Goal: Information Seeking & Learning: Learn about a topic

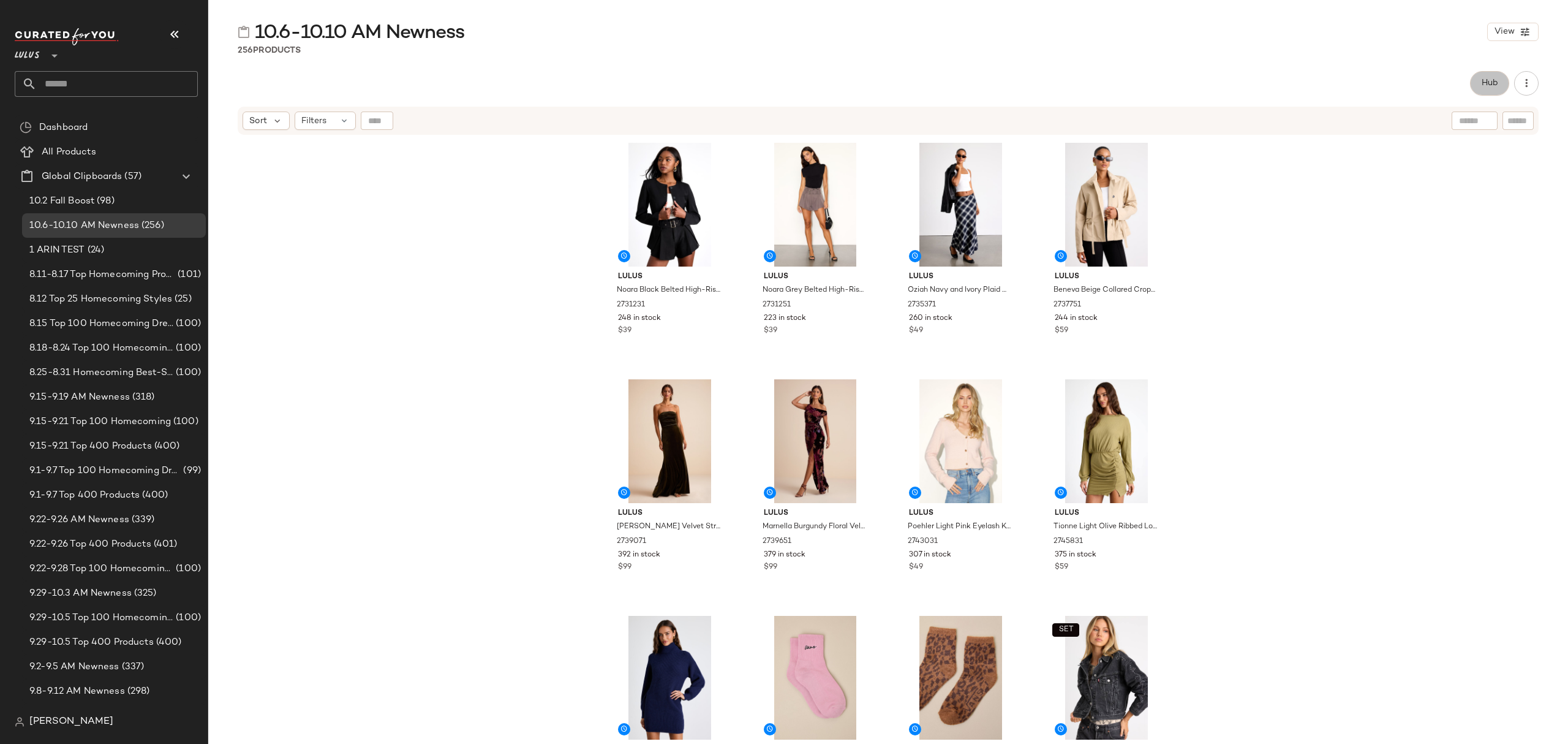
click at [1499, 74] on button "Hub" at bounding box center [1490, 83] width 39 height 24
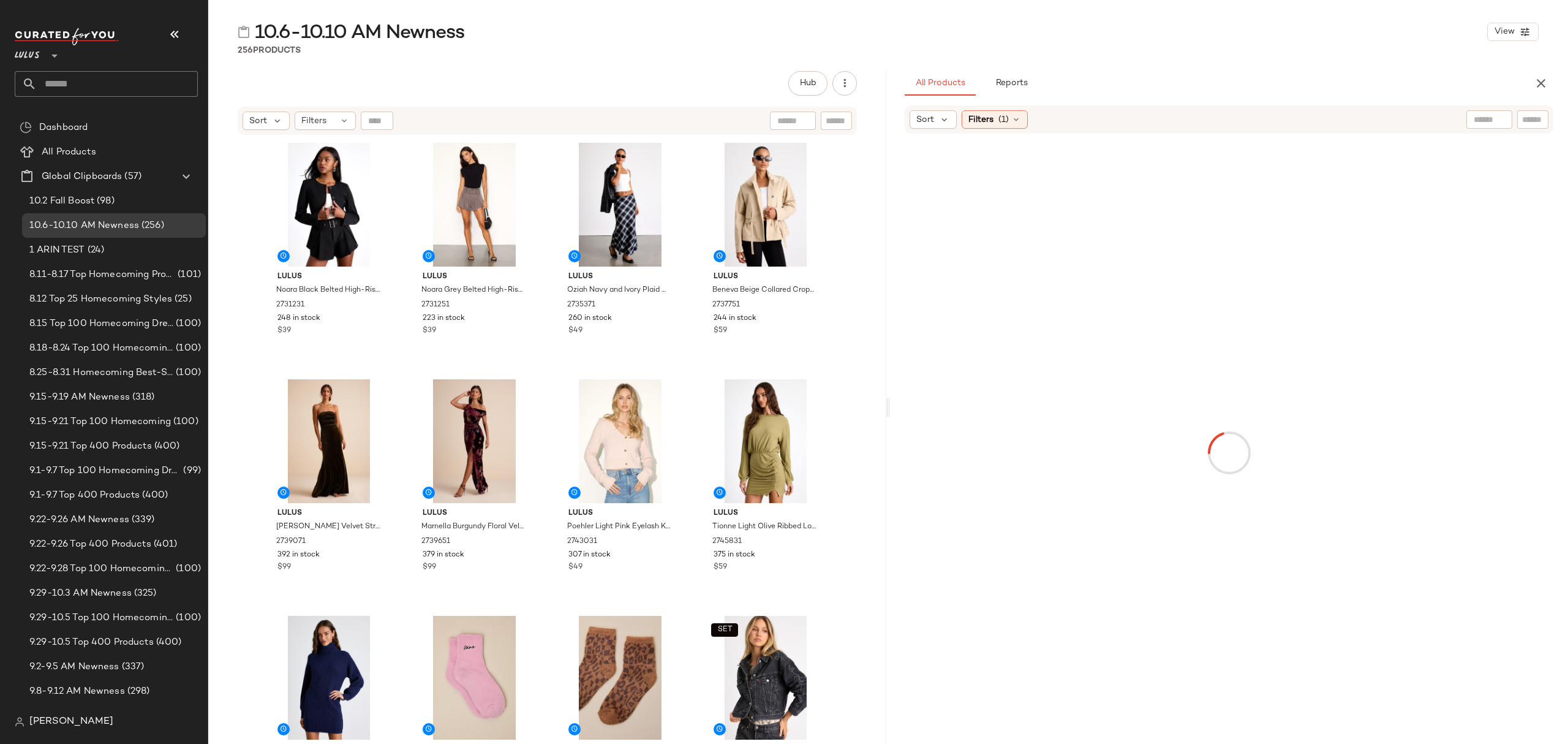
click at [930, 116] on span "Sort" at bounding box center [925, 120] width 18 height 13
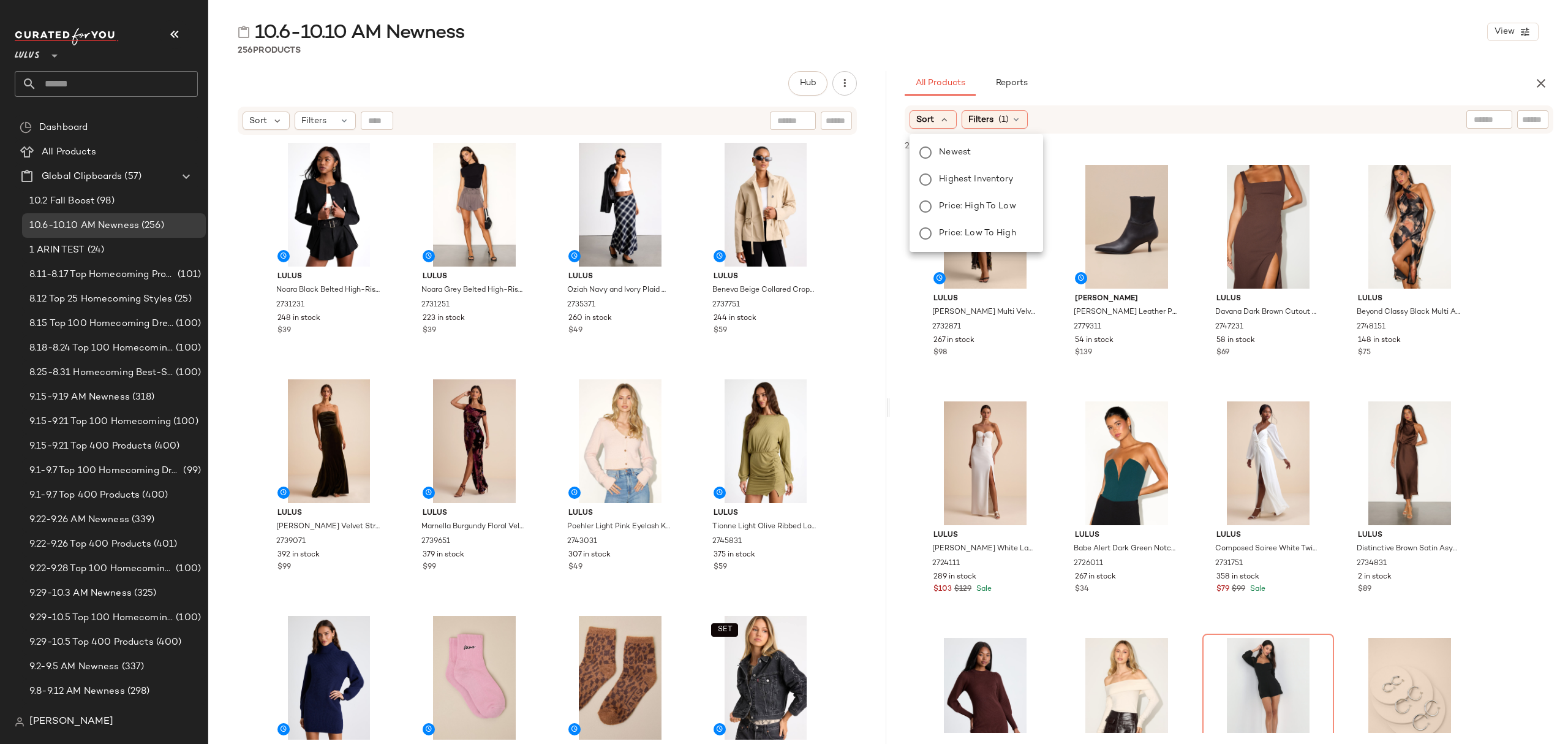
drag, startPoint x: 958, startPoint y: 157, endPoint x: 1039, endPoint y: 166, distance: 81.5
click at [958, 155] on span "Newest" at bounding box center [955, 152] width 32 height 13
drag, startPoint x: 1010, startPoint y: 324, endPoint x: 1025, endPoint y: 334, distance: 18.0
click at [1010, 324] on span "Shona Black Multi Velvet Jacquard Ruffled Maxi Dress" at bounding box center [972, 323] width 80 height 33
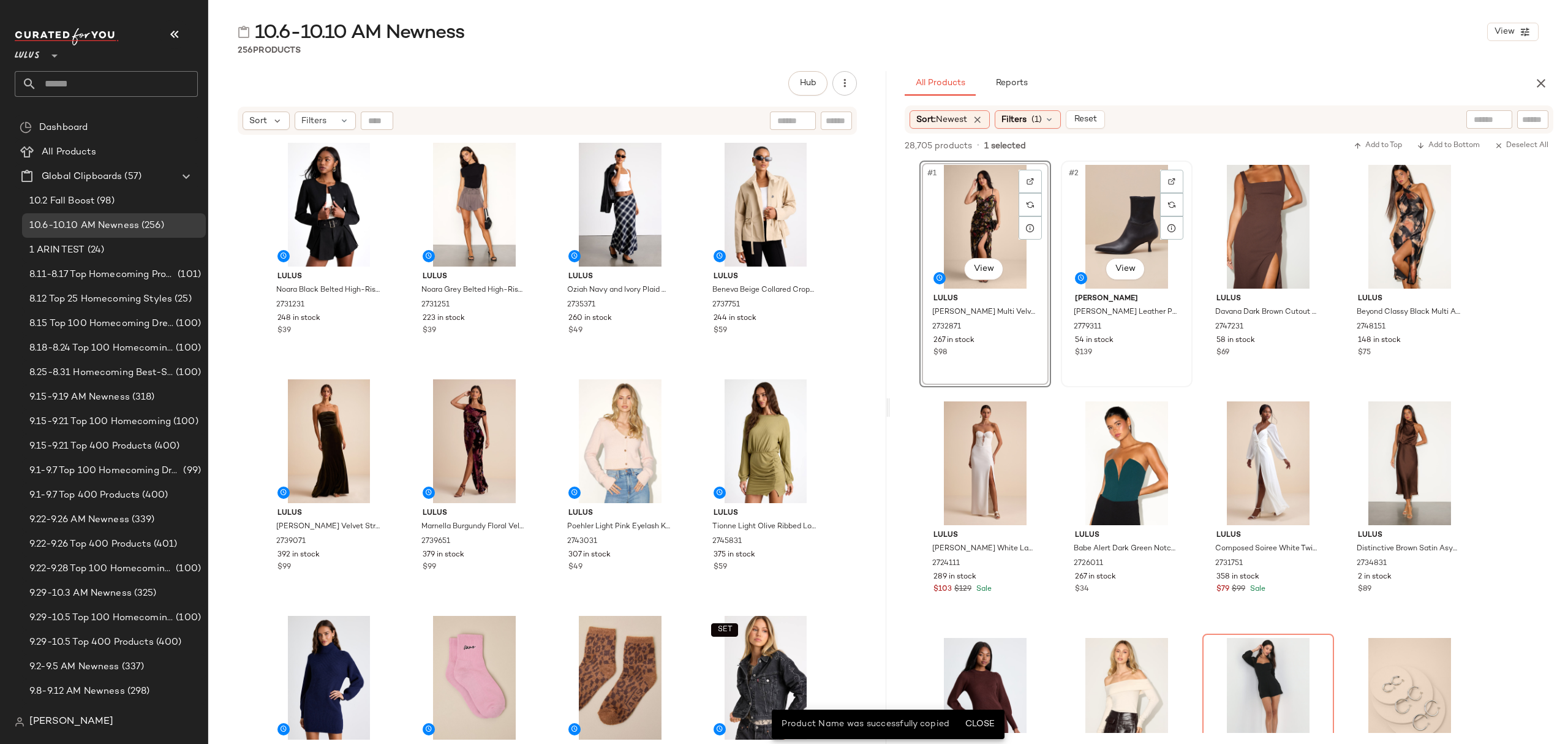
drag, startPoint x: 1135, startPoint y: 346, endPoint x: 1118, endPoint y: 343, distance: 17.3
click at [1135, 345] on div "Steve Madden Stasia Black Leather Pointed-Toe Ankle Booties 2779311 54 in stock…" at bounding box center [1127, 324] width 123 height 71
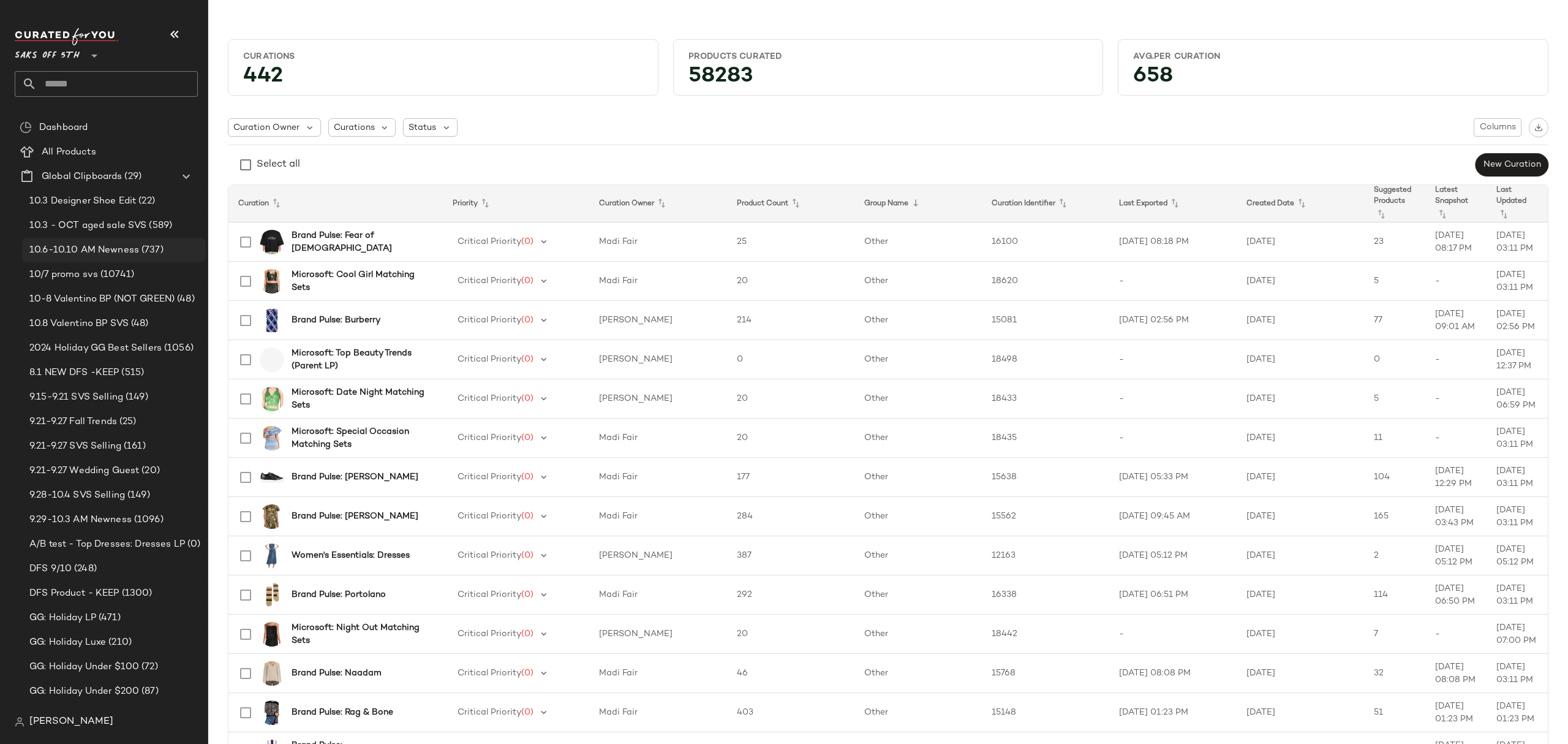
click at [115, 248] on span "10.6-10.10 AM Newness" at bounding box center [84, 250] width 109 height 14
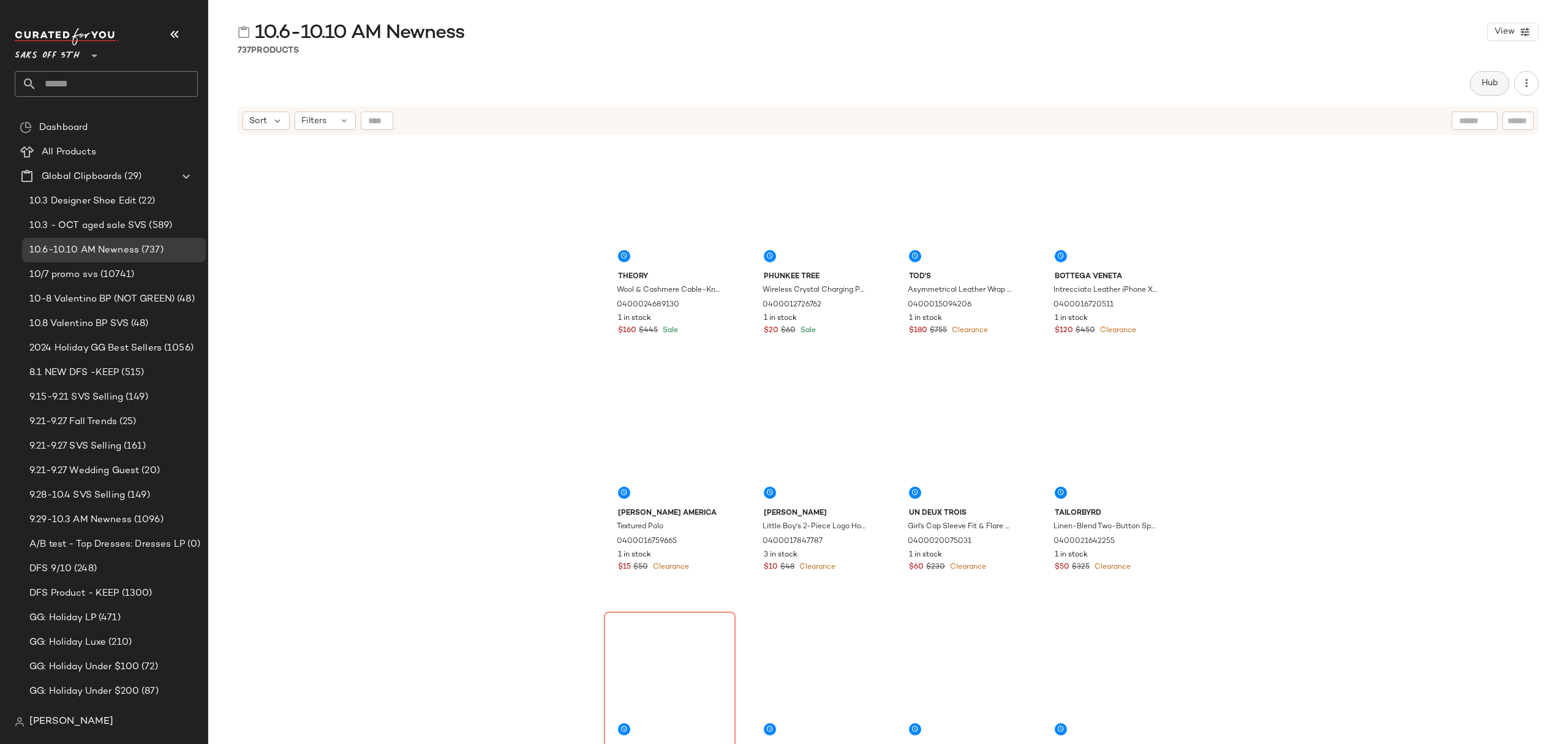
click at [1492, 77] on button "Hub" at bounding box center [1490, 83] width 39 height 24
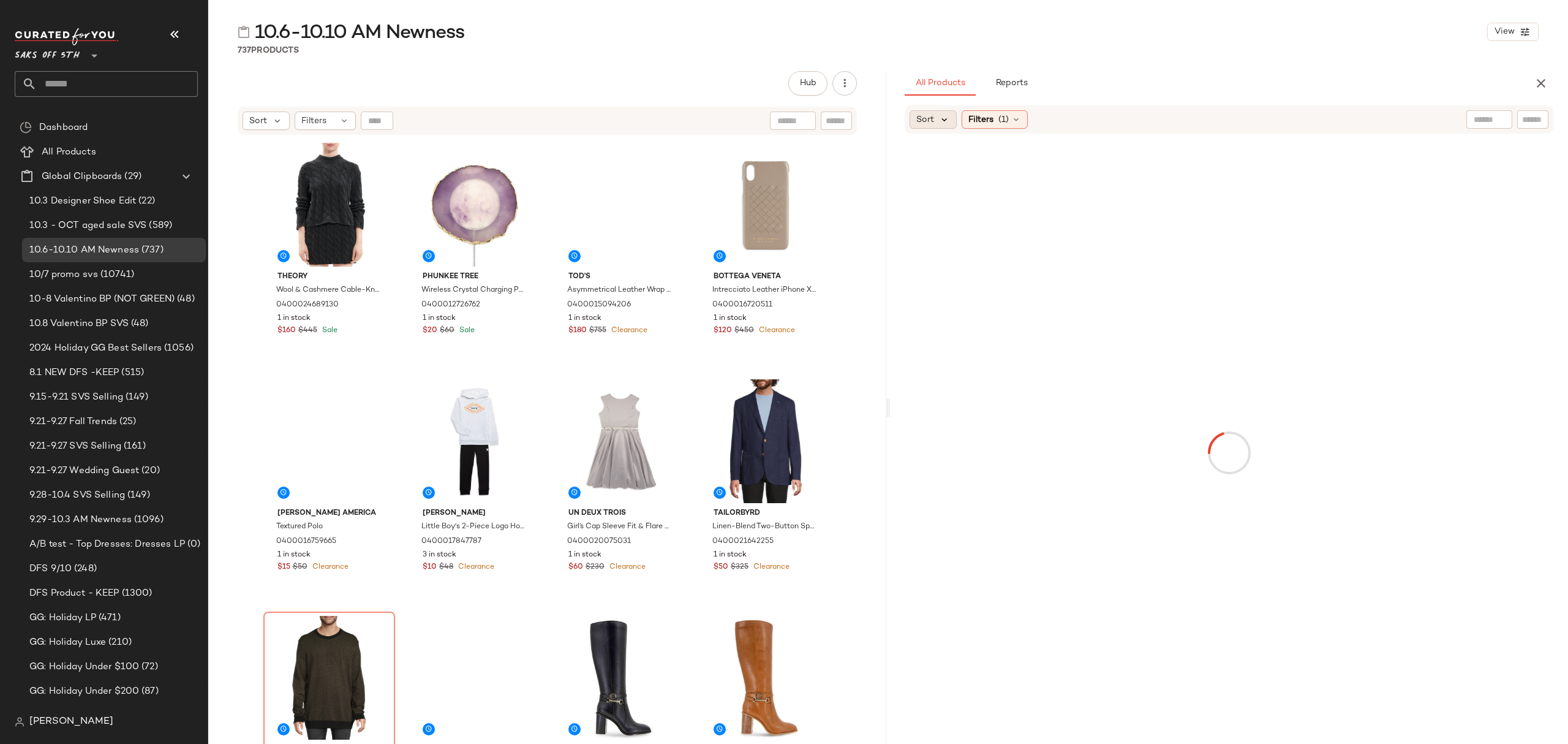
click at [944, 115] on icon at bounding box center [944, 119] width 11 height 11
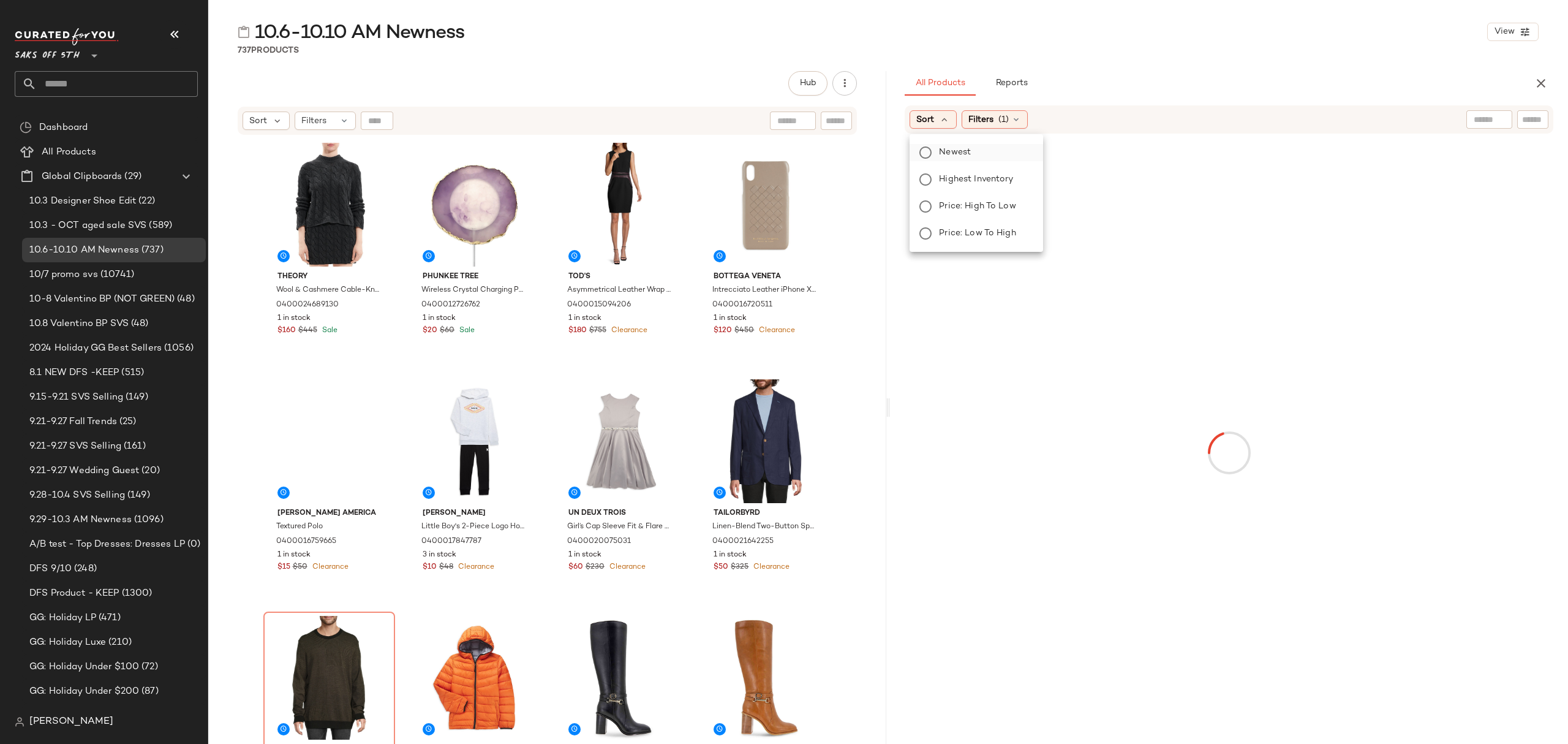
click at [966, 155] on span "Newest" at bounding box center [955, 152] width 32 height 13
click at [1042, 118] on span "(1)" at bounding box center [1037, 120] width 10 height 13
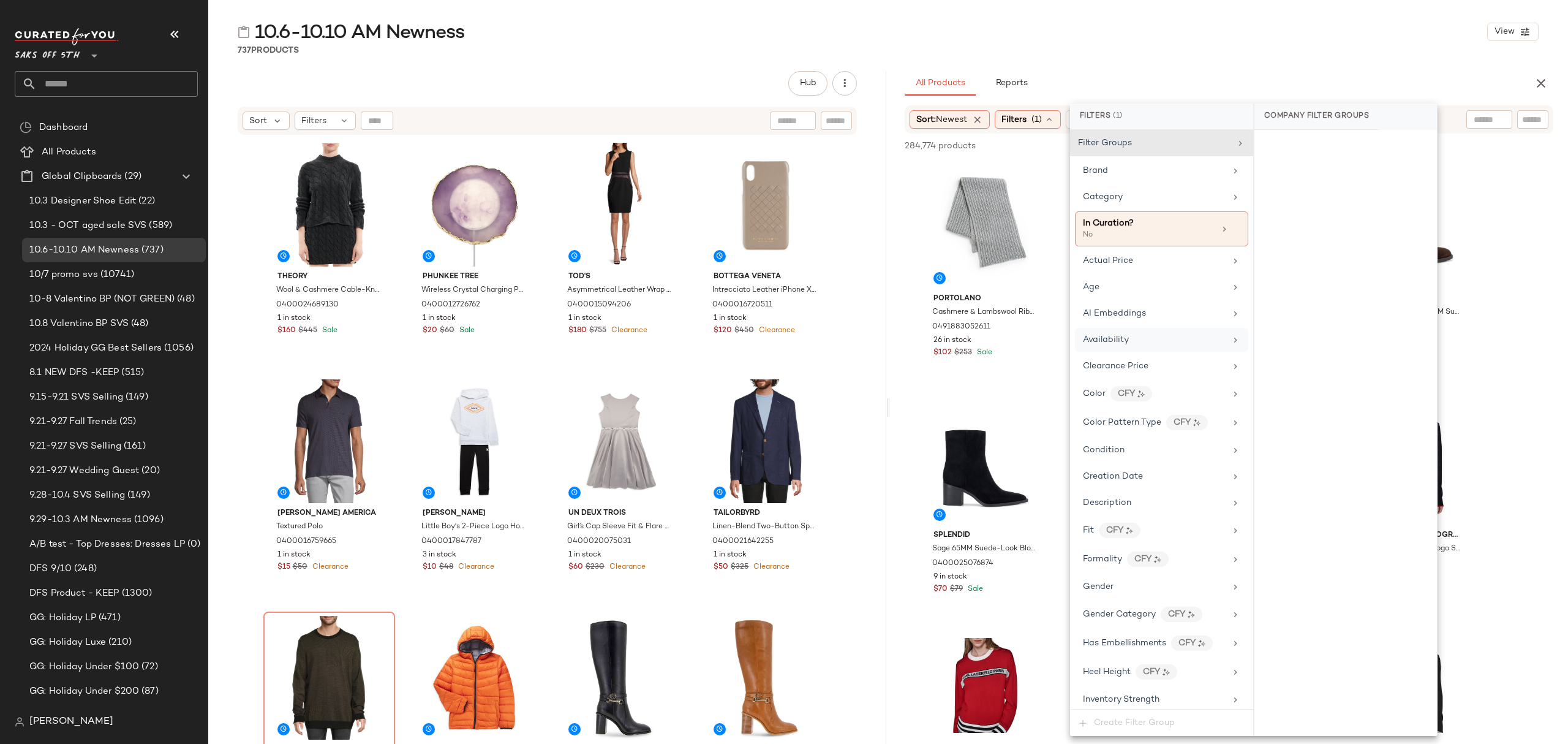
click at [1151, 334] on div "Availability" at bounding box center [1162, 340] width 174 height 24
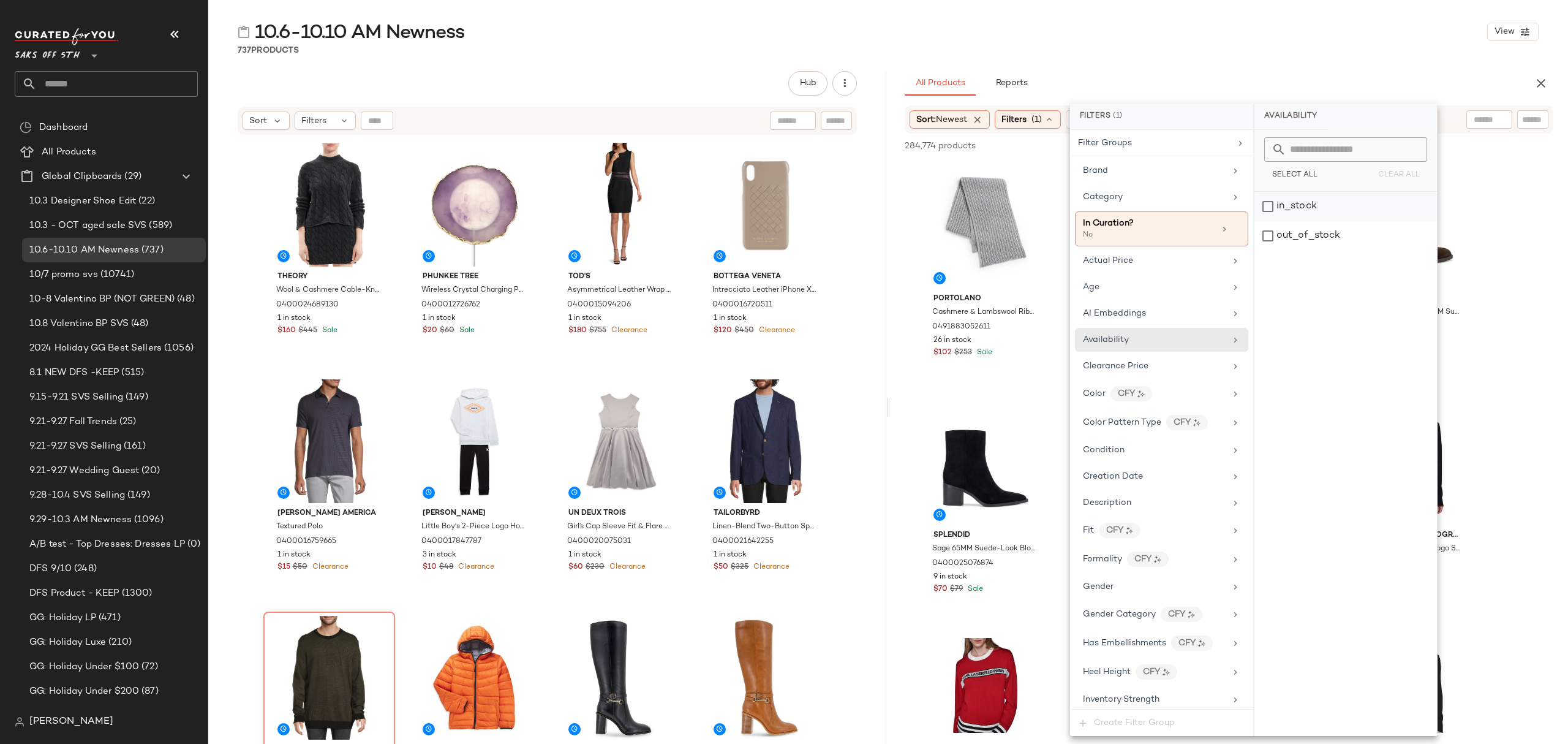
click at [1276, 207] on div "in_stock" at bounding box center [1345, 206] width 183 height 29
click at [1179, 69] on div "10.6-10.10 AM Newness View 737 Products Hub Send for Review External Review Int…" at bounding box center [888, 382] width 1360 height 724
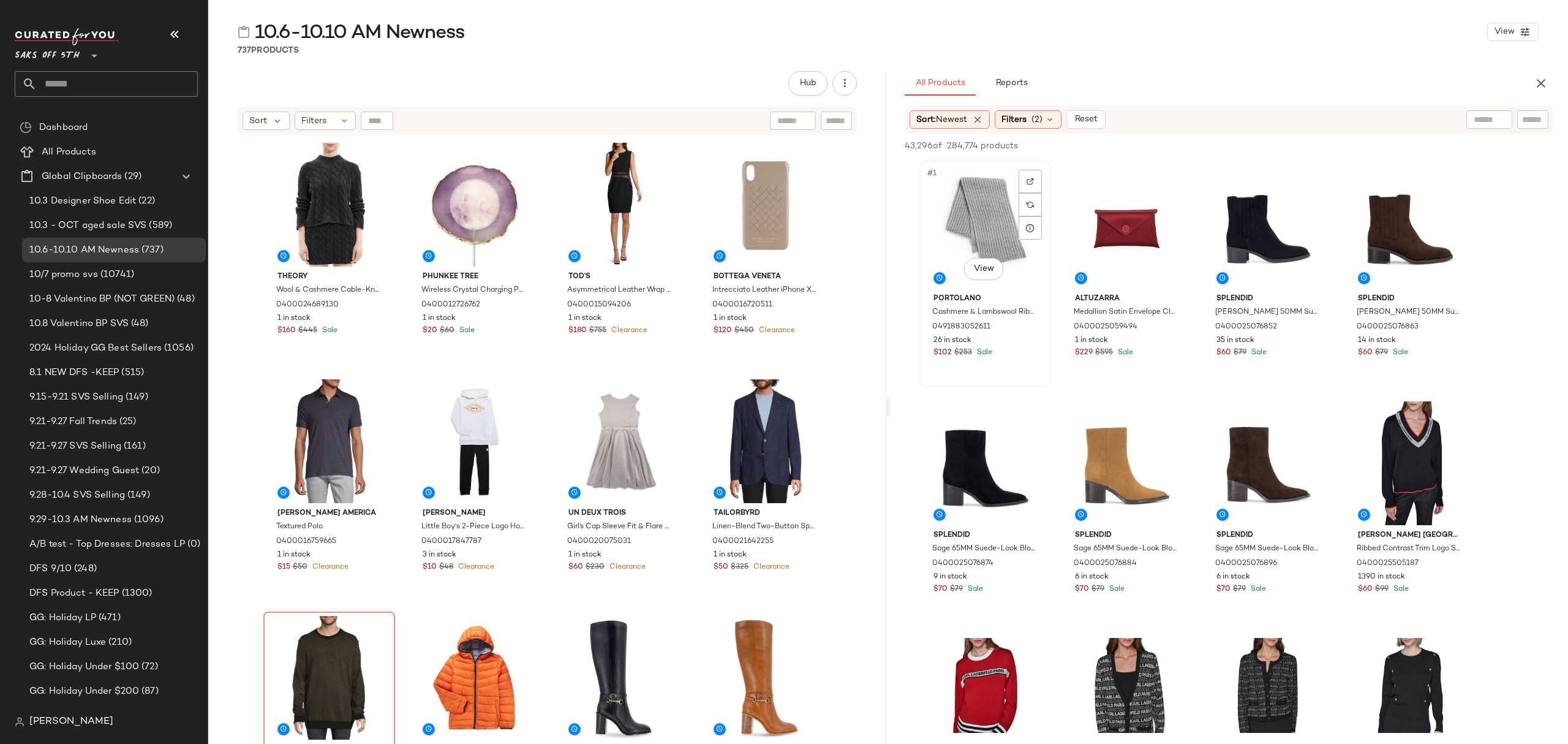
drag, startPoint x: 971, startPoint y: 212, endPoint x: 980, endPoint y: 213, distance: 9.1
click at [971, 212] on div "#1 View" at bounding box center [985, 226] width 123 height 124
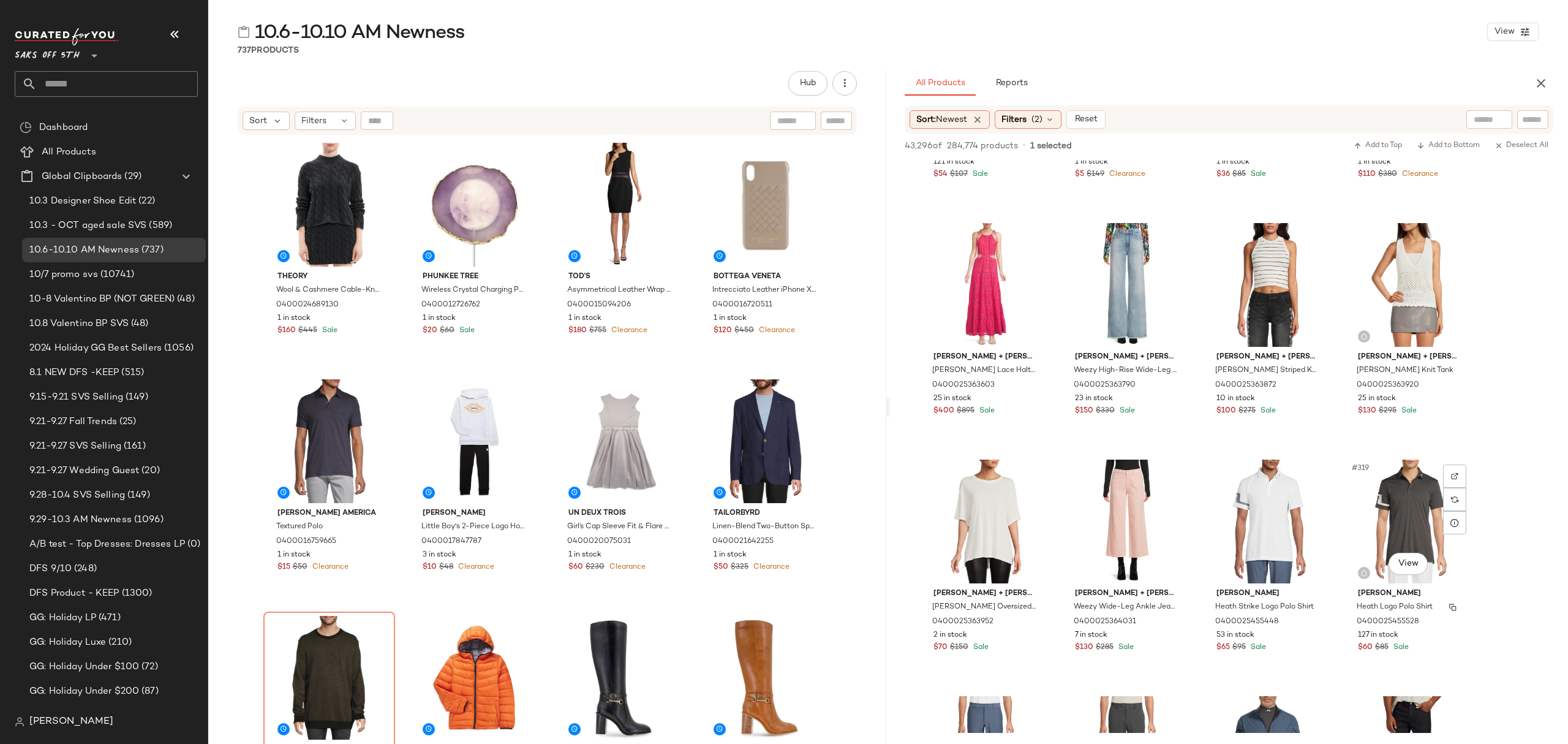
scroll to position [6863, 0]
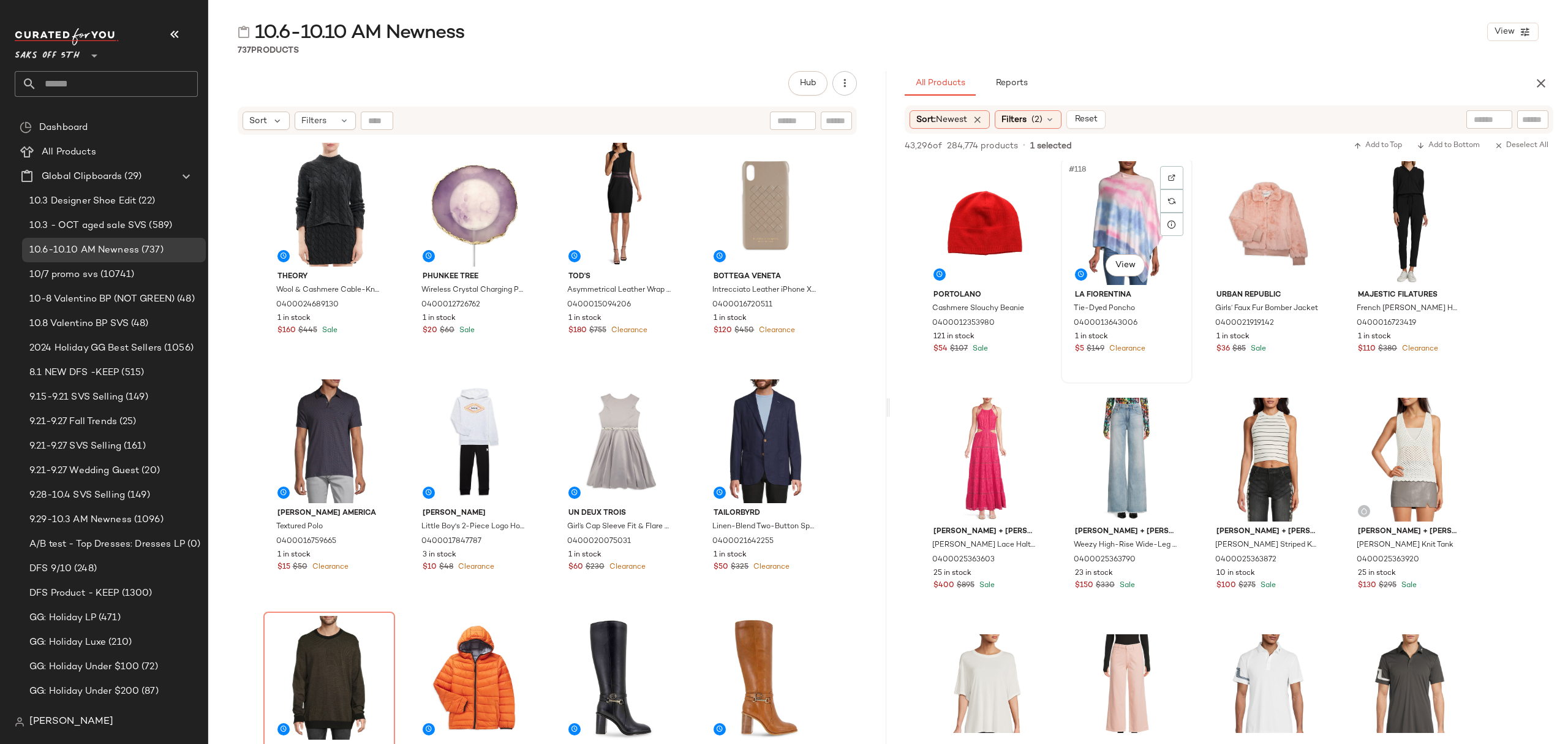
click at [1152, 361] on div "#118 View La Fiorentina Tie-Dyed Poncho 0400013643006 1 in stock $5 $149 Cleara…" at bounding box center [1126, 270] width 129 height 224
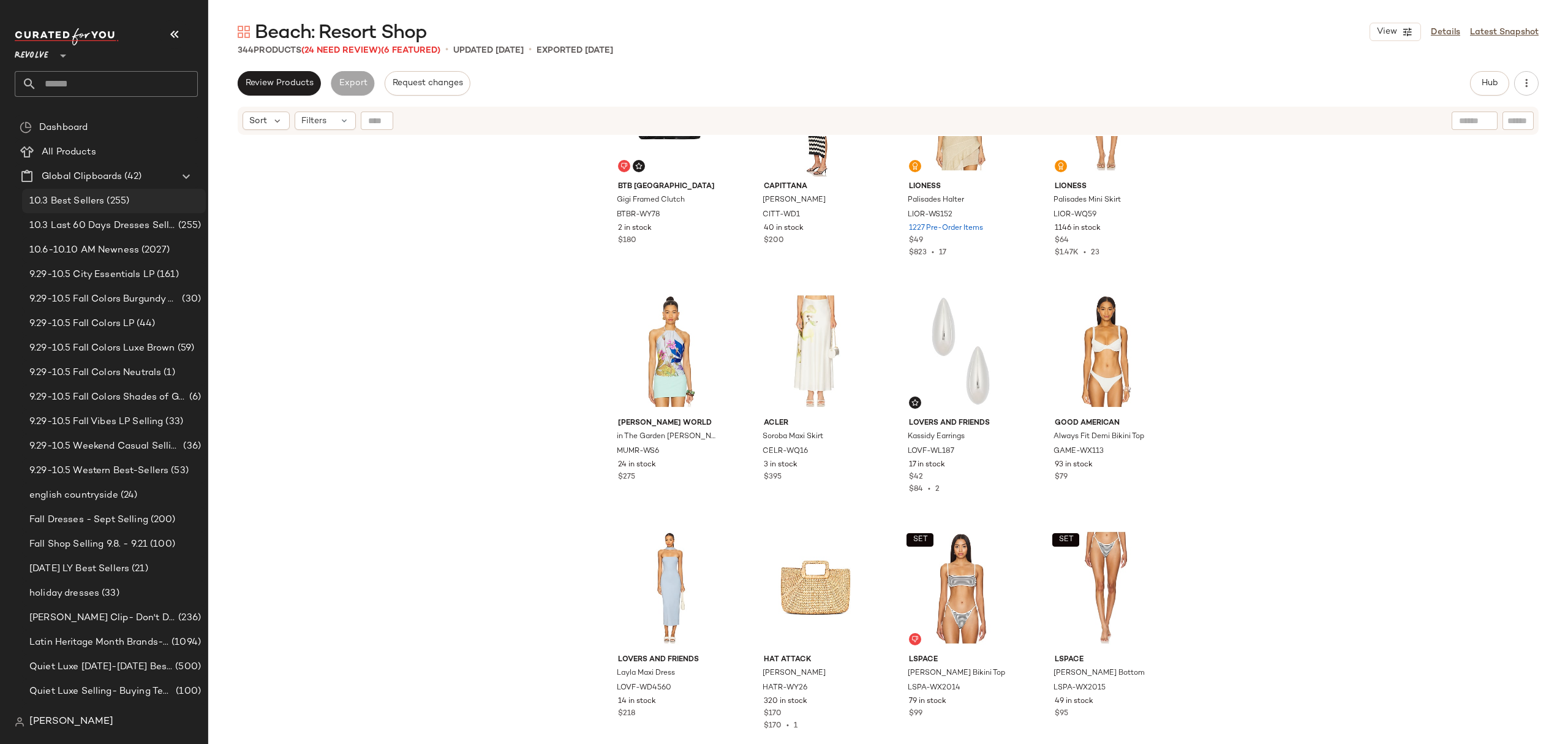
click at [137, 202] on div "10.3 Best Sellers (255)" at bounding box center [113, 201] width 175 height 14
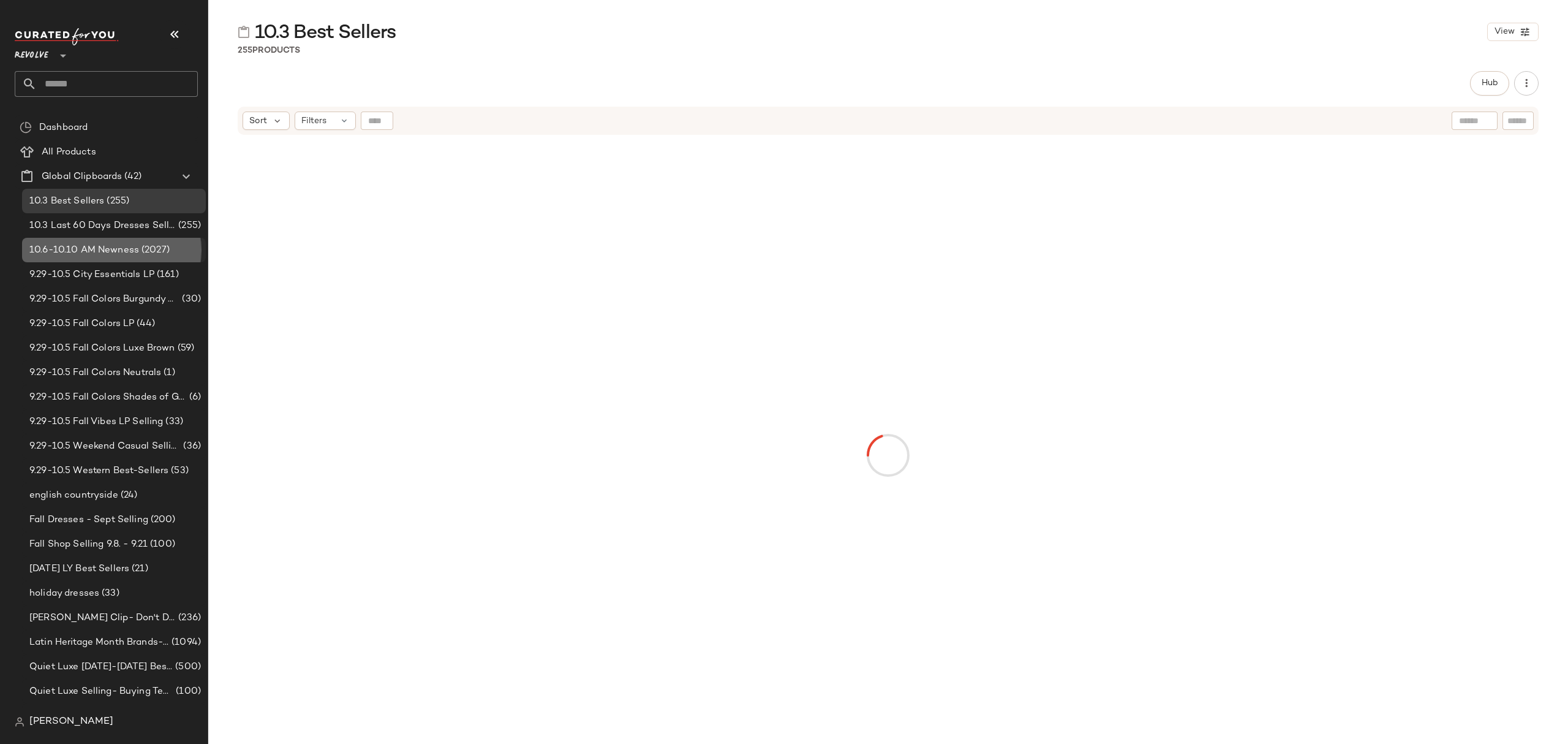
click at [132, 255] on span "10.6-10.10 AM Newness" at bounding box center [84, 250] width 109 height 14
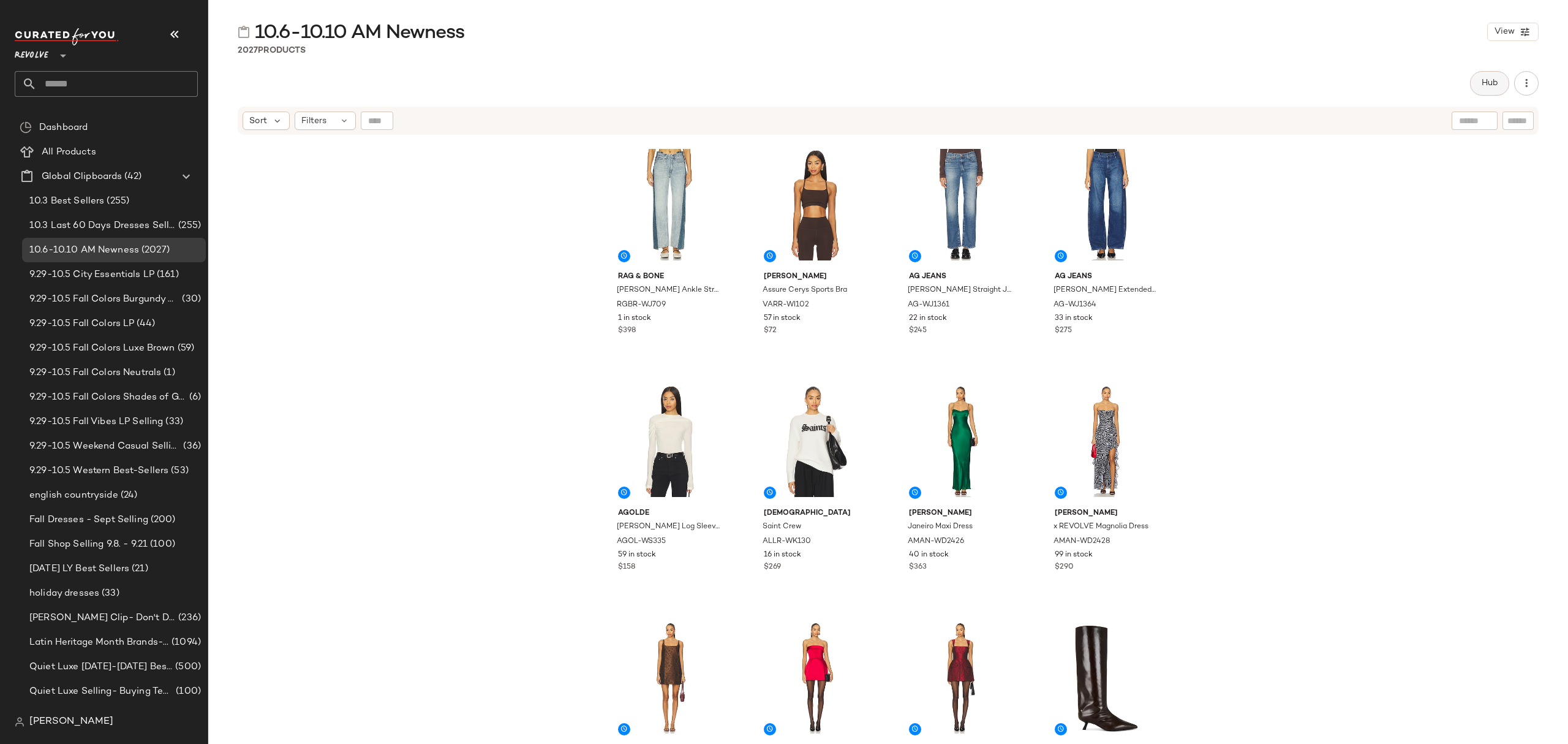
click at [1500, 83] on button "Hub" at bounding box center [1490, 83] width 39 height 24
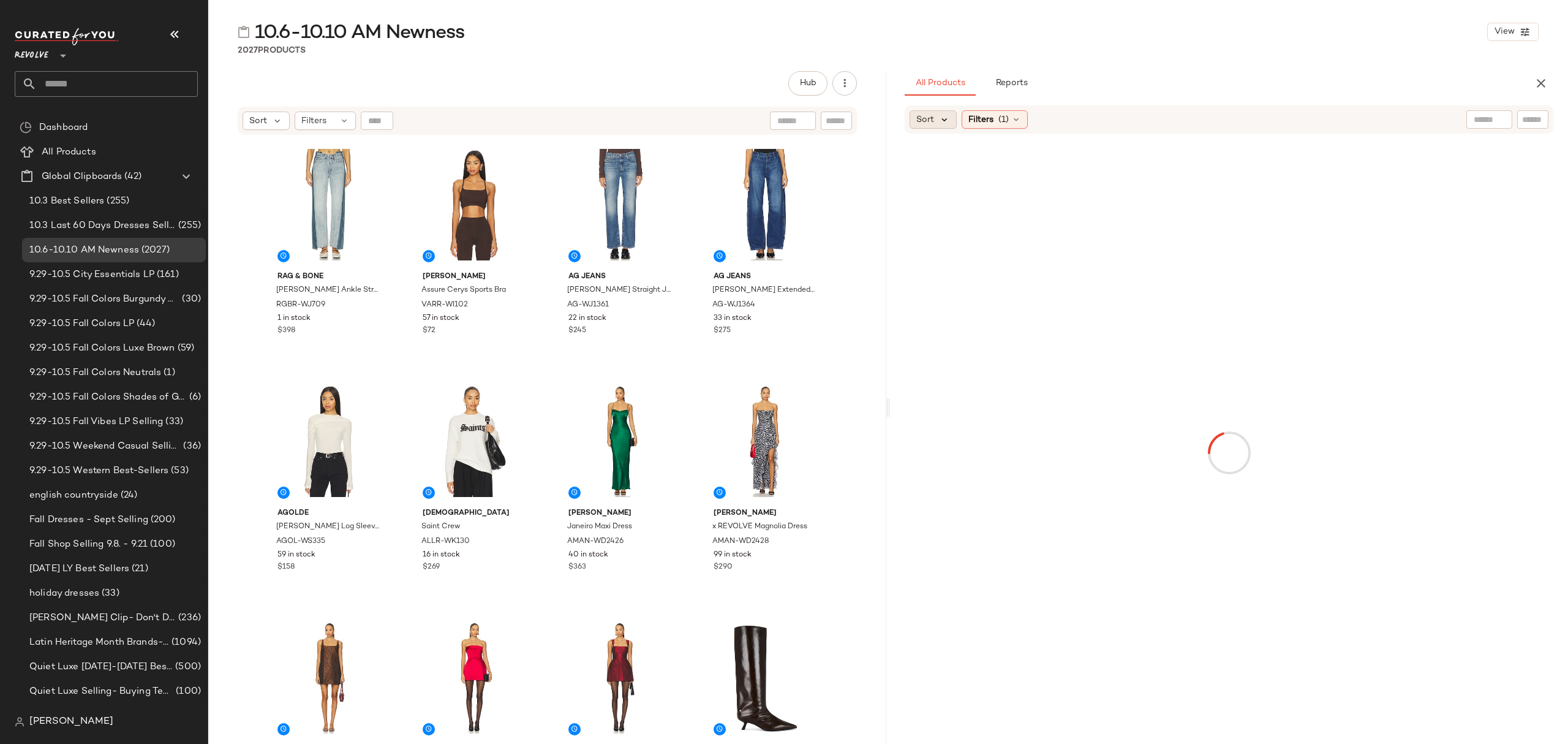
click at [944, 124] on icon at bounding box center [944, 119] width 11 height 11
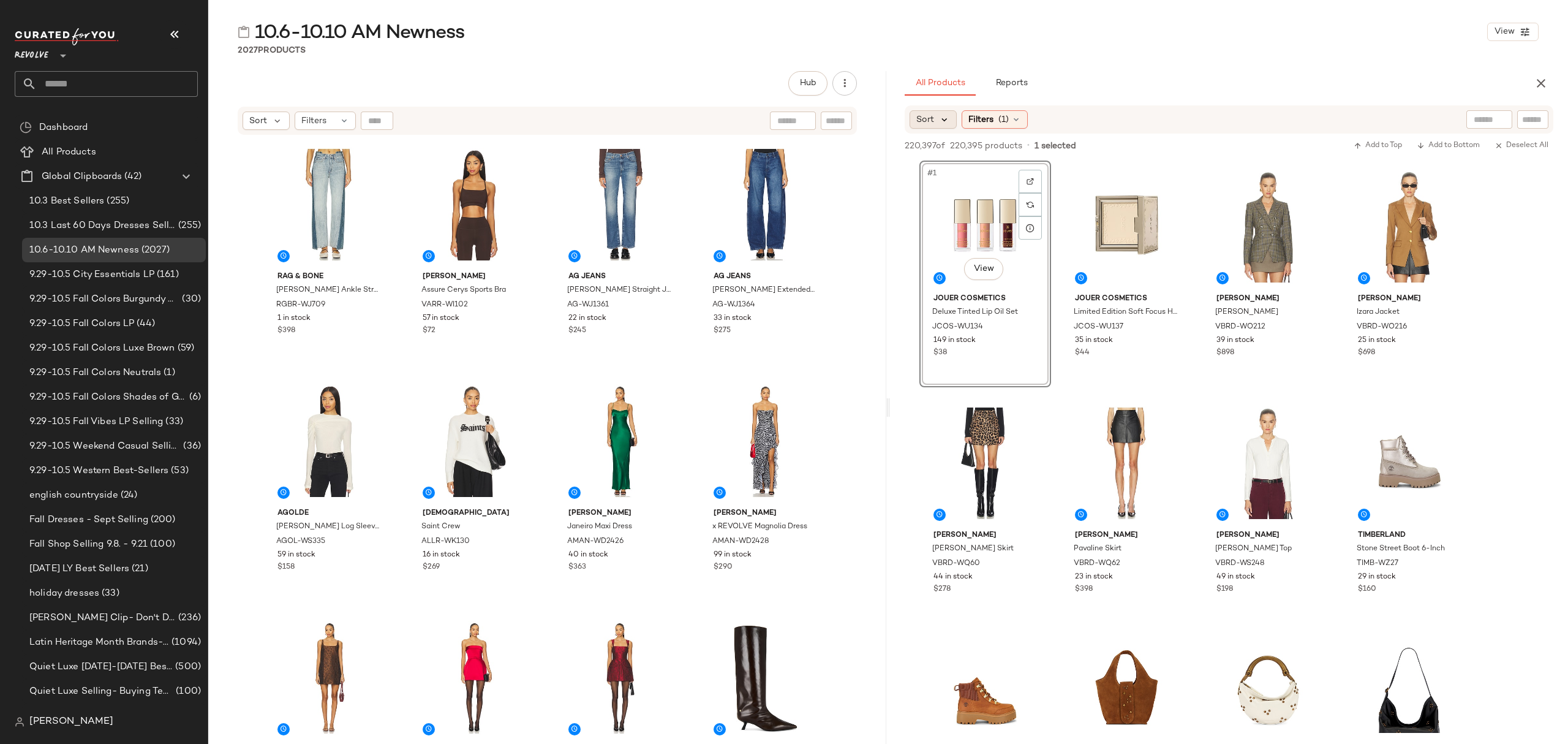
click at [939, 120] on icon at bounding box center [944, 119] width 11 height 11
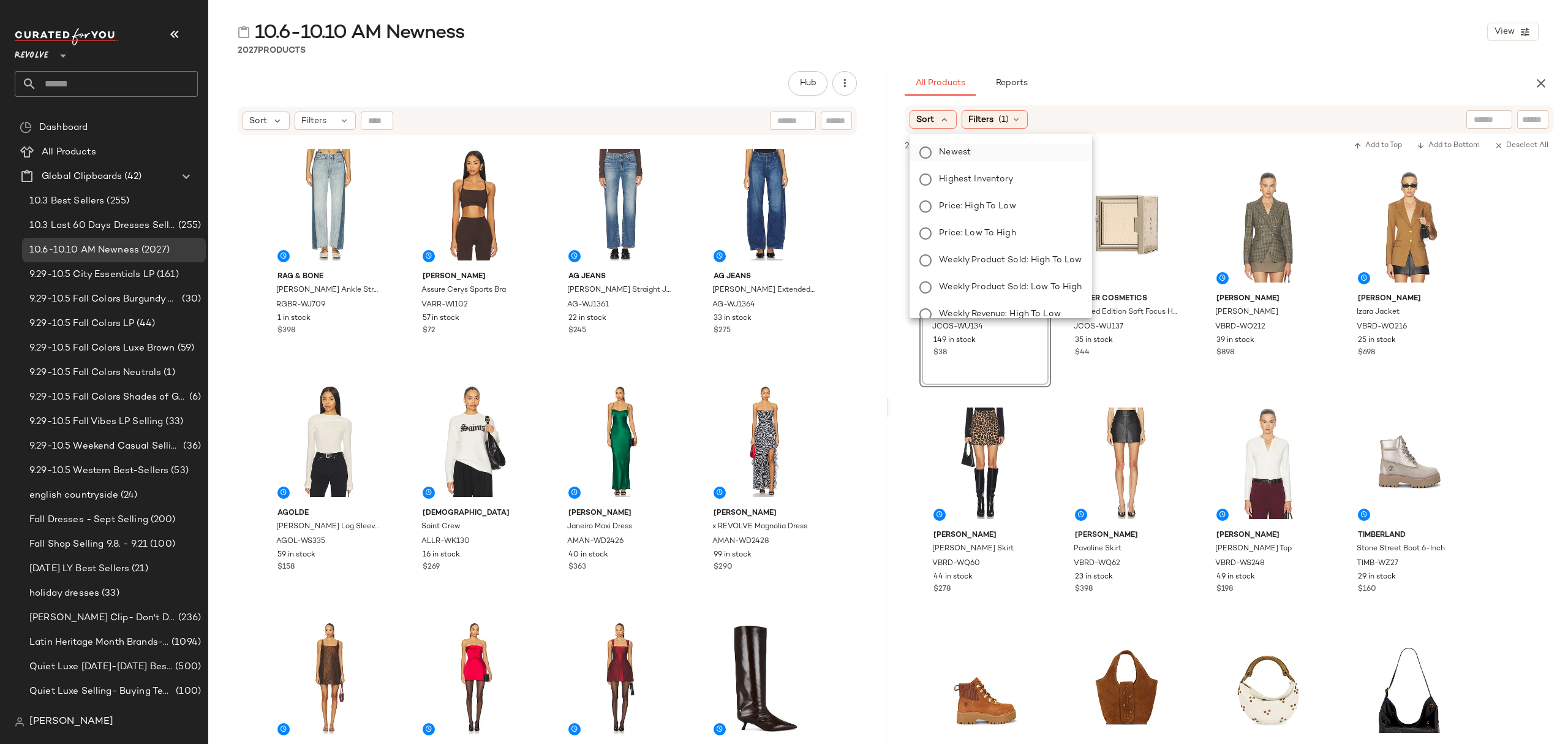
drag, startPoint x: 961, startPoint y: 155, endPoint x: 976, endPoint y: 146, distance: 17.5
click at [961, 155] on span "Newest" at bounding box center [955, 152] width 32 height 13
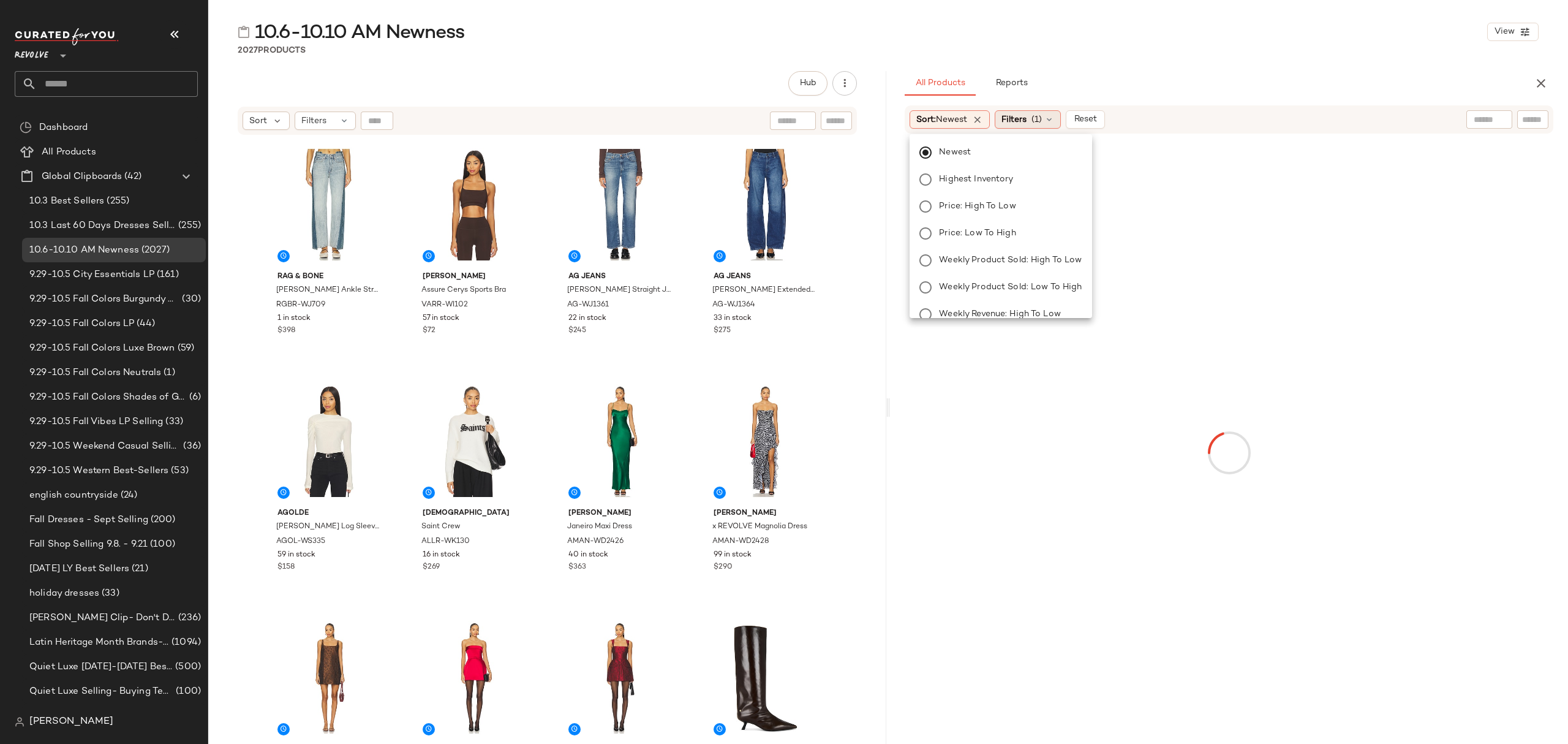
click at [1018, 116] on span "Filters" at bounding box center [1014, 120] width 25 height 13
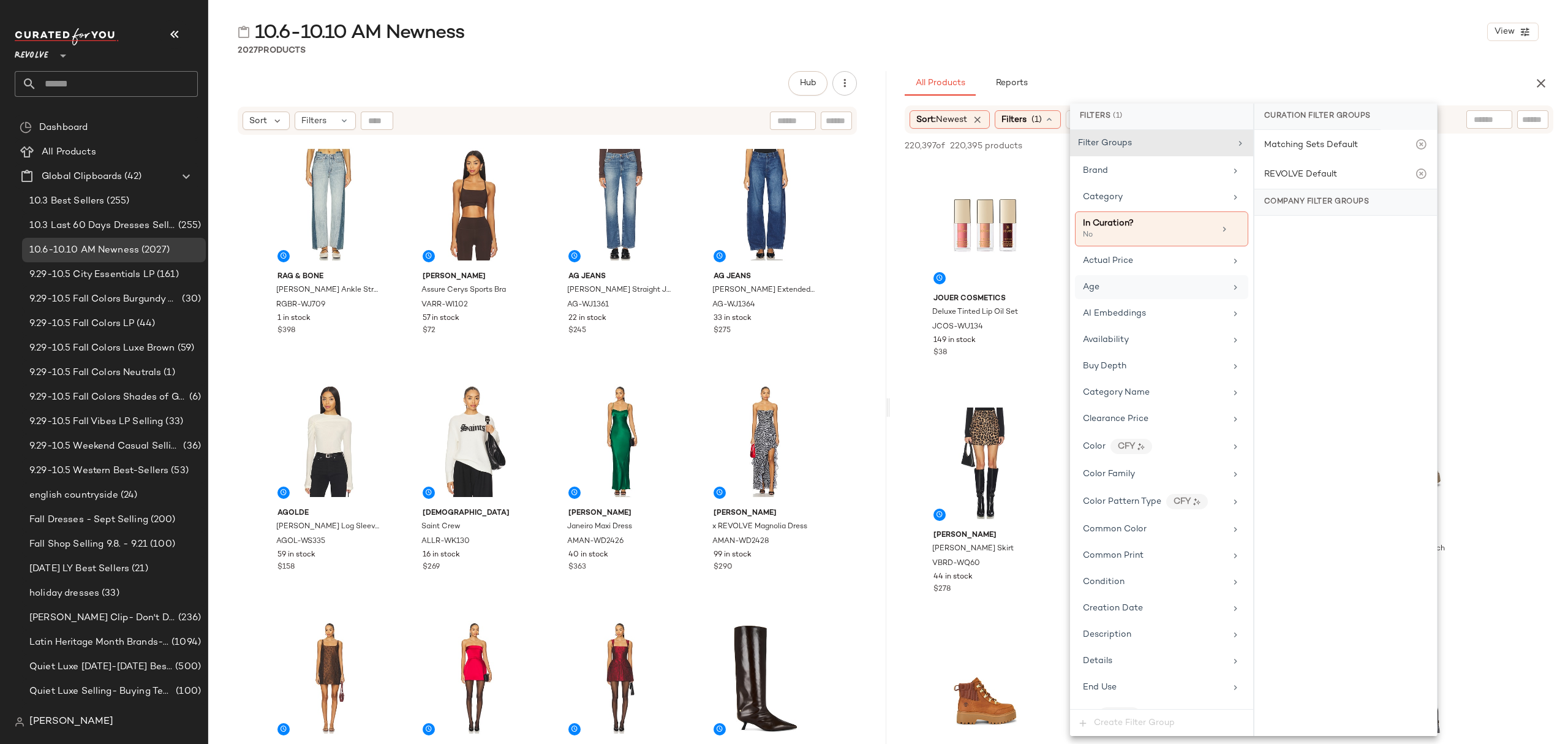
drag, startPoint x: 1138, startPoint y: 294, endPoint x: 1214, endPoint y: 289, distance: 76.2
click at [1139, 294] on div "Age" at bounding box center [1155, 287] width 143 height 13
click at [1303, 206] on div "adult" at bounding box center [1345, 206] width 183 height 29
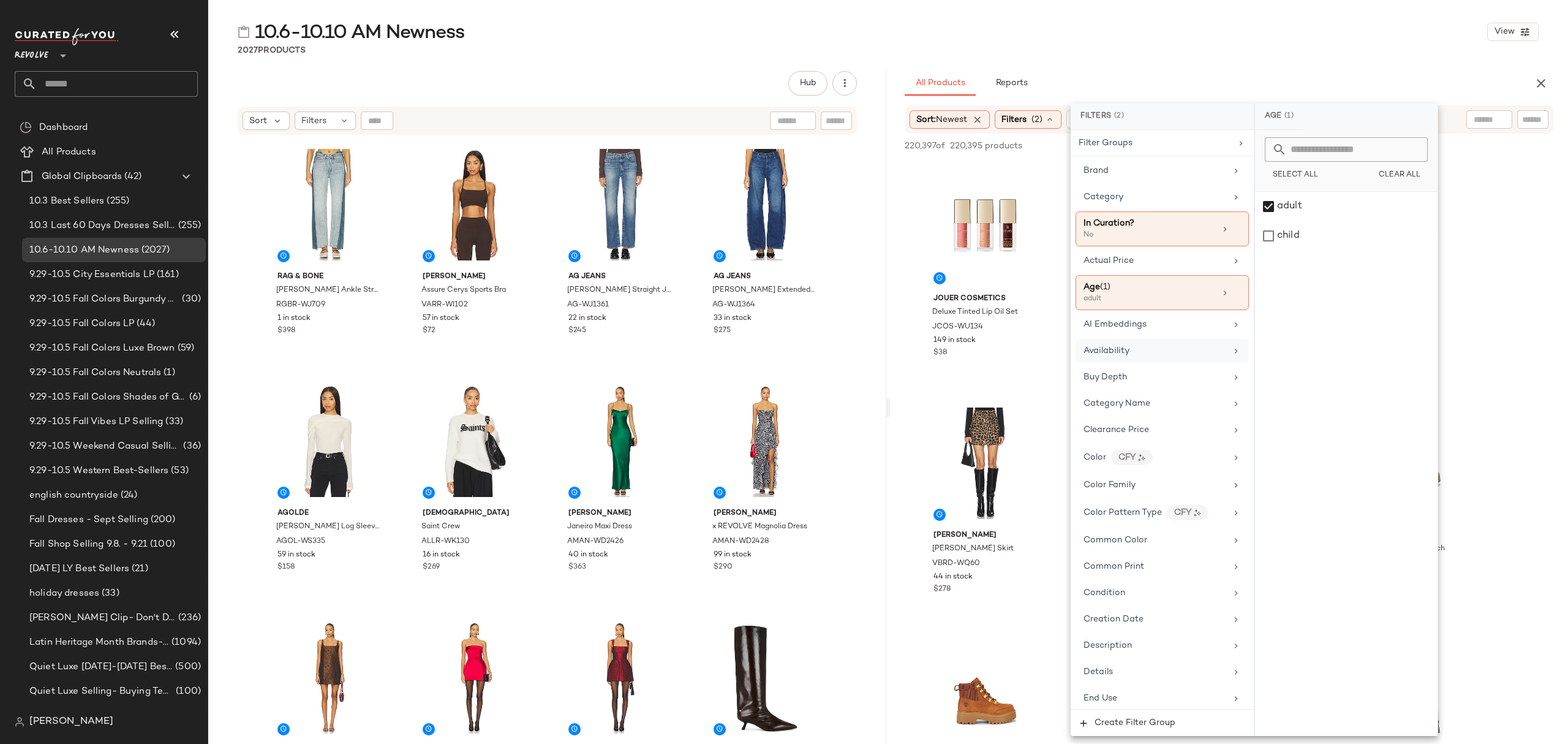
click at [1141, 353] on div "Availability" at bounding box center [1155, 351] width 143 height 13
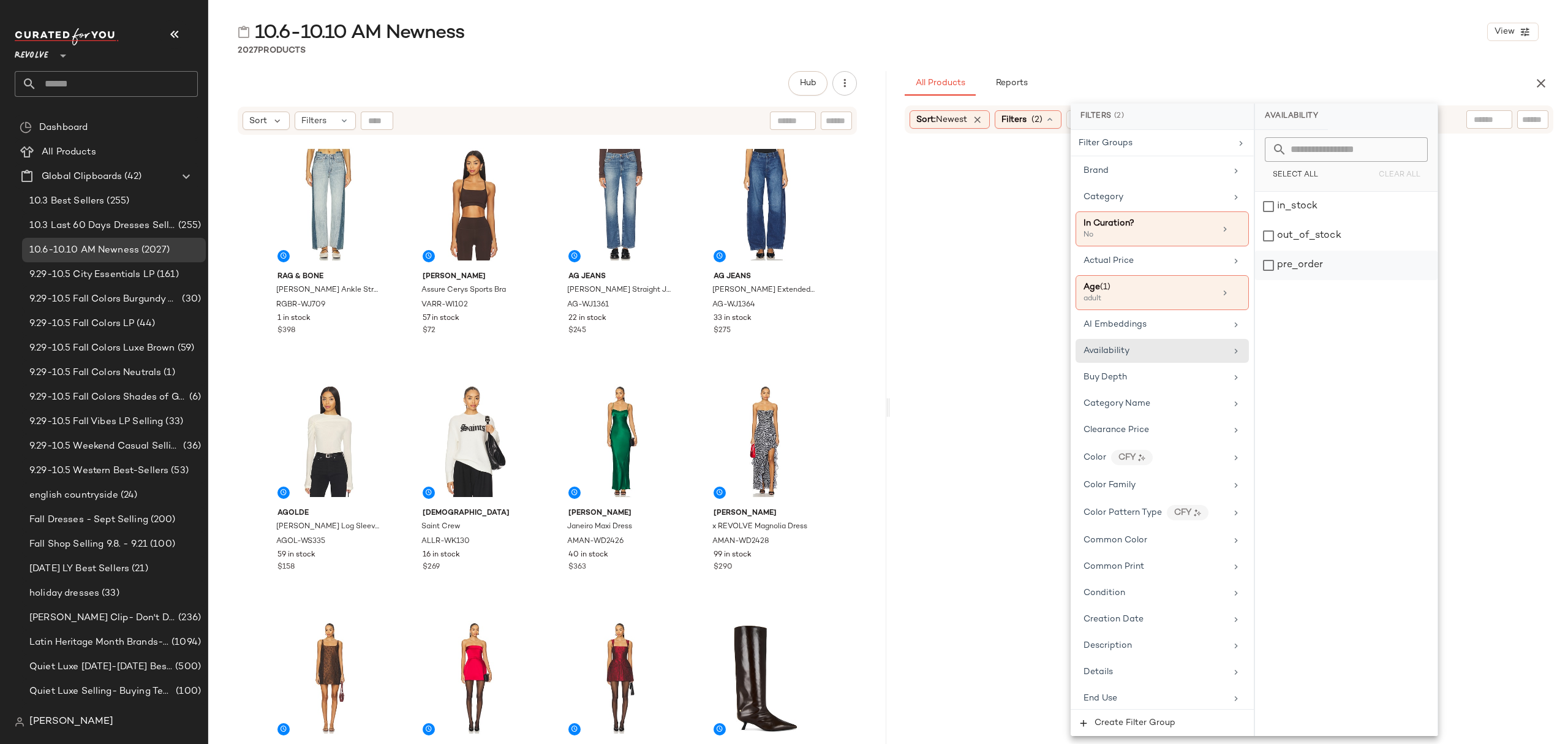
drag, startPoint x: 1333, startPoint y: 206, endPoint x: 1320, endPoint y: 260, distance: 55.5
click at [1333, 206] on div "in_stock" at bounding box center [1346, 206] width 183 height 29
click at [1318, 266] on div "pre_order" at bounding box center [1346, 265] width 183 height 29
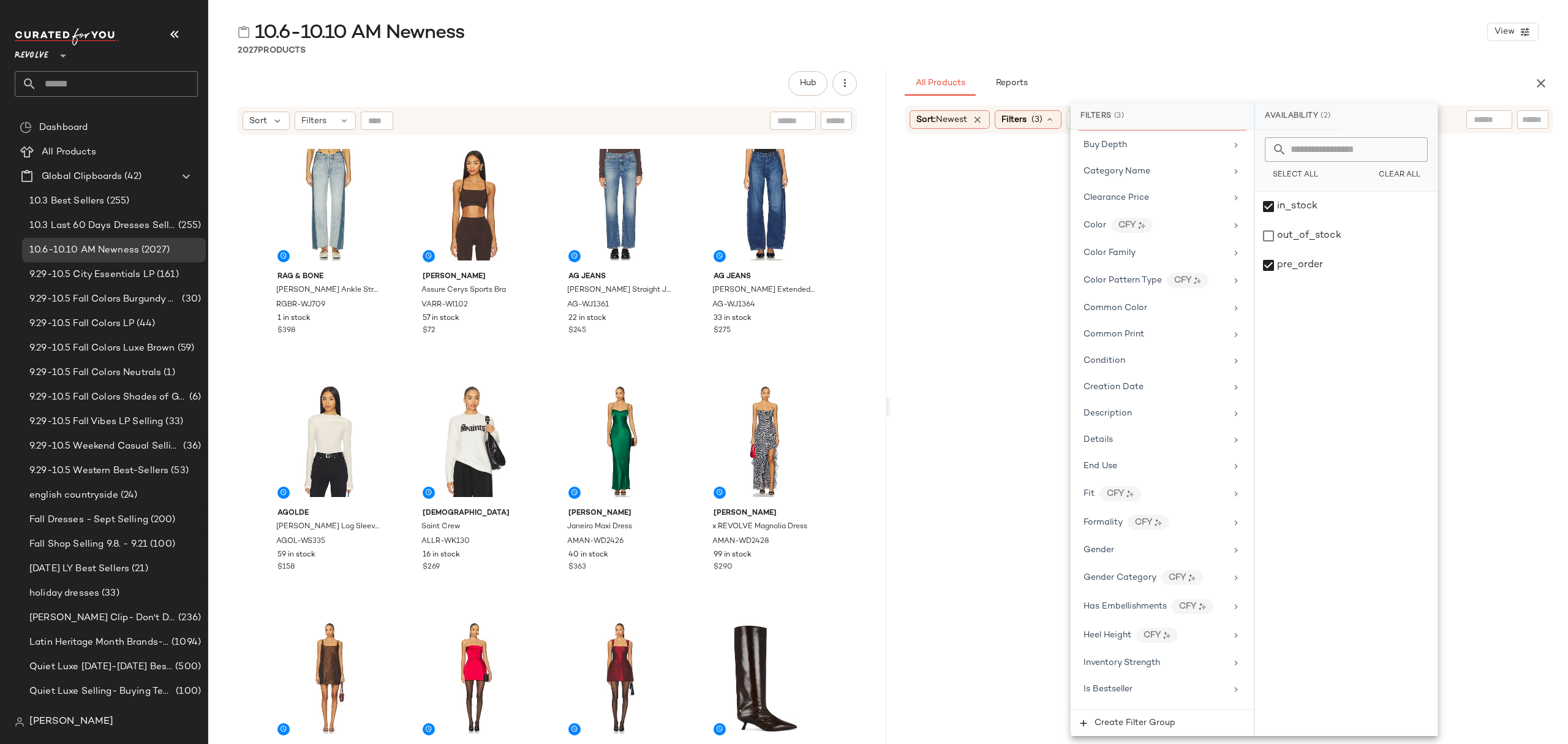
scroll to position [245, 0]
click at [1138, 555] on div "Gender" at bounding box center [1155, 548] width 143 height 13
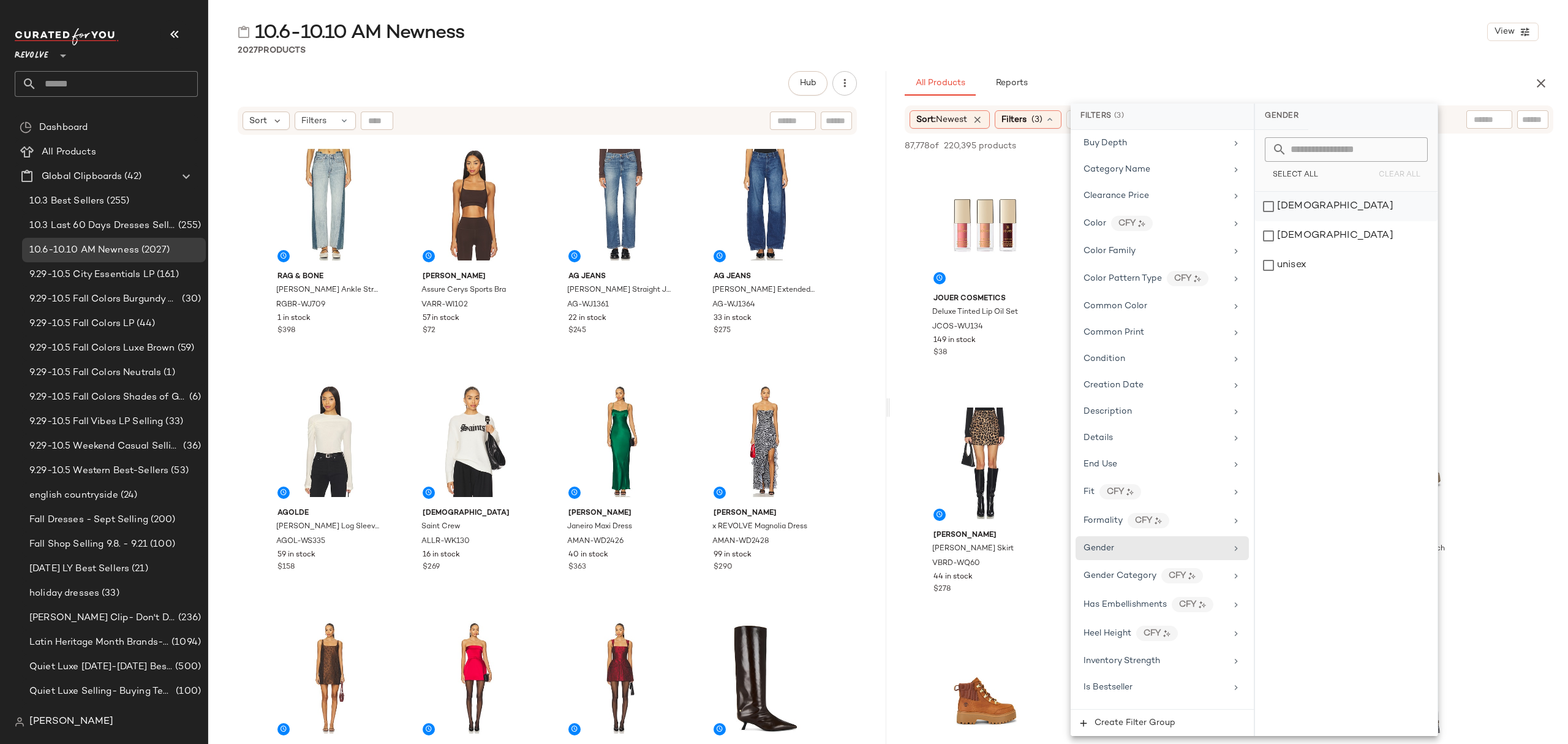
click at [1367, 211] on div "female" at bounding box center [1346, 206] width 183 height 29
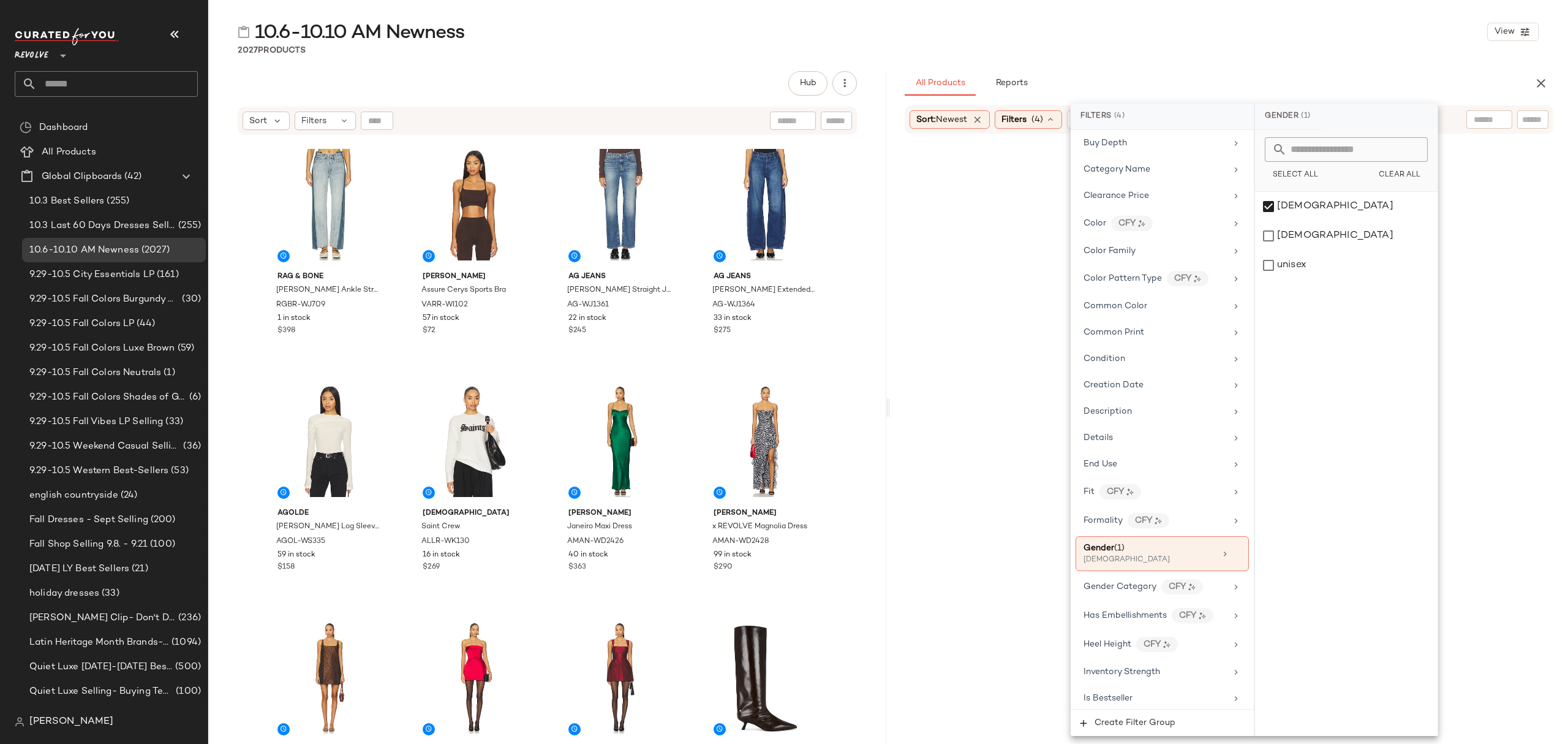
click at [1279, 44] on div "2027 Products" at bounding box center [888, 50] width 1360 height 12
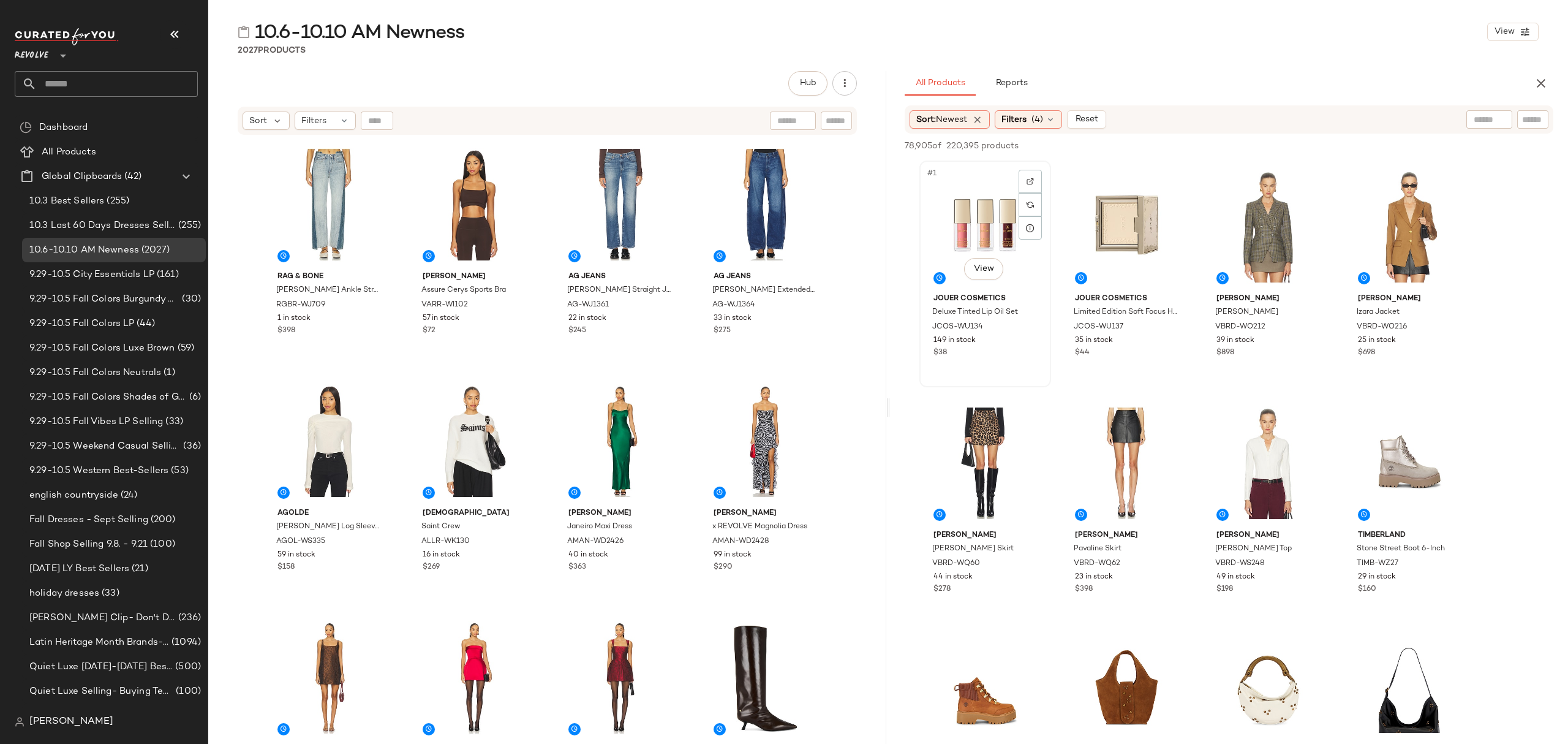
click at [949, 221] on div "#1 View" at bounding box center [985, 226] width 123 height 124
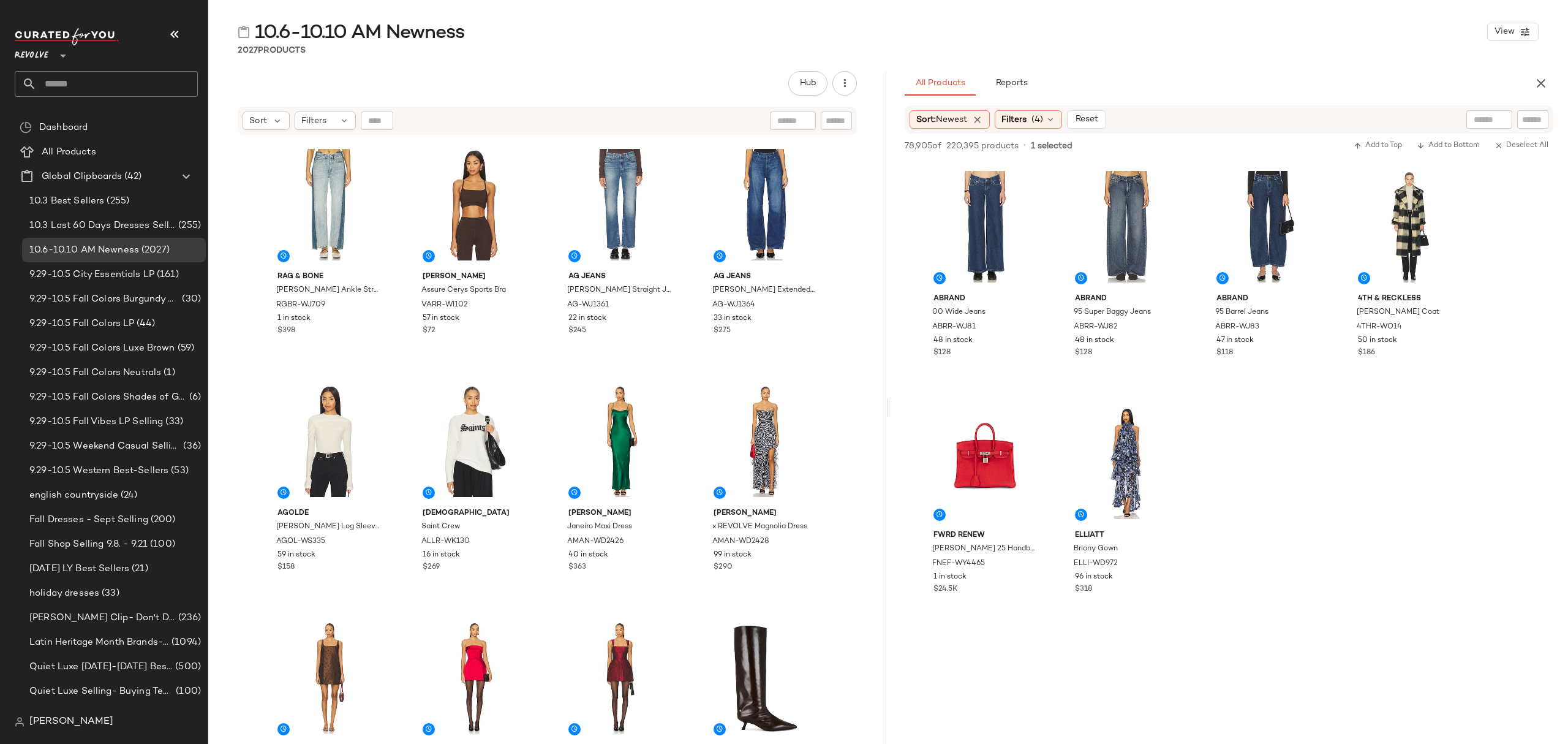
scroll to position [13480, 0]
click at [1148, 574] on div "96 in stock" at bounding box center [1127, 578] width 104 height 11
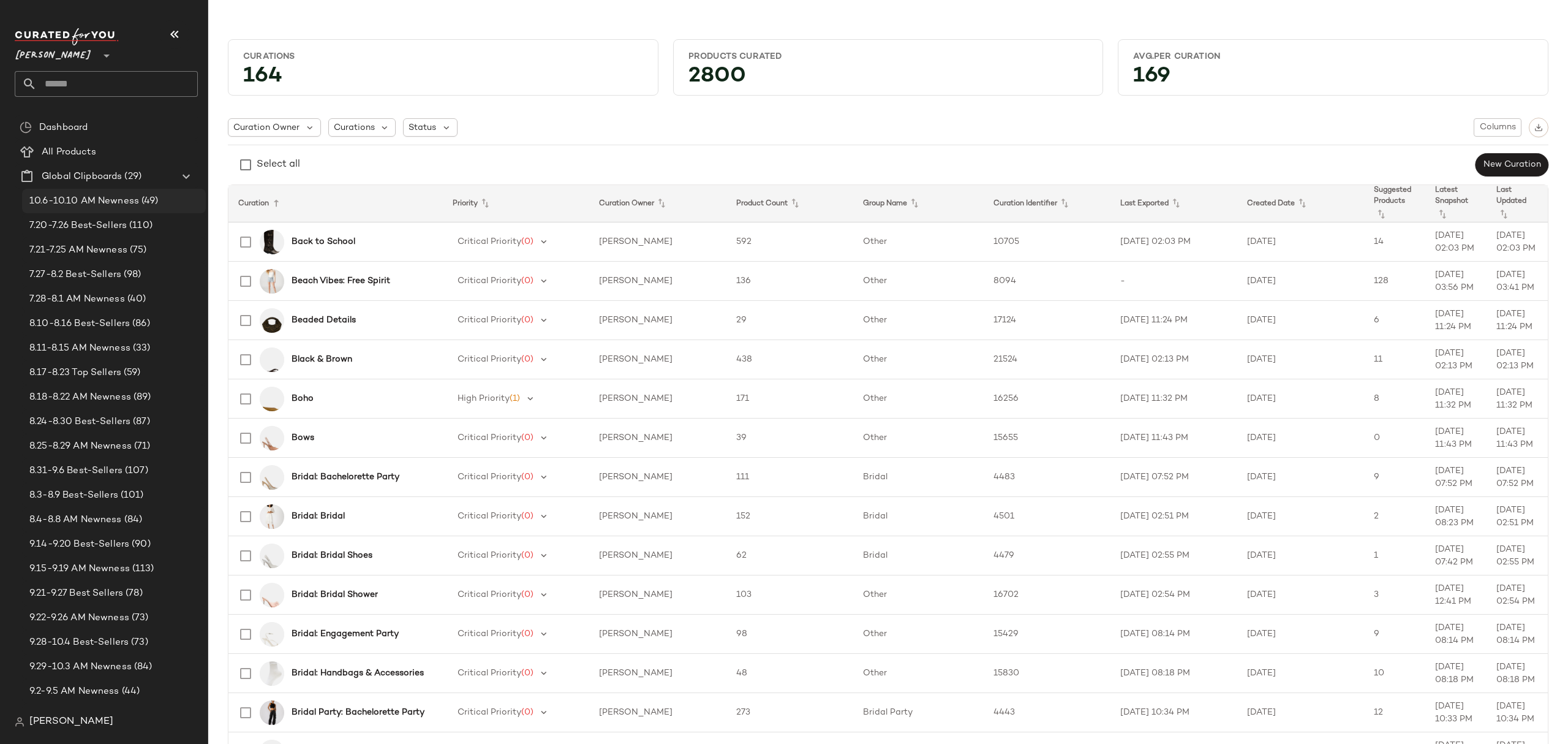
click at [108, 197] on span "10.6-10.10 AM Newness" at bounding box center [84, 201] width 109 height 14
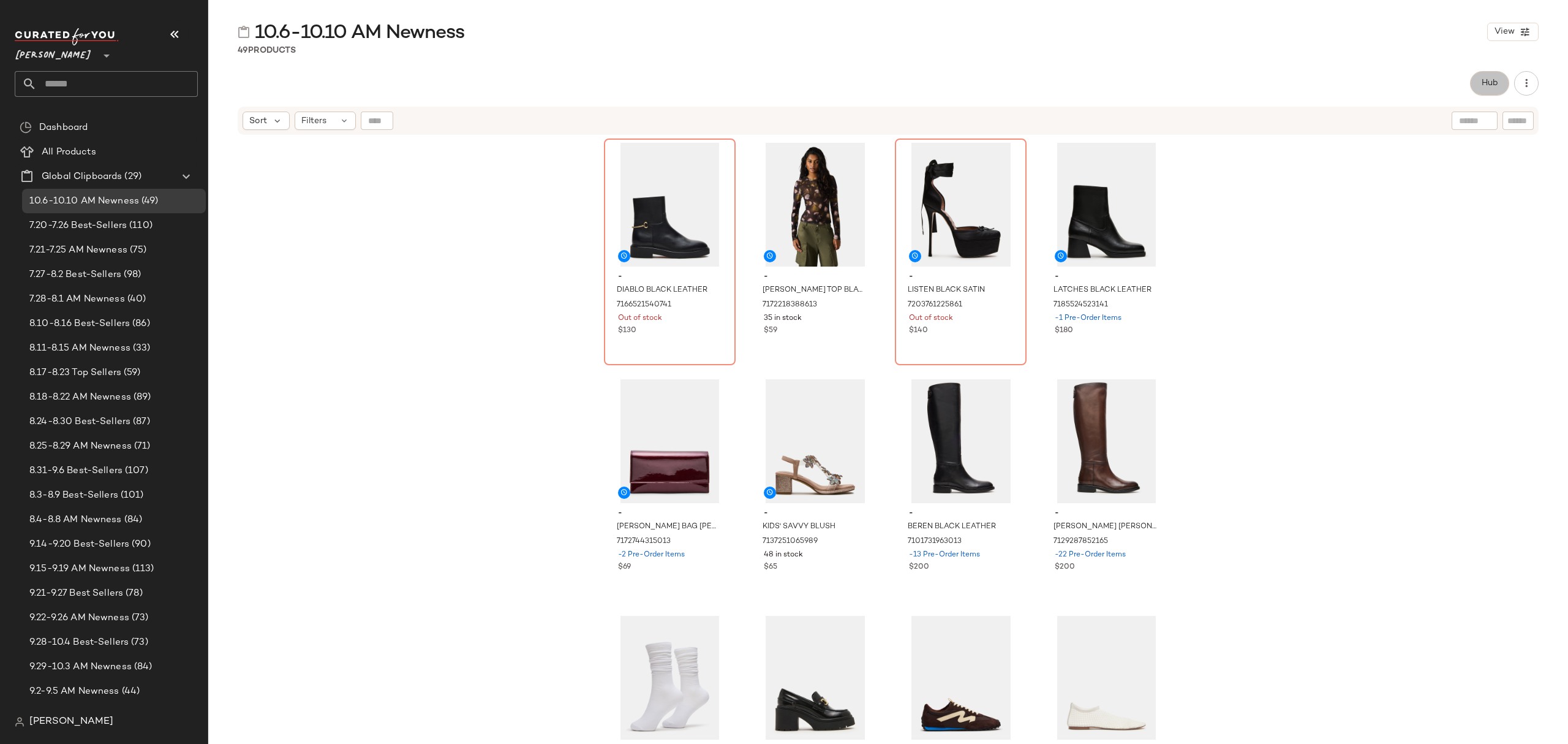
click at [1488, 86] on span "Hub" at bounding box center [1489, 83] width 17 height 10
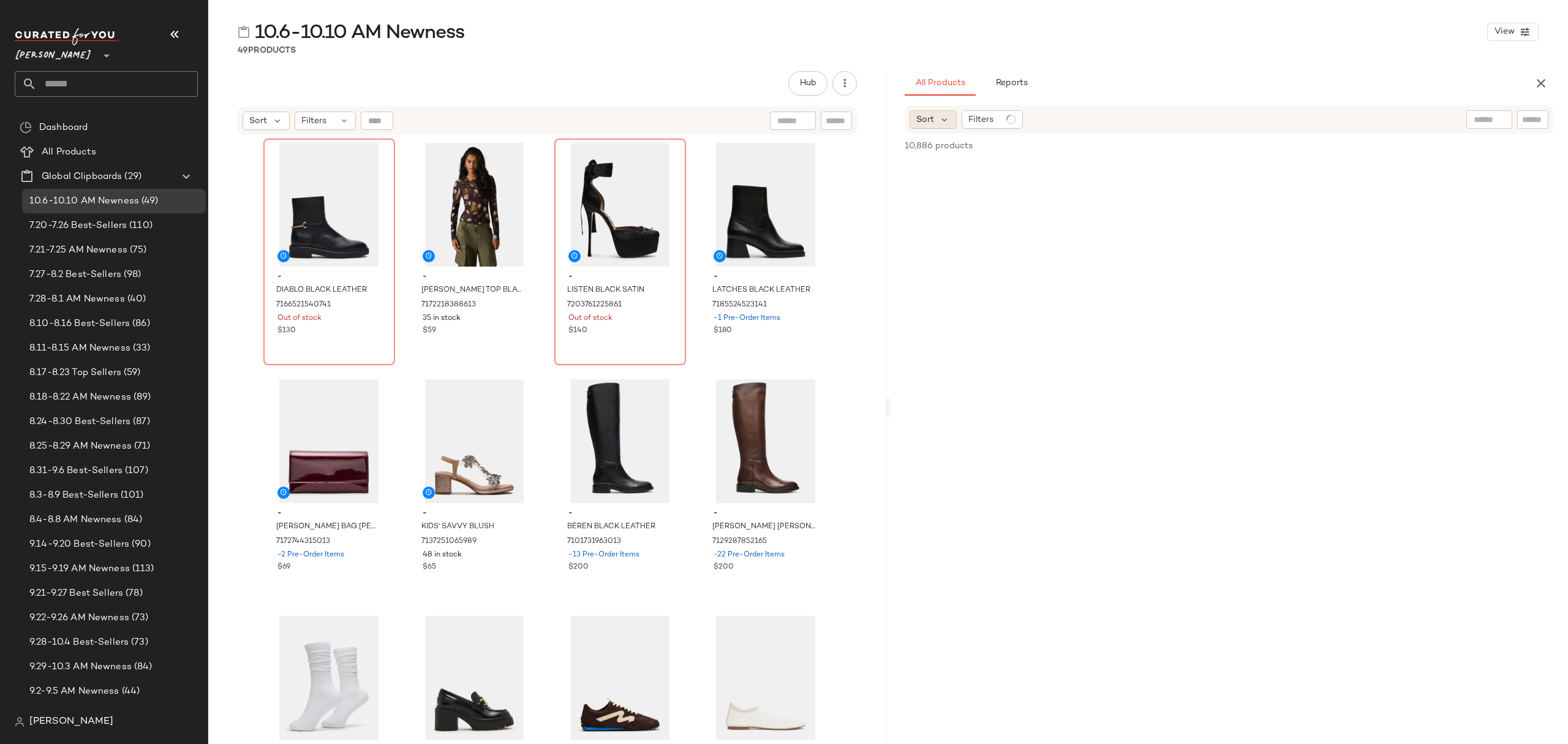
click at [934, 118] on div "Sort" at bounding box center [933, 119] width 47 height 18
click at [955, 159] on label "Newest" at bounding box center [984, 153] width 99 height 17
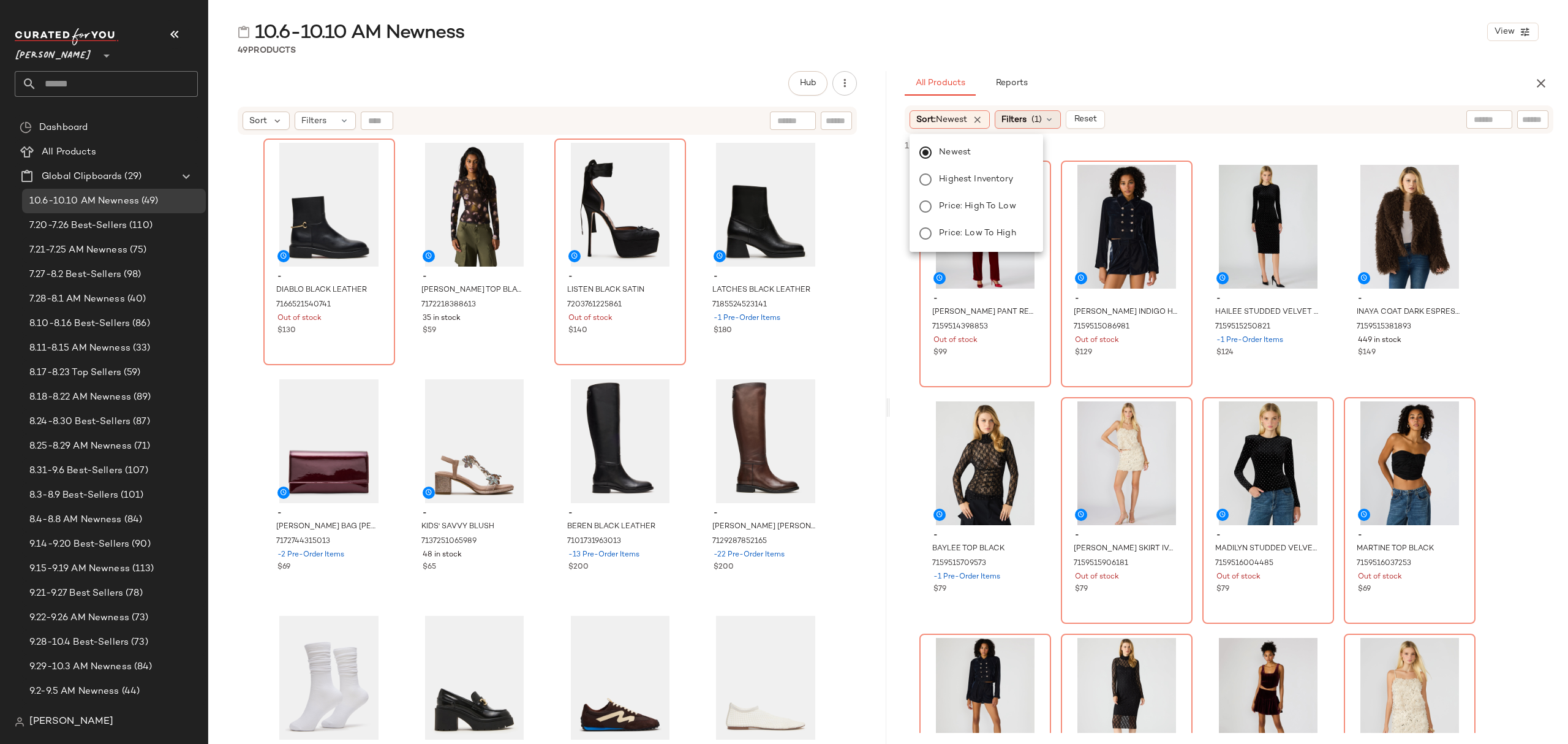
click at [1048, 126] on div "Filters (1)" at bounding box center [1027, 119] width 66 height 18
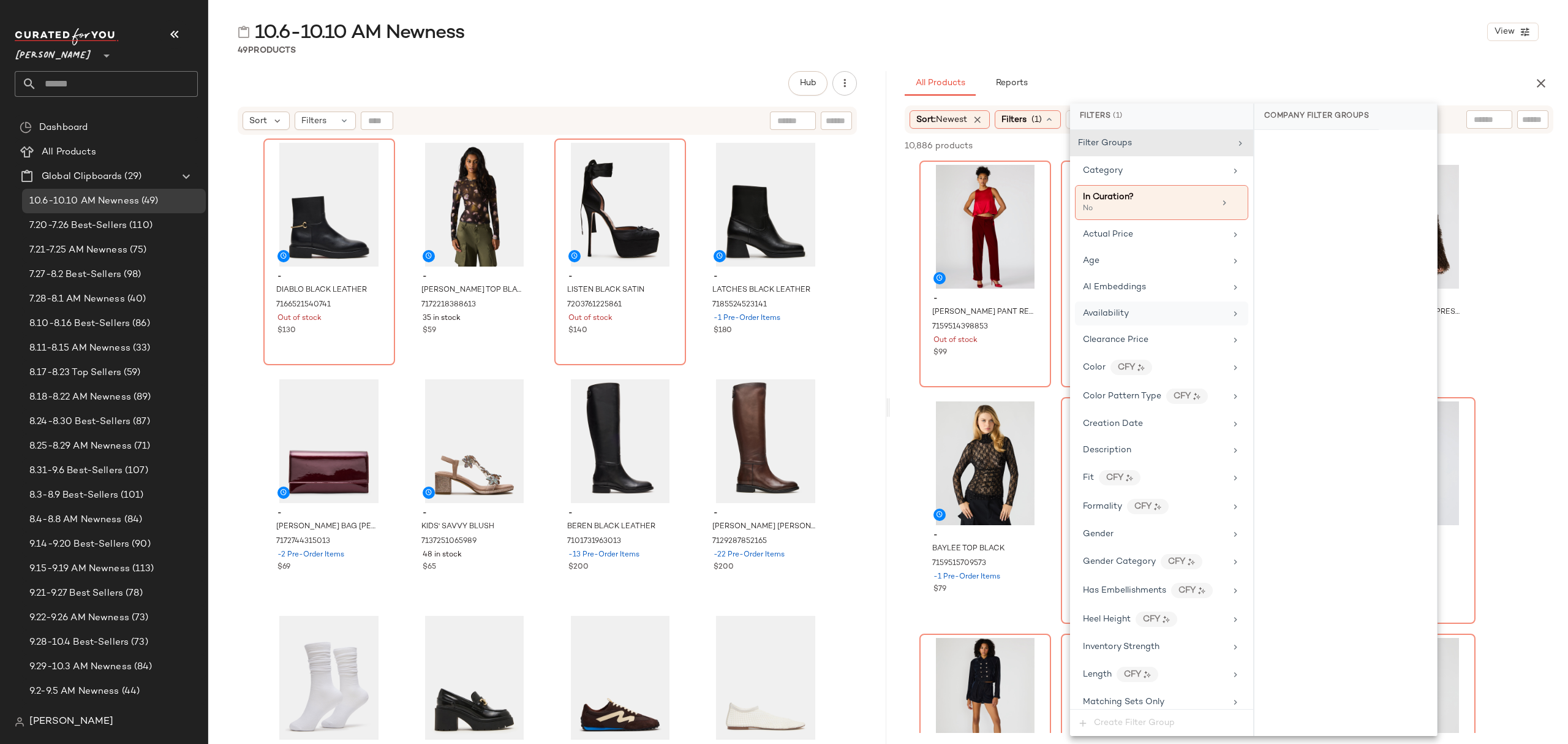
click at [1135, 323] on div "Availability" at bounding box center [1162, 313] width 174 height 24
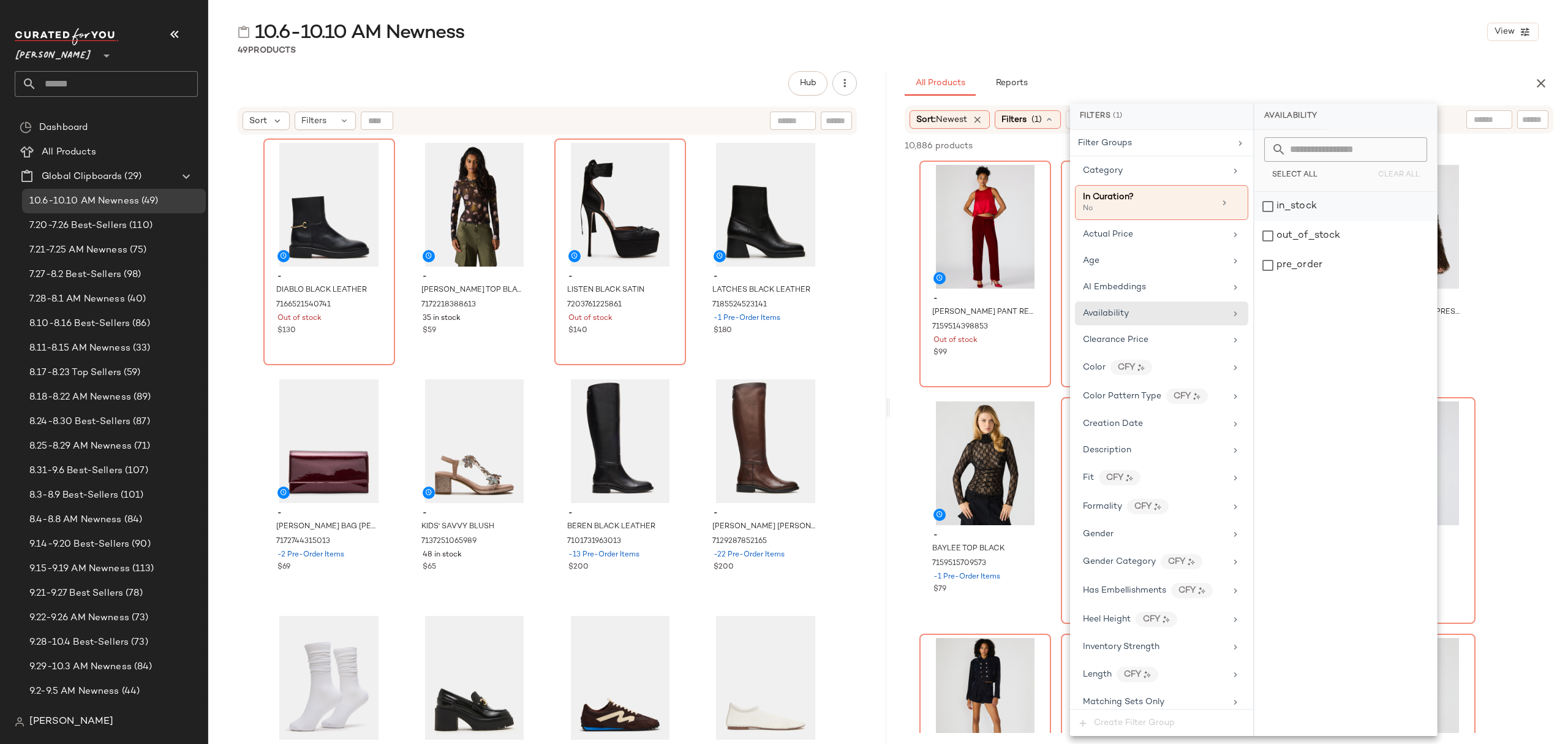
click at [1307, 201] on div "in_stock" at bounding box center [1345, 206] width 183 height 29
drag, startPoint x: 1306, startPoint y: 264, endPoint x: 1316, endPoint y: 240, distance: 26.0
click at [1306, 263] on div "pre_order" at bounding box center [1346, 265] width 183 height 29
click at [1241, 49] on div "49 Products" at bounding box center [888, 50] width 1360 height 12
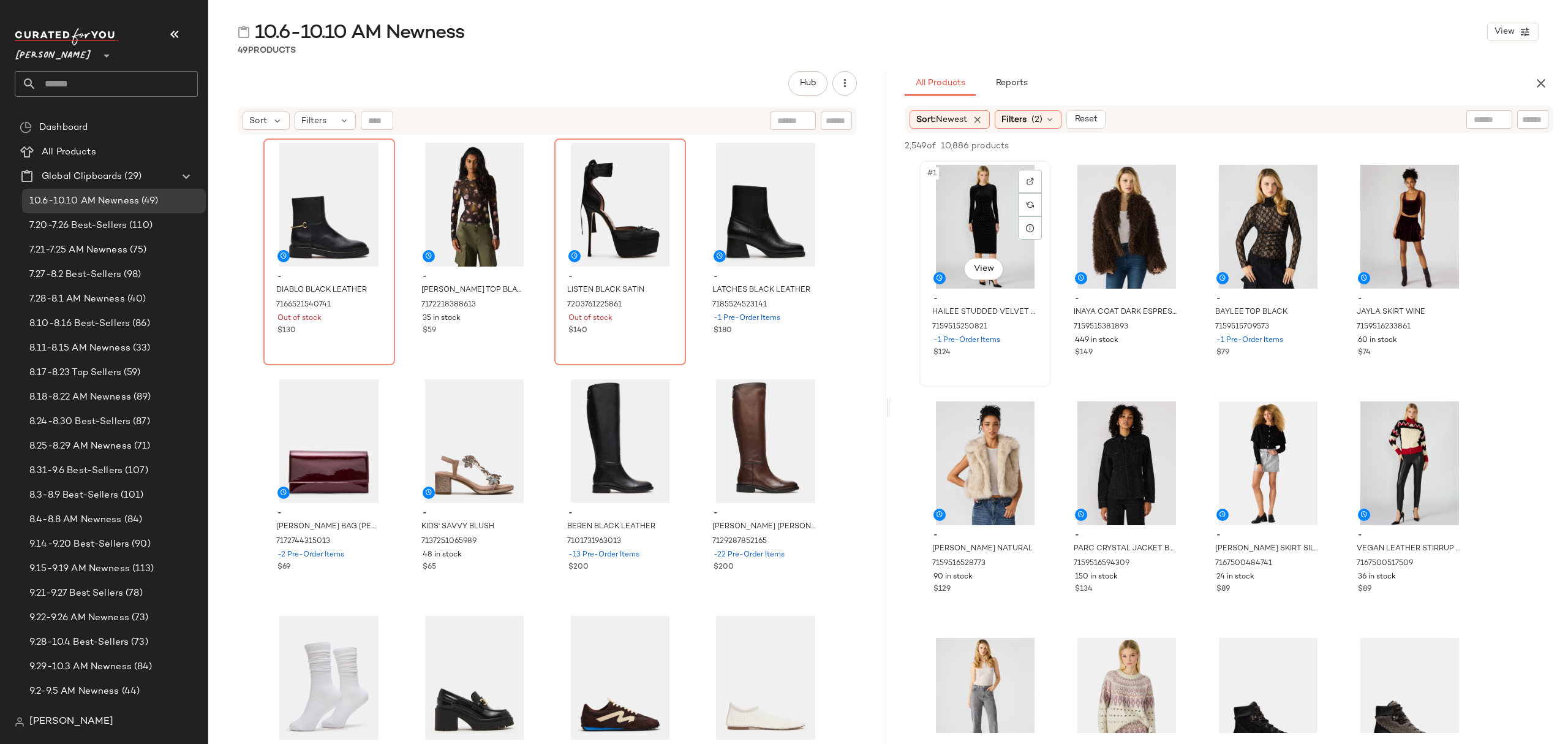
click at [981, 229] on div "#1 View" at bounding box center [985, 226] width 123 height 124
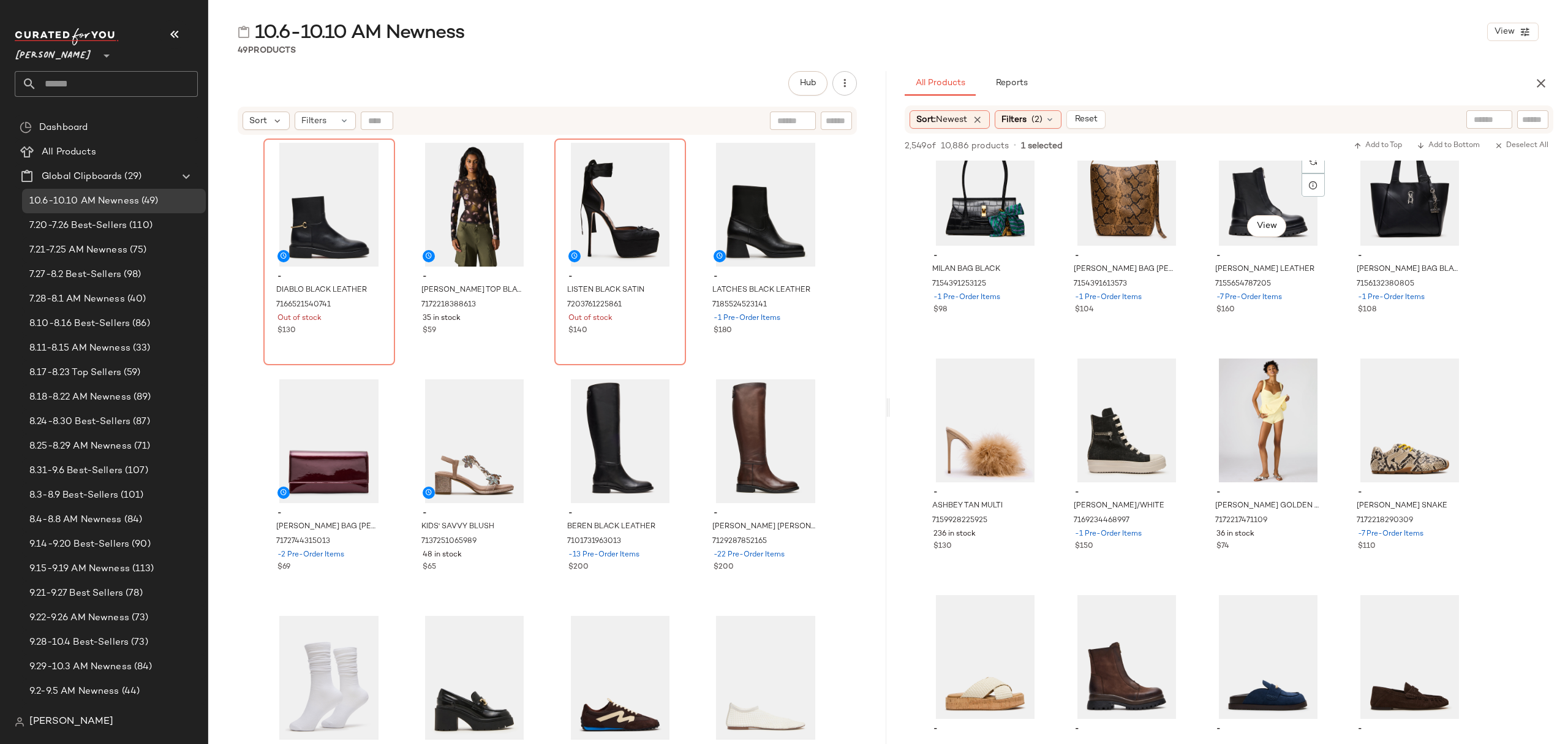
scroll to position [981, 0]
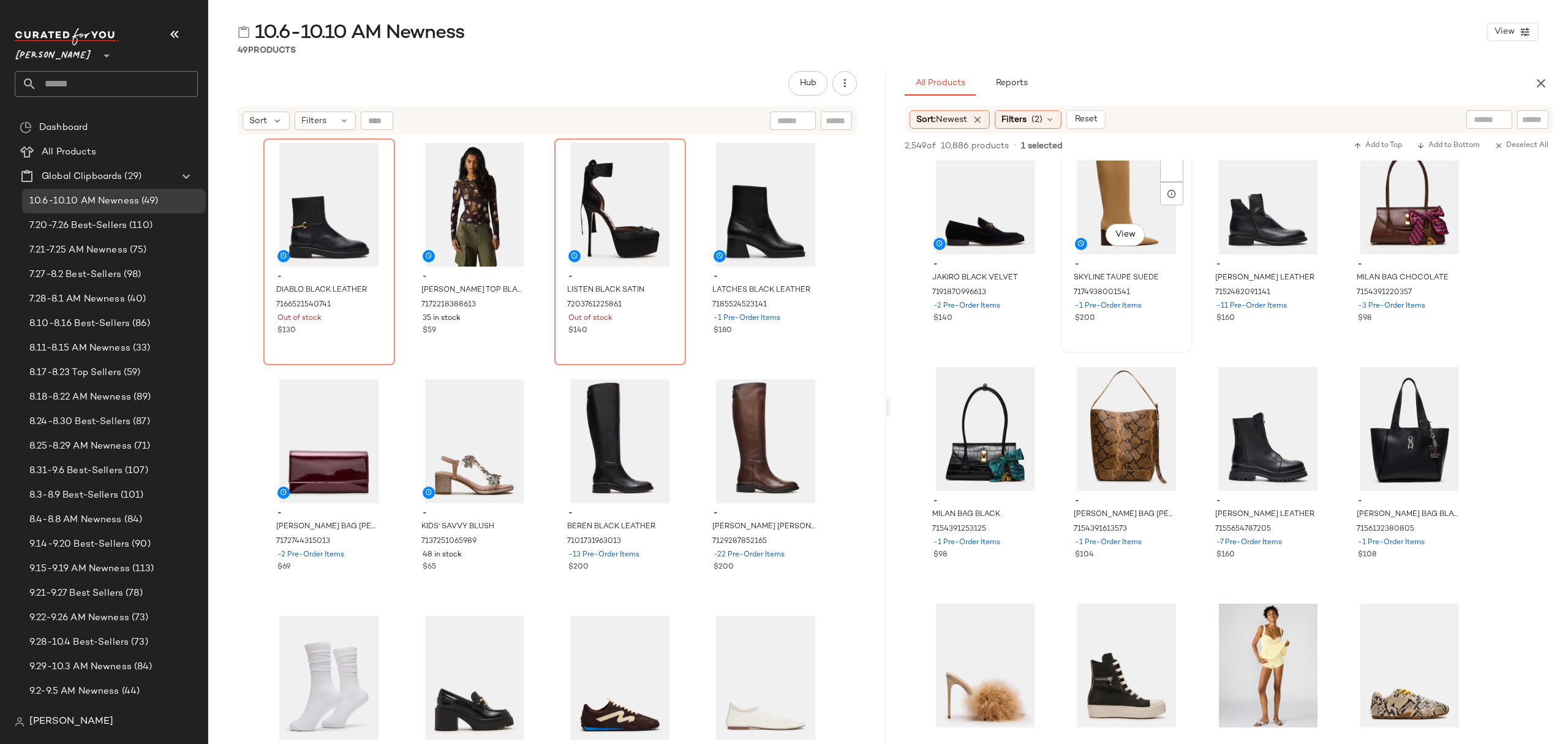
click at [1162, 321] on div "$200" at bounding box center [1127, 319] width 104 height 11
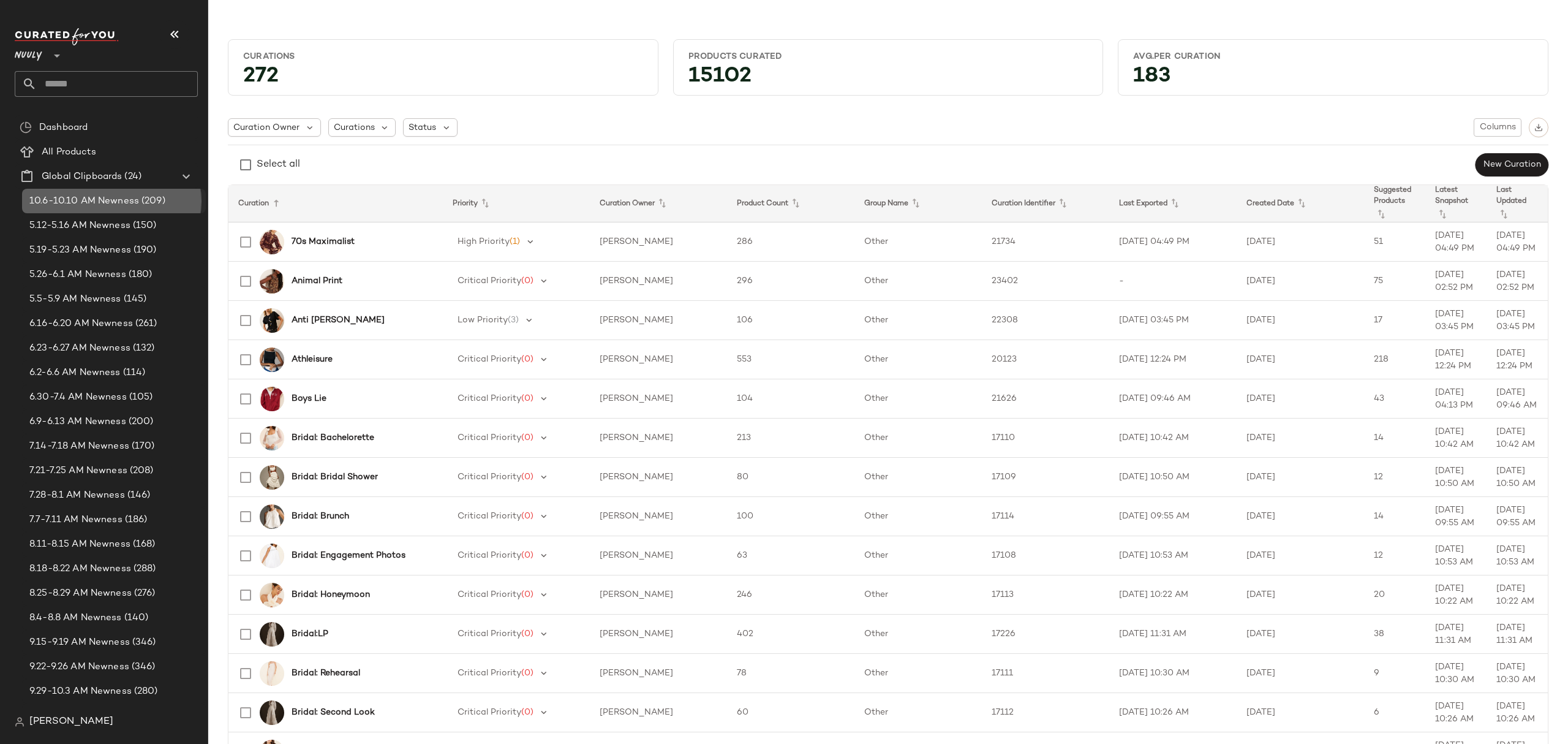
click at [133, 200] on span "10.6-10.10 AM Newness" at bounding box center [84, 201] width 109 height 14
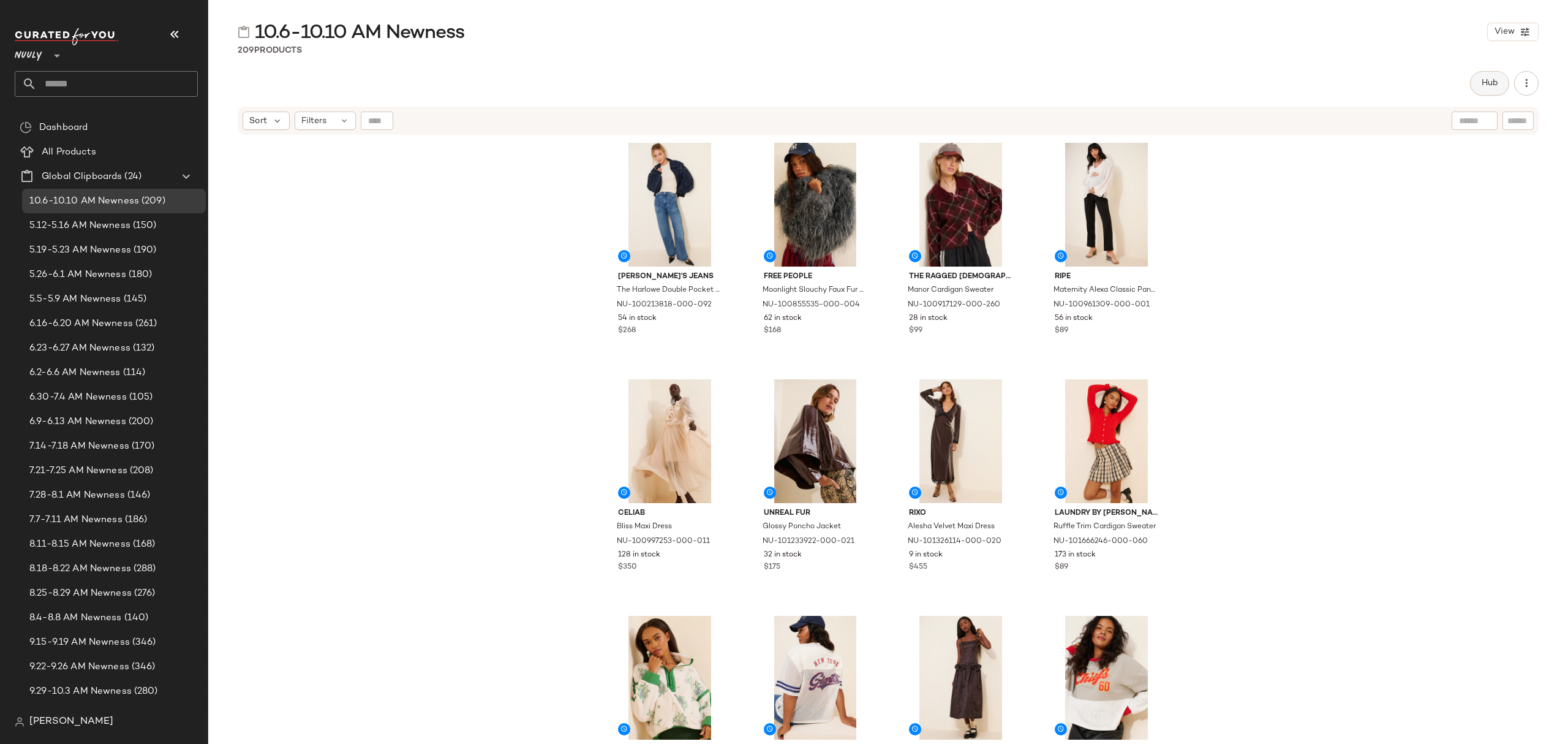
click at [1485, 83] on span "Hub" at bounding box center [1489, 83] width 17 height 10
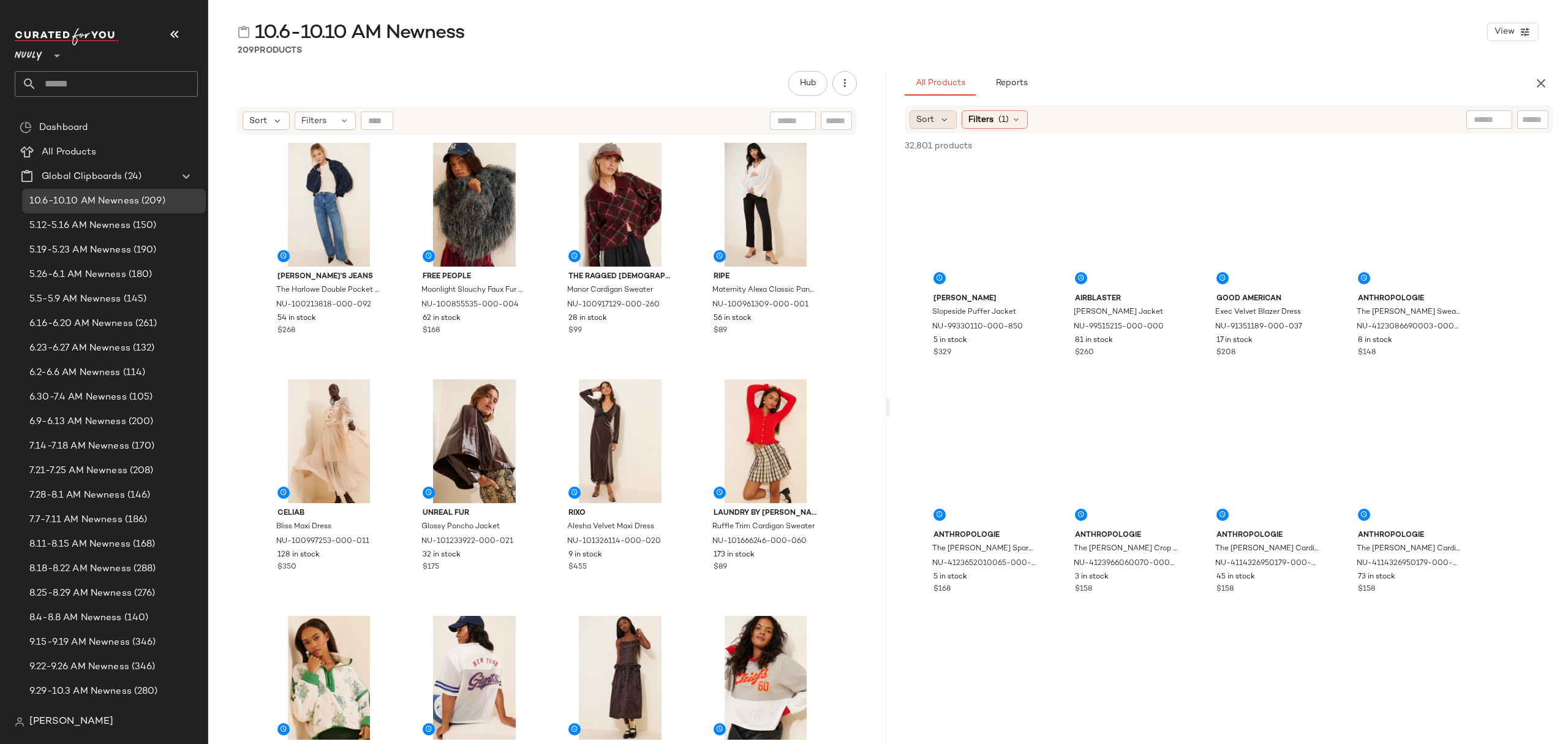
click at [917, 127] on div "Sort" at bounding box center [933, 119] width 47 height 18
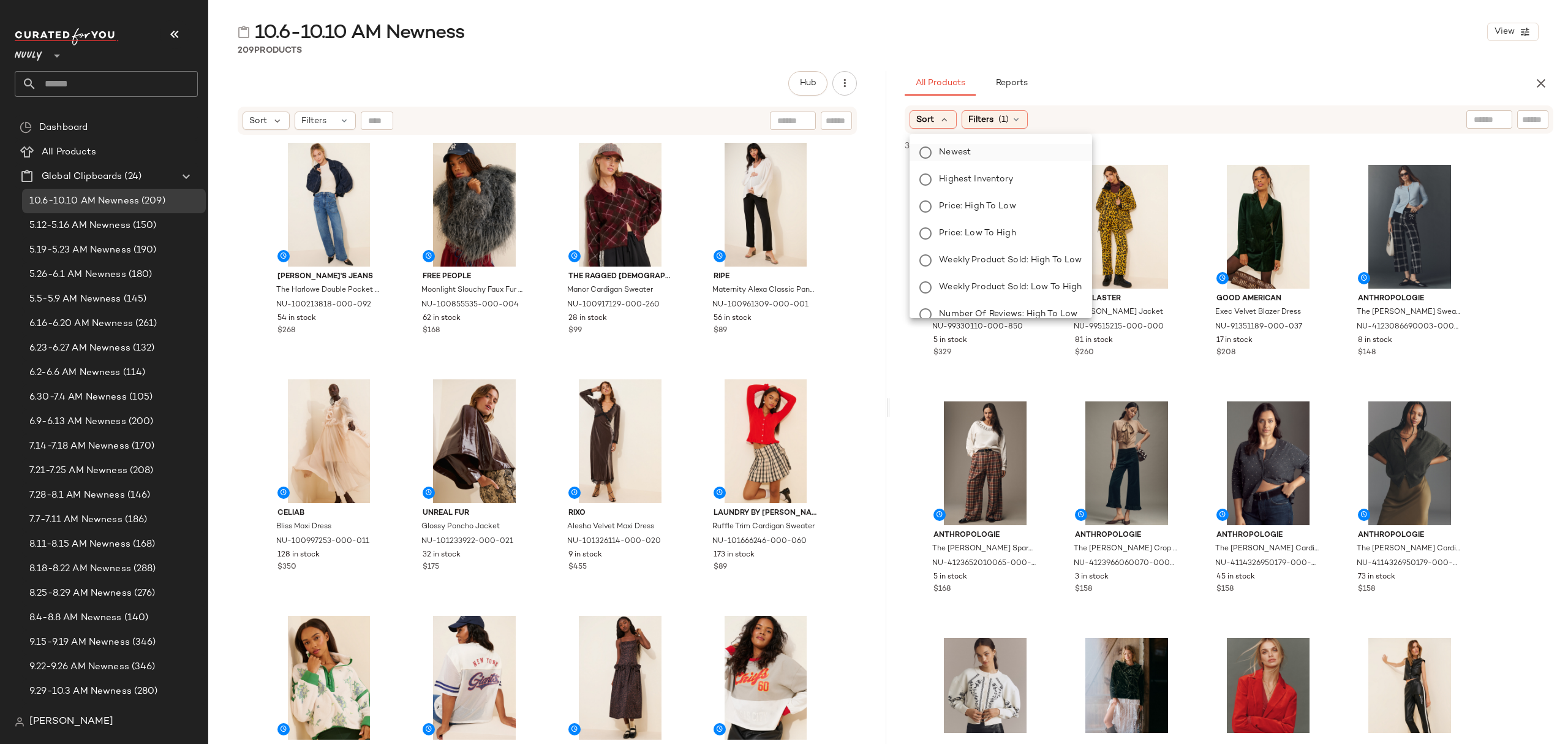
click at [942, 153] on span "Newest" at bounding box center [955, 152] width 32 height 13
click at [1034, 121] on div "Filters (1)" at bounding box center [1027, 119] width 66 height 18
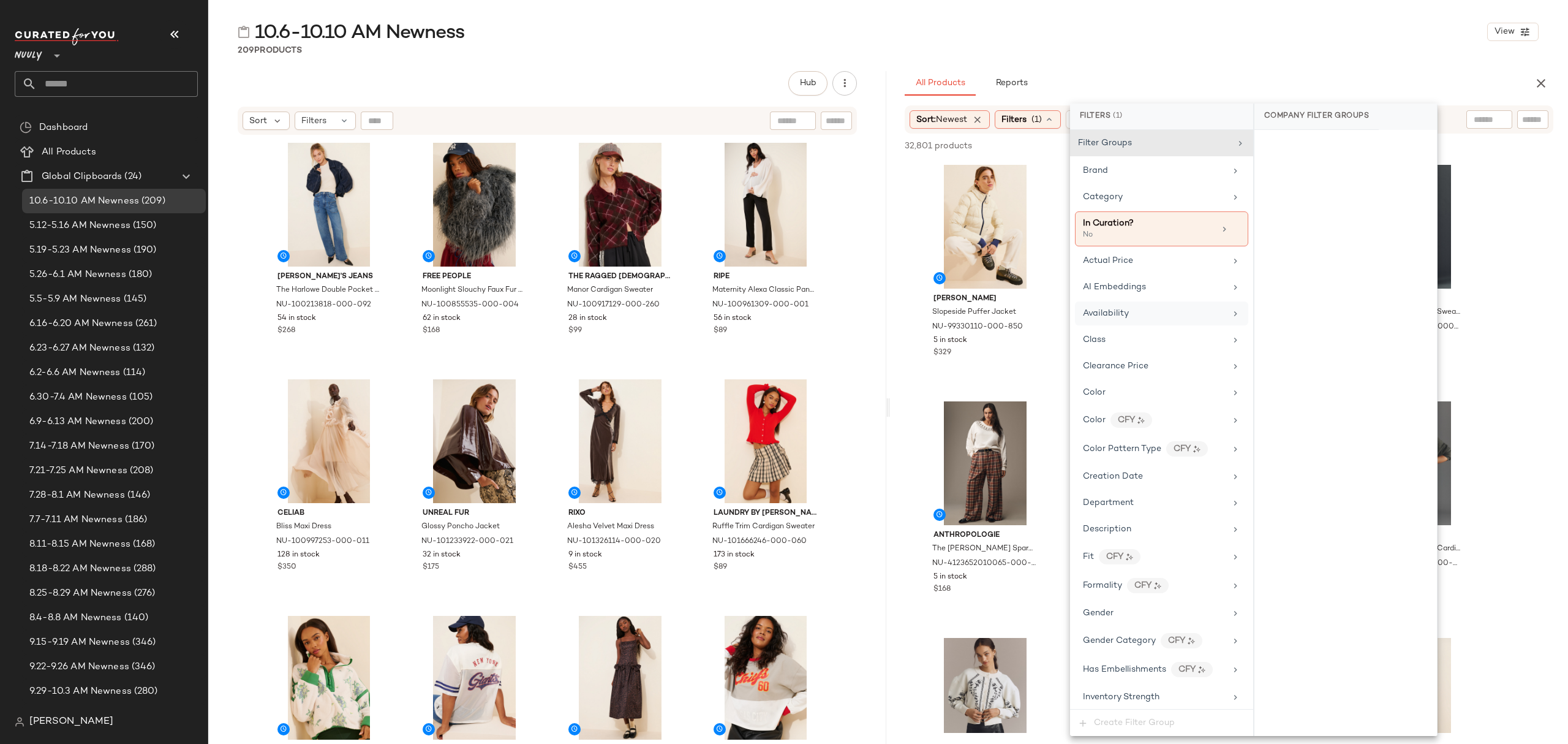
click at [1136, 309] on div "Availability" at bounding box center [1162, 313] width 174 height 24
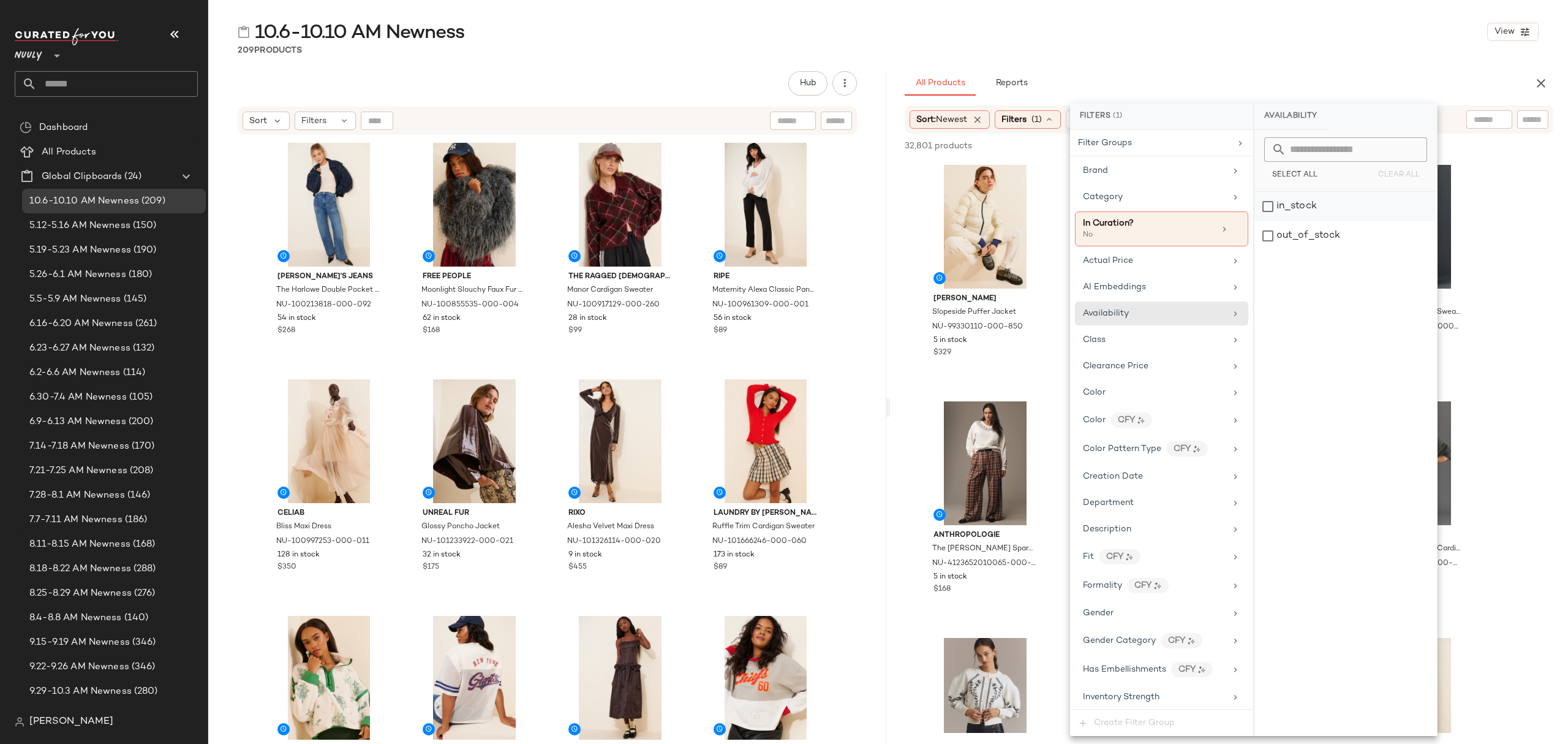
click at [1375, 196] on div "in_stock" at bounding box center [1345, 206] width 183 height 29
click at [1127, 50] on div "209 Products" at bounding box center [888, 50] width 1360 height 12
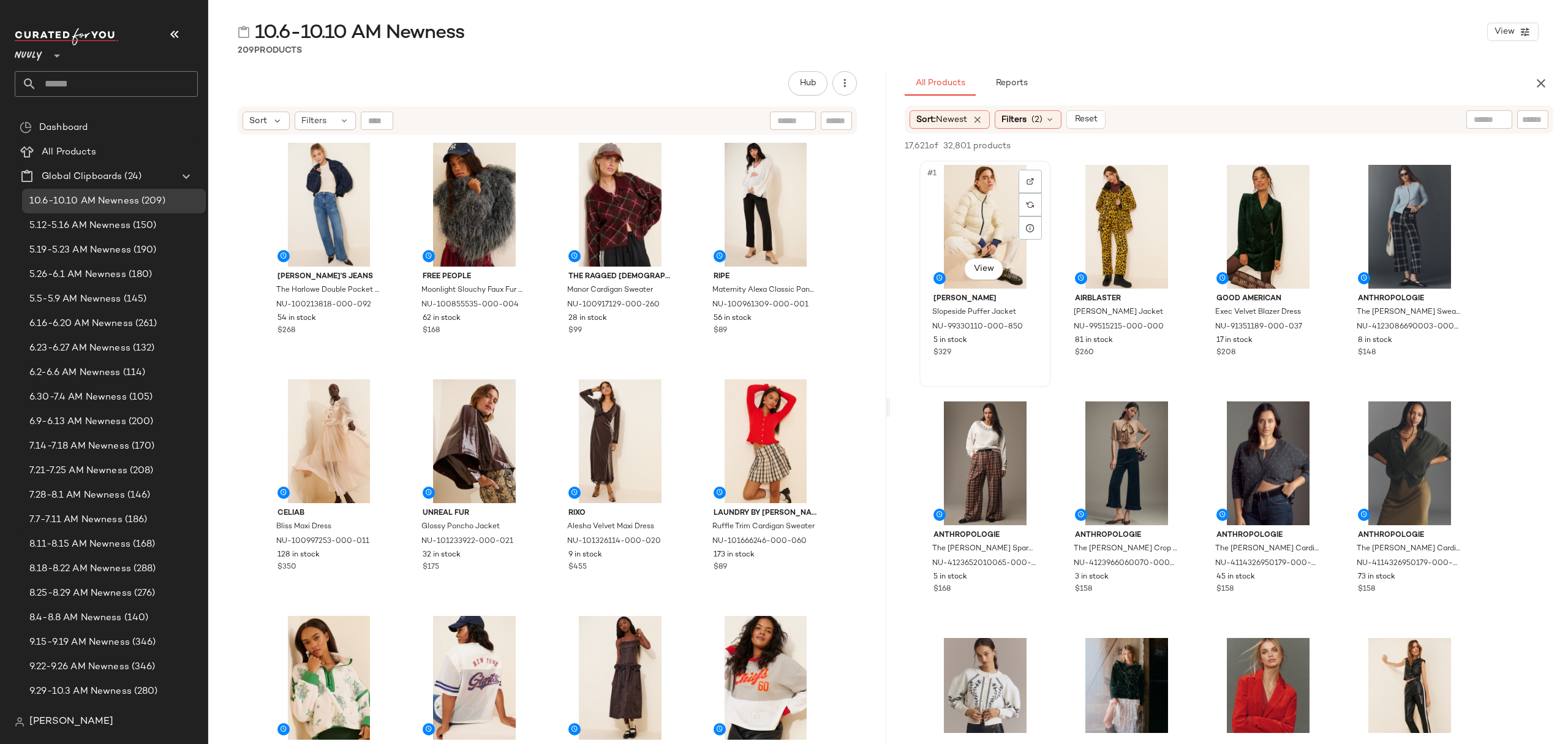
click at [986, 187] on div "#1 View" at bounding box center [985, 226] width 123 height 124
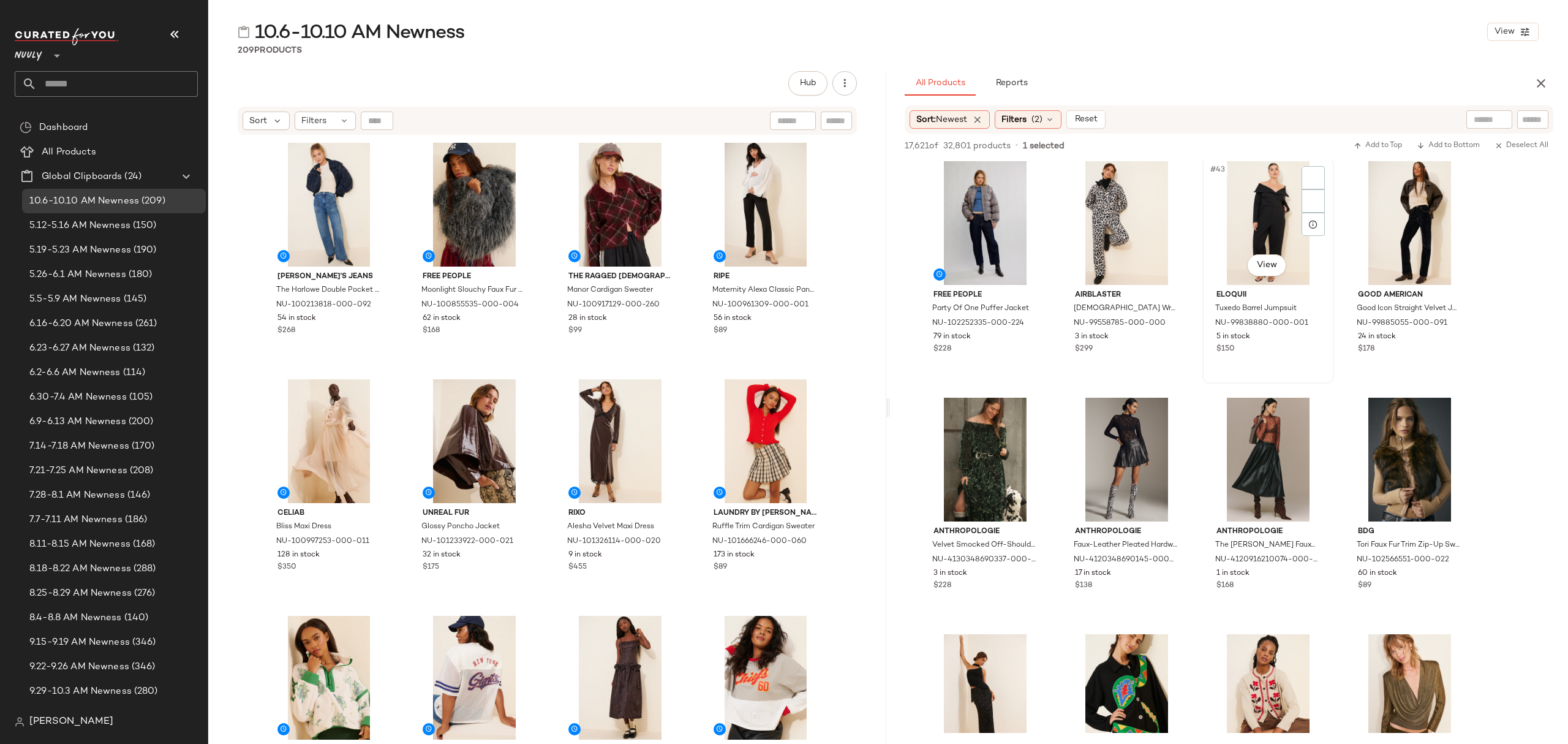
scroll to position [2288, 0]
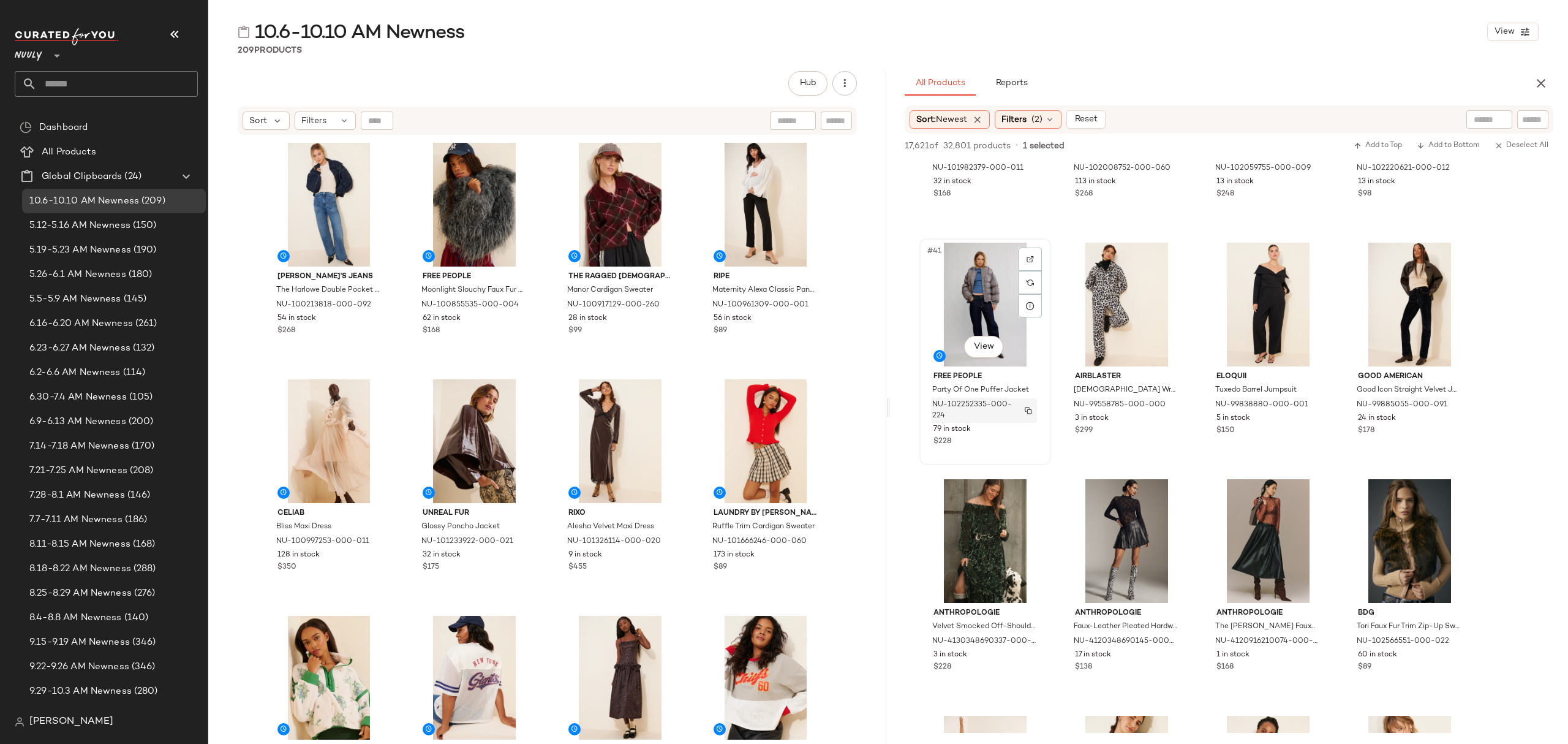
click at [1018, 419] on div "NU-102252335-000-224" at bounding box center [984, 410] width 106 height 24
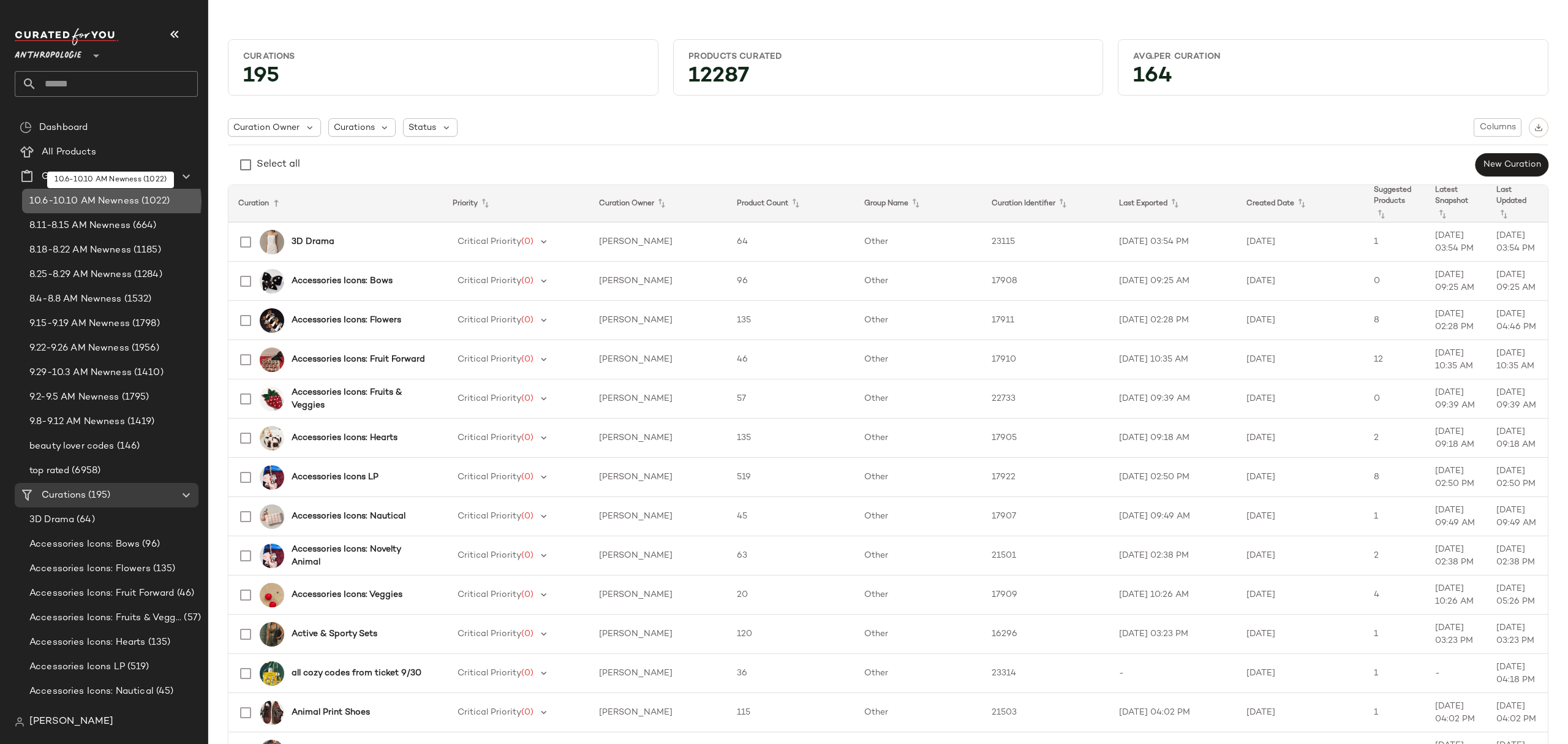
drag, startPoint x: 126, startPoint y: 204, endPoint x: 662, endPoint y: 108, distance: 544.5
click at [126, 203] on span "10.6-10.10 AM Newness" at bounding box center [84, 201] width 109 height 14
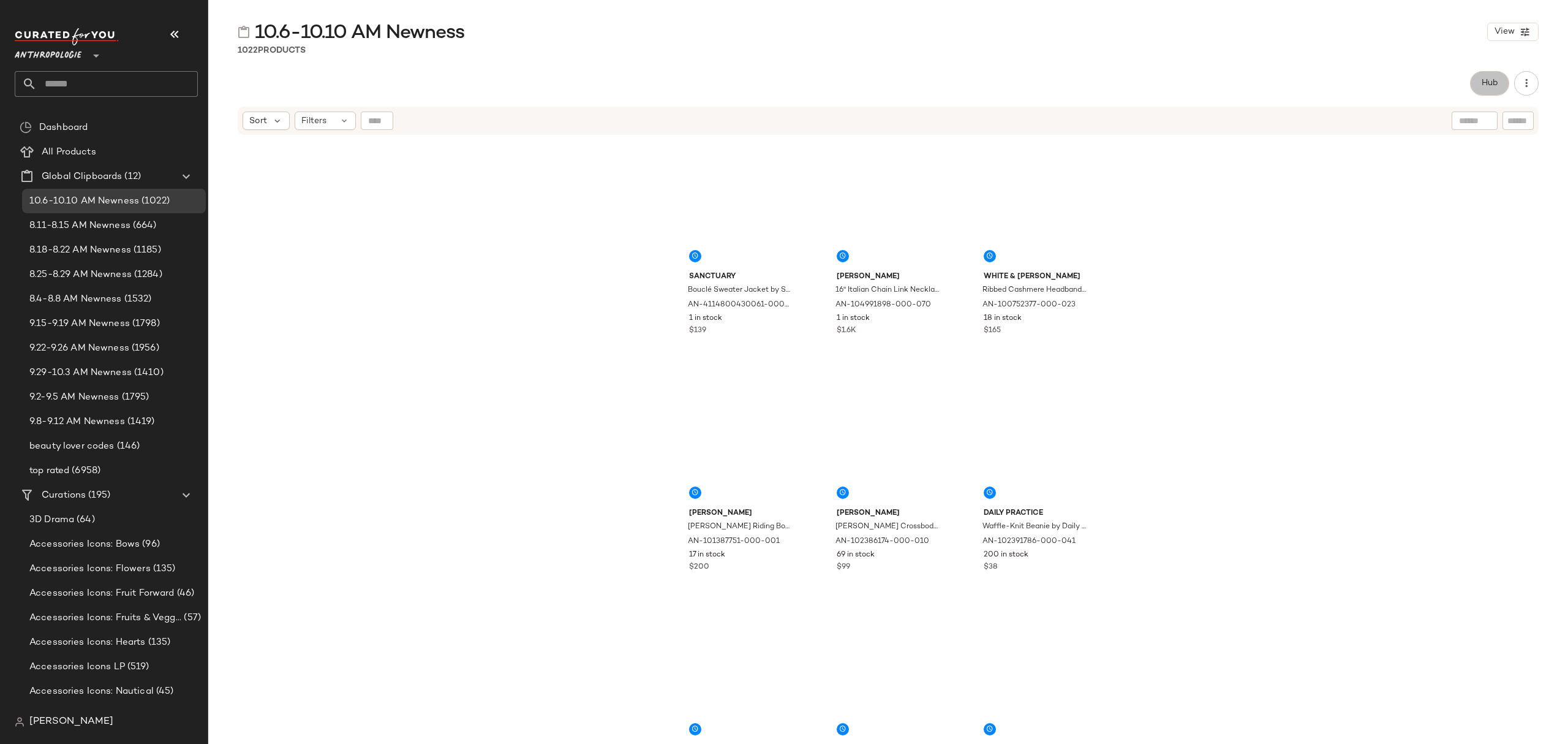
click at [1489, 81] on span "Hub" at bounding box center [1489, 83] width 17 height 10
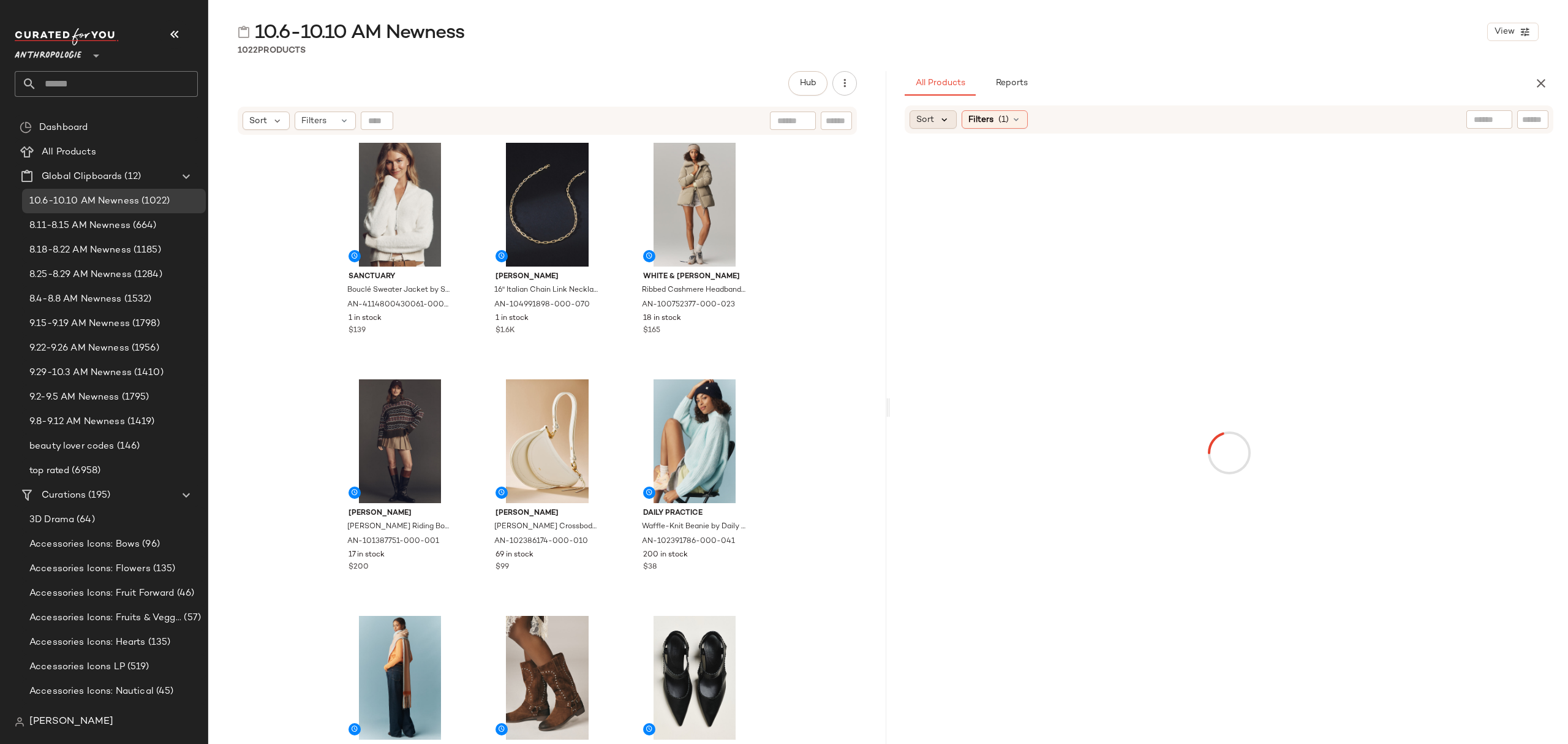
click at [956, 111] on div "Sort Filters (1)" at bounding box center [971, 119] width 123 height 18
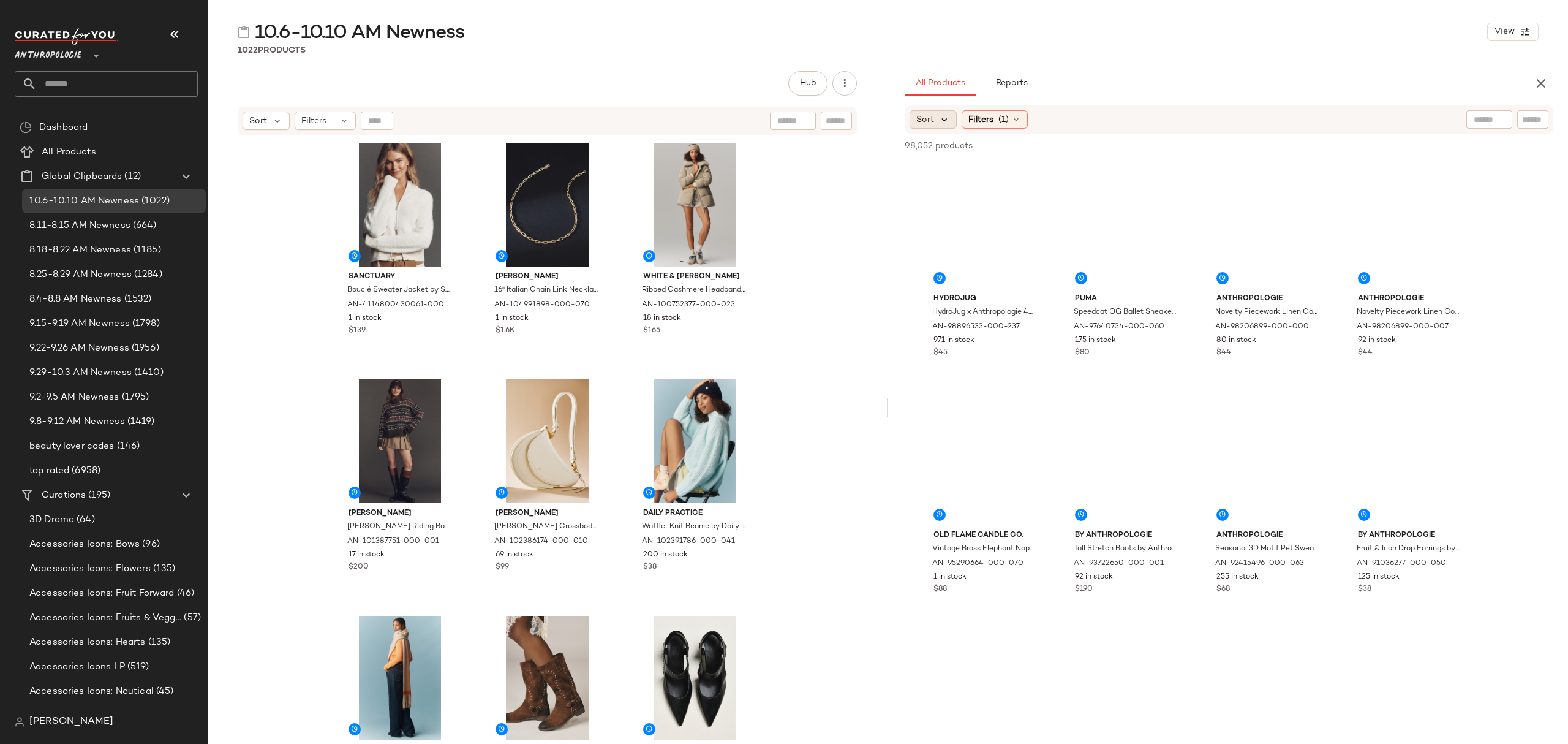
click at [946, 123] on icon at bounding box center [944, 119] width 11 height 11
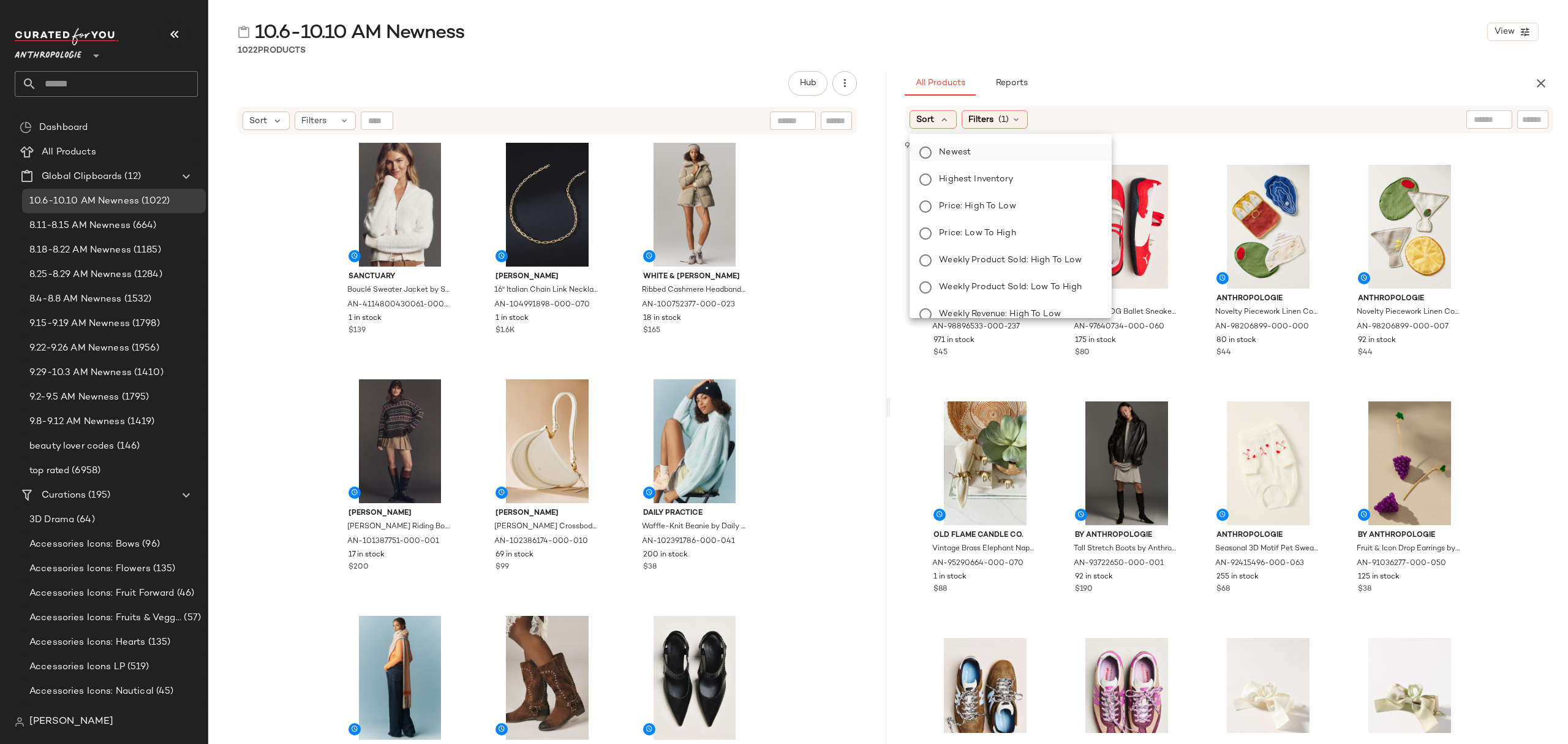
click at [962, 152] on span "Newest" at bounding box center [955, 152] width 32 height 13
click at [1191, 60] on div "10.6-10.10 AM Newness View 1022 Products Hub Send for Review External Review In…" at bounding box center [888, 382] width 1360 height 724
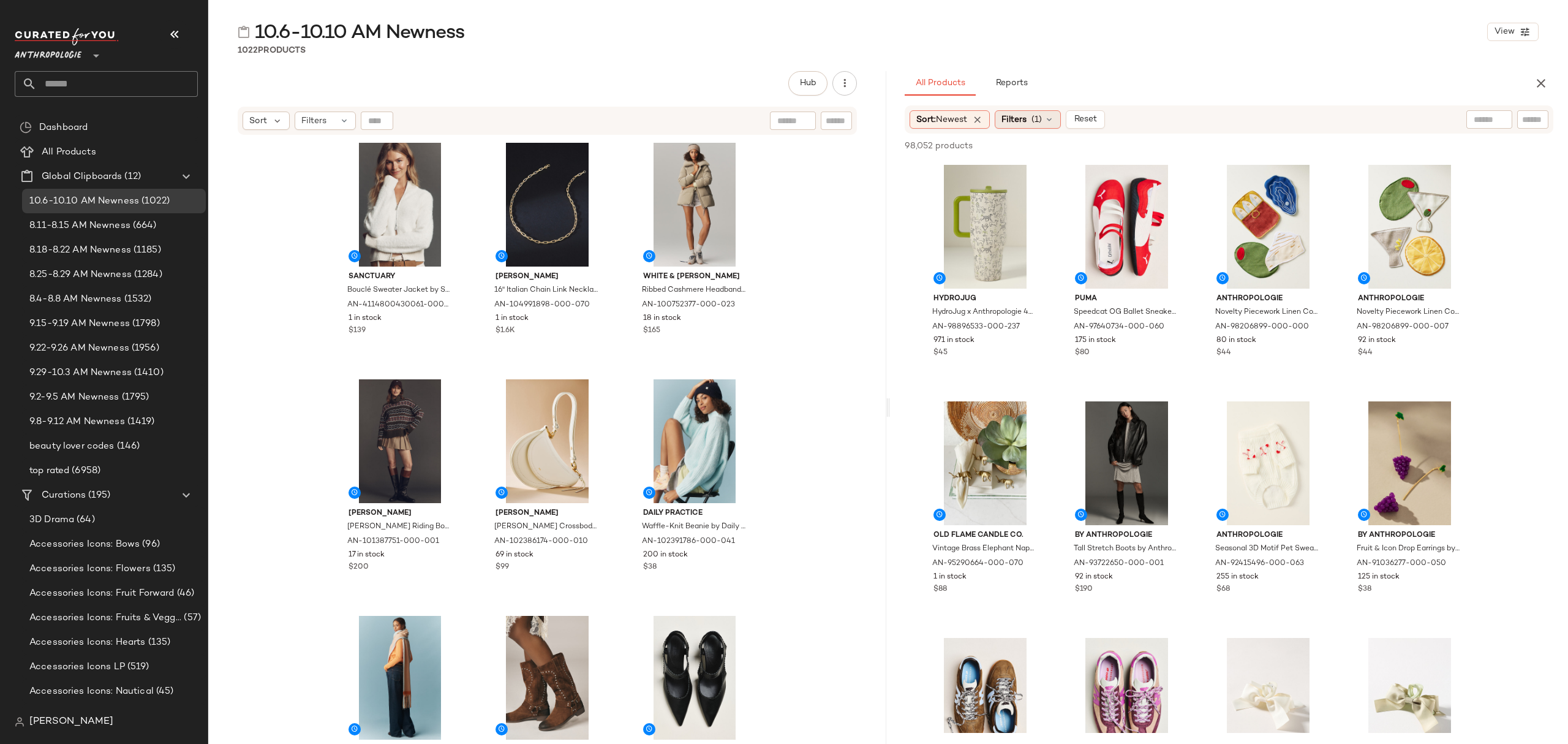
click at [1027, 123] on span "Filters" at bounding box center [1014, 120] width 25 height 13
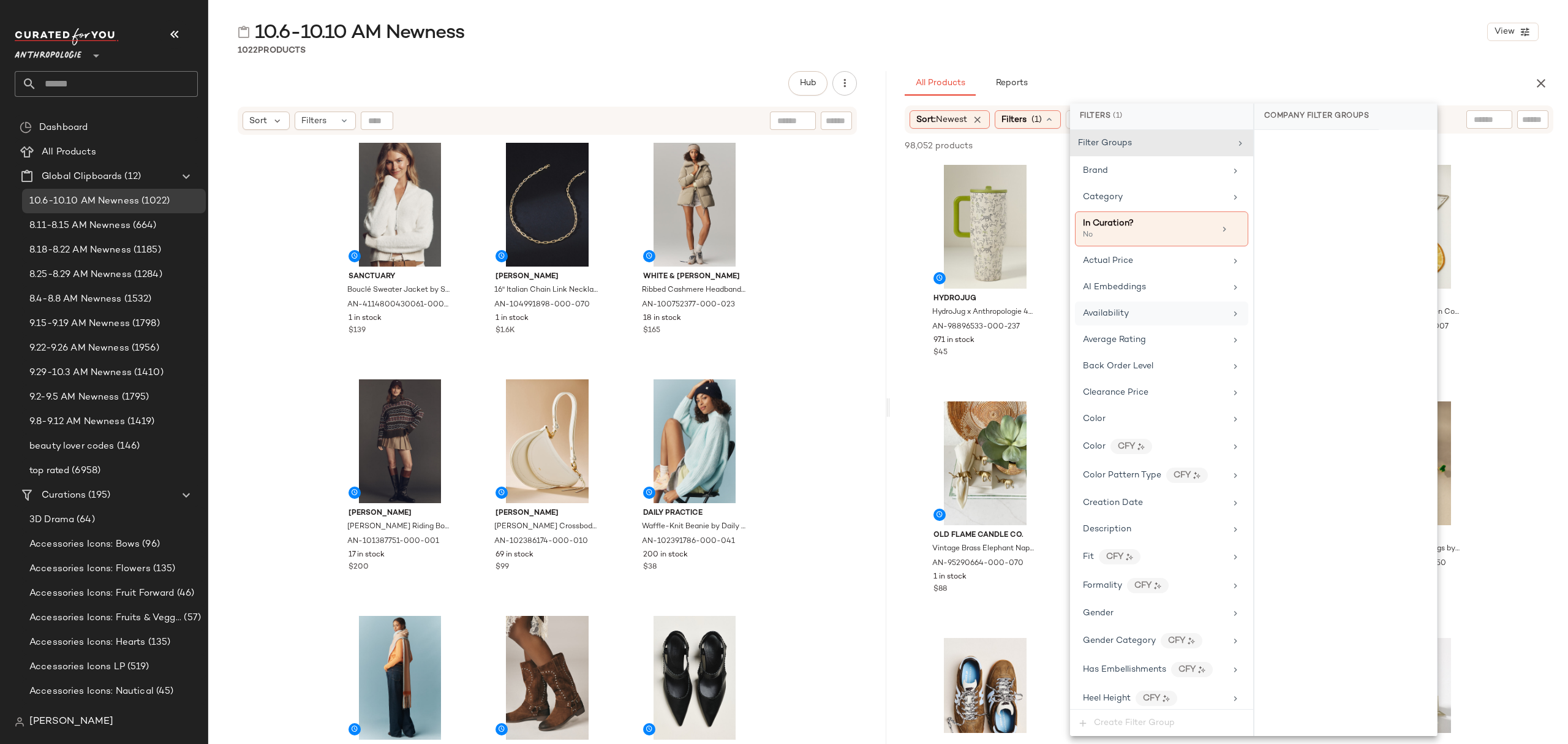
click at [1096, 315] on span "Availability" at bounding box center [1106, 313] width 46 height 9
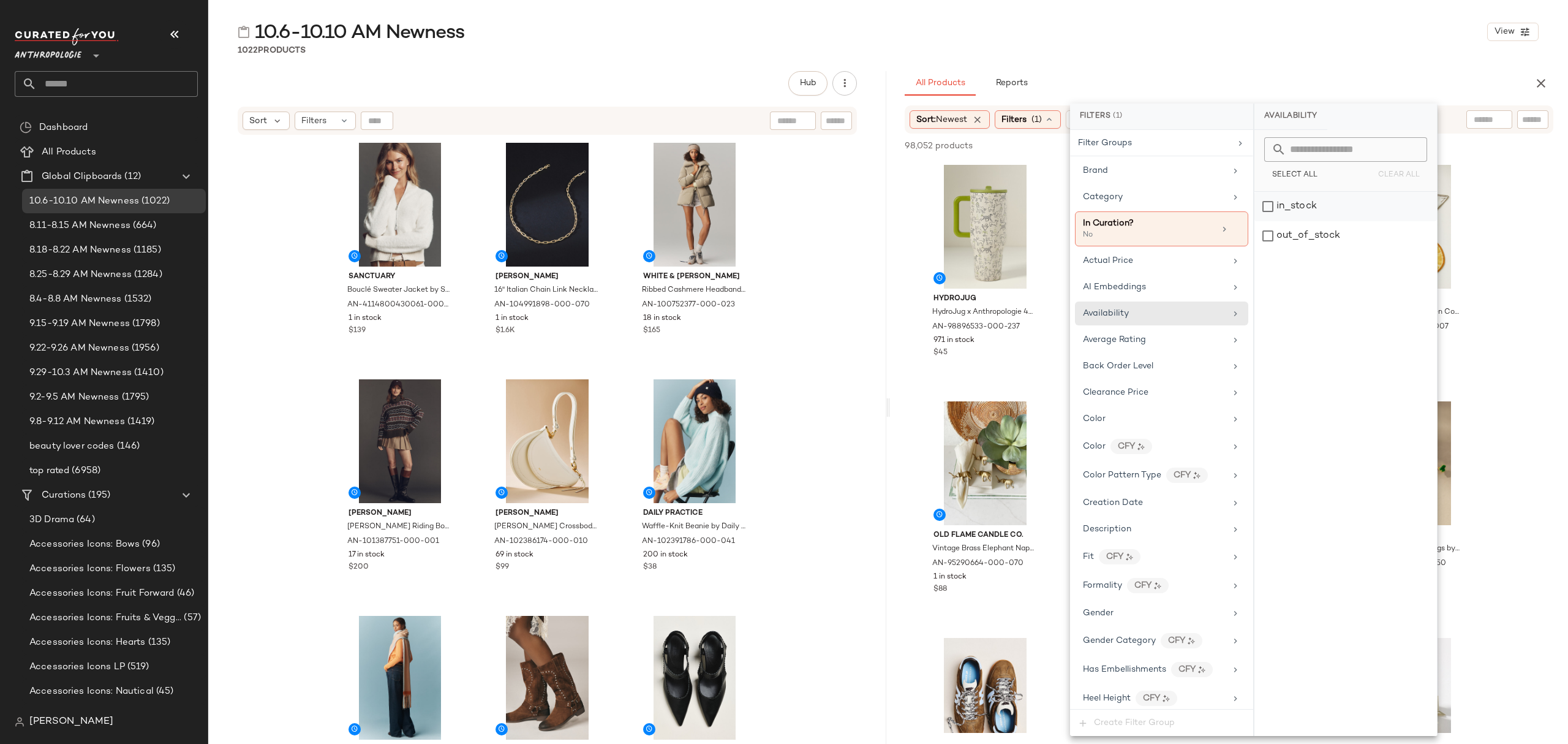
click at [1363, 209] on div "in_stock" at bounding box center [1345, 206] width 183 height 29
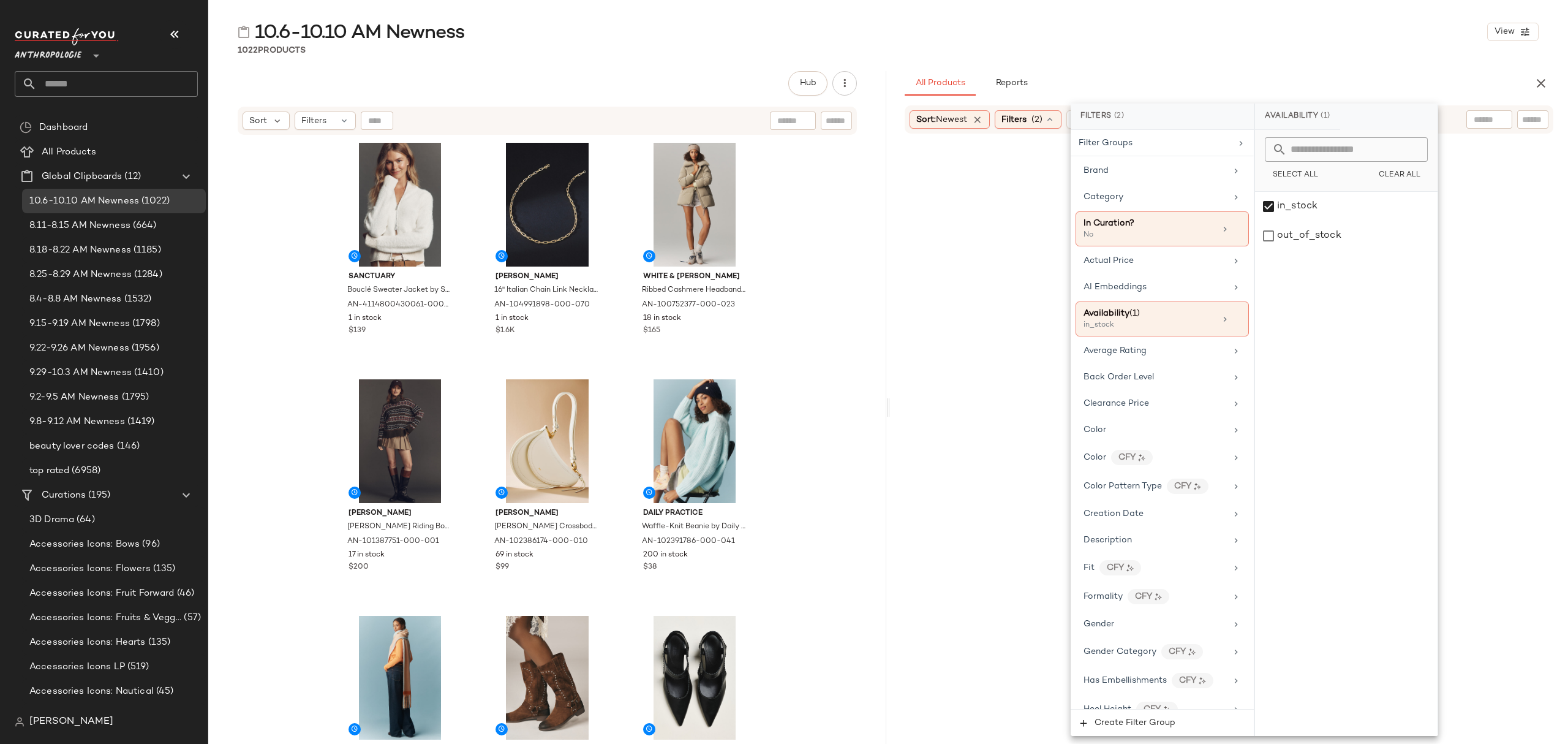
click at [1358, 69] on div "10.6-10.10 AM Newness View 1022 Products Hub Send for Review External Review In…" at bounding box center [888, 382] width 1360 height 724
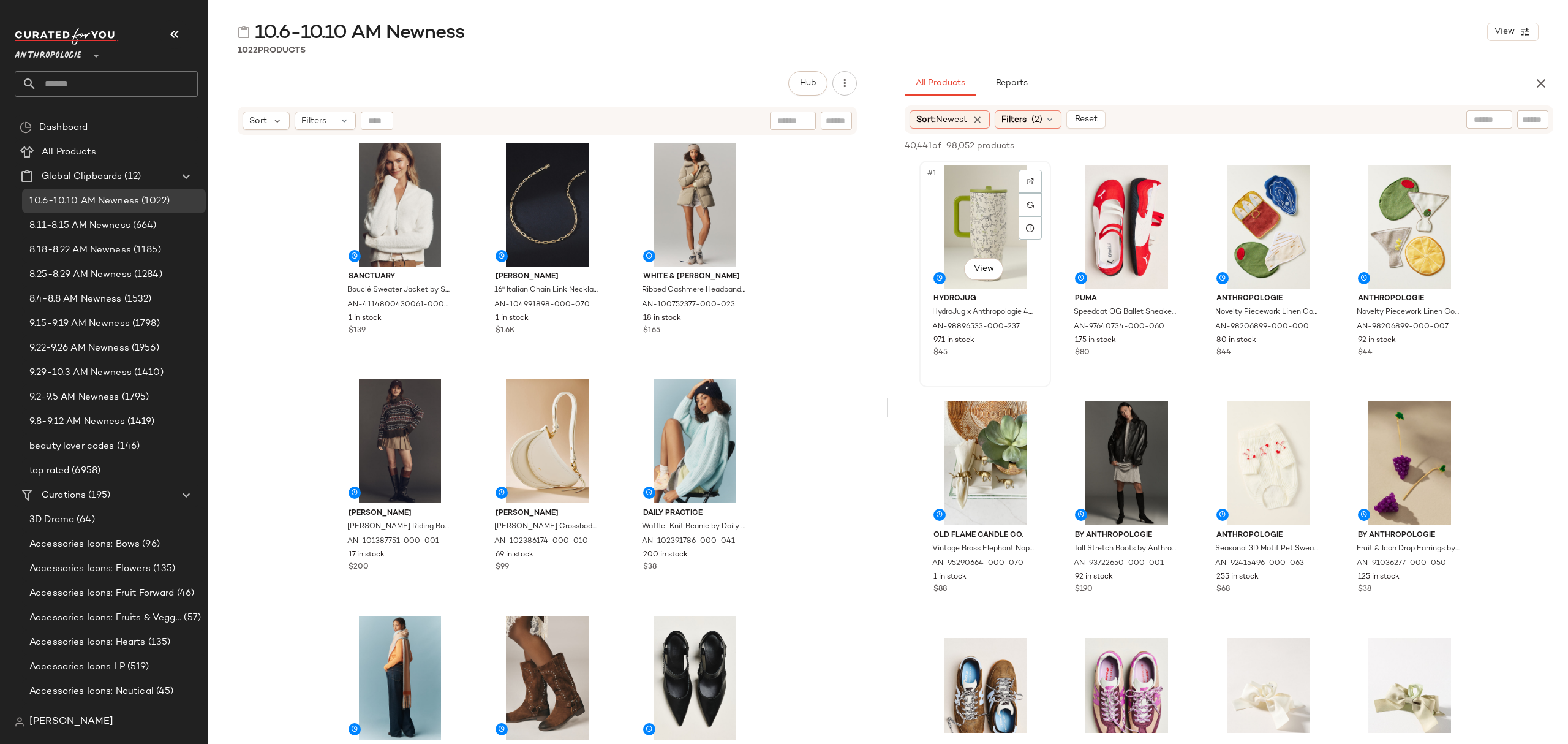
click at [961, 241] on div "#1 View" at bounding box center [985, 226] width 123 height 124
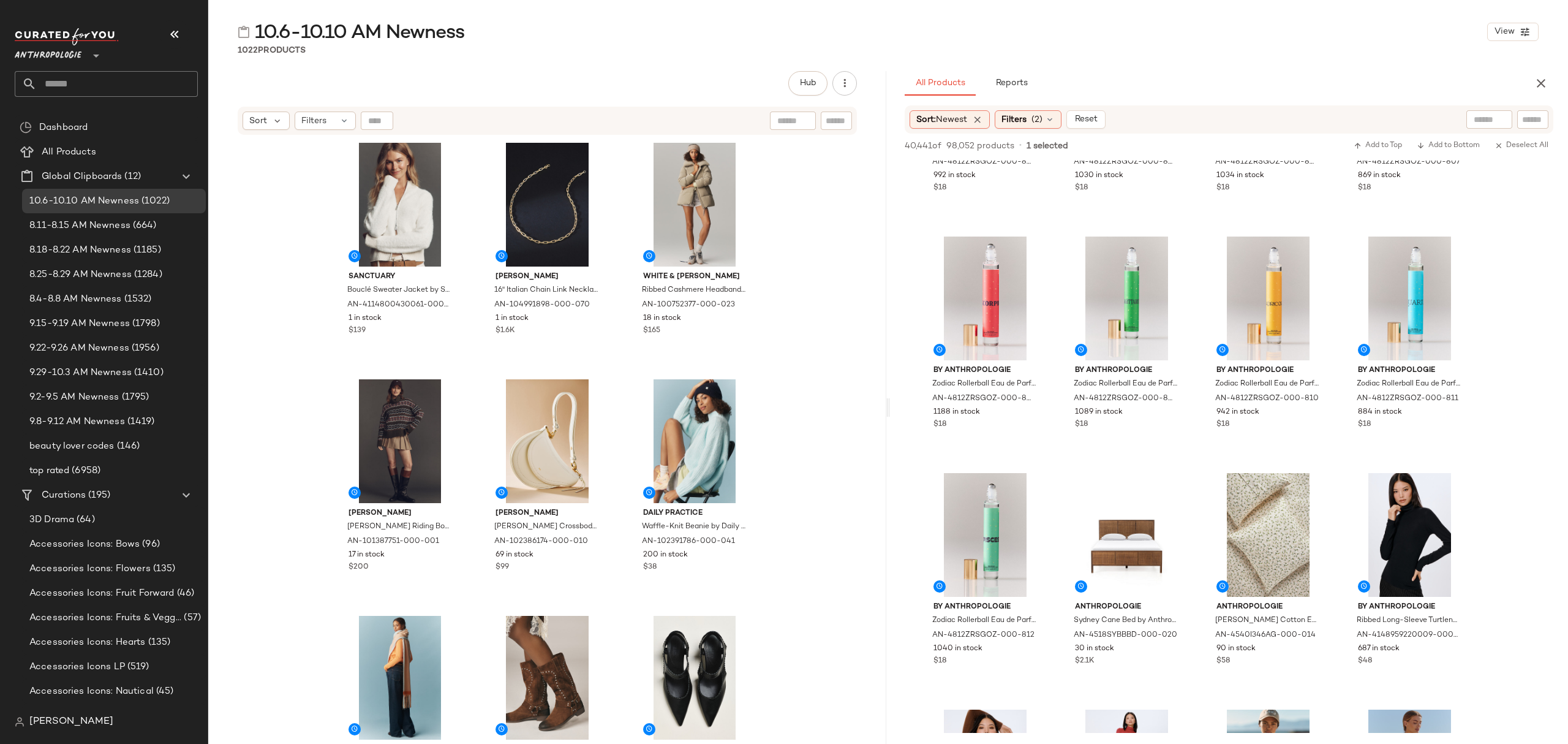
scroll to position [2941, 0]
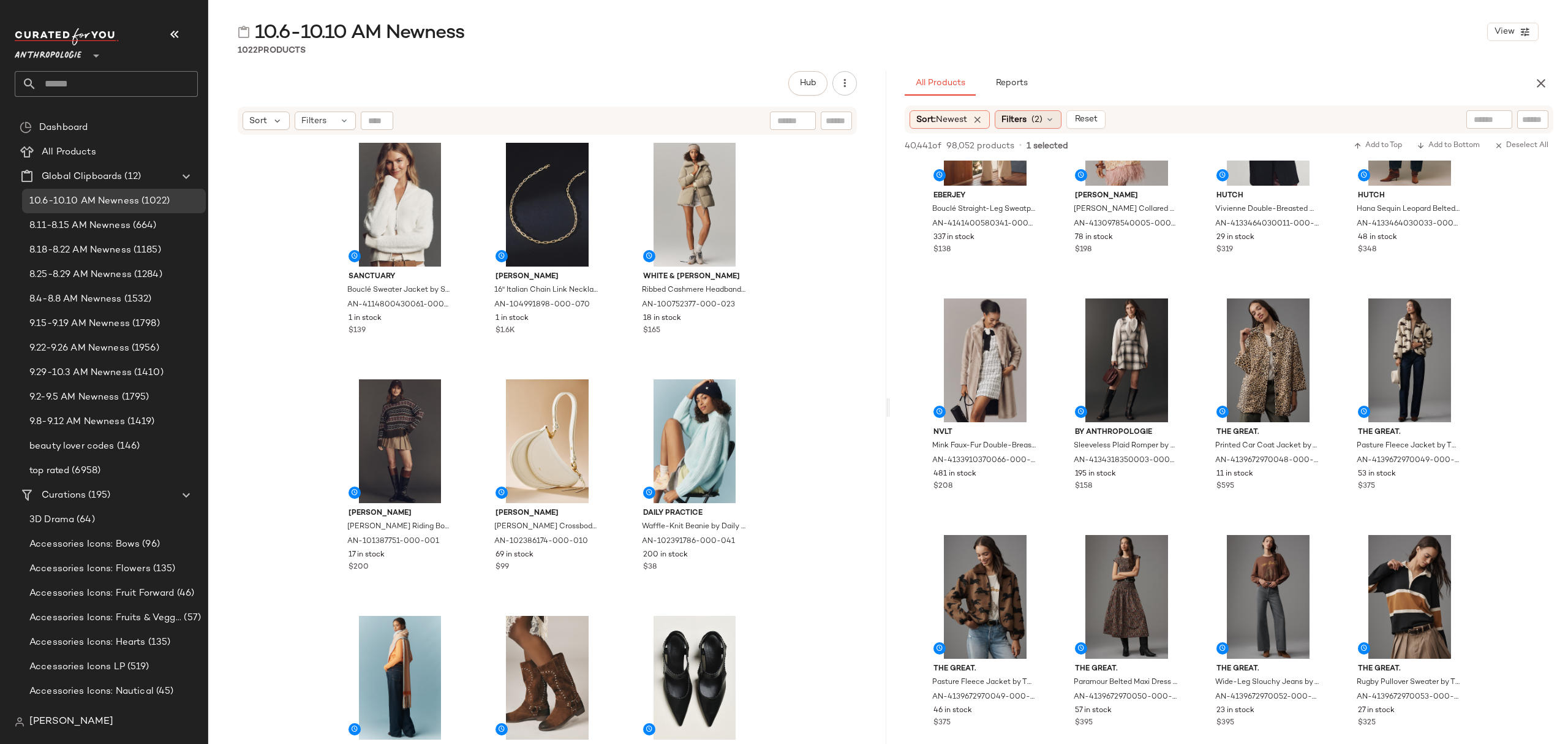
click at [1037, 124] on span "(2)" at bounding box center [1037, 120] width 11 height 13
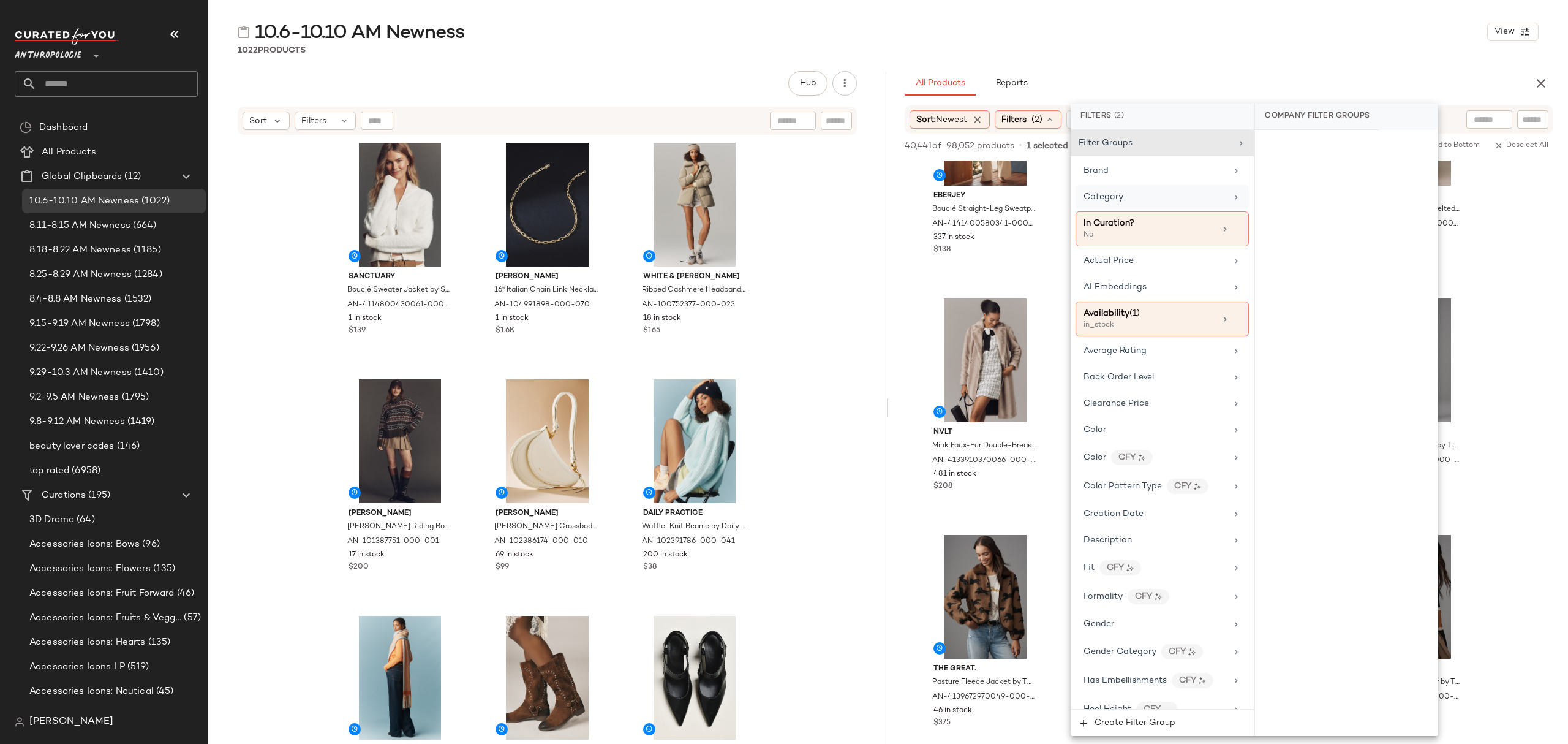
click at [1122, 201] on div "Category" at bounding box center [1155, 197] width 143 height 13
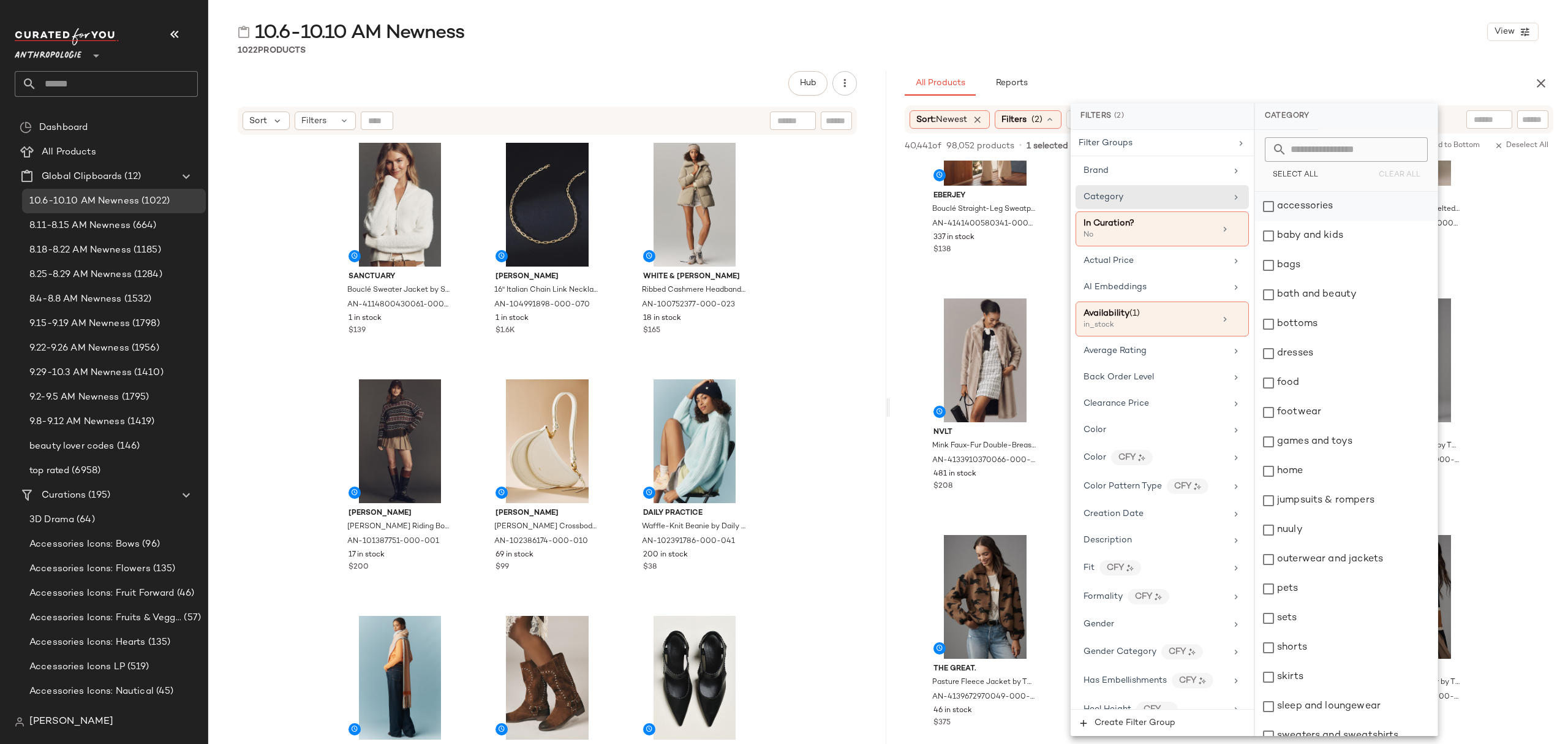
click at [1318, 201] on div "accessories" at bounding box center [1346, 206] width 183 height 29
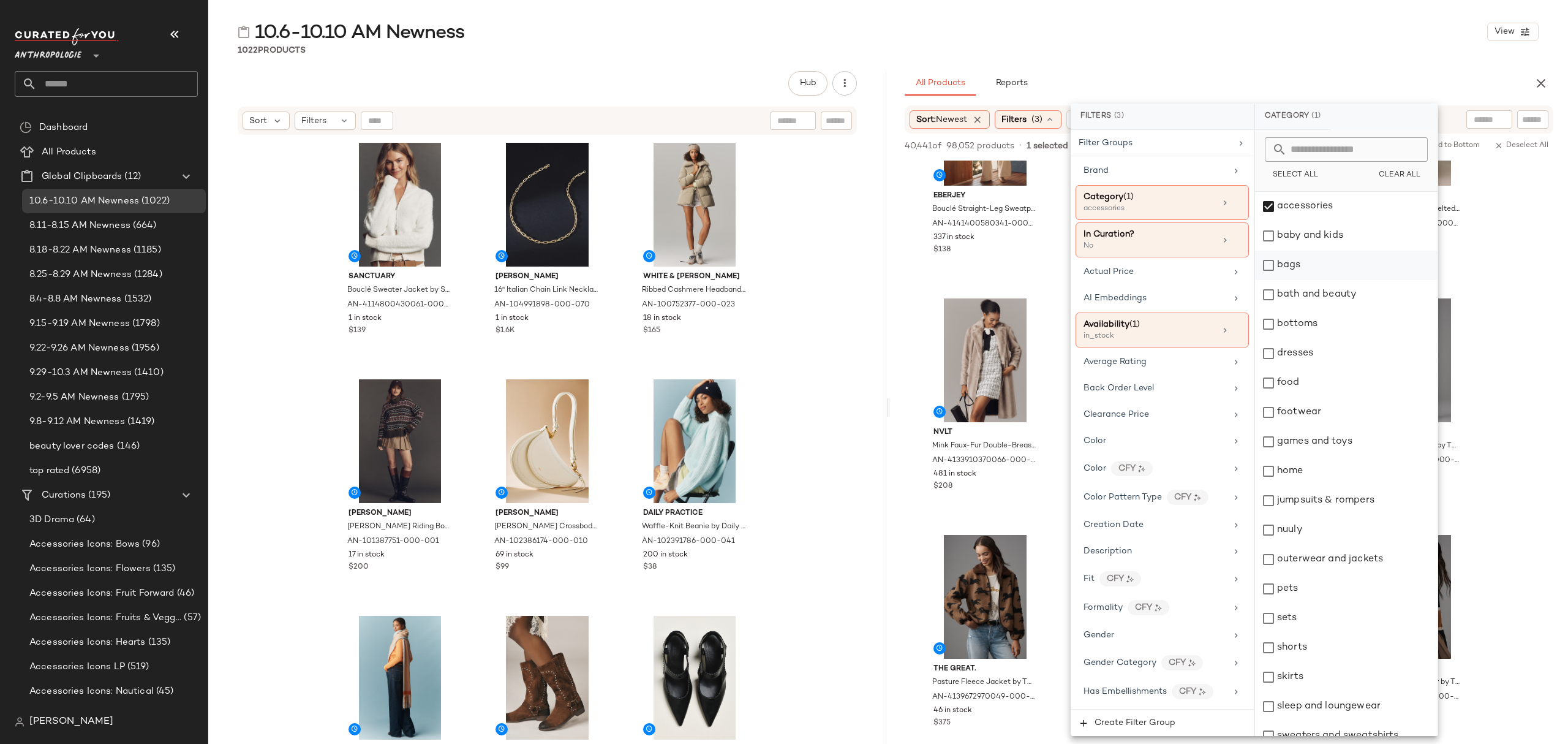
drag, startPoint x: 1326, startPoint y: 258, endPoint x: 1333, endPoint y: 267, distance: 11.4
click at [1326, 258] on div "bags" at bounding box center [1346, 265] width 183 height 29
click at [1360, 328] on div "bottoms" at bounding box center [1346, 324] width 183 height 29
click at [1350, 356] on div "dresses" at bounding box center [1346, 353] width 183 height 29
click at [1336, 425] on div "footwear" at bounding box center [1346, 412] width 183 height 29
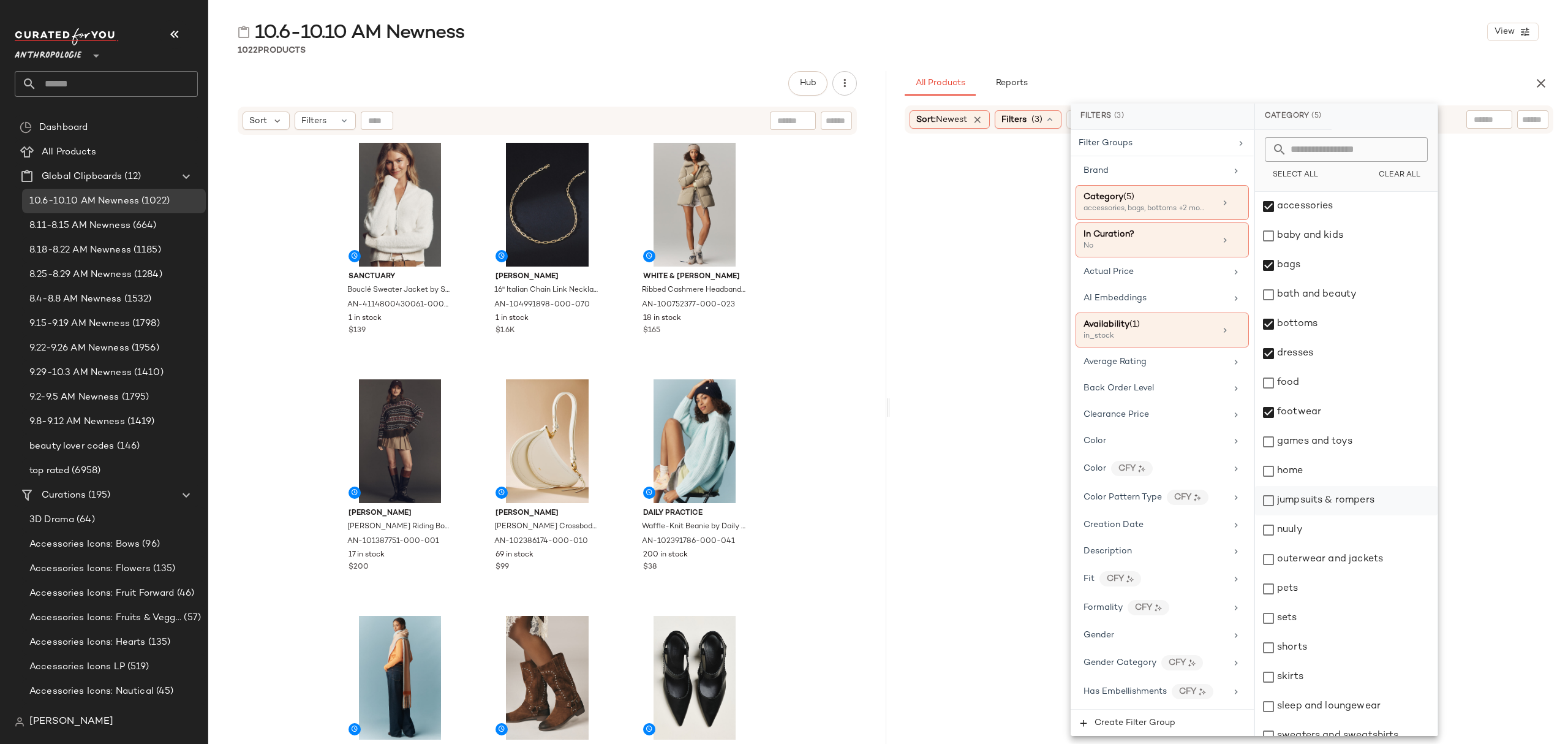
click at [1331, 500] on div "jumpsuits & rompers" at bounding box center [1346, 500] width 183 height 29
click at [1324, 533] on div "nuuly" at bounding box center [1346, 530] width 183 height 29
click at [1326, 554] on div "outerwear and jackets" at bounding box center [1346, 559] width 183 height 29
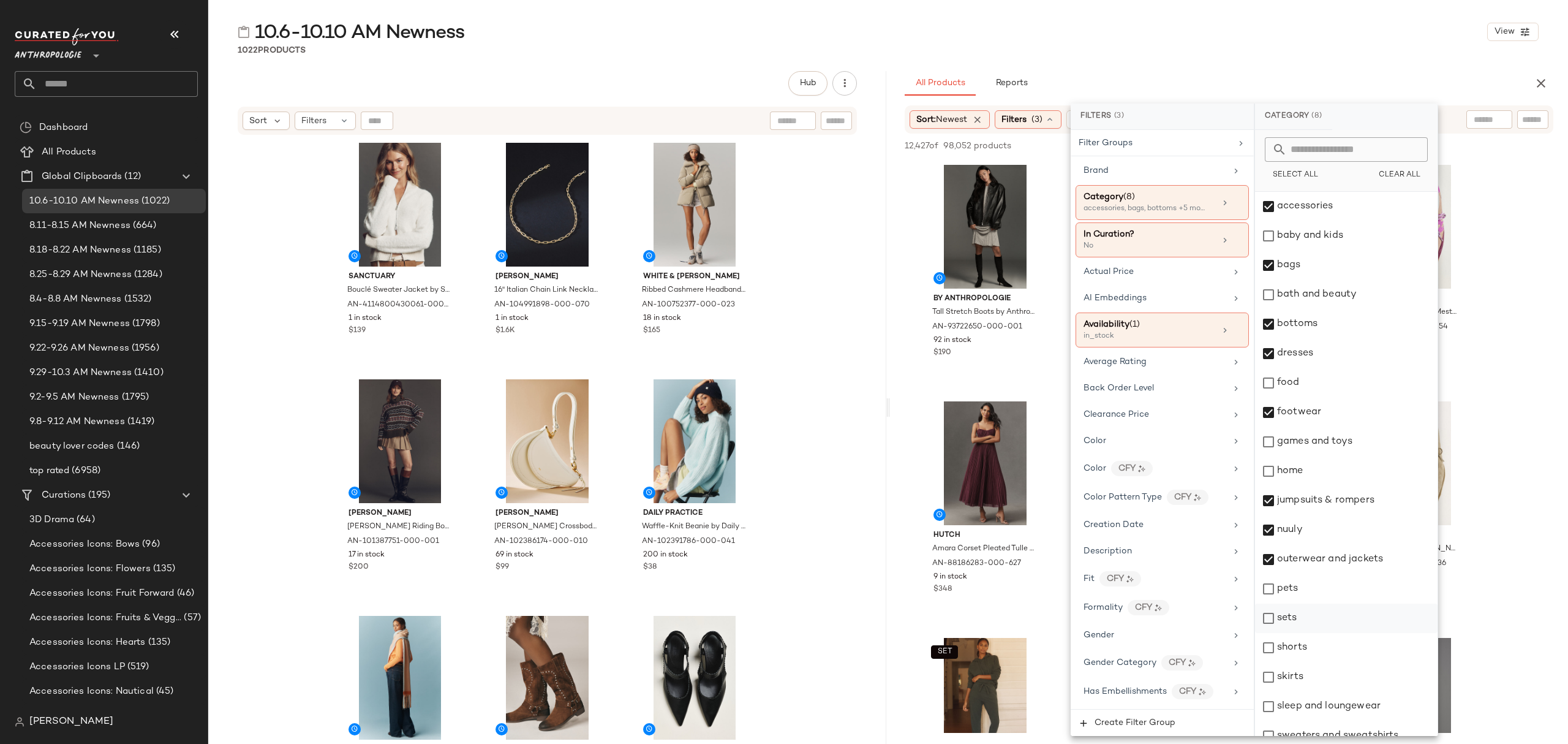
click at [1314, 631] on div "sets" at bounding box center [1346, 618] width 183 height 29
click at [1314, 648] on div "shorts" at bounding box center [1346, 648] width 183 height 29
drag, startPoint x: 1310, startPoint y: 692, endPoint x: 1319, endPoint y: 707, distance: 17.5
click at [1310, 692] on div "sleep and loungewear" at bounding box center [1346, 706] width 183 height 29
click at [1320, 706] on div "sleep and loungewear" at bounding box center [1346, 706] width 183 height 29
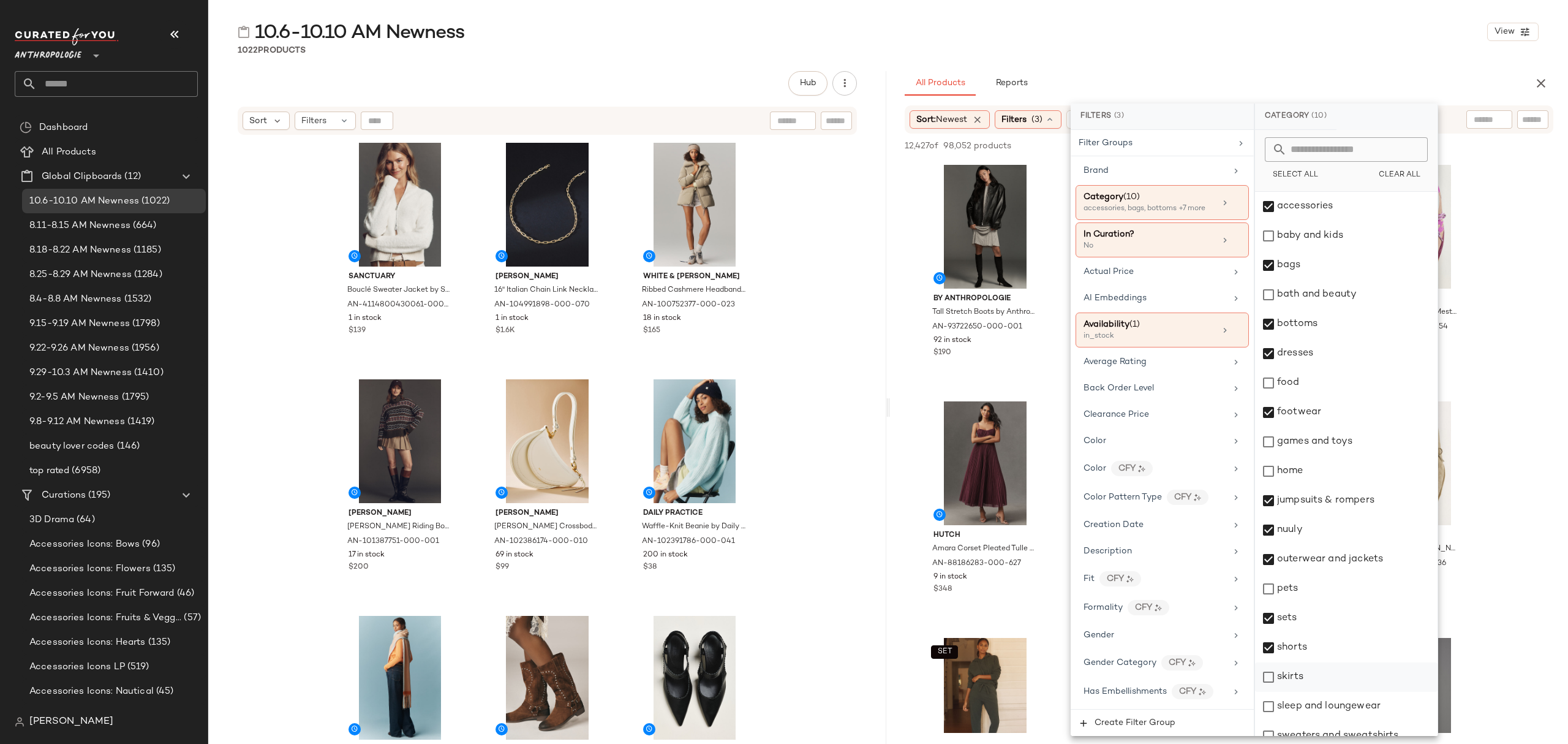
click at [1327, 671] on div "skirts" at bounding box center [1346, 677] width 183 height 29
click at [1335, 700] on div "sleep and loungewear" at bounding box center [1346, 706] width 183 height 29
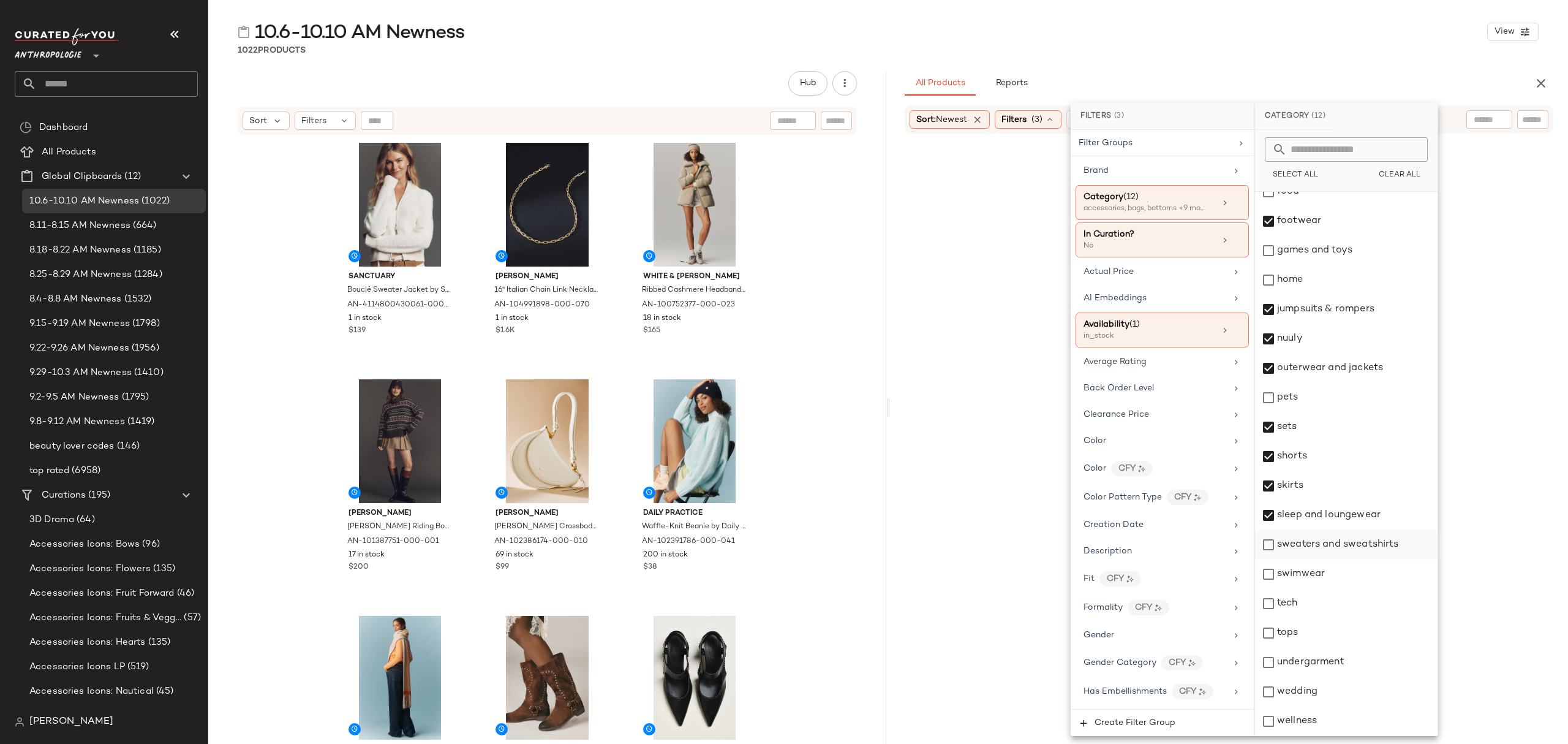
click at [1348, 539] on div "sweaters and sweatshirts" at bounding box center [1346, 545] width 183 height 29
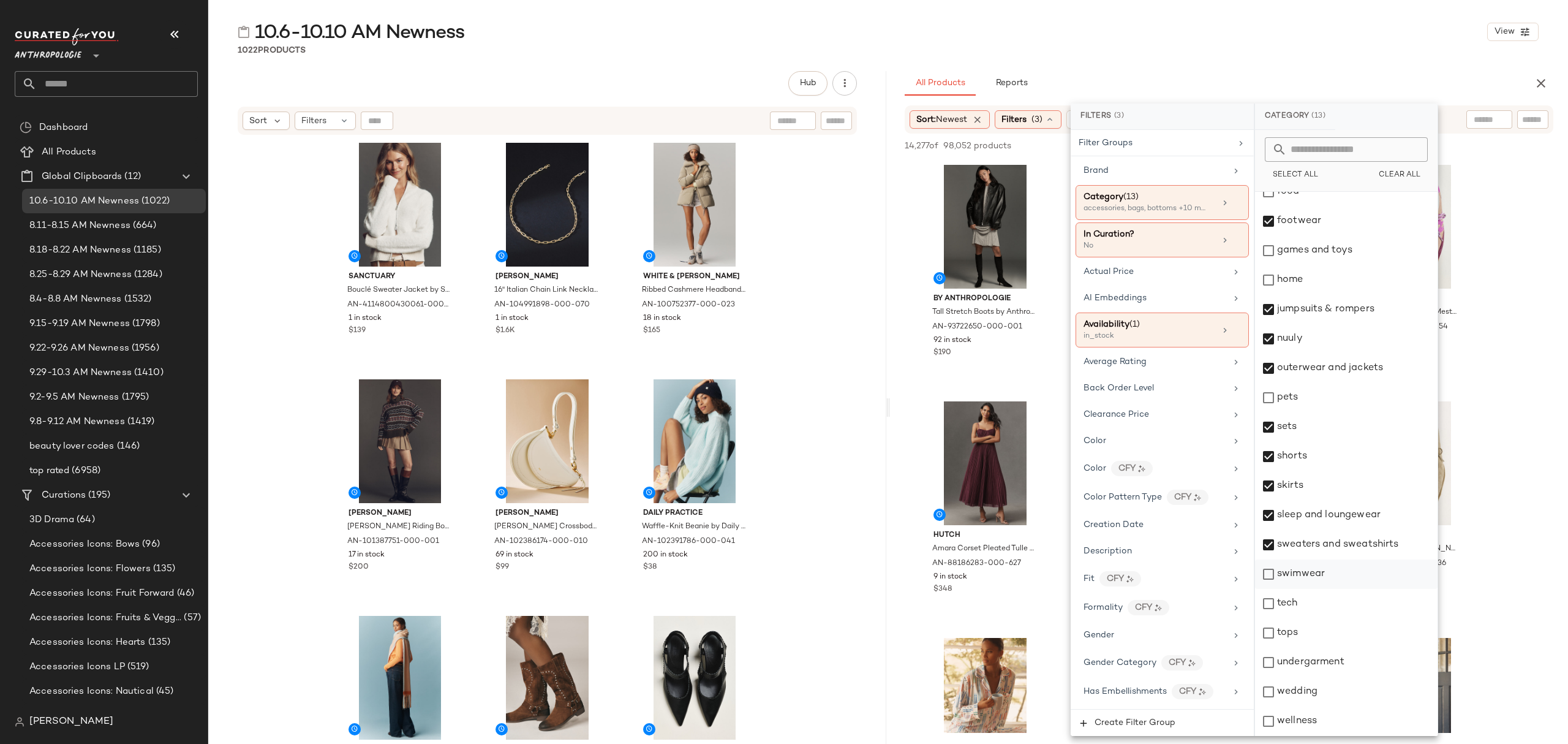
click at [1329, 578] on div "swimwear" at bounding box center [1346, 574] width 183 height 29
click at [1317, 635] on div "tops" at bounding box center [1346, 633] width 183 height 29
click at [1327, 673] on div "undergarment" at bounding box center [1346, 662] width 183 height 29
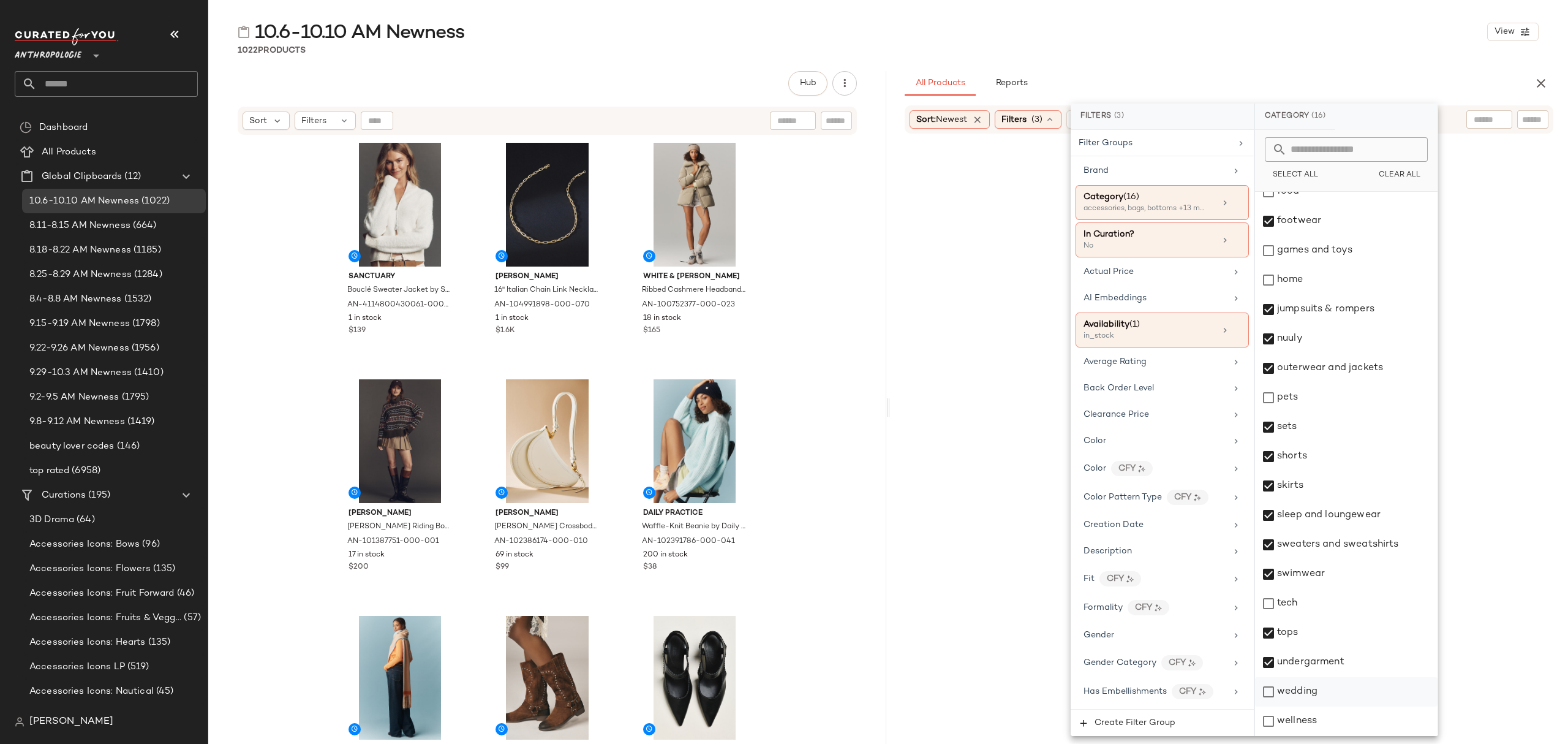
click at [1326, 694] on div "wedding" at bounding box center [1346, 692] width 183 height 29
click at [1350, 66] on div "10.6-10.10 AM Newness View 1022 Products Hub Send for Review External Review In…" at bounding box center [888, 382] width 1360 height 724
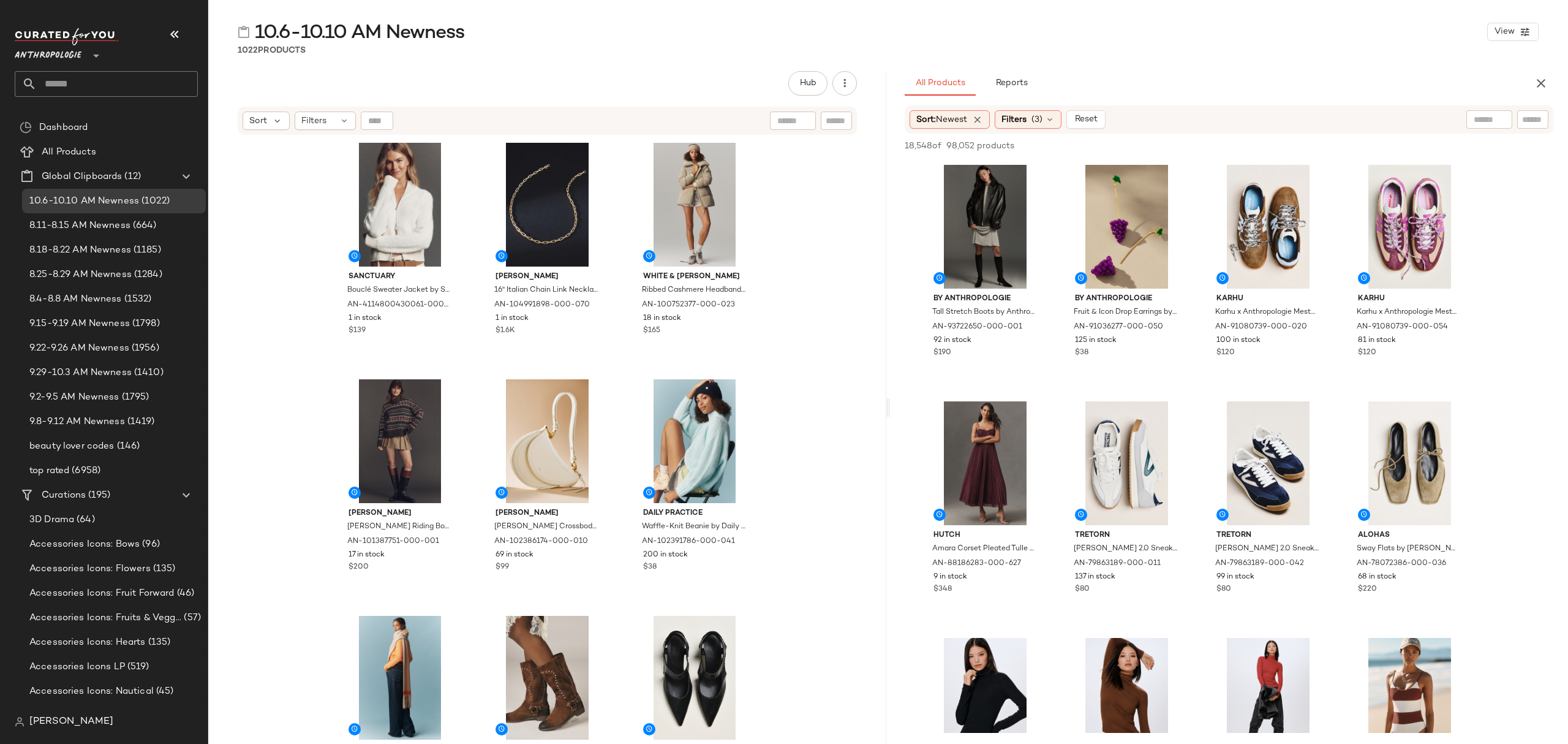
click at [1008, 130] on div "Sort: Newest Filters (3) Reset" at bounding box center [1229, 119] width 649 height 28
click at [1012, 128] on div "Filters (3)" at bounding box center [1028, 119] width 67 height 18
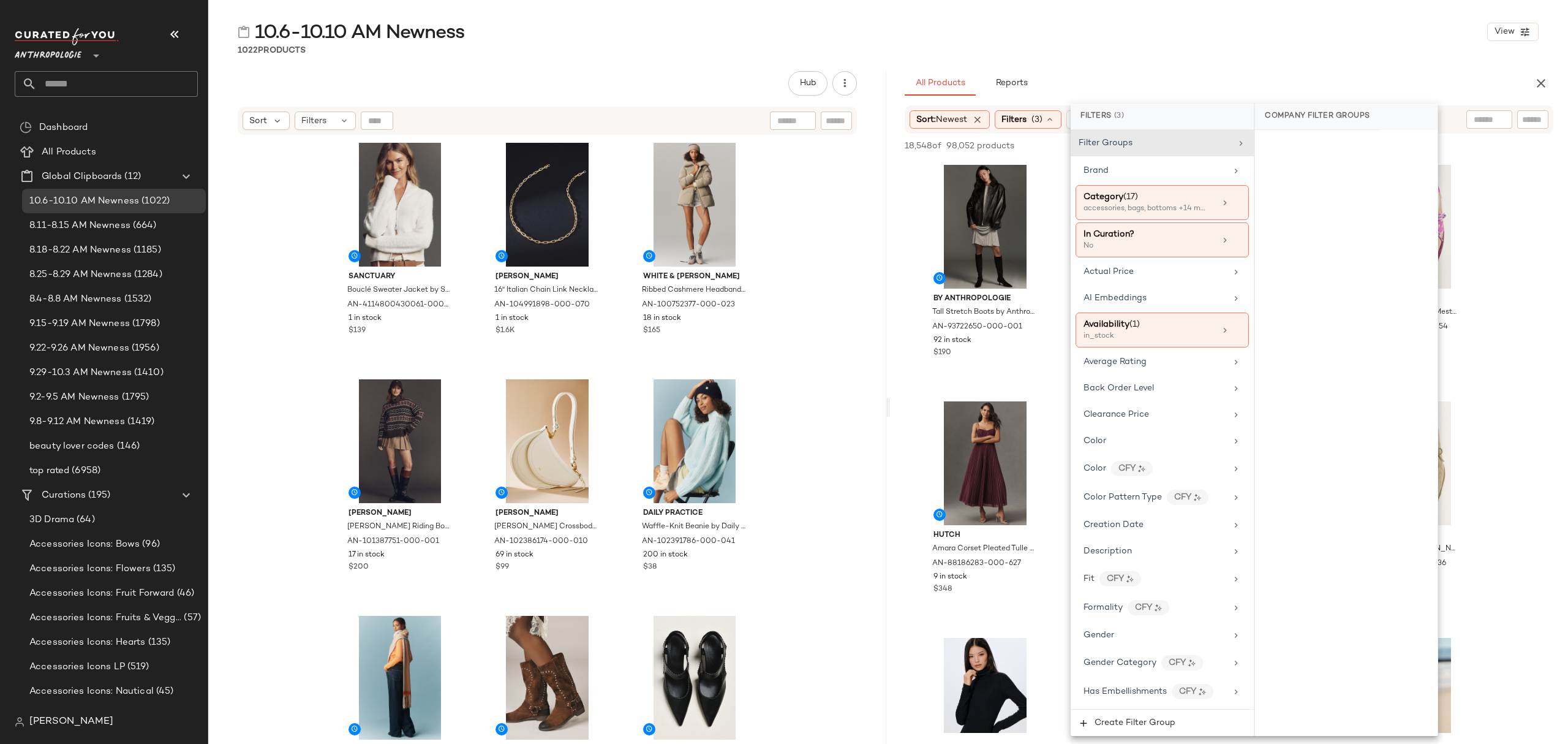
click at [1184, 68] on div "10.6-10.10 AM Newness View 1022 Products Hub Send for Review External Review In…" at bounding box center [888, 382] width 1360 height 724
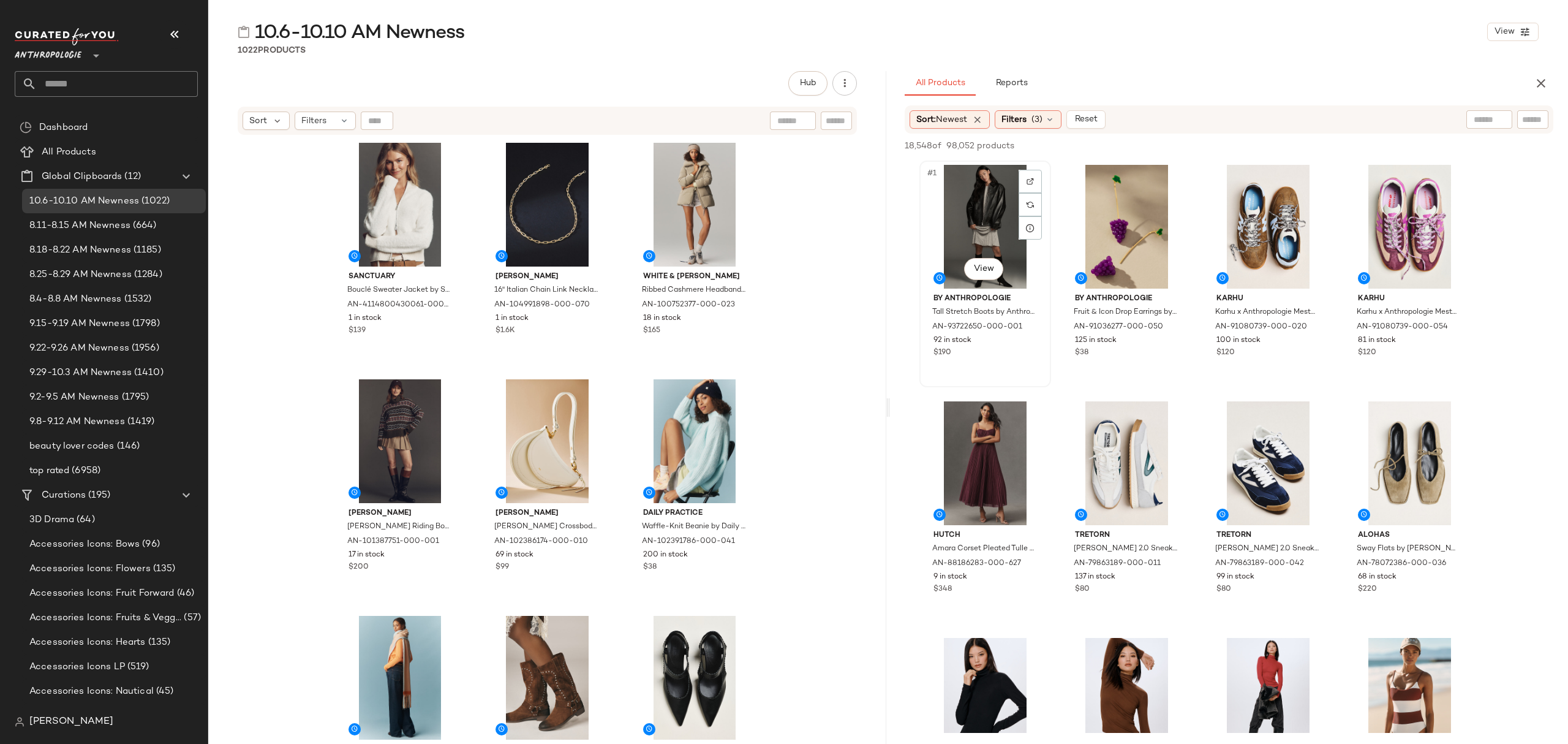
click at [964, 216] on div "#1 View" at bounding box center [985, 226] width 123 height 124
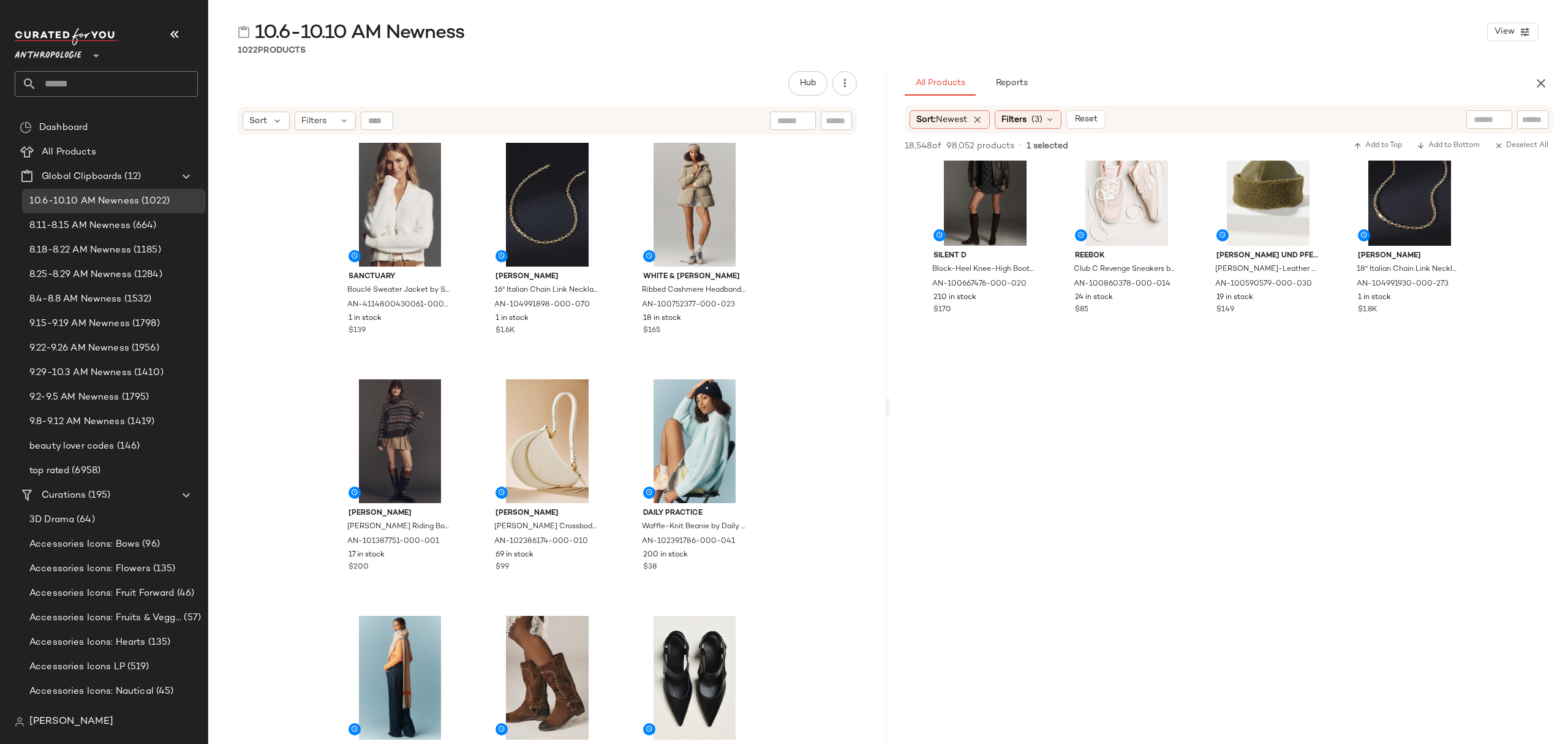
scroll to position [9967, 0]
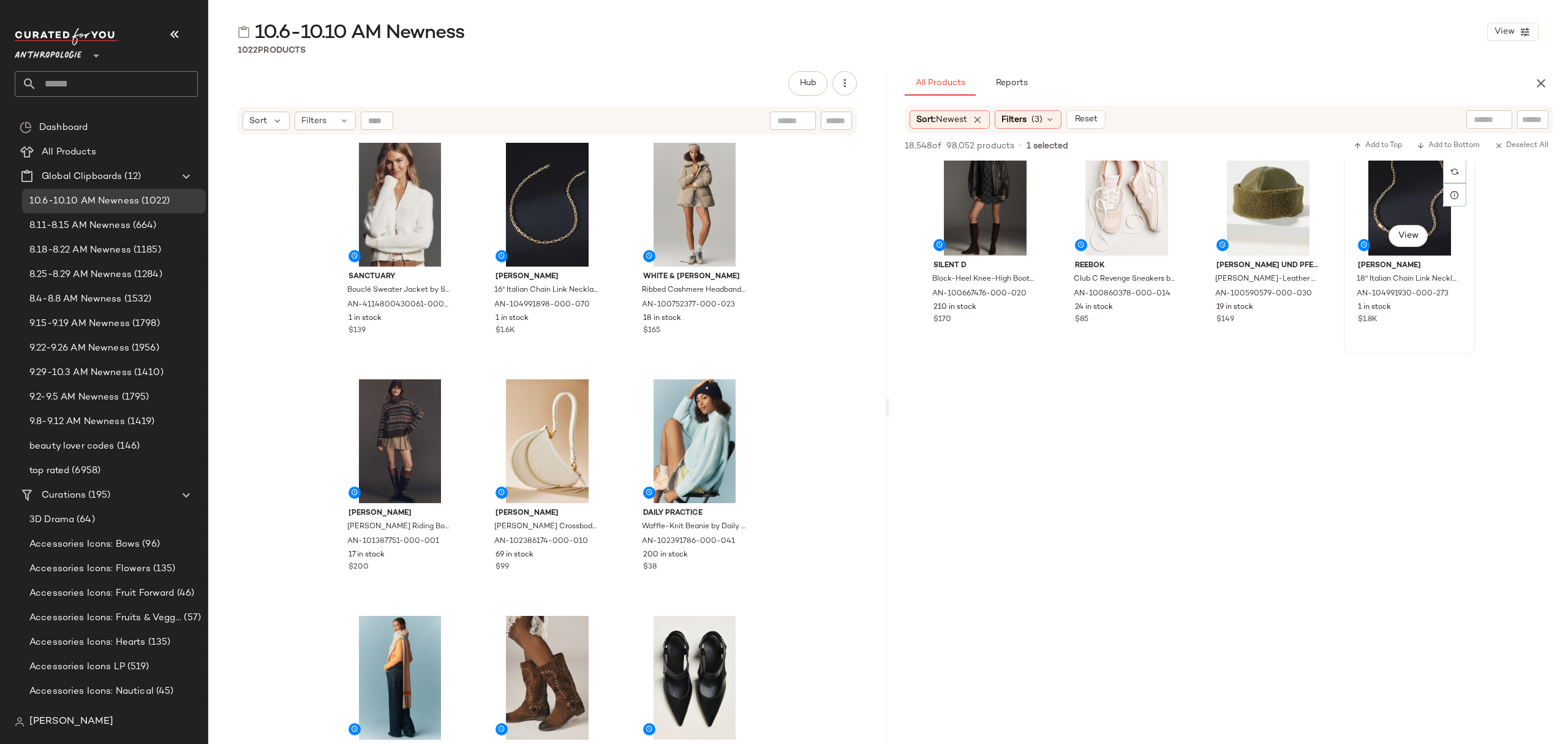
click at [1427, 309] on div "1 in stock" at bounding box center [1409, 307] width 104 height 11
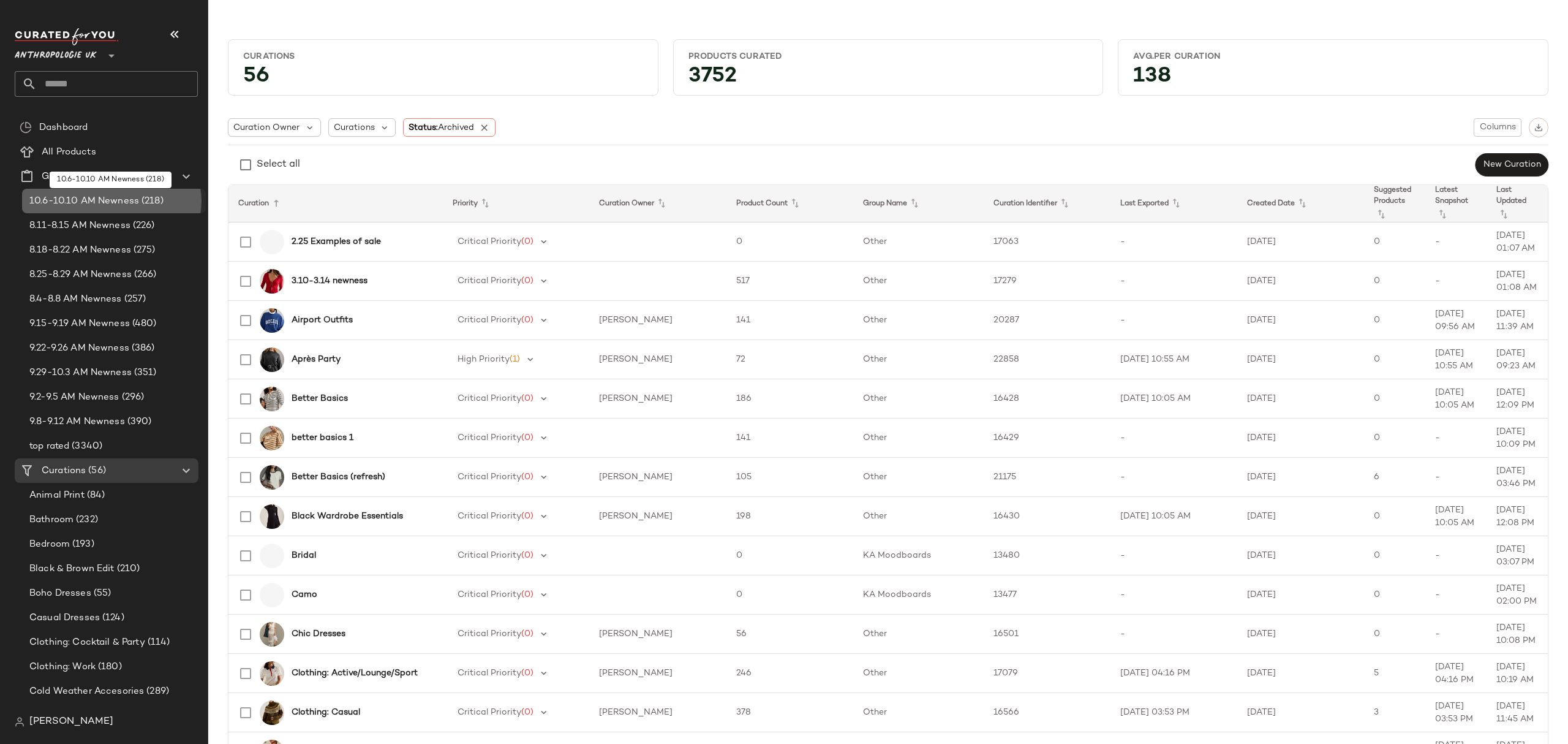
click at [126, 201] on span "10.6-10.10 AM Newness" at bounding box center [84, 201] width 109 height 14
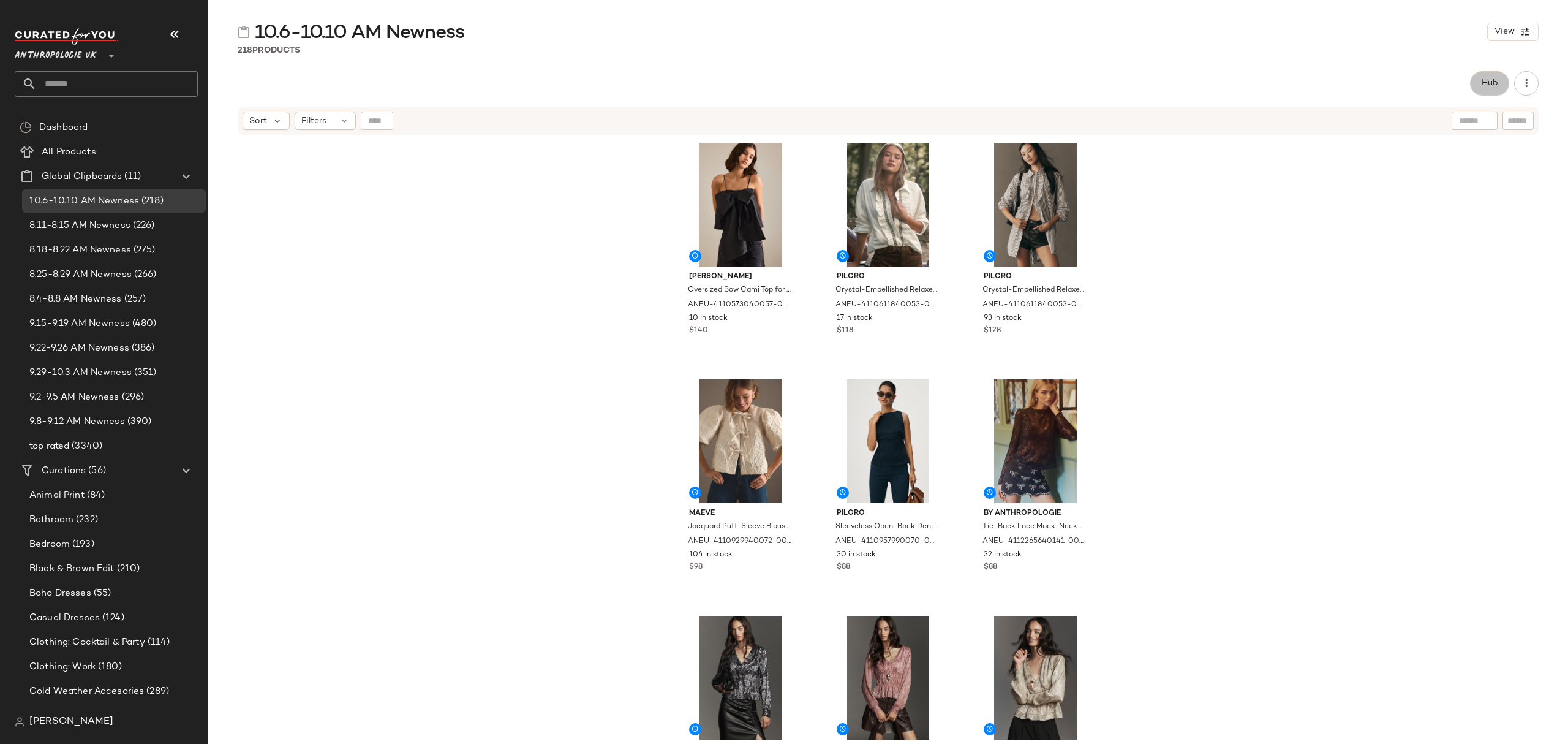
click at [1480, 81] on button "Hub" at bounding box center [1490, 83] width 39 height 24
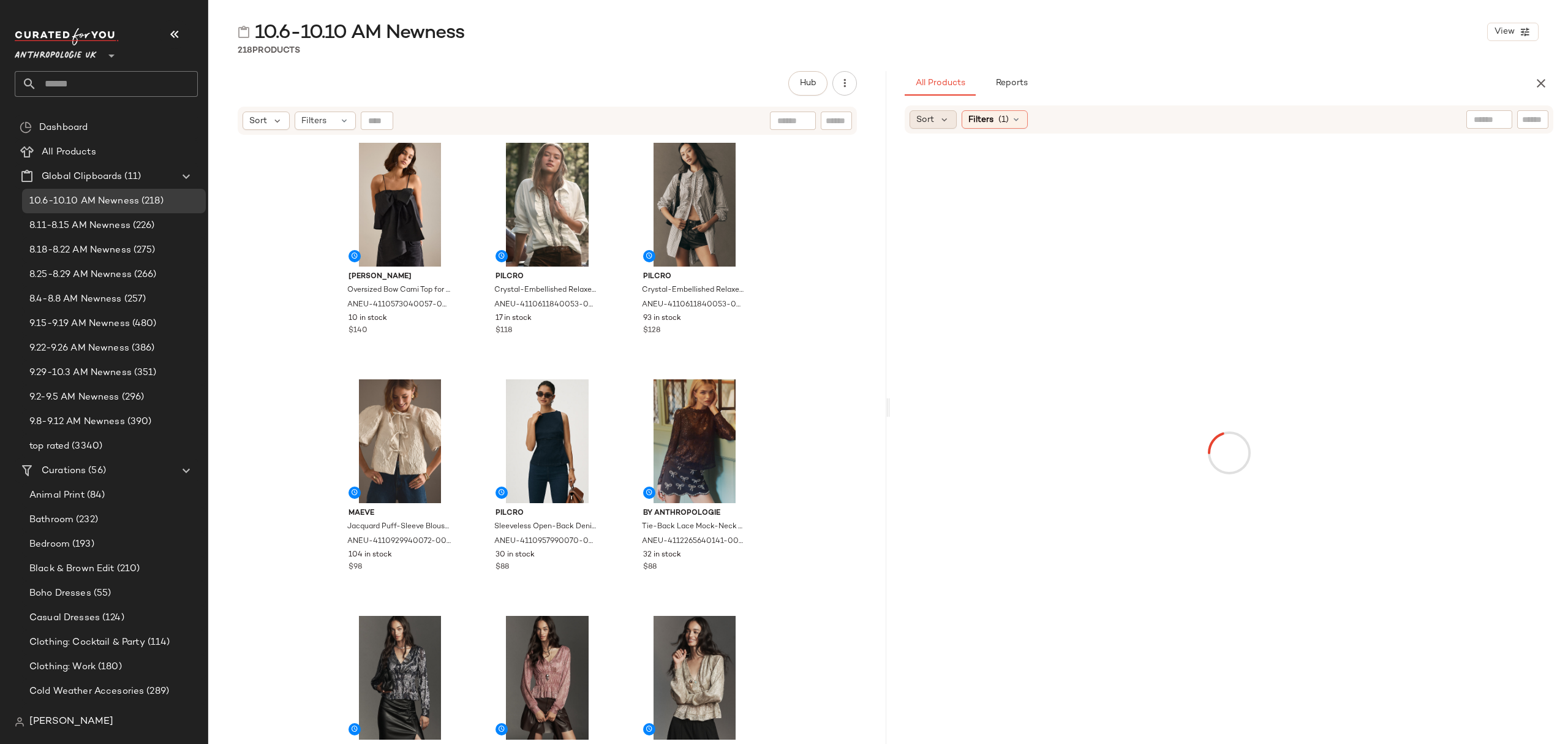
click at [946, 126] on div "Sort" at bounding box center [933, 119] width 47 height 18
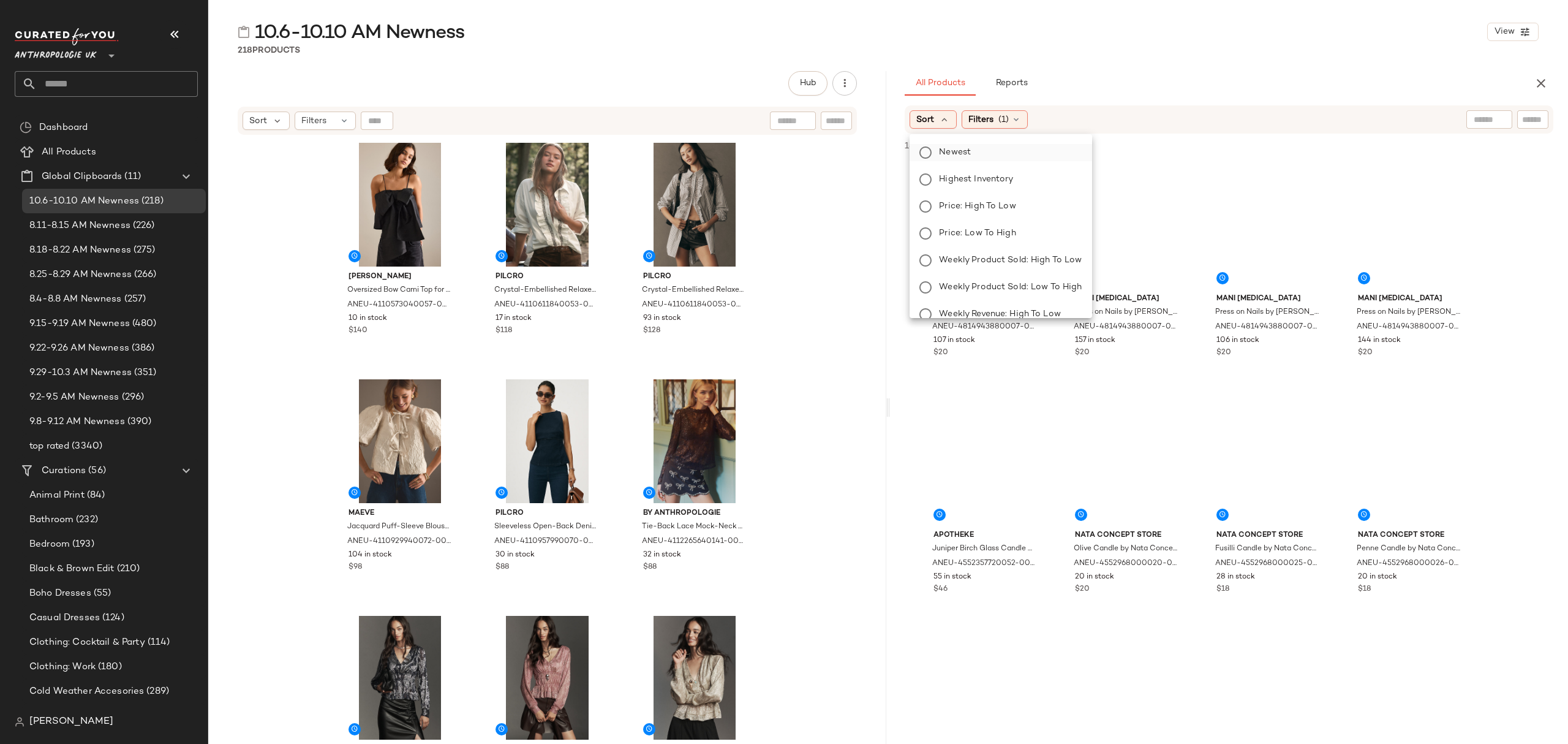
click at [964, 152] on span "Newest" at bounding box center [955, 152] width 32 height 13
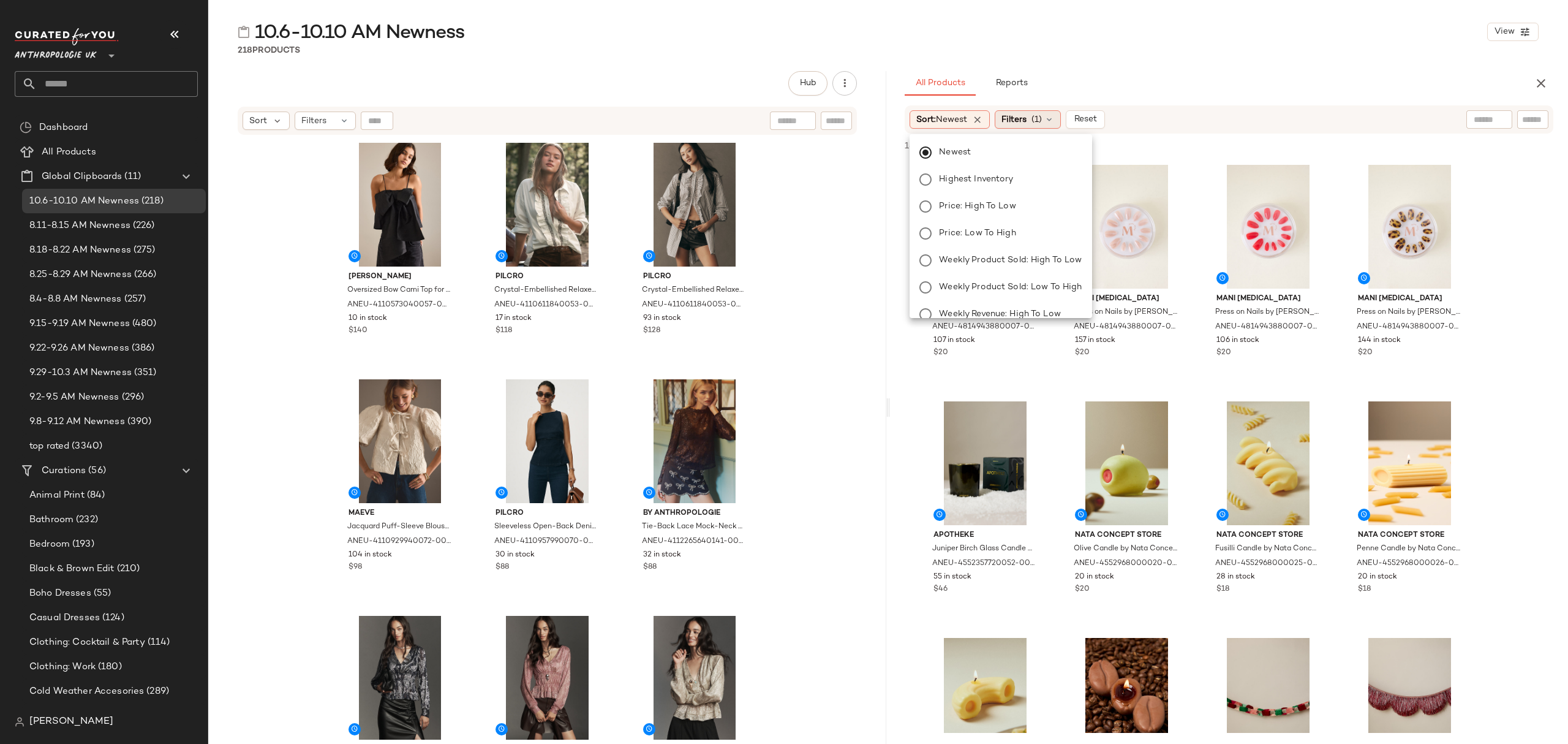
click at [1012, 117] on span "Filters" at bounding box center [1014, 120] width 25 height 13
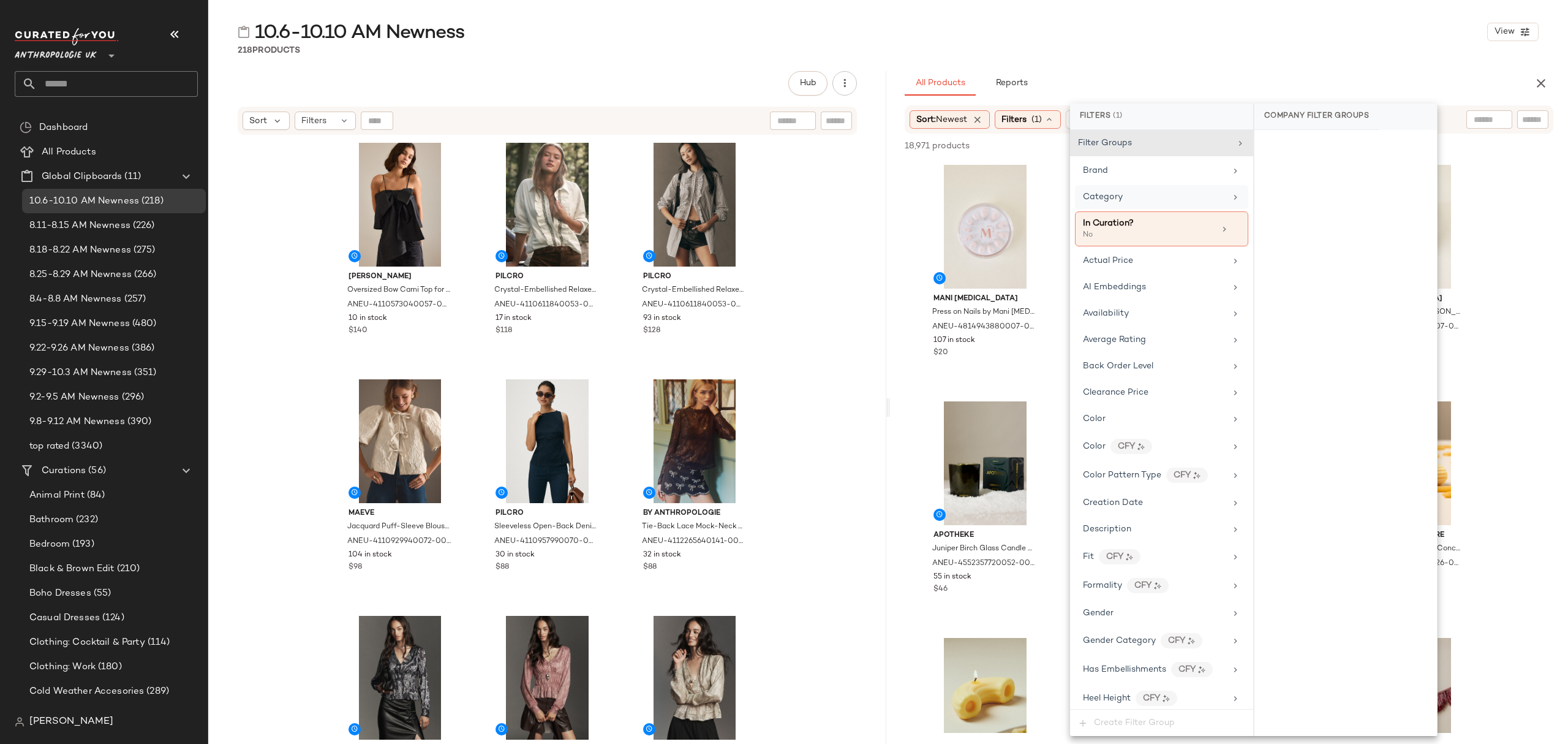
click at [1115, 200] on span "Category" at bounding box center [1103, 197] width 40 height 9
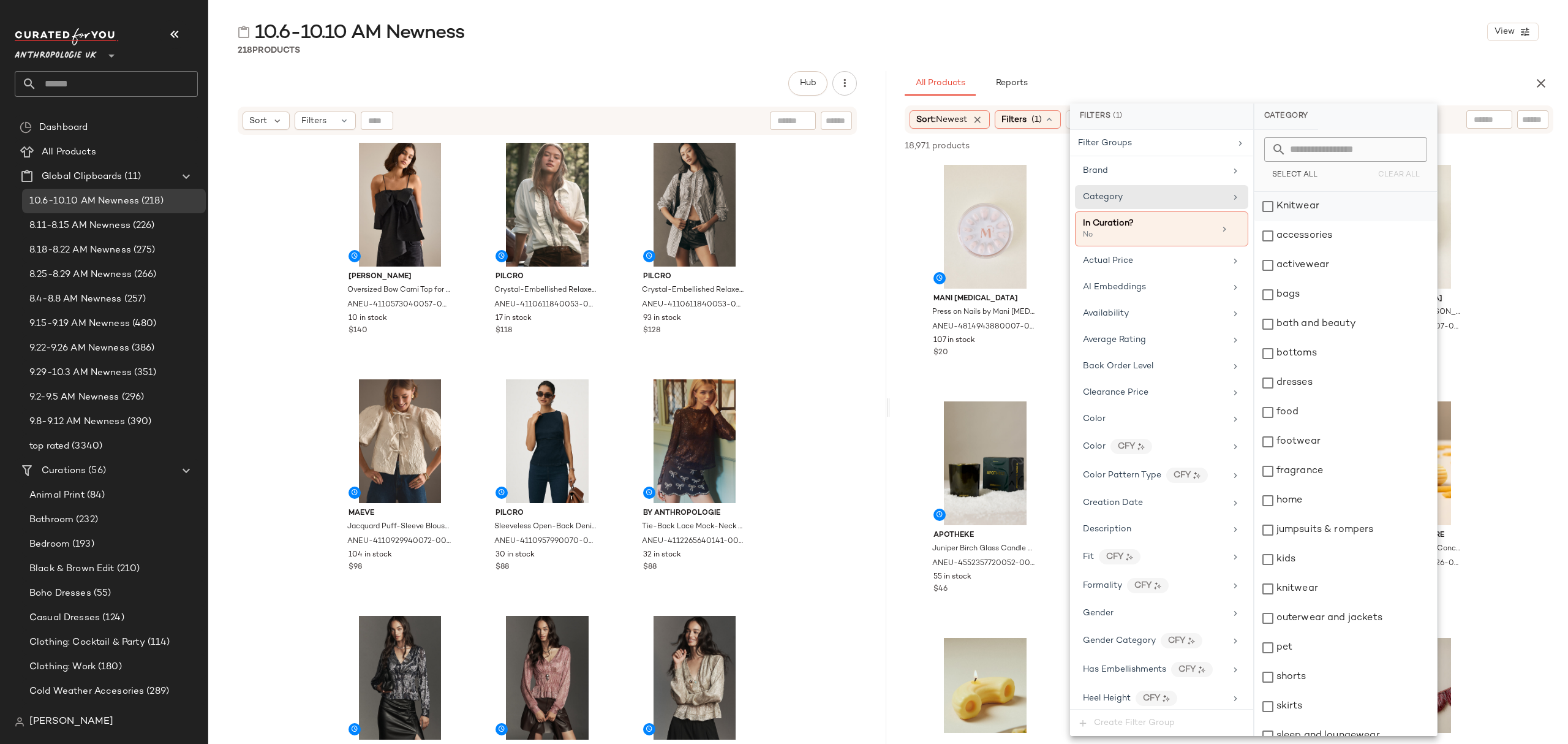
click at [1329, 208] on div "Knitwear" at bounding box center [1345, 206] width 183 height 29
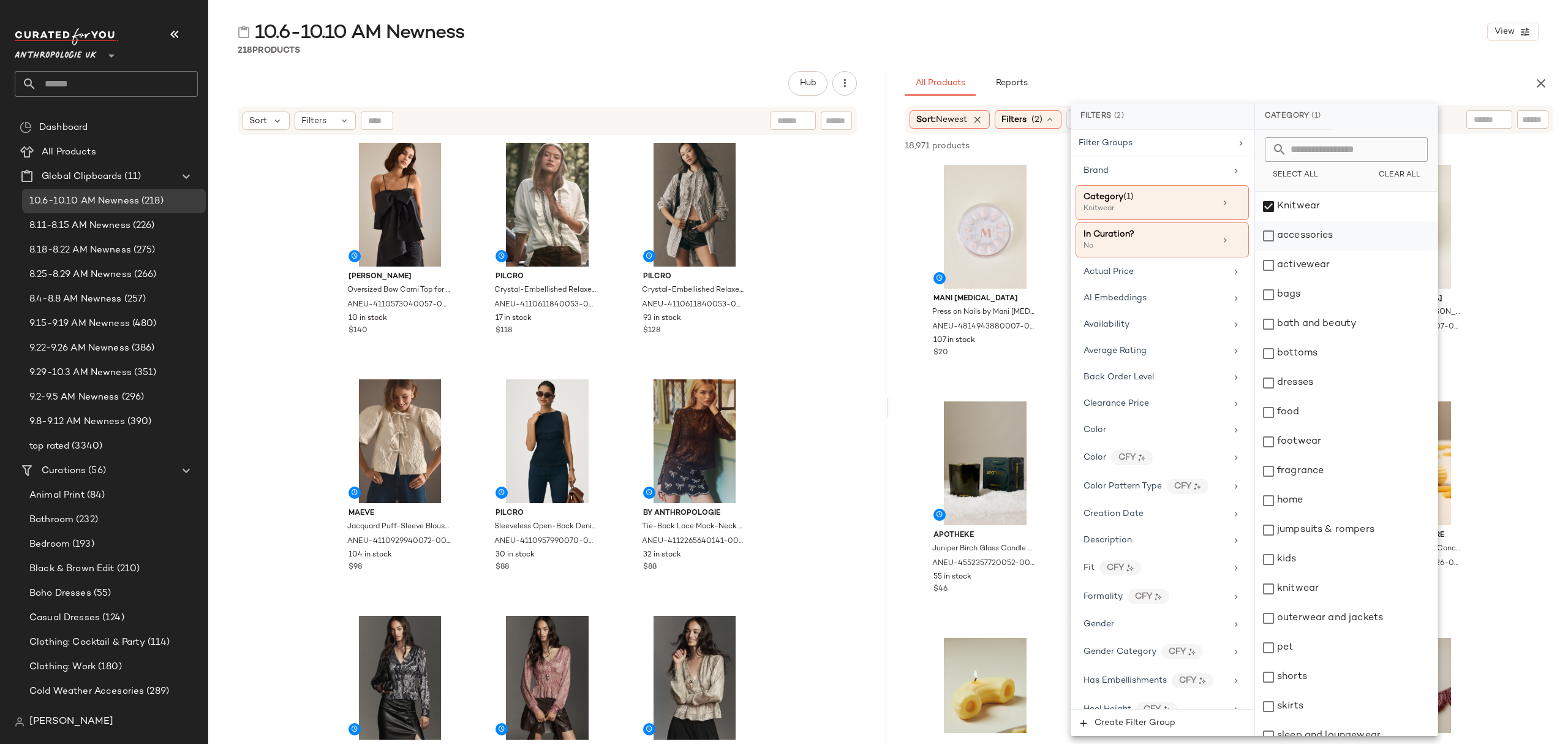
drag, startPoint x: 1330, startPoint y: 236, endPoint x: 1334, endPoint y: 244, distance: 8.9
click at [1330, 237] on div "accessories" at bounding box center [1346, 235] width 183 height 29
click at [1340, 266] on div "activewear" at bounding box center [1346, 265] width 183 height 29
click at [1336, 307] on div "bags" at bounding box center [1346, 294] width 183 height 29
click at [1334, 349] on div "bottoms" at bounding box center [1346, 353] width 183 height 29
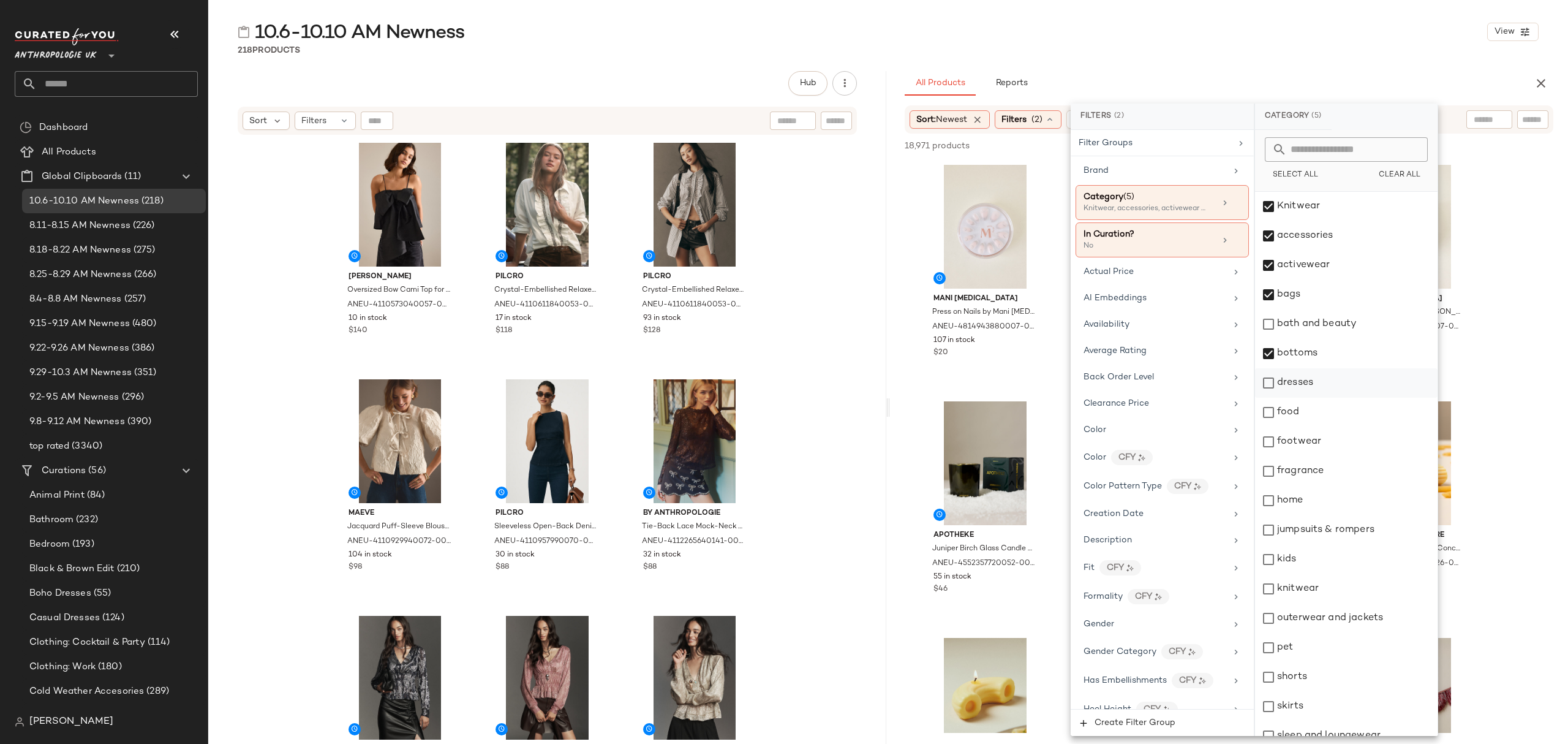
click at [1329, 379] on div "dresses" at bounding box center [1346, 383] width 183 height 29
click at [1316, 446] on div "footwear" at bounding box center [1346, 442] width 183 height 29
click at [1324, 536] on div "jumpsuits & rompers" at bounding box center [1346, 530] width 183 height 29
click at [1312, 587] on div "knitwear" at bounding box center [1346, 589] width 183 height 29
click at [1320, 618] on div "outerwear and jackets" at bounding box center [1346, 618] width 183 height 29
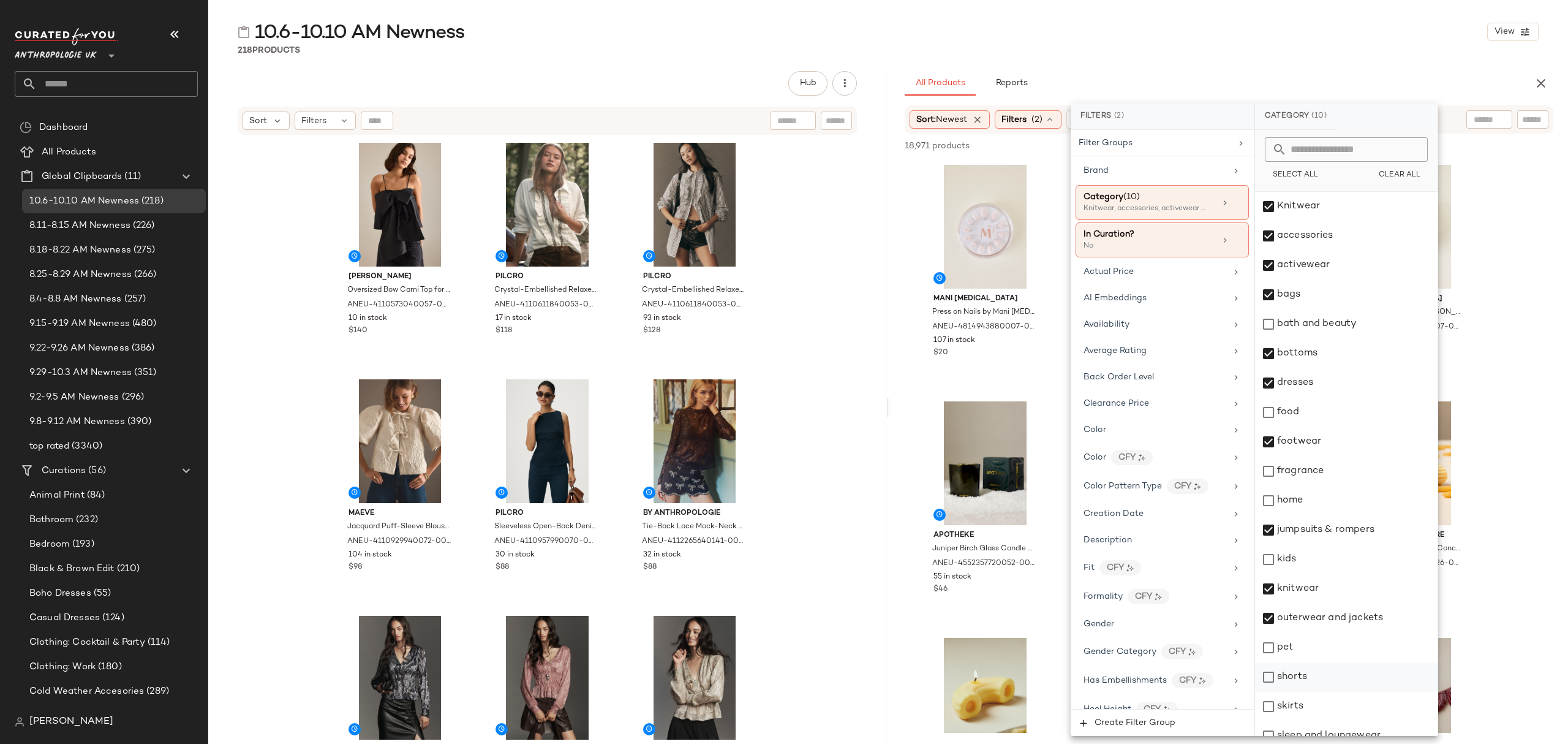
click at [1319, 675] on div "shorts" at bounding box center [1346, 677] width 183 height 29
click at [1314, 706] on div "skirts" at bounding box center [1346, 706] width 183 height 29
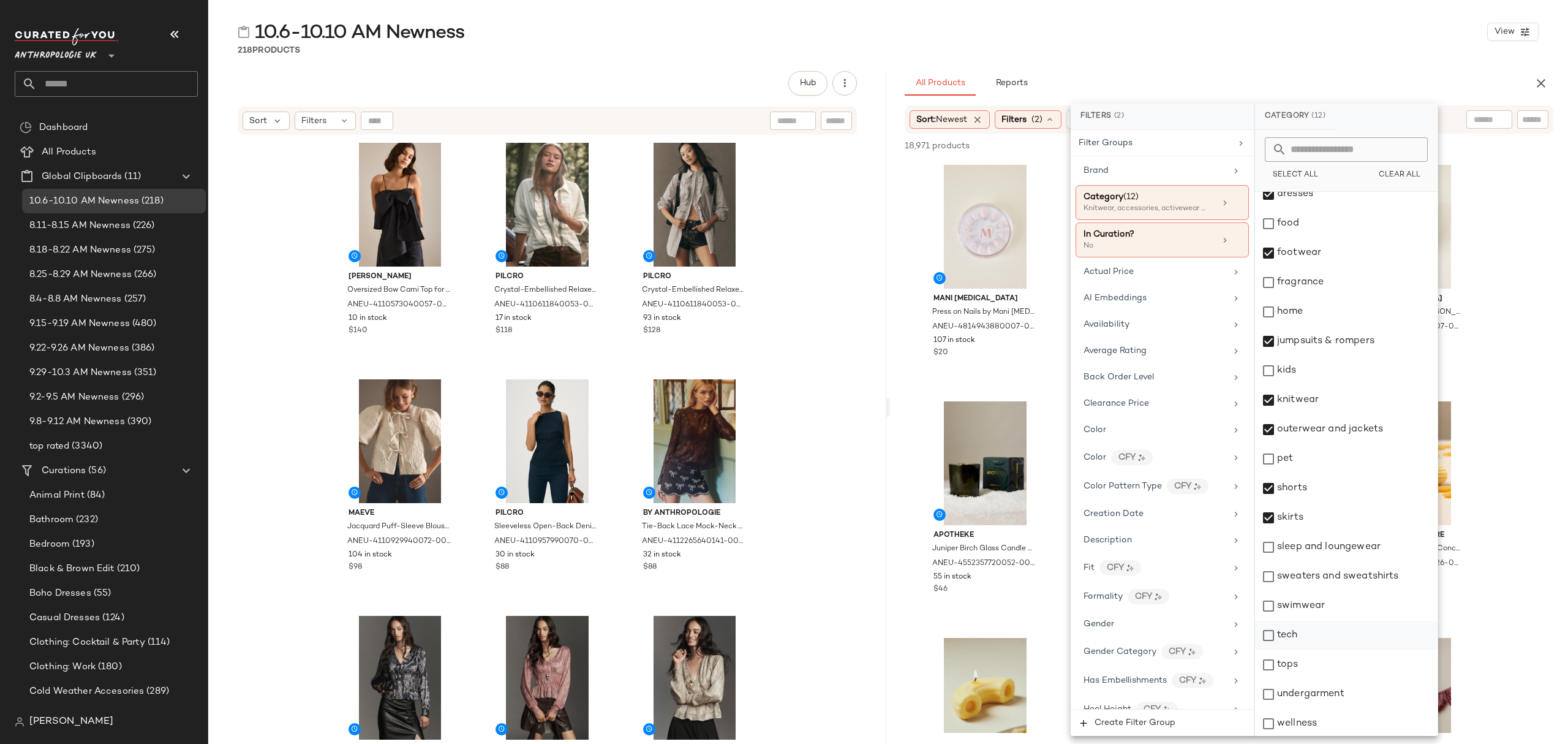
scroll to position [191, 0]
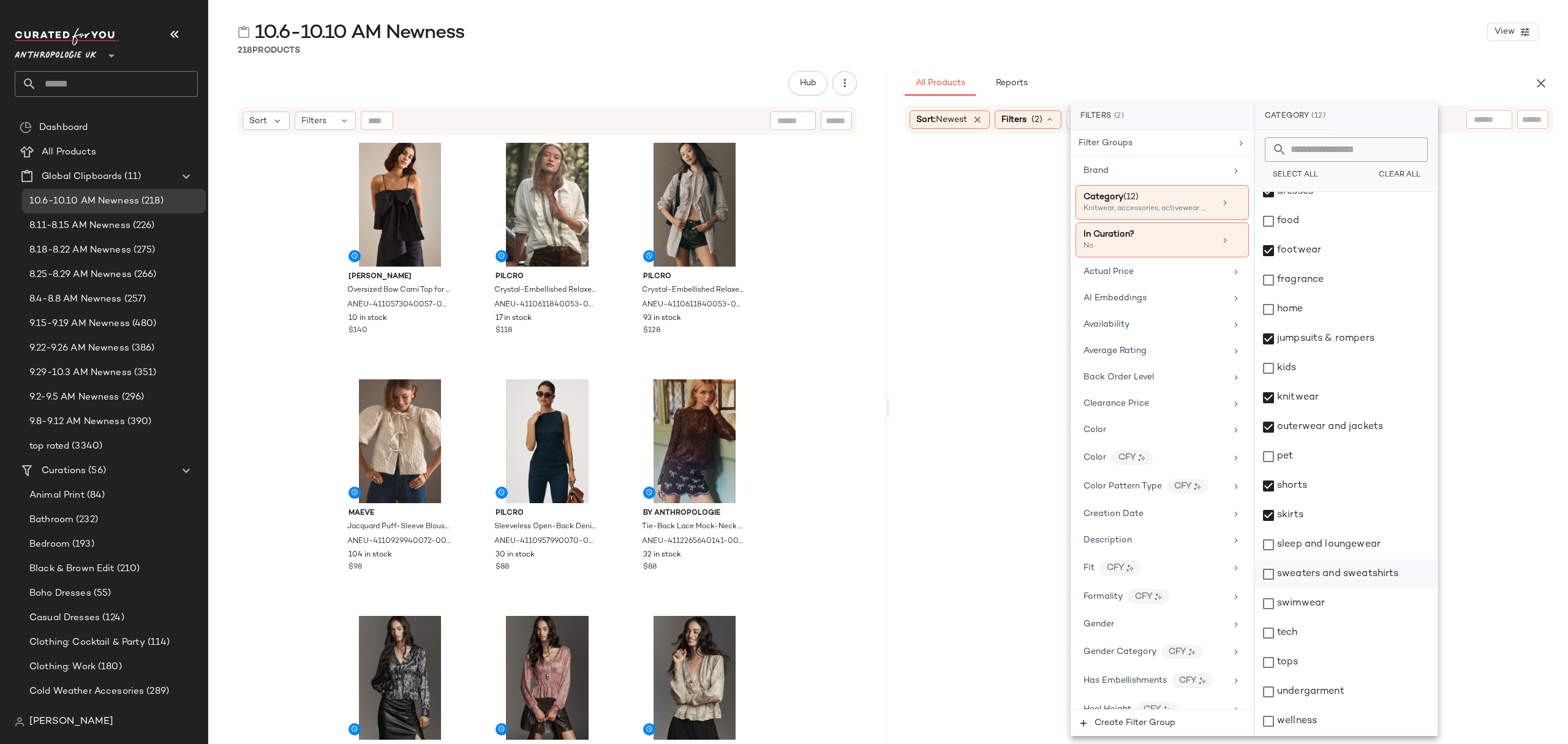
drag, startPoint x: 1327, startPoint y: 547, endPoint x: 1329, endPoint y: 574, distance: 27.1
click at [1327, 548] on div "sleep and loungewear" at bounding box center [1346, 545] width 183 height 29
click at [1330, 574] on div "sweaters and sweatshirts" at bounding box center [1346, 574] width 183 height 29
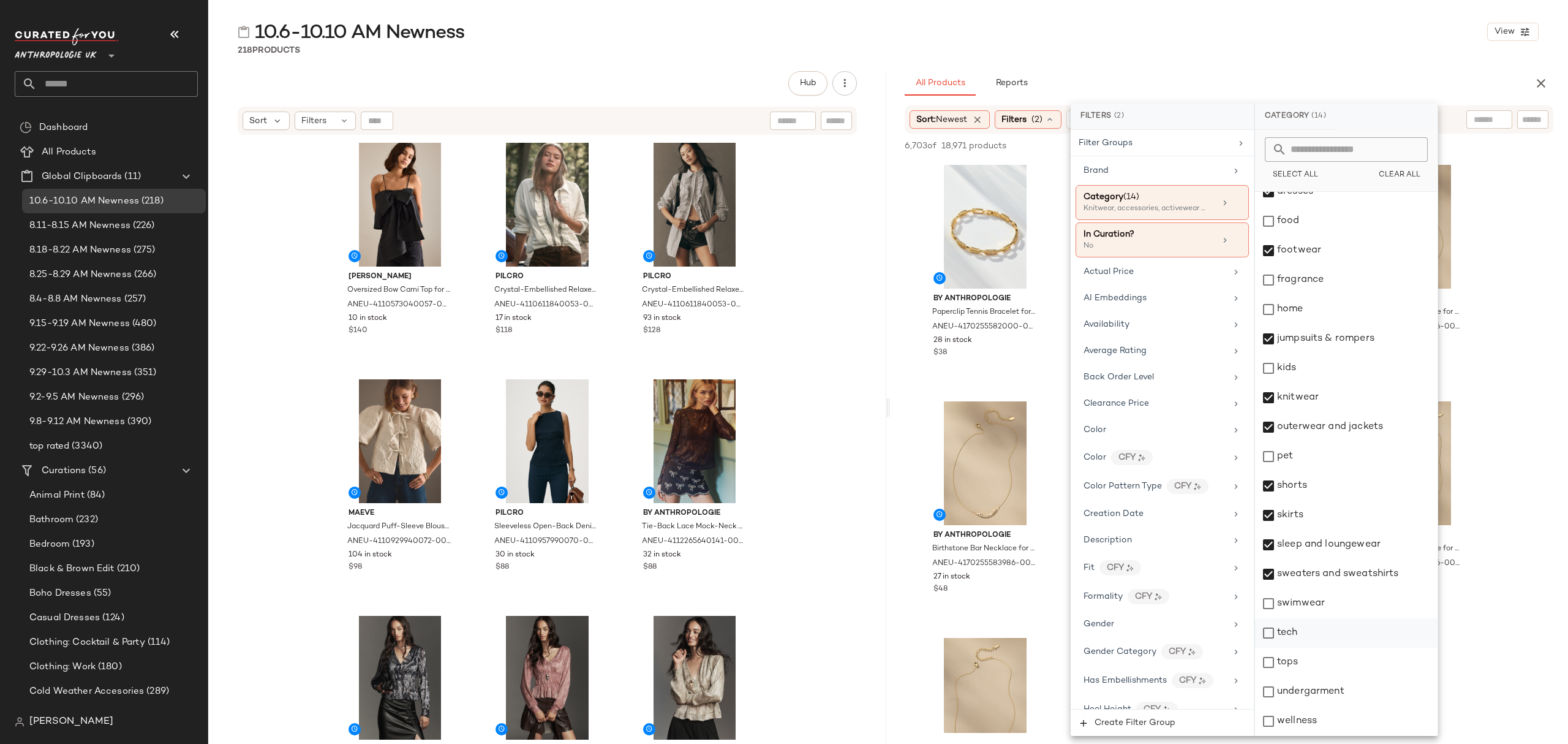
click at [1324, 618] on div "tech" at bounding box center [1346, 633] width 183 height 29
click at [1316, 637] on div "tech" at bounding box center [1346, 633] width 183 height 29
click at [1322, 595] on div "swimwear" at bounding box center [1346, 603] width 183 height 29
drag, startPoint x: 1326, startPoint y: 665, endPoint x: 1328, endPoint y: 684, distance: 19.1
click at [1326, 667] on div "tops" at bounding box center [1346, 662] width 183 height 29
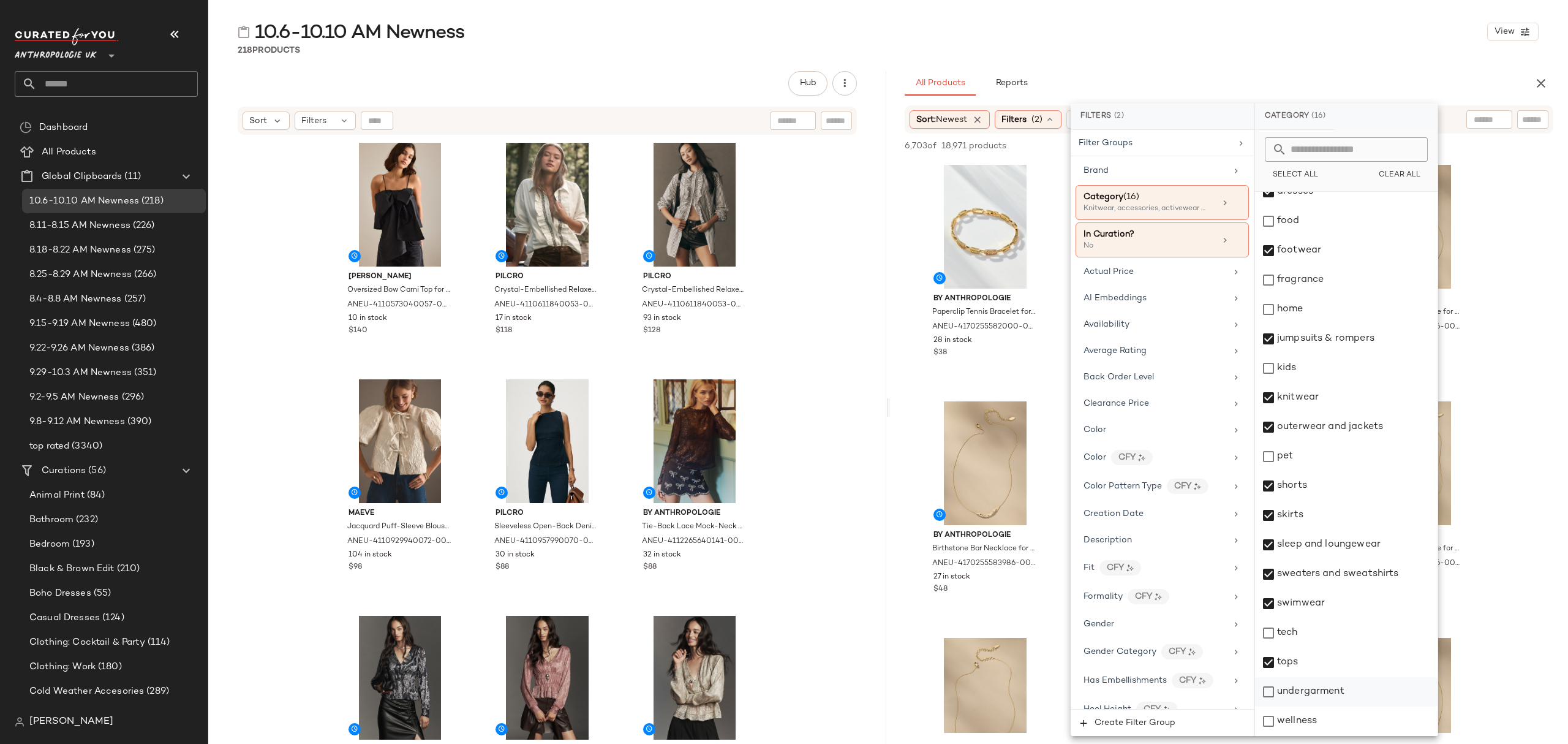
click at [1331, 696] on div "undergarment" at bounding box center [1346, 692] width 183 height 29
click at [1127, 328] on span "Availability" at bounding box center [1107, 324] width 46 height 9
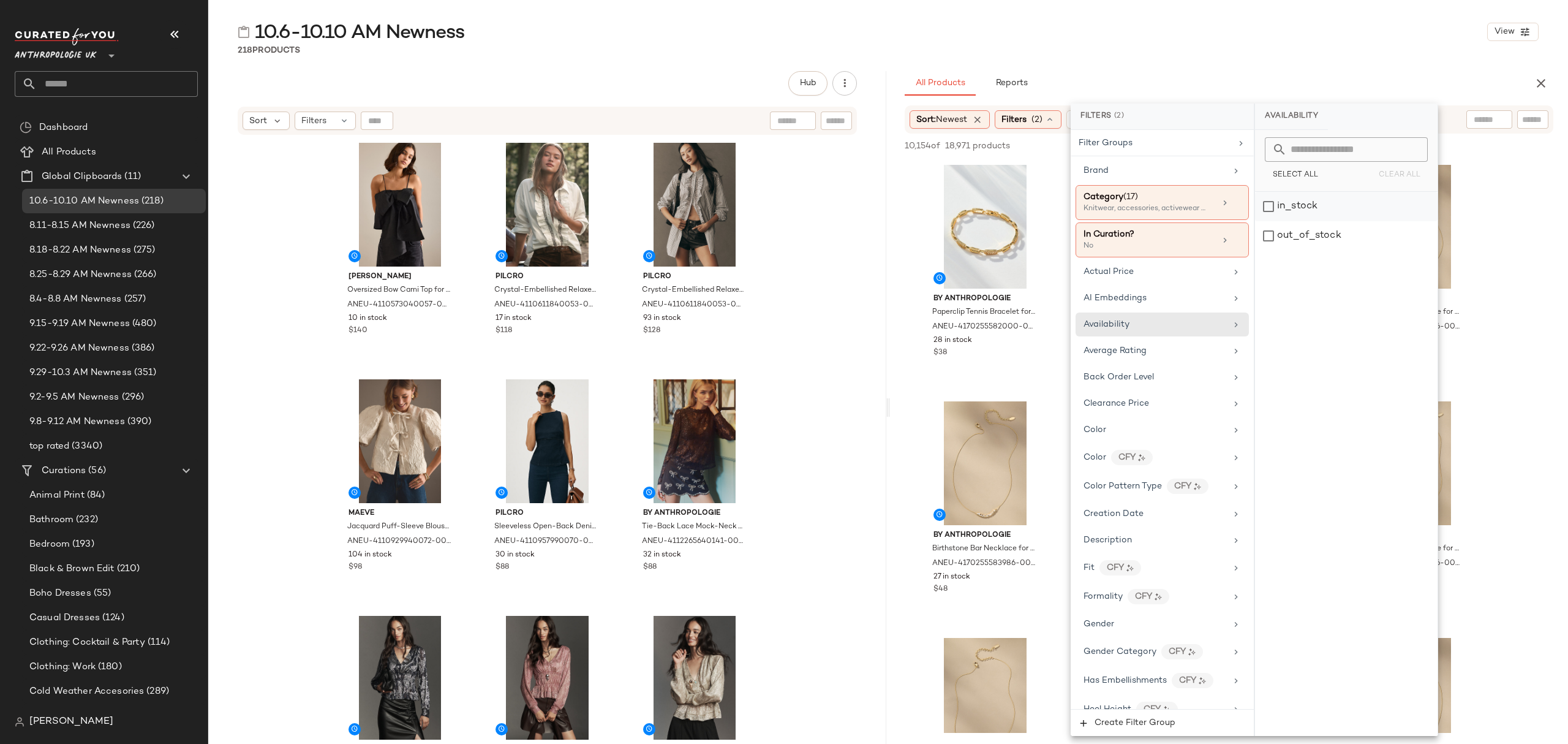
click at [1317, 199] on div "in_stock" at bounding box center [1346, 206] width 183 height 29
click at [1230, 65] on div "10.6-10.10 AM Newness View 218 Products Hub Send for Review External Review Int…" at bounding box center [888, 382] width 1360 height 724
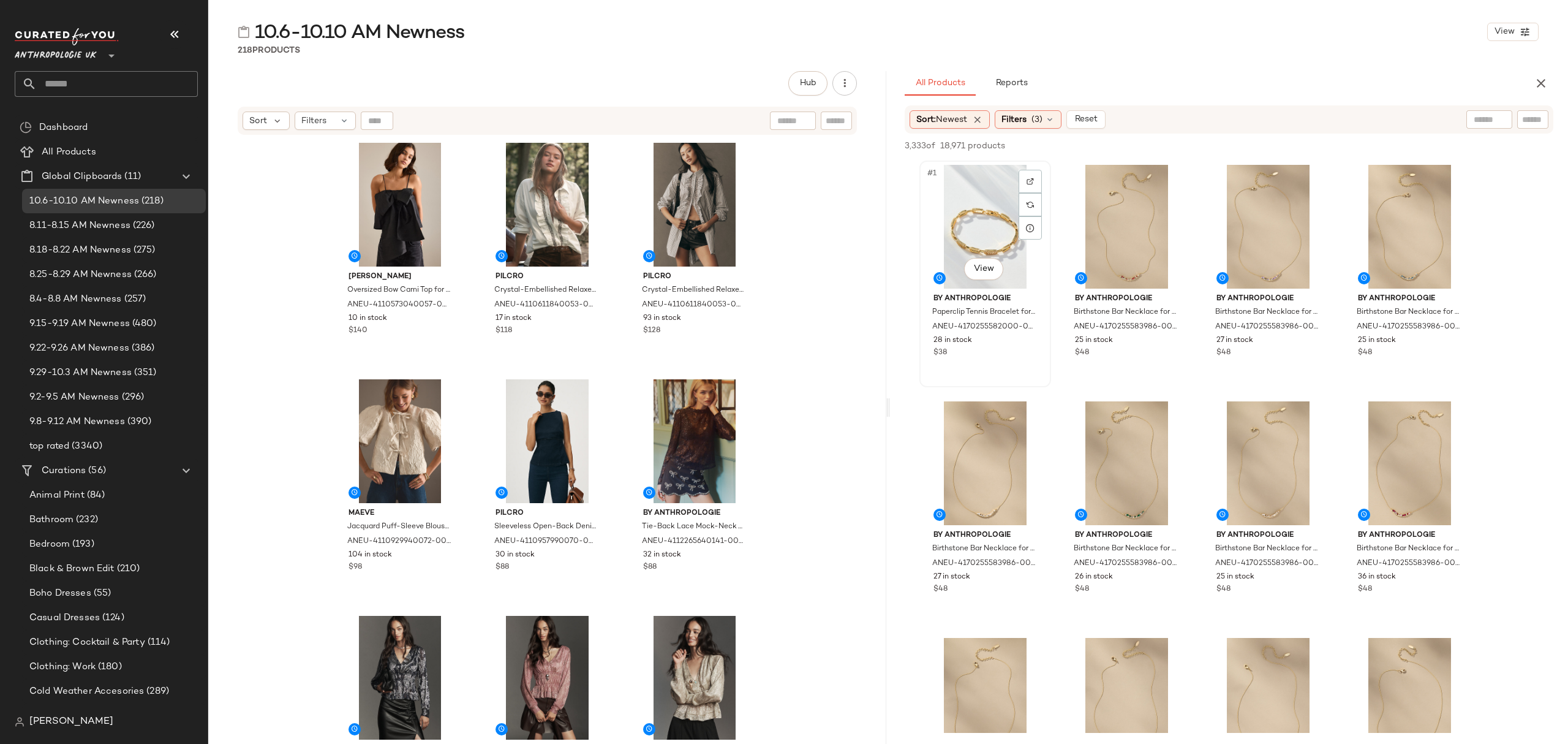
click at [971, 210] on div "#1 View" at bounding box center [985, 226] width 123 height 124
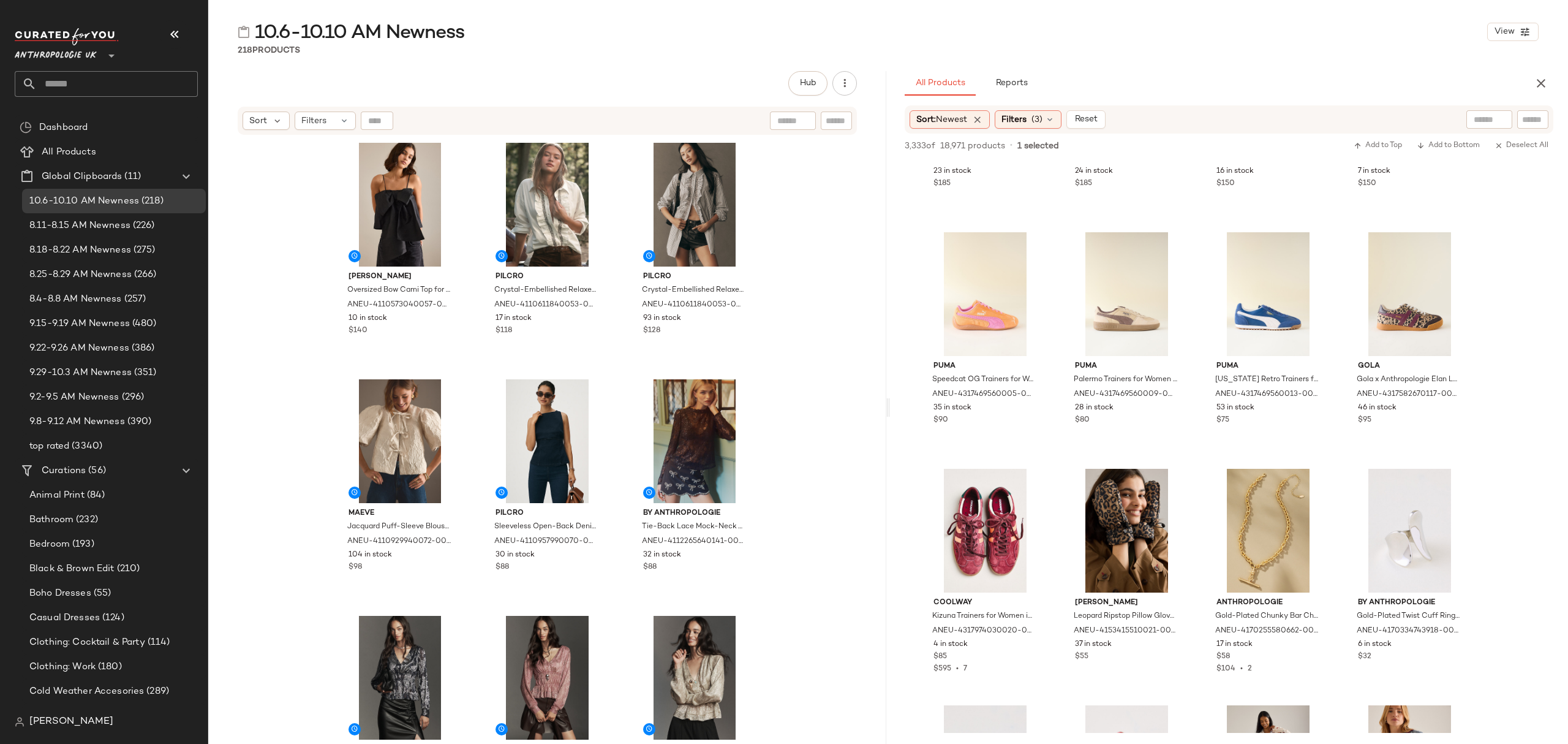
scroll to position [2614, 0]
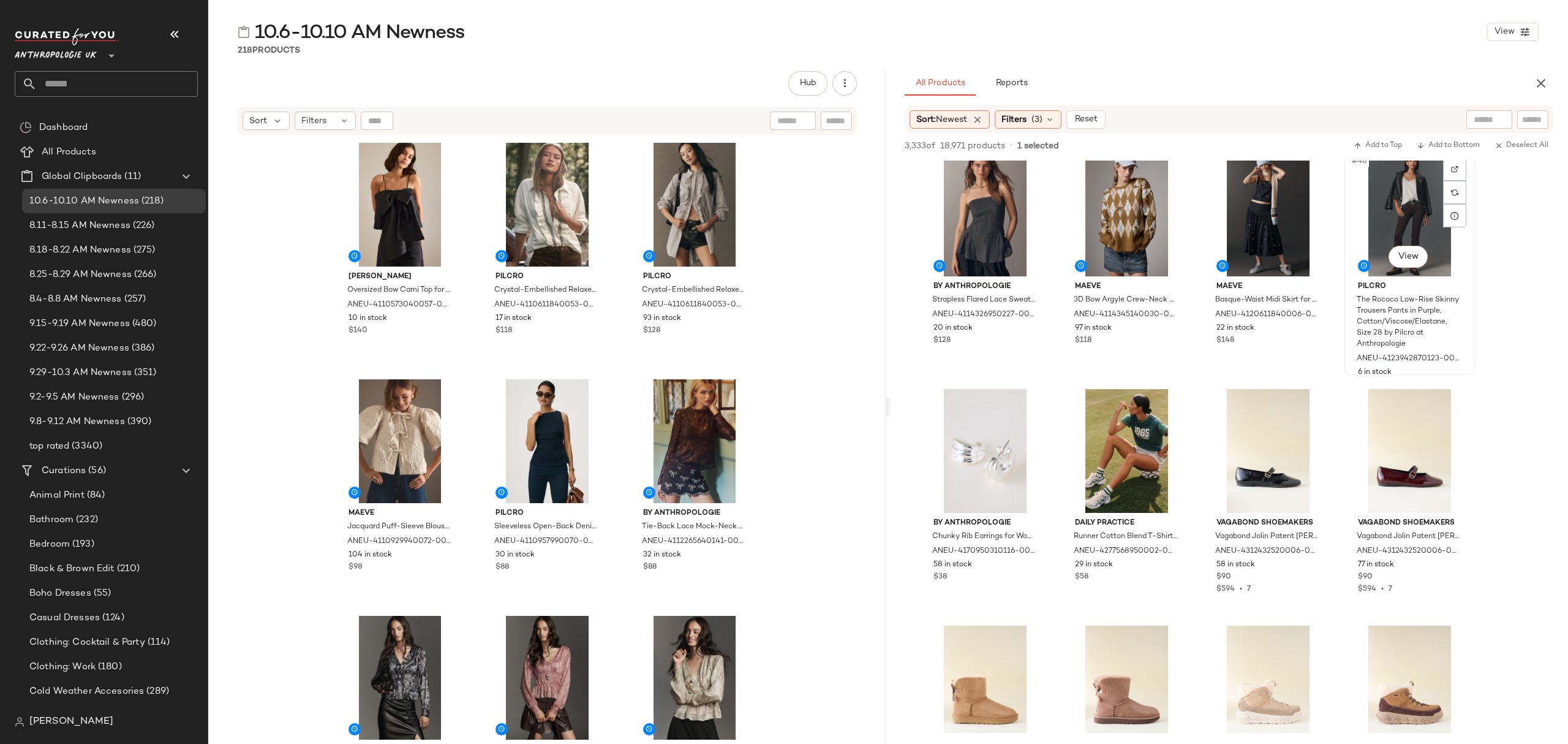
drag, startPoint x: 1436, startPoint y: 324, endPoint x: 1380, endPoint y: 208, distance: 128.8
click at [1436, 323] on span "The Rococo Low-Rise Skinny Trousers Pants in Purple, Cotton/Viscose/Elastane, S…" at bounding box center [1409, 323] width 104 height 55
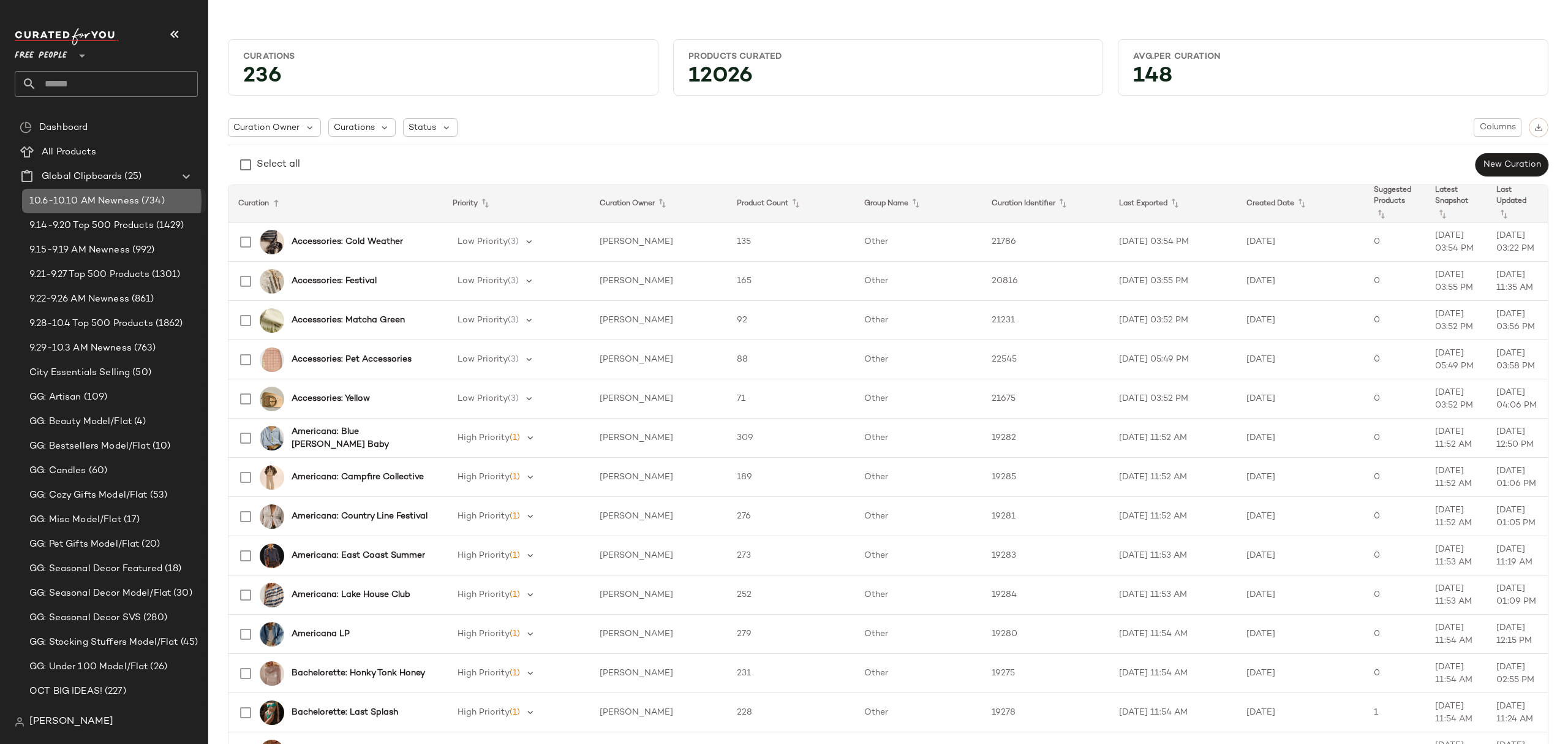
click at [130, 197] on span "10.6-10.10 AM Newness" at bounding box center [84, 201] width 109 height 14
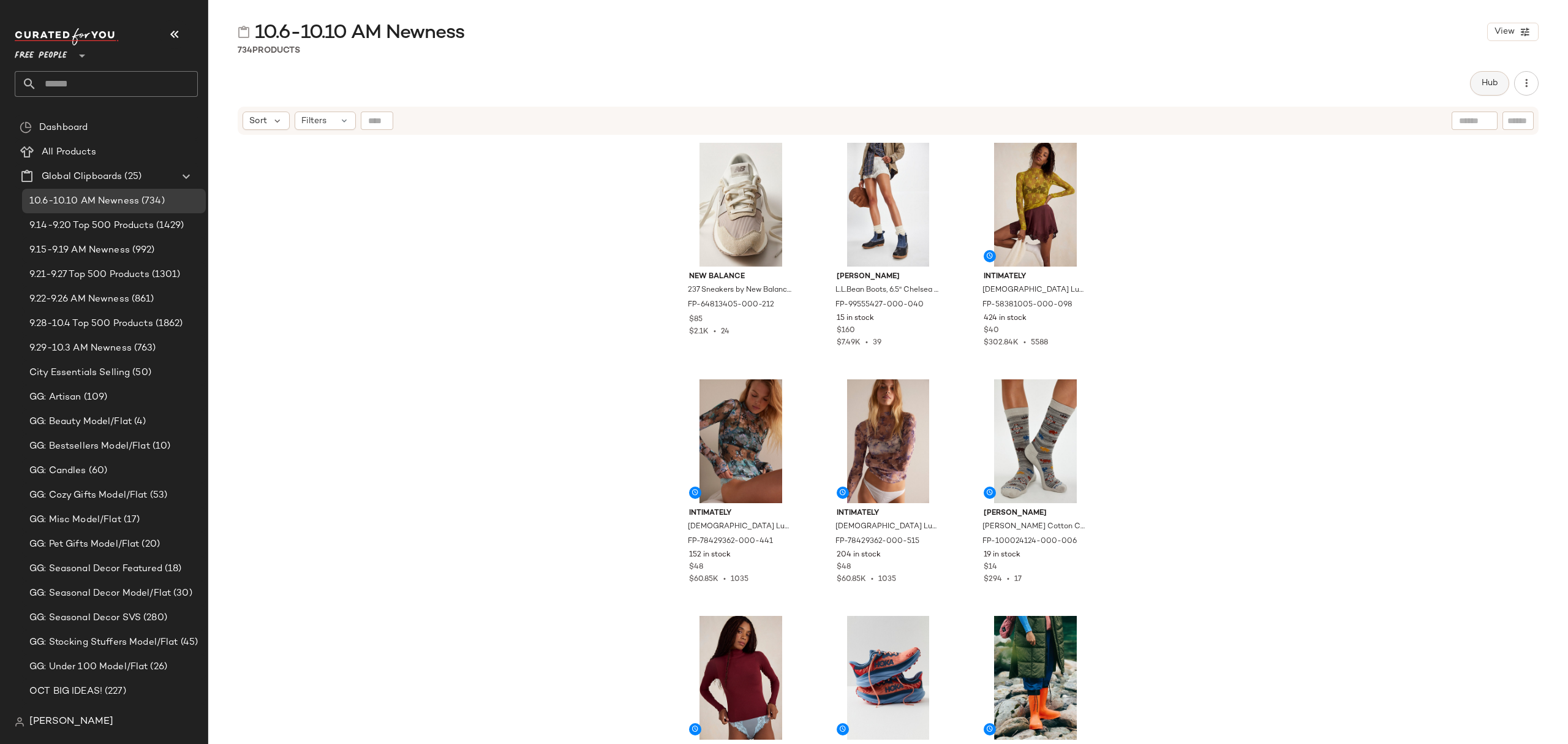
click at [1478, 87] on button "Hub" at bounding box center [1490, 83] width 39 height 24
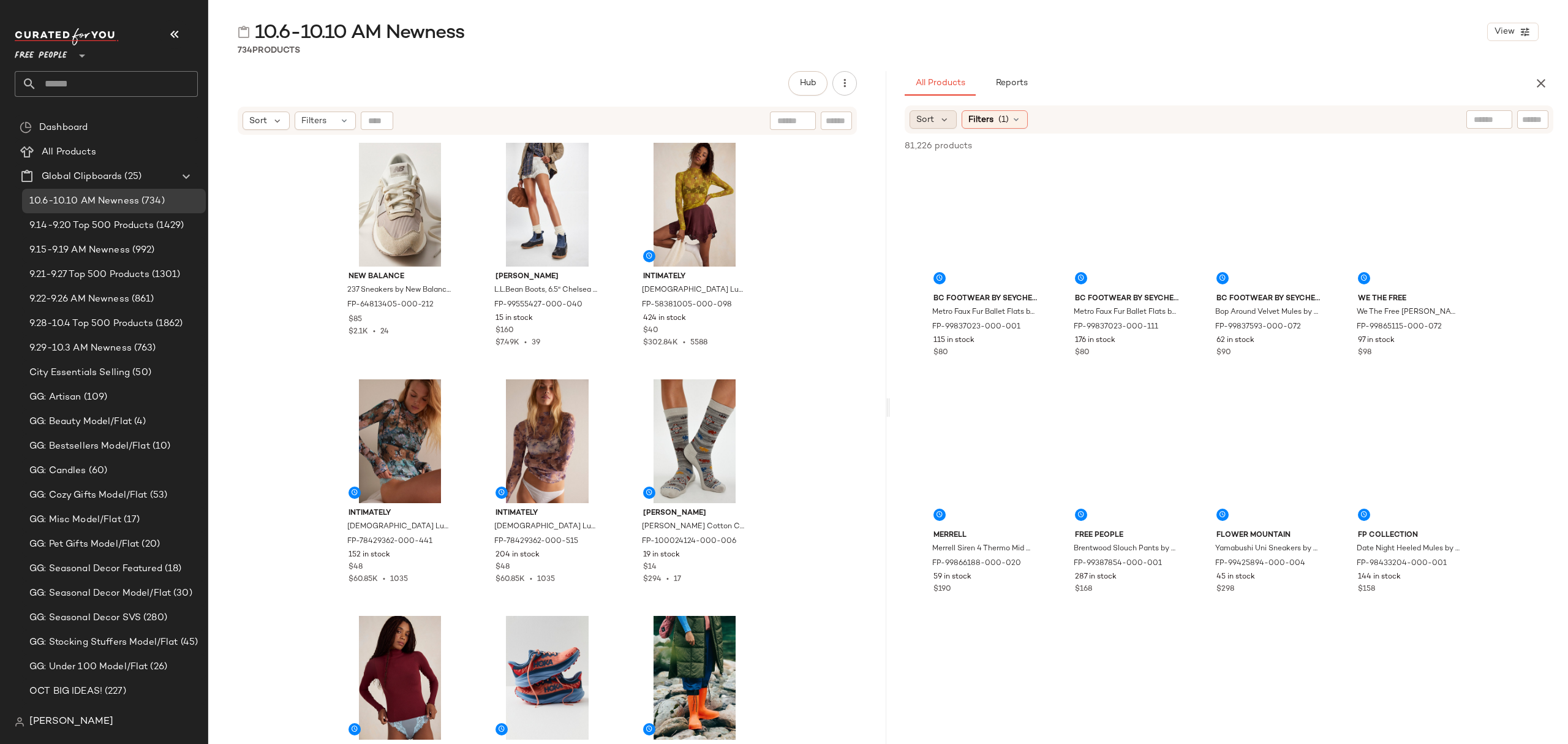
click at [940, 121] on icon at bounding box center [944, 119] width 11 height 11
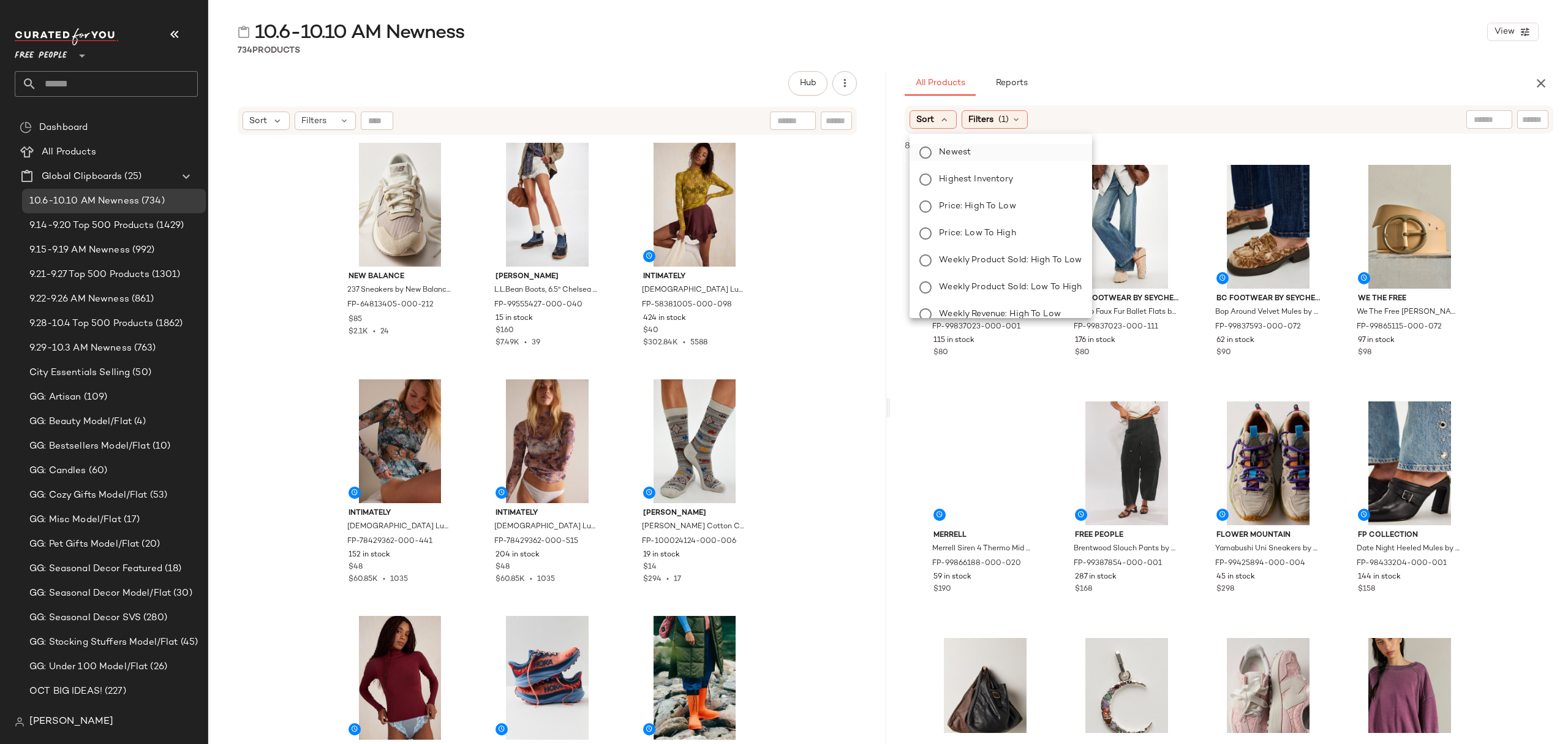
drag, startPoint x: 936, startPoint y: 153, endPoint x: 951, endPoint y: 155, distance: 15.1
click at [937, 153] on label "Newest" at bounding box center [1008, 153] width 147 height 17
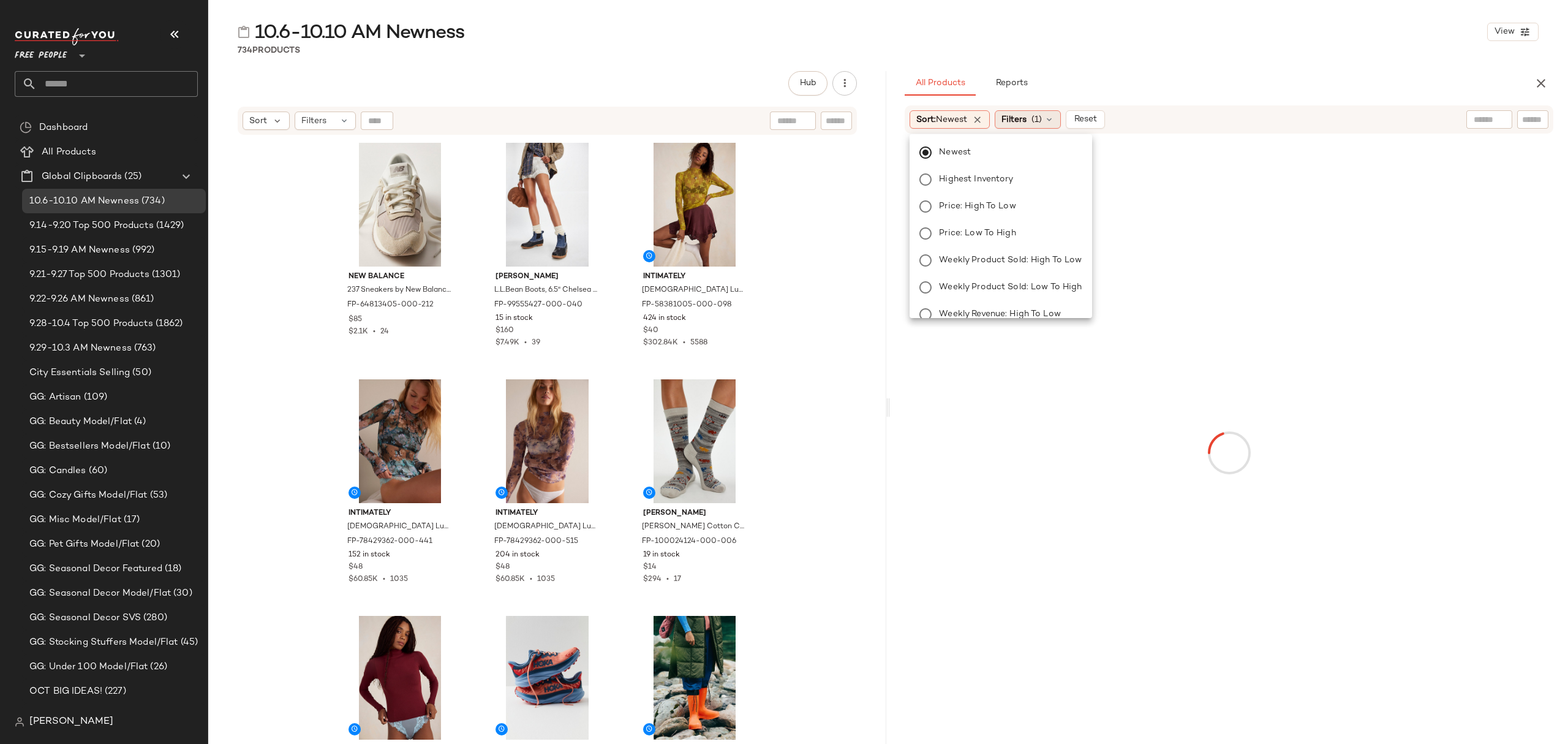
click at [1027, 125] on span "Filters" at bounding box center [1014, 120] width 25 height 13
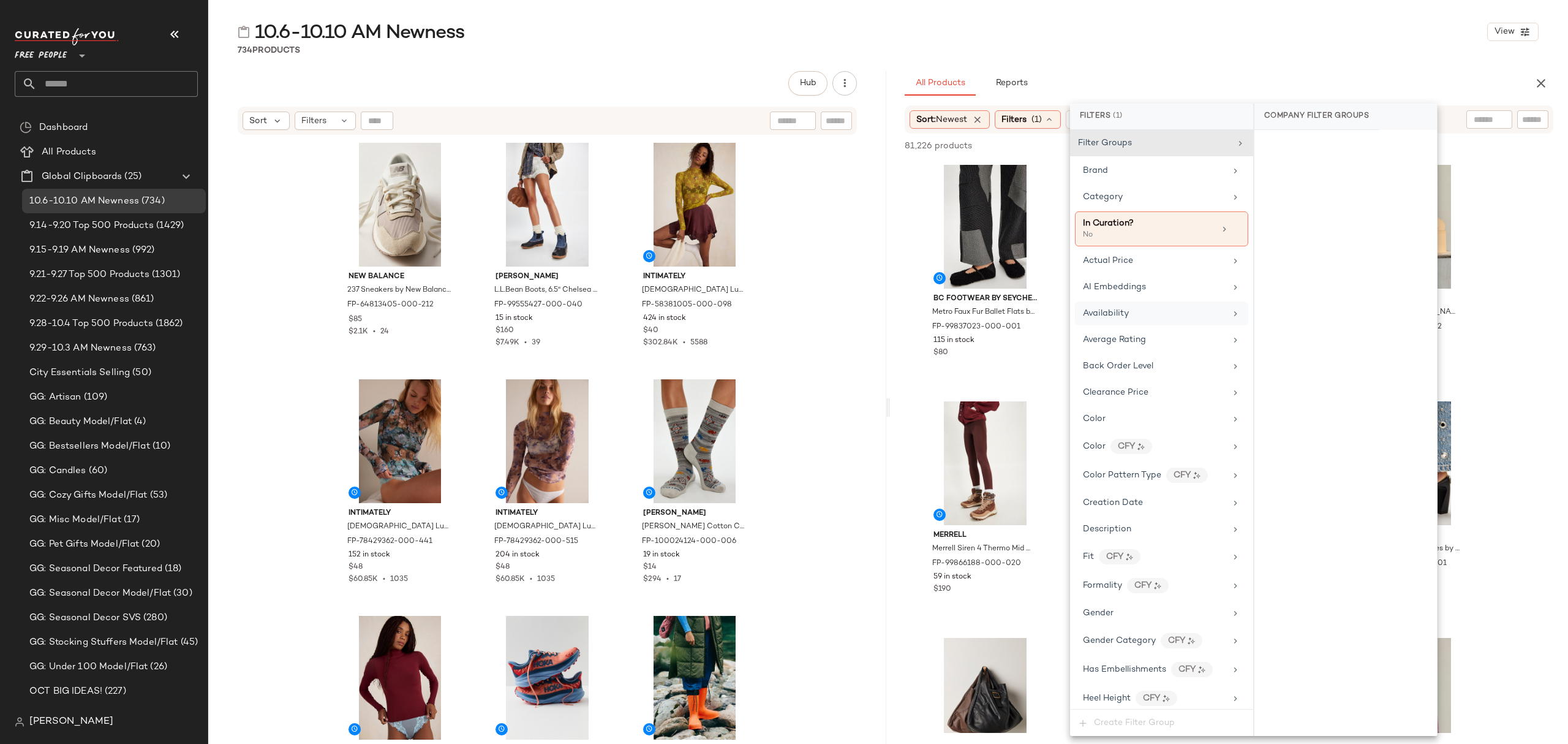
drag, startPoint x: 1108, startPoint y: 323, endPoint x: 1126, endPoint y: 322, distance: 18.0
click at [1110, 323] on div "Availability" at bounding box center [1162, 313] width 174 height 24
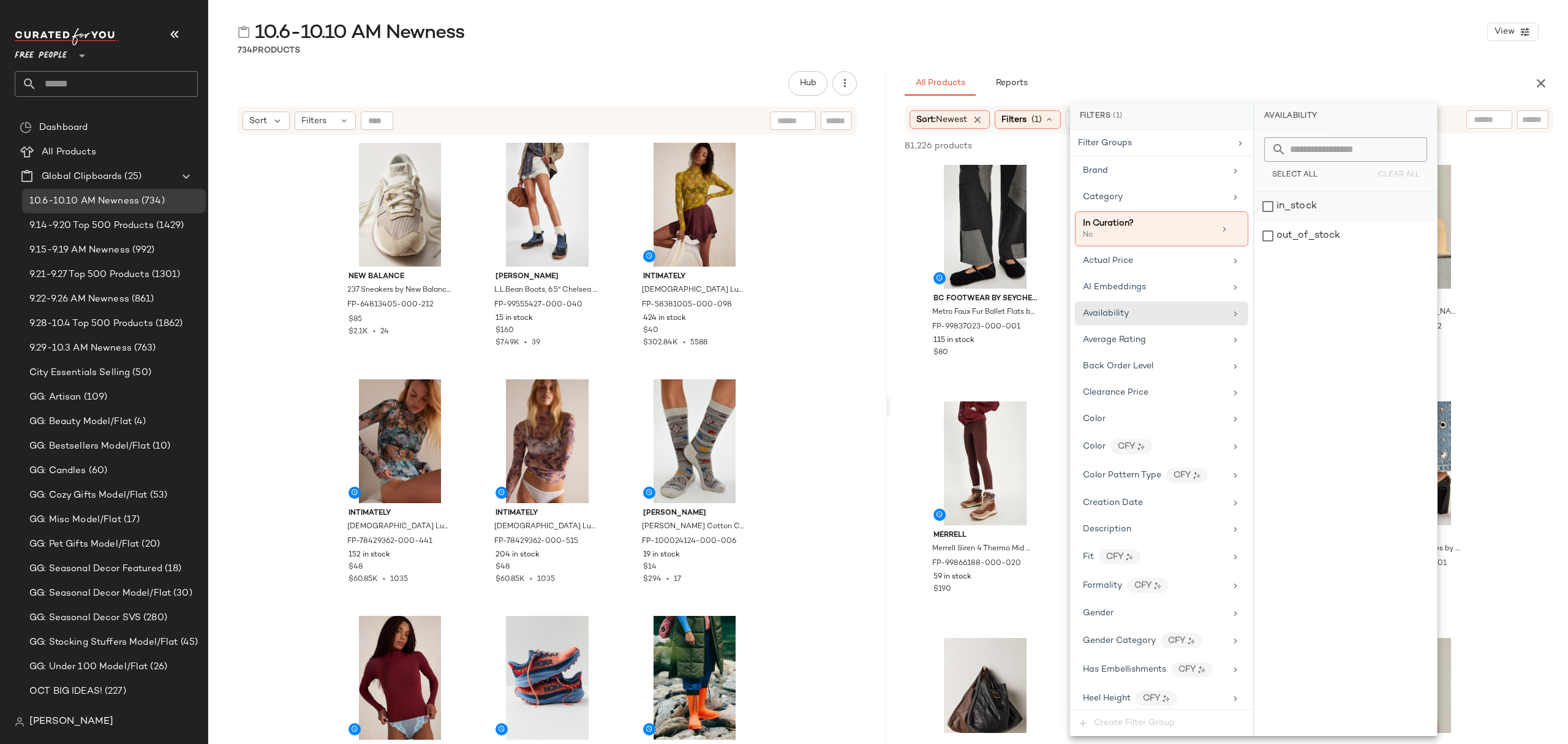
click at [1319, 201] on div "in_stock" at bounding box center [1345, 206] width 183 height 29
click at [1209, 209] on div "Category" at bounding box center [1162, 197] width 174 height 24
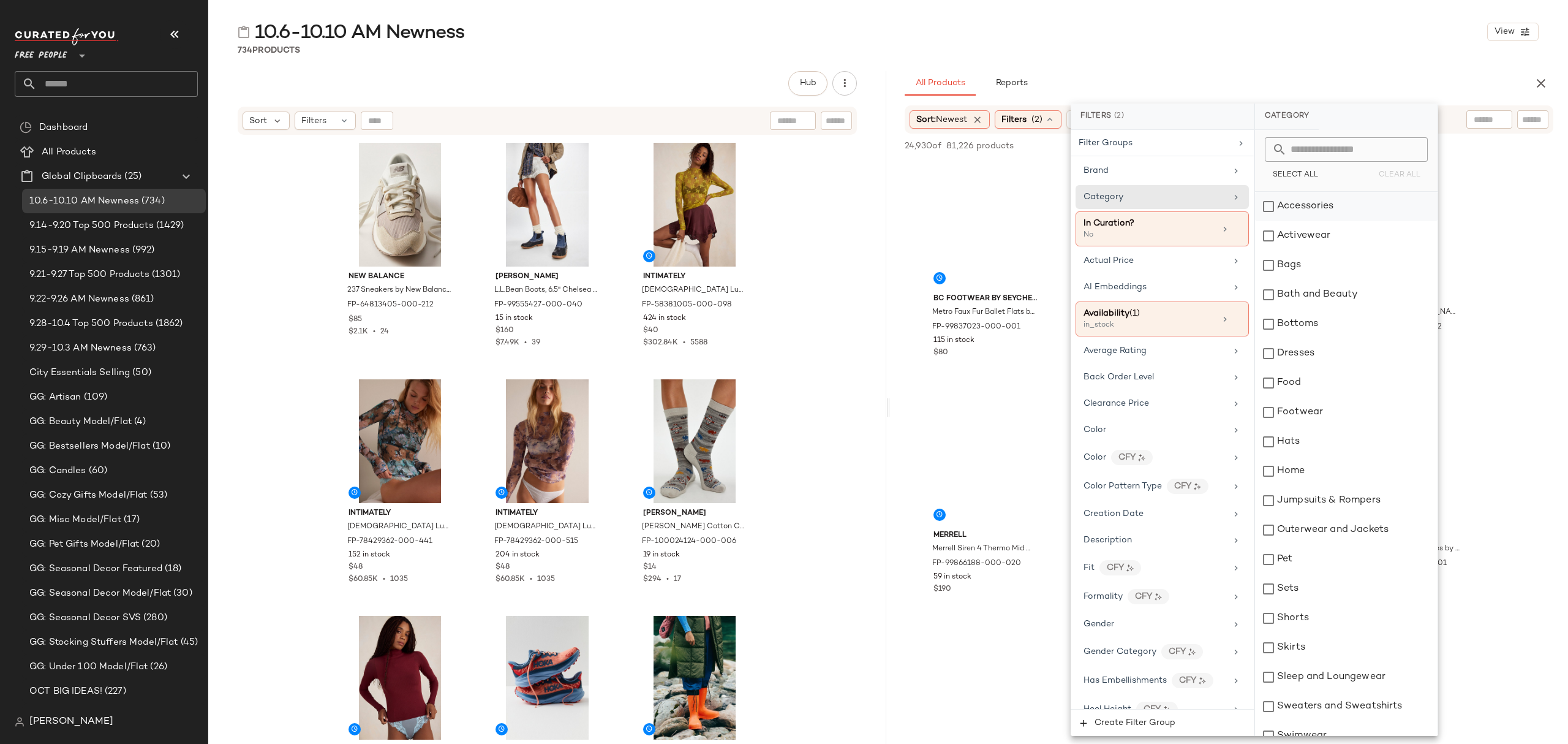
click at [1358, 207] on div "Accessories" at bounding box center [1346, 206] width 183 height 29
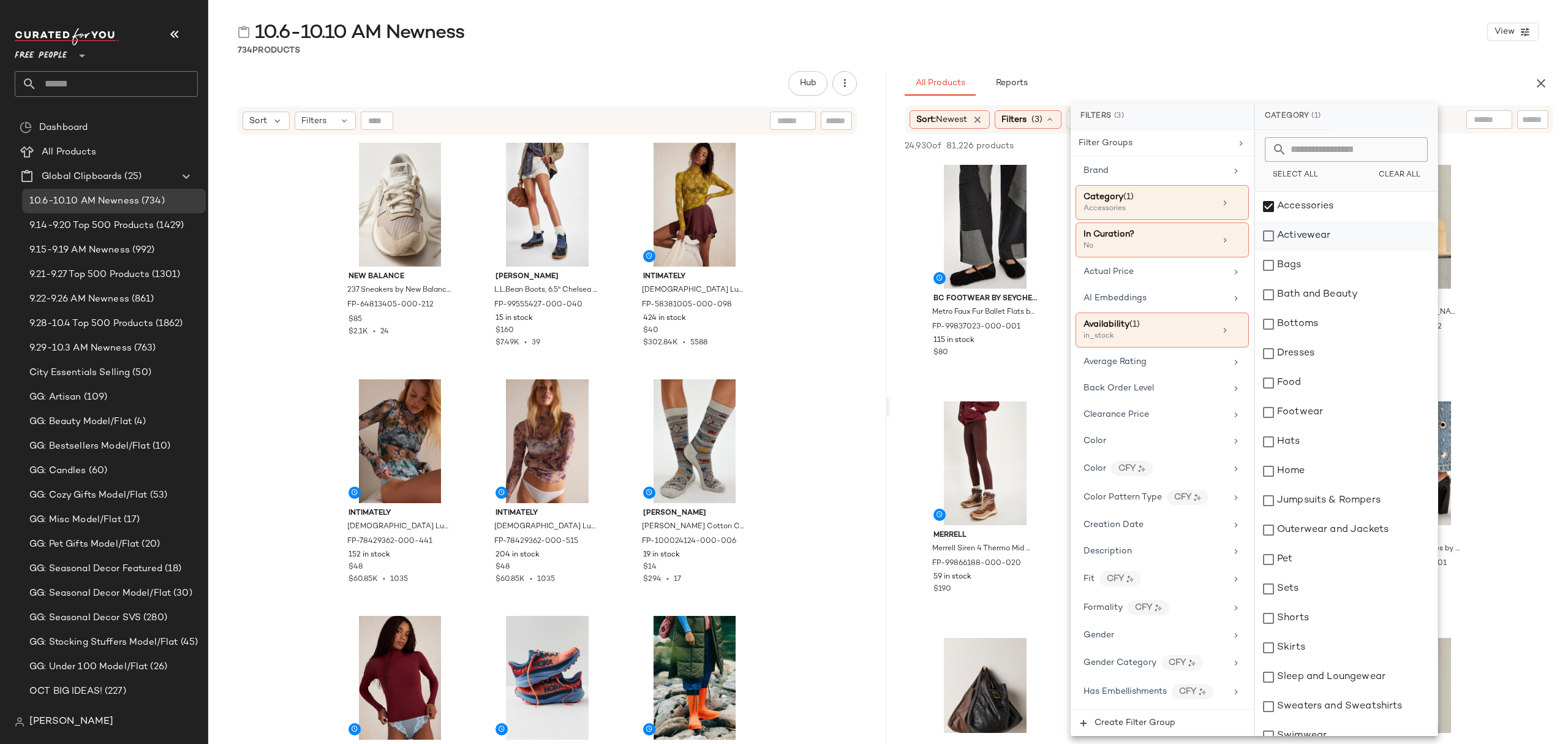
click at [1350, 236] on div "Activewear" at bounding box center [1346, 235] width 183 height 29
click at [1341, 268] on div "Bags" at bounding box center [1346, 265] width 183 height 29
click at [1339, 330] on div "Bottoms" at bounding box center [1346, 324] width 183 height 29
click at [1338, 351] on div "Dresses" at bounding box center [1346, 353] width 183 height 29
click at [1343, 414] on div "Footwear" at bounding box center [1346, 412] width 183 height 29
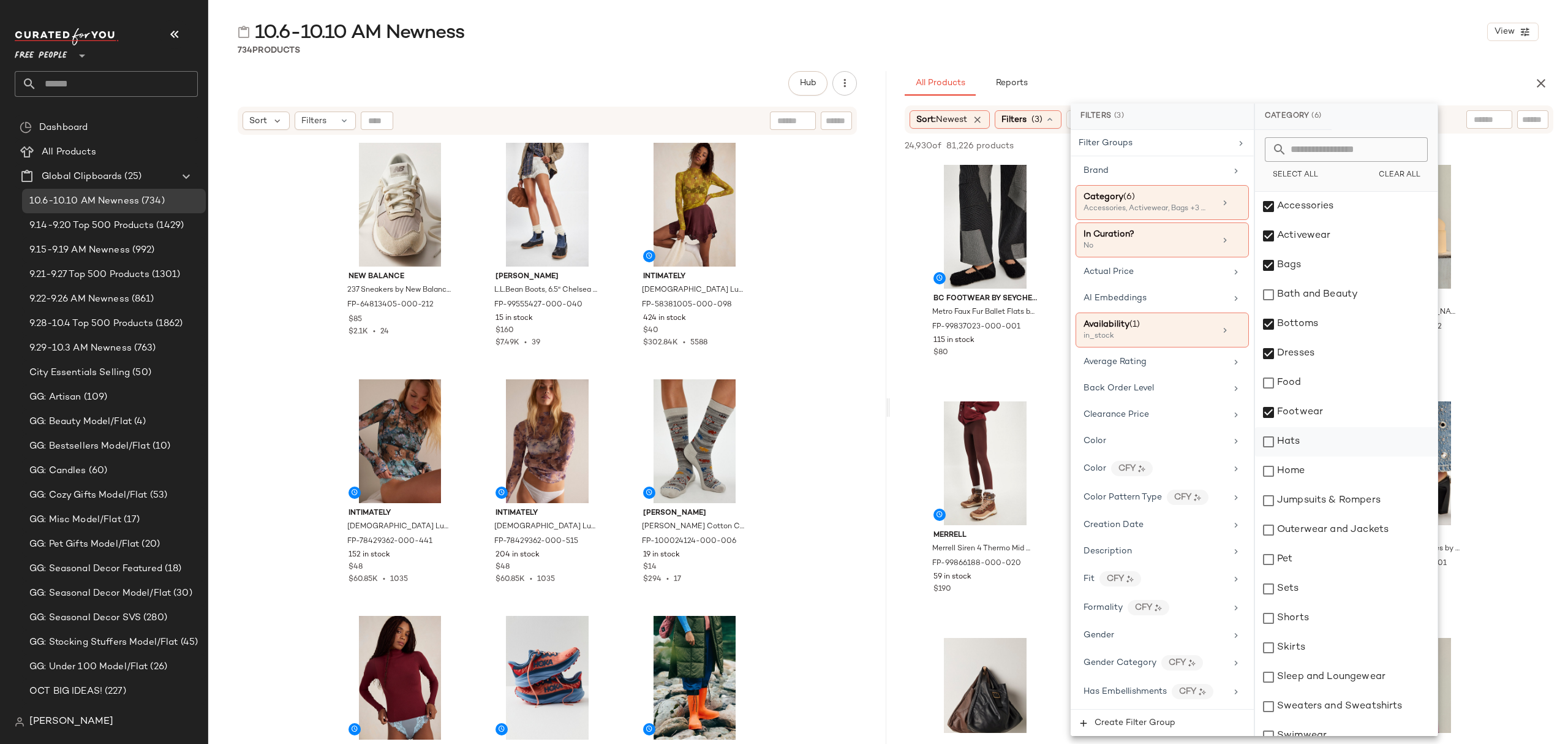
click at [1340, 439] on div "Hats" at bounding box center [1346, 442] width 183 height 29
click at [1338, 503] on div "Jumpsuits & Rompers" at bounding box center [1346, 500] width 183 height 29
click at [1341, 532] on div "Outerwear and Jackets" at bounding box center [1346, 530] width 183 height 29
click at [1335, 591] on div "Sets" at bounding box center [1346, 589] width 183 height 29
click at [1331, 621] on div "Shorts" at bounding box center [1346, 618] width 183 height 29
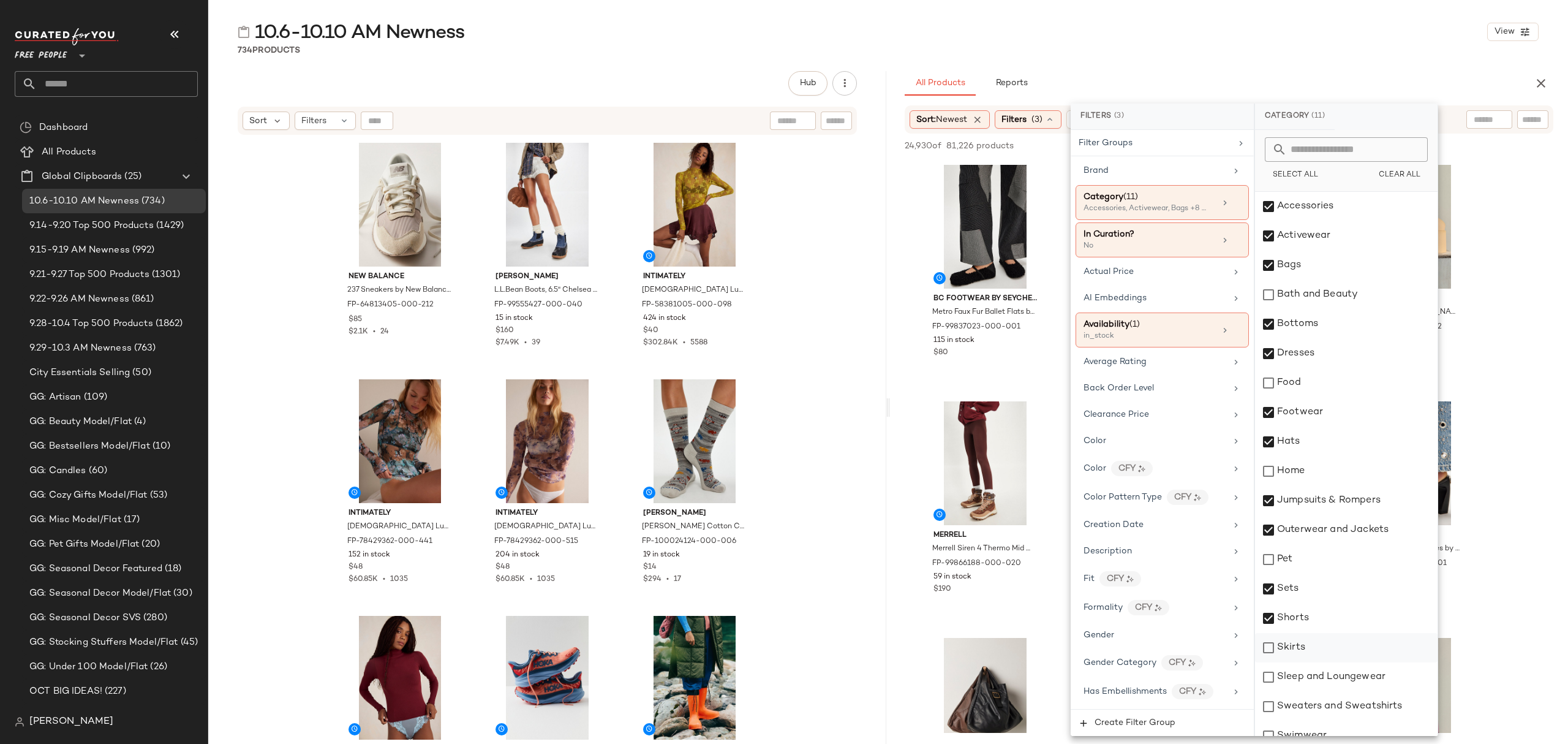
click at [1331, 650] on div "Skirts" at bounding box center [1346, 648] width 183 height 29
click at [1335, 672] on div "Sleep and Loungewear" at bounding box center [1346, 677] width 183 height 29
click at [1341, 713] on div "Sweaters and Sweatshirts" at bounding box center [1346, 706] width 183 height 29
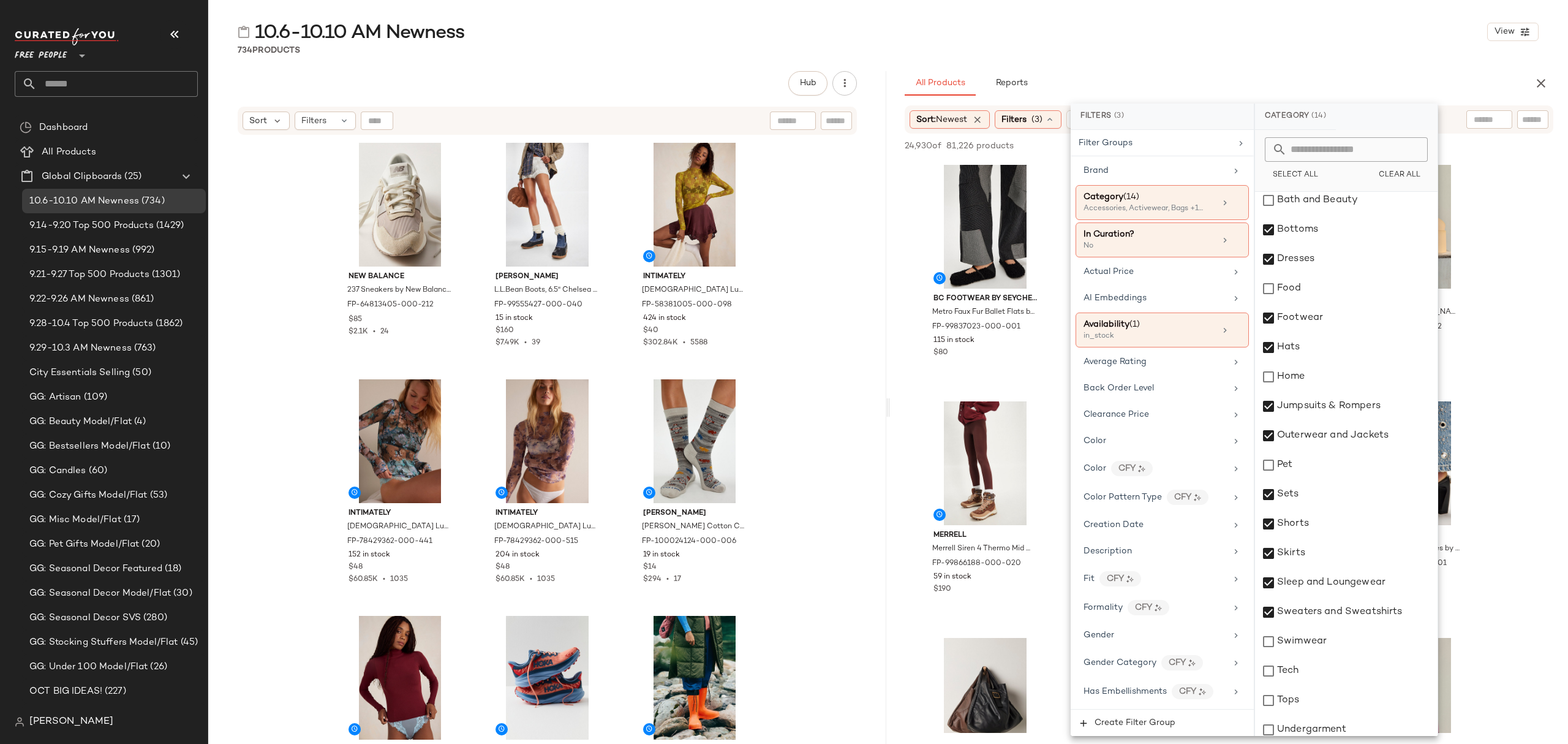
scroll to position [221, 0]
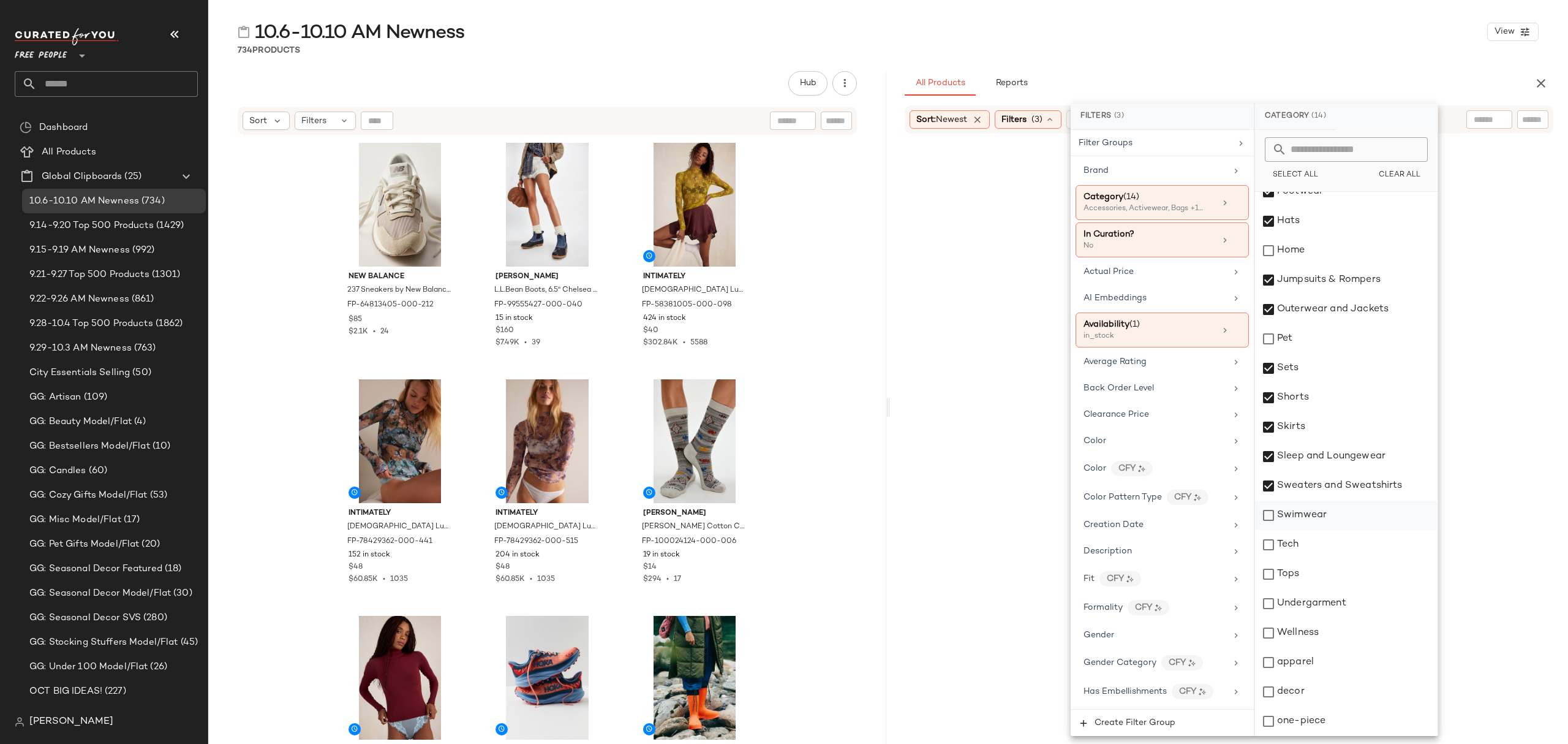
click at [1316, 519] on div "Swimwear" at bounding box center [1346, 515] width 183 height 29
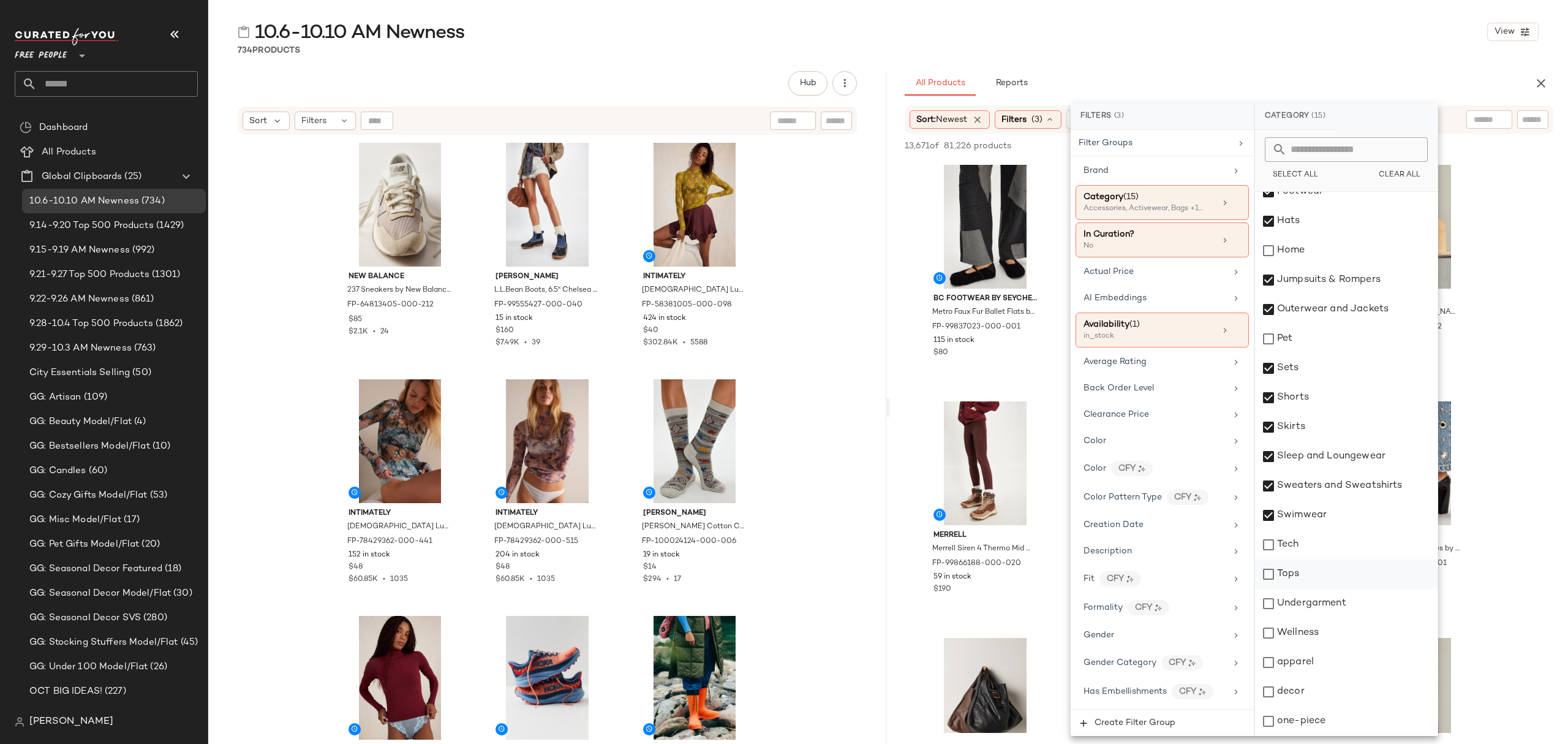
click at [1305, 581] on div "Tops" at bounding box center [1346, 574] width 183 height 29
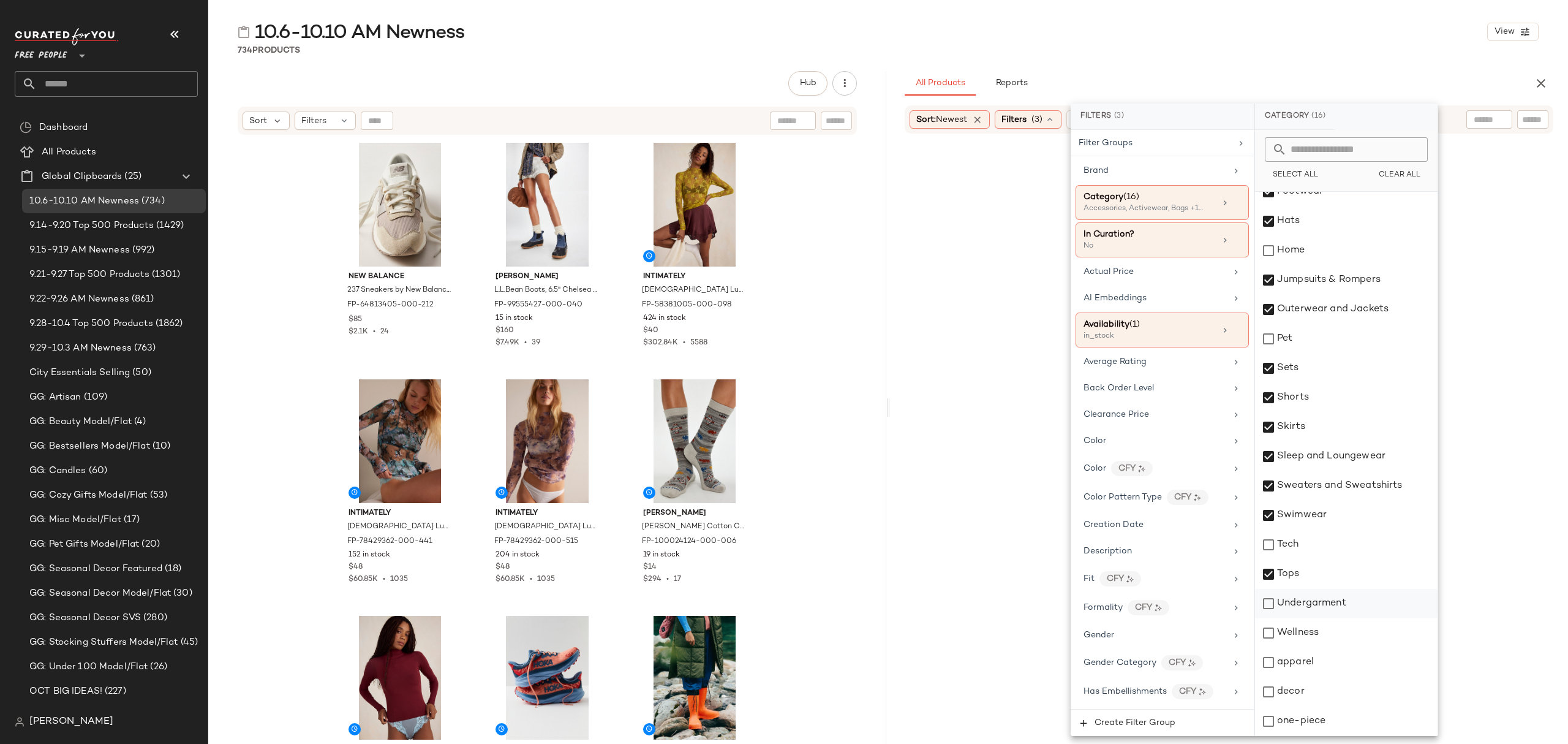
click at [1321, 601] on div "Undergarment" at bounding box center [1346, 603] width 183 height 29
click at [1318, 675] on div "apparel" at bounding box center [1346, 662] width 183 height 29
click at [1313, 717] on div "one-piece" at bounding box center [1346, 721] width 183 height 29
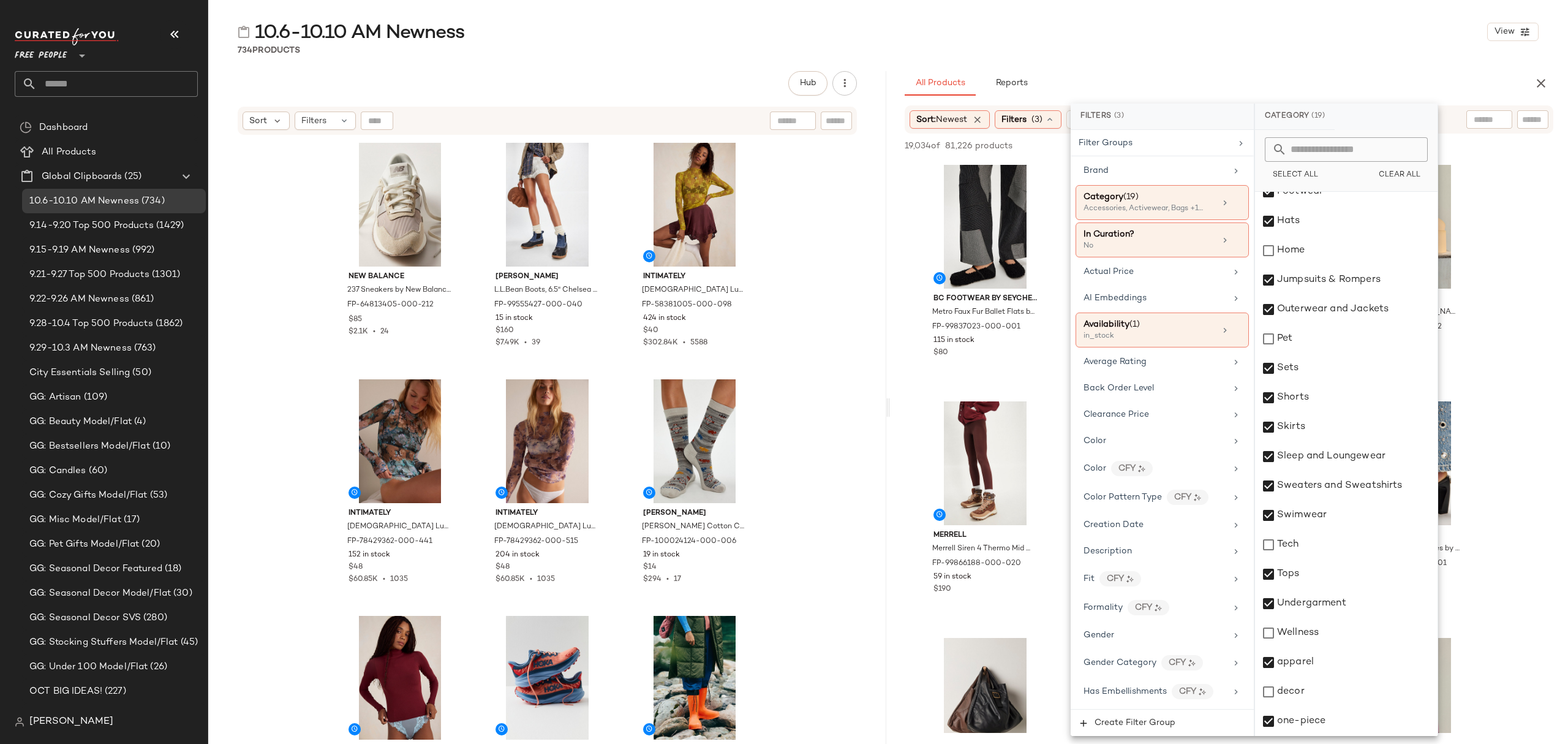
click at [1292, 69] on div "10.6-10.10 AM Newness View 734 Products Hub Send for Review External Review Int…" at bounding box center [888, 382] width 1360 height 724
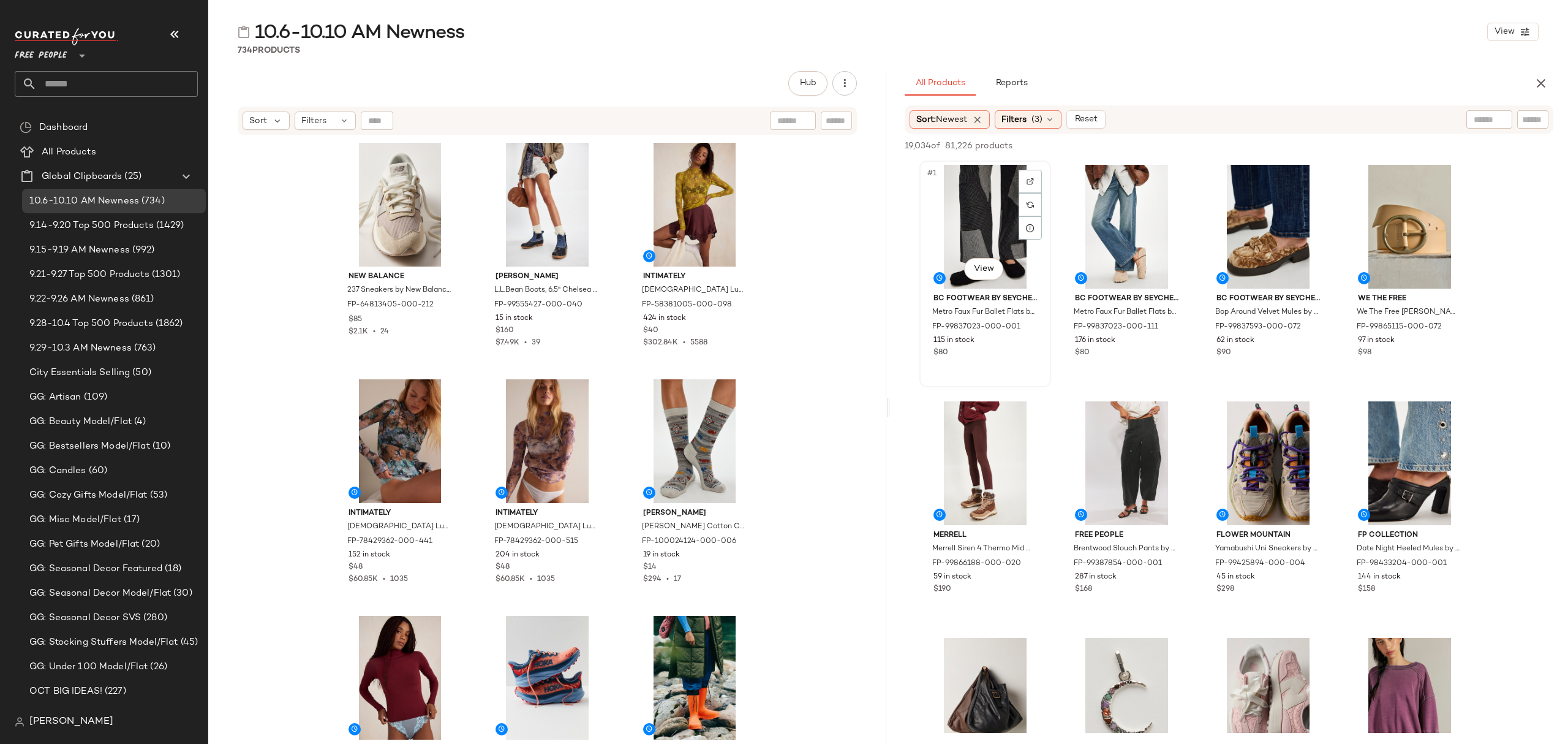
click at [927, 220] on div "#1 View" at bounding box center [985, 226] width 123 height 124
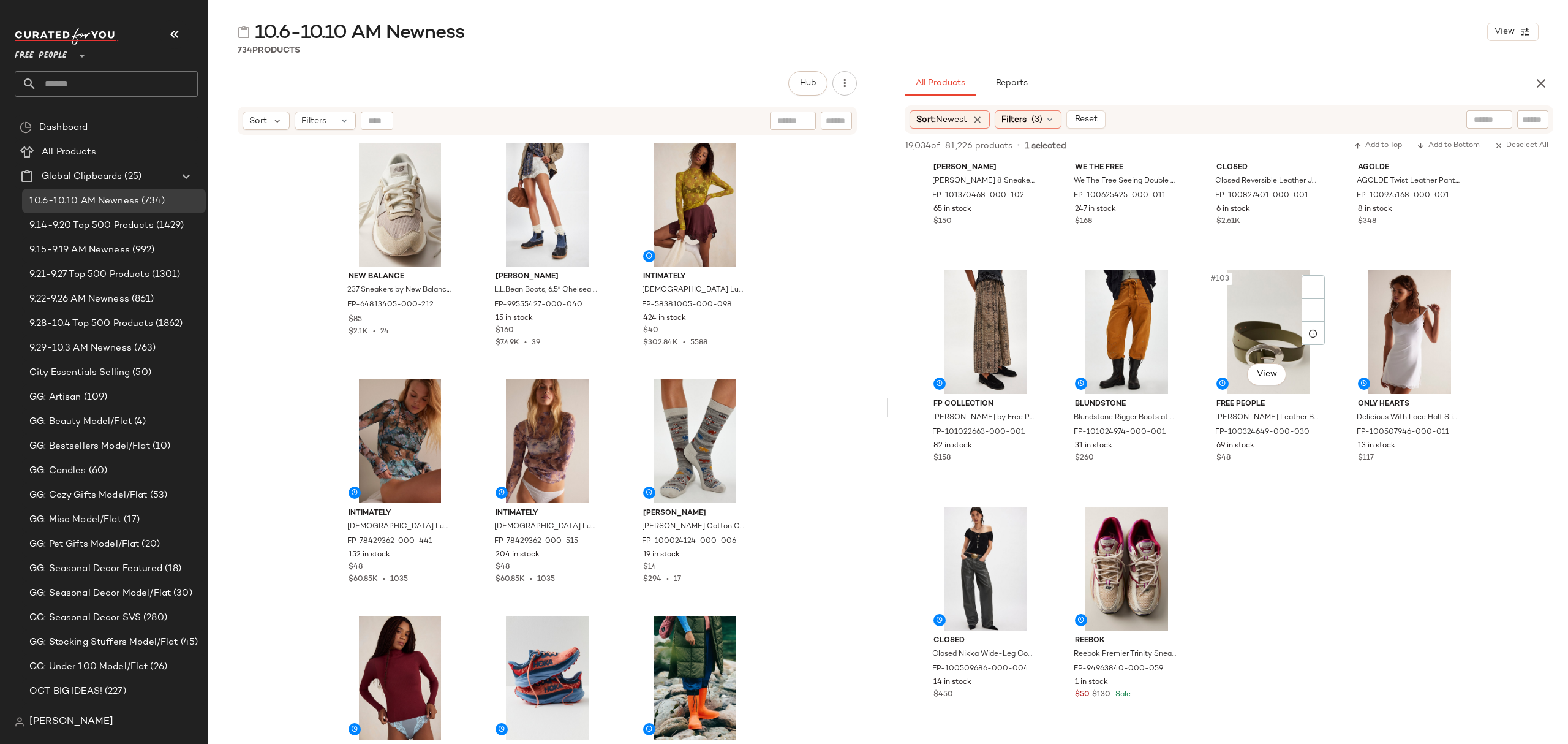
scroll to position [5801, 0]
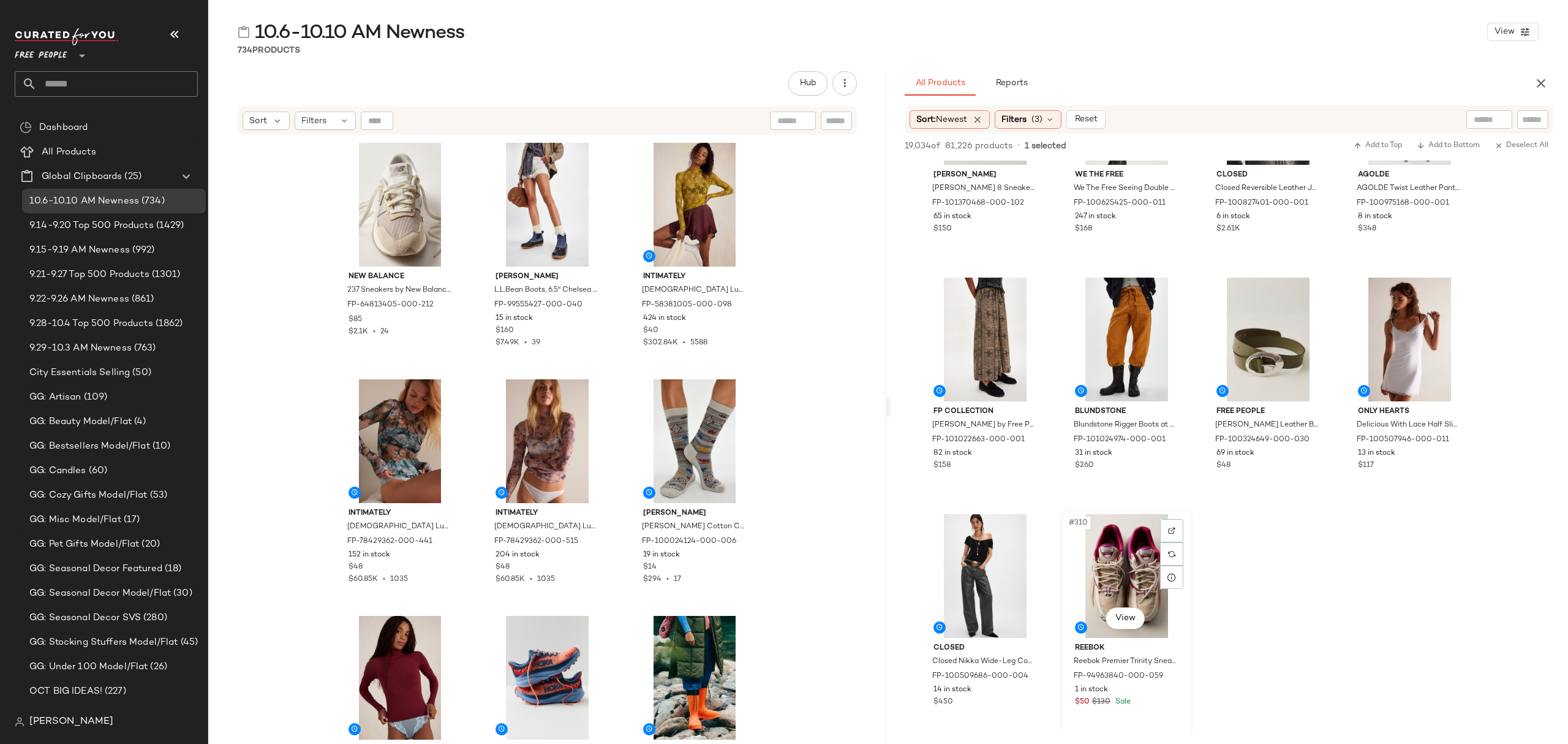
click at [1177, 701] on div "$50 $130 Sale" at bounding box center [1127, 702] width 104 height 11
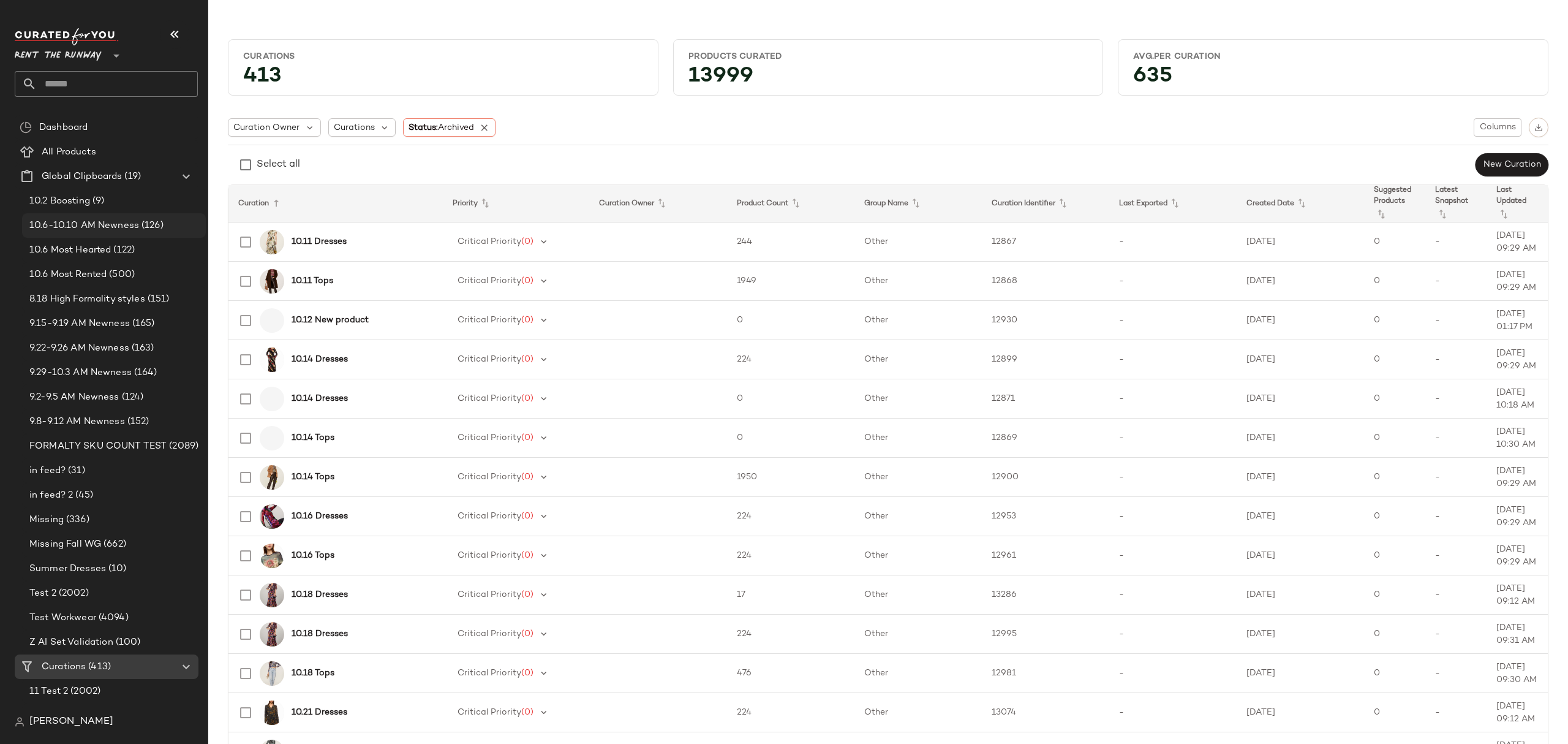
click at [110, 228] on span "10.6-10.10 AM Newness" at bounding box center [84, 226] width 109 height 14
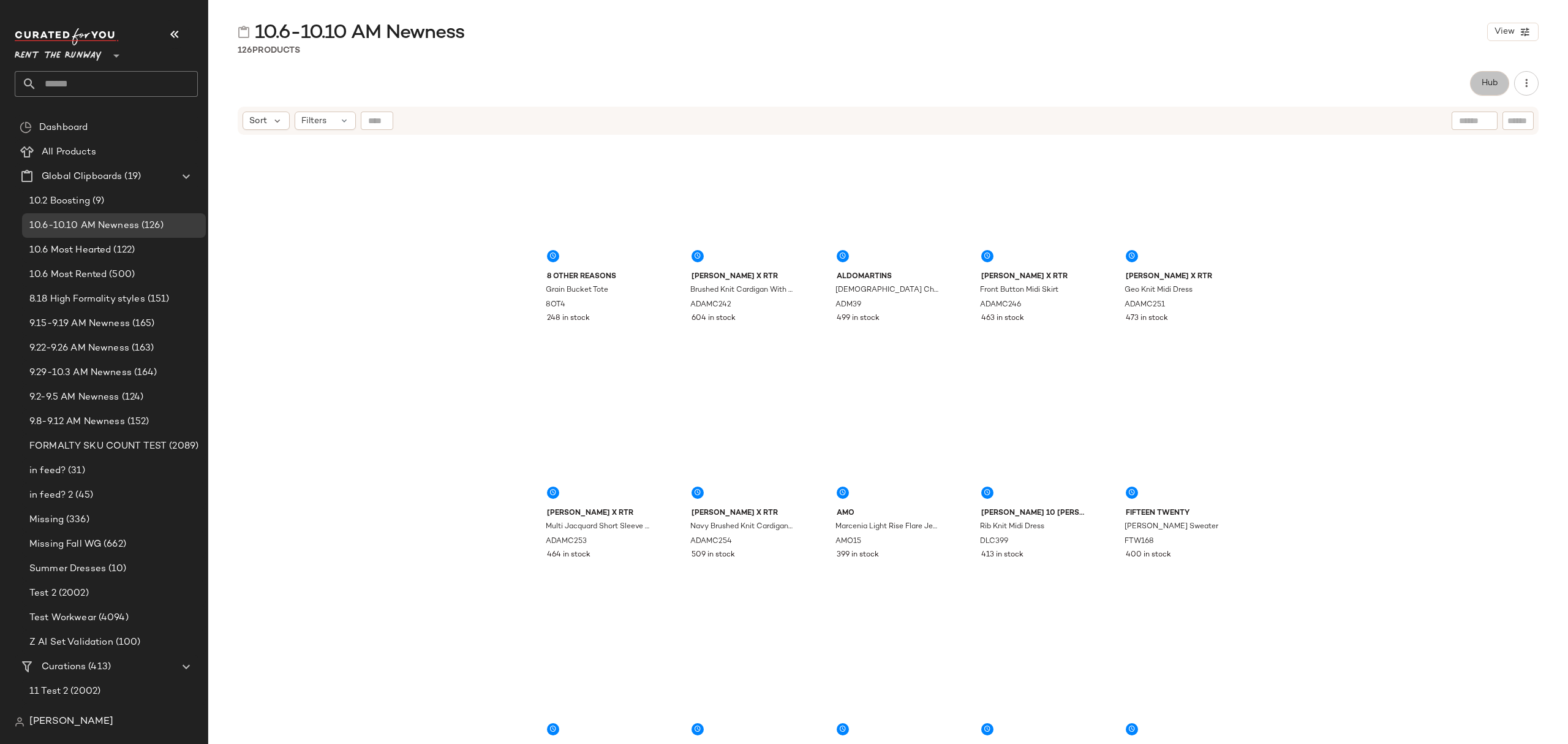
click at [1487, 82] on span "Hub" at bounding box center [1489, 83] width 17 height 10
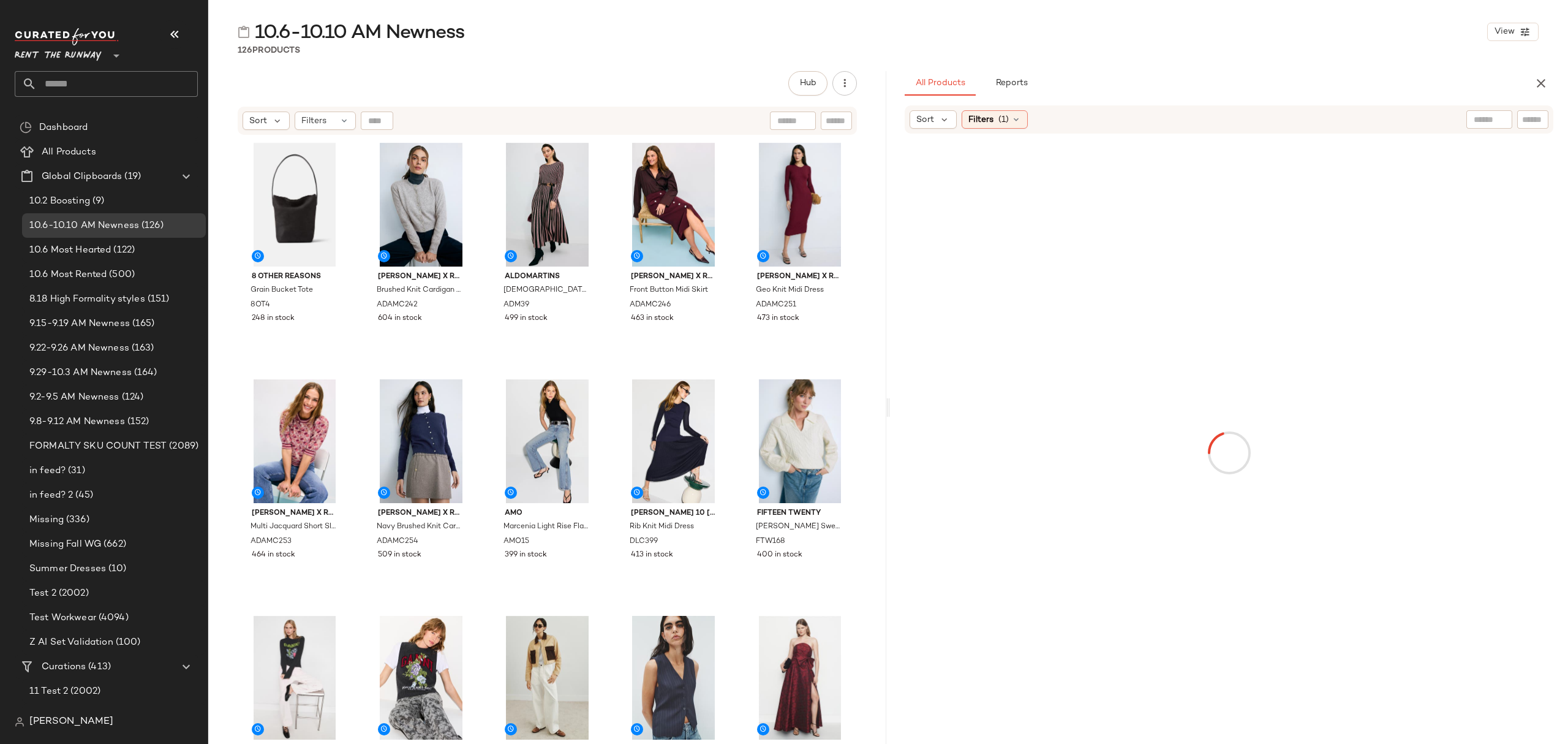
drag, startPoint x: 934, startPoint y: 121, endPoint x: 934, endPoint y: 131, distance: 10.0
click at [934, 121] on div "Sort" at bounding box center [933, 119] width 47 height 18
click at [948, 153] on span "Newest" at bounding box center [955, 152] width 32 height 13
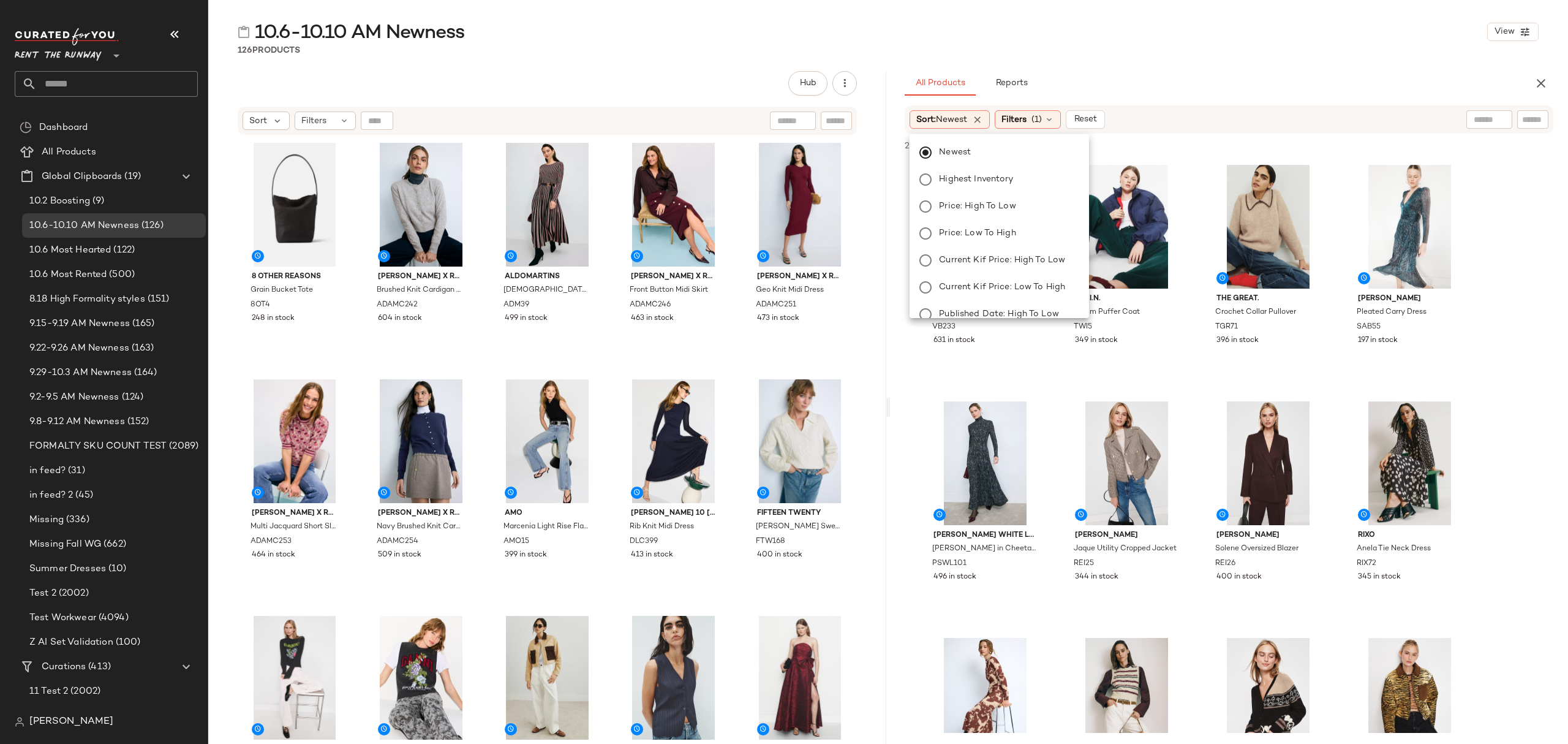
click at [1414, 103] on div "All Products Reports Sort: Newest Filters (1) Reset 20,285 products • 0 selecte…" at bounding box center [1229, 407] width 678 height 673
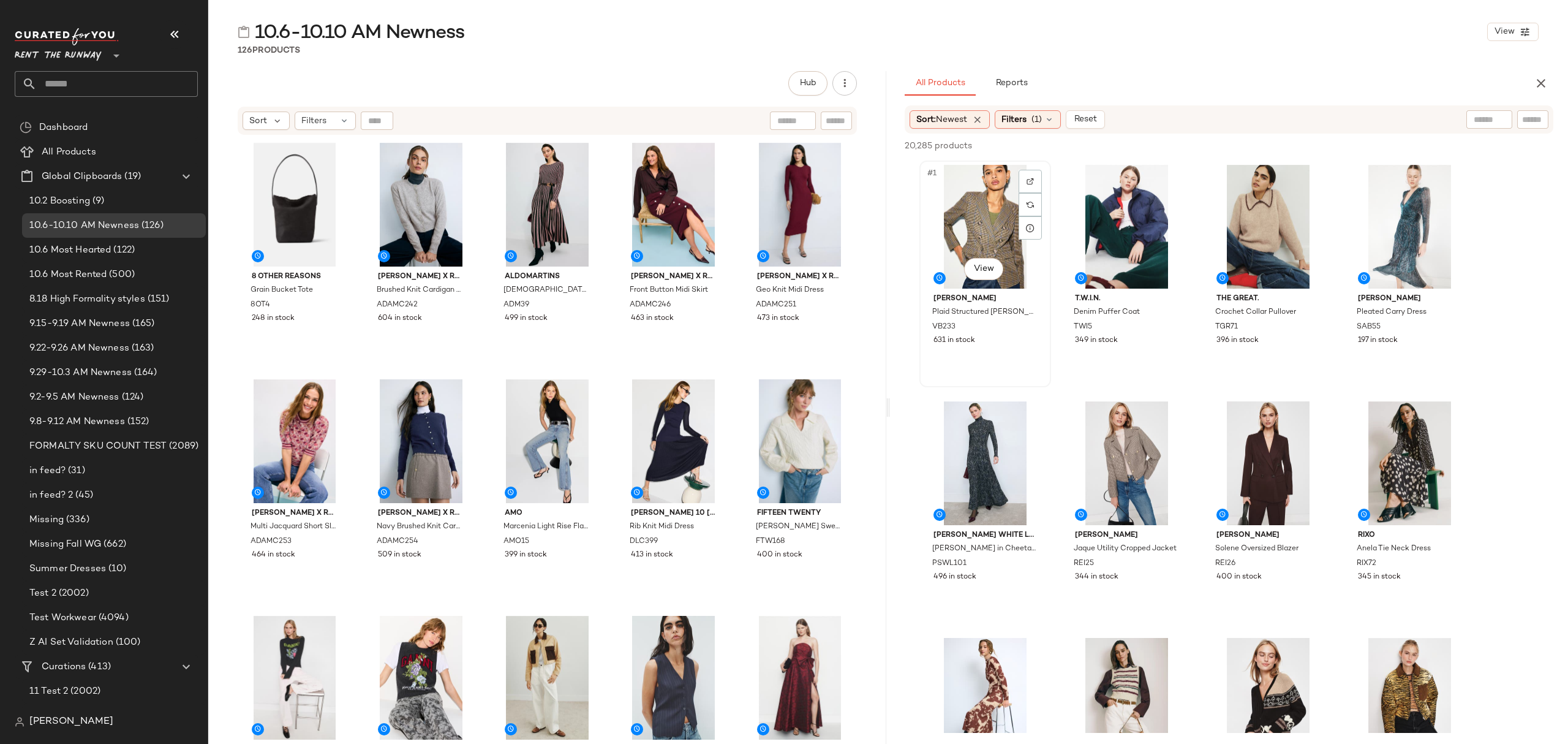
click at [970, 222] on div "#1 View" at bounding box center [985, 226] width 123 height 124
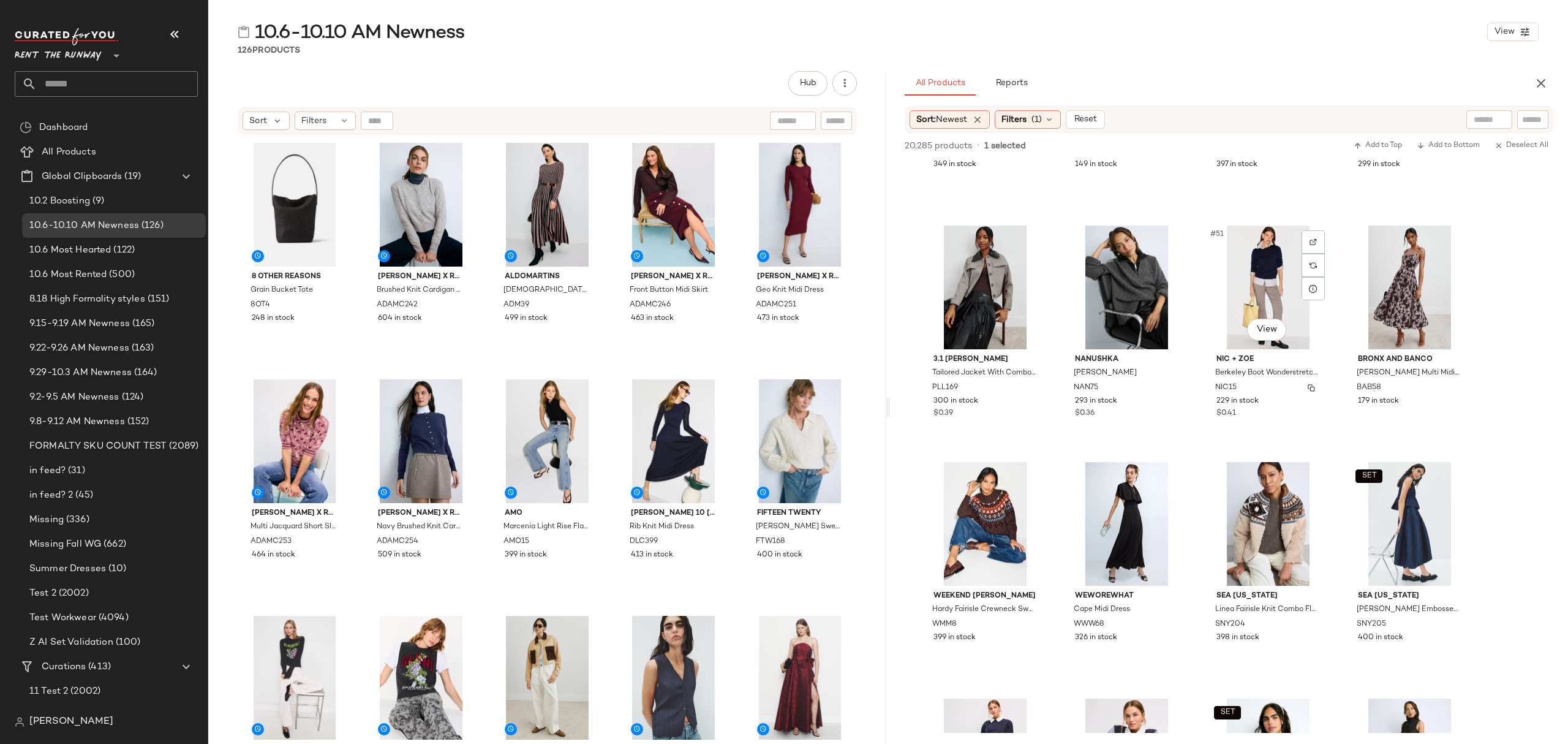
scroll to position [2124, 0]
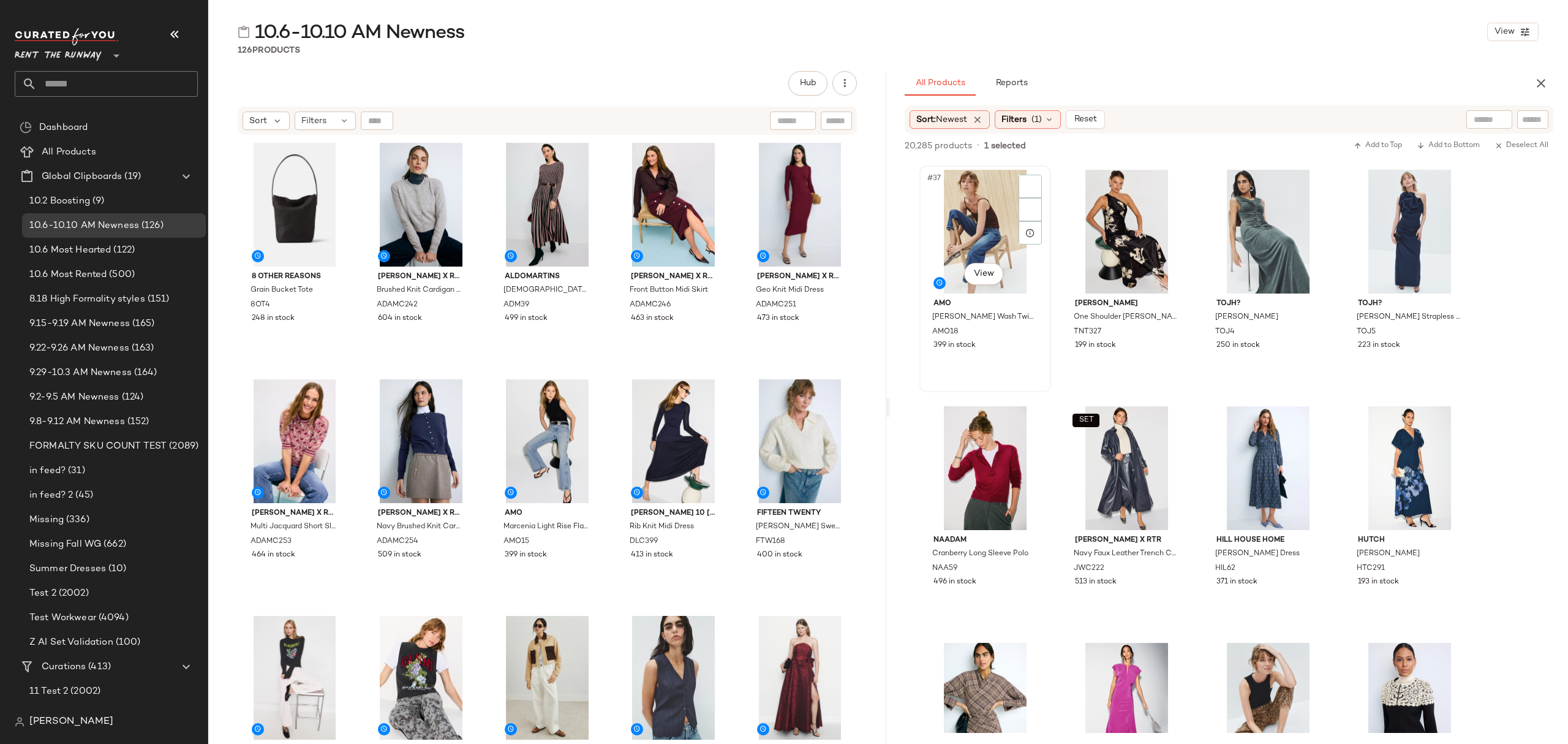
drag, startPoint x: 1008, startPoint y: 327, endPoint x: 970, endPoint y: 231, distance: 103.2
click at [1008, 326] on div "AMO18" at bounding box center [984, 332] width 106 height 14
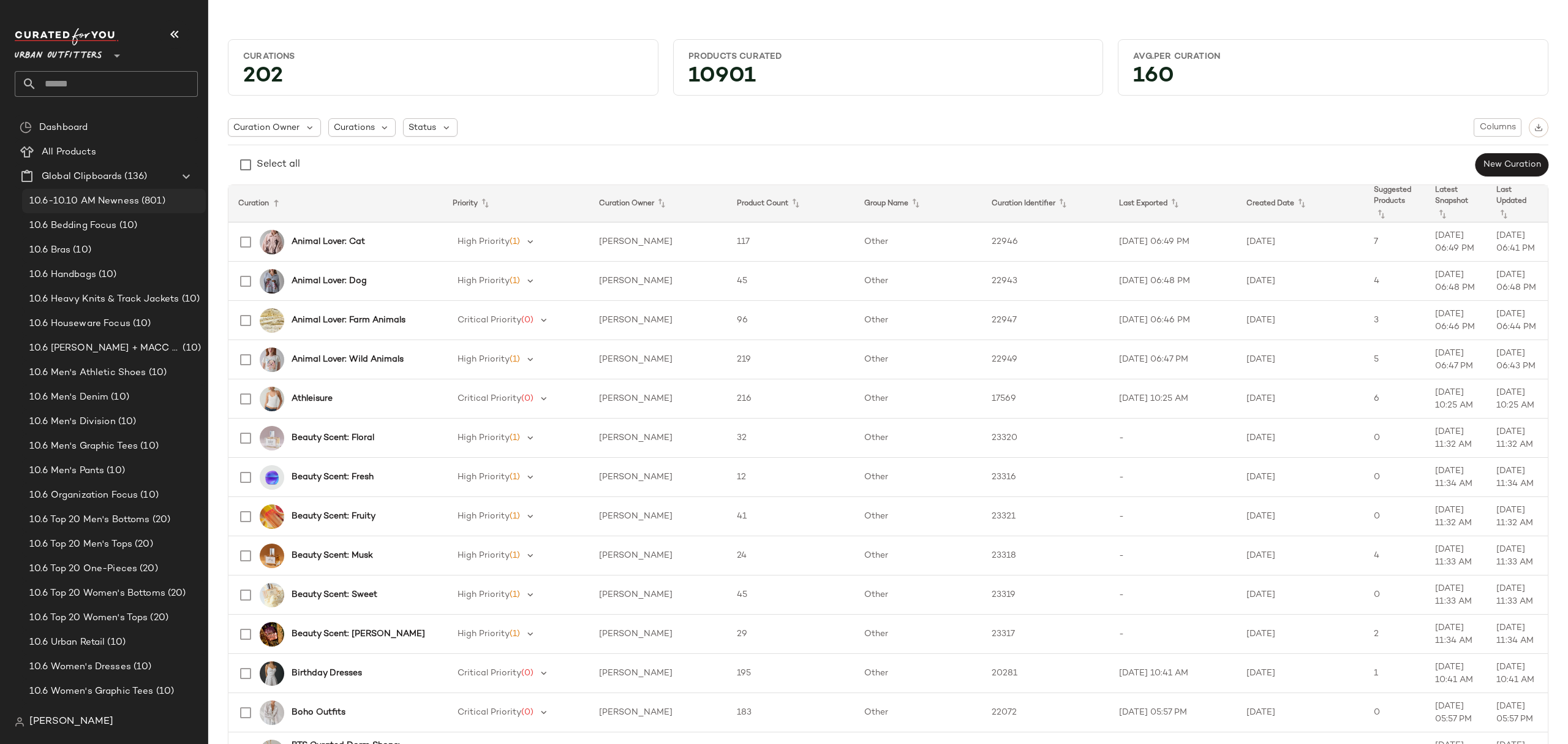
click at [152, 206] on span "(801)" at bounding box center [152, 201] width 26 height 14
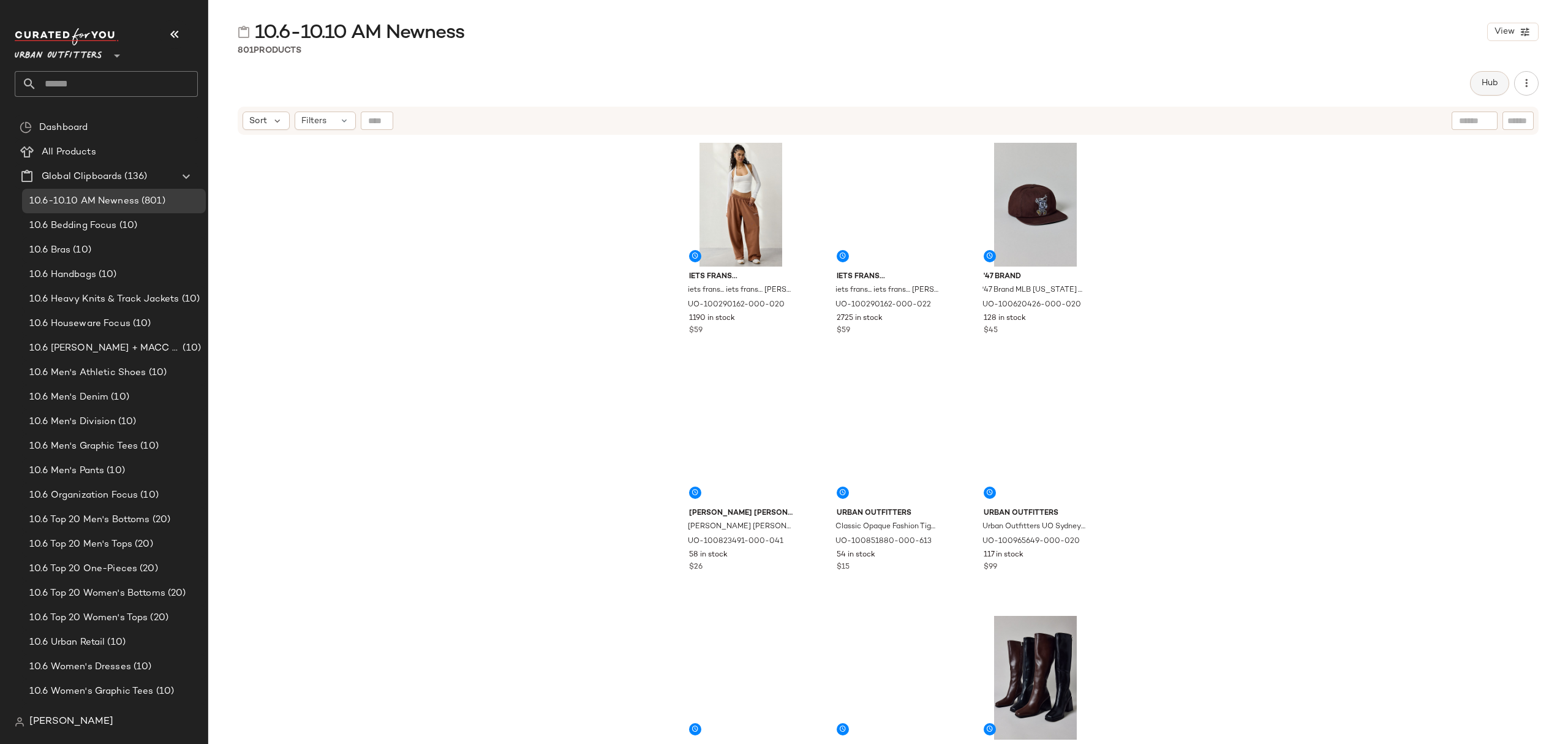
click at [1489, 87] on span "Hub" at bounding box center [1489, 83] width 17 height 10
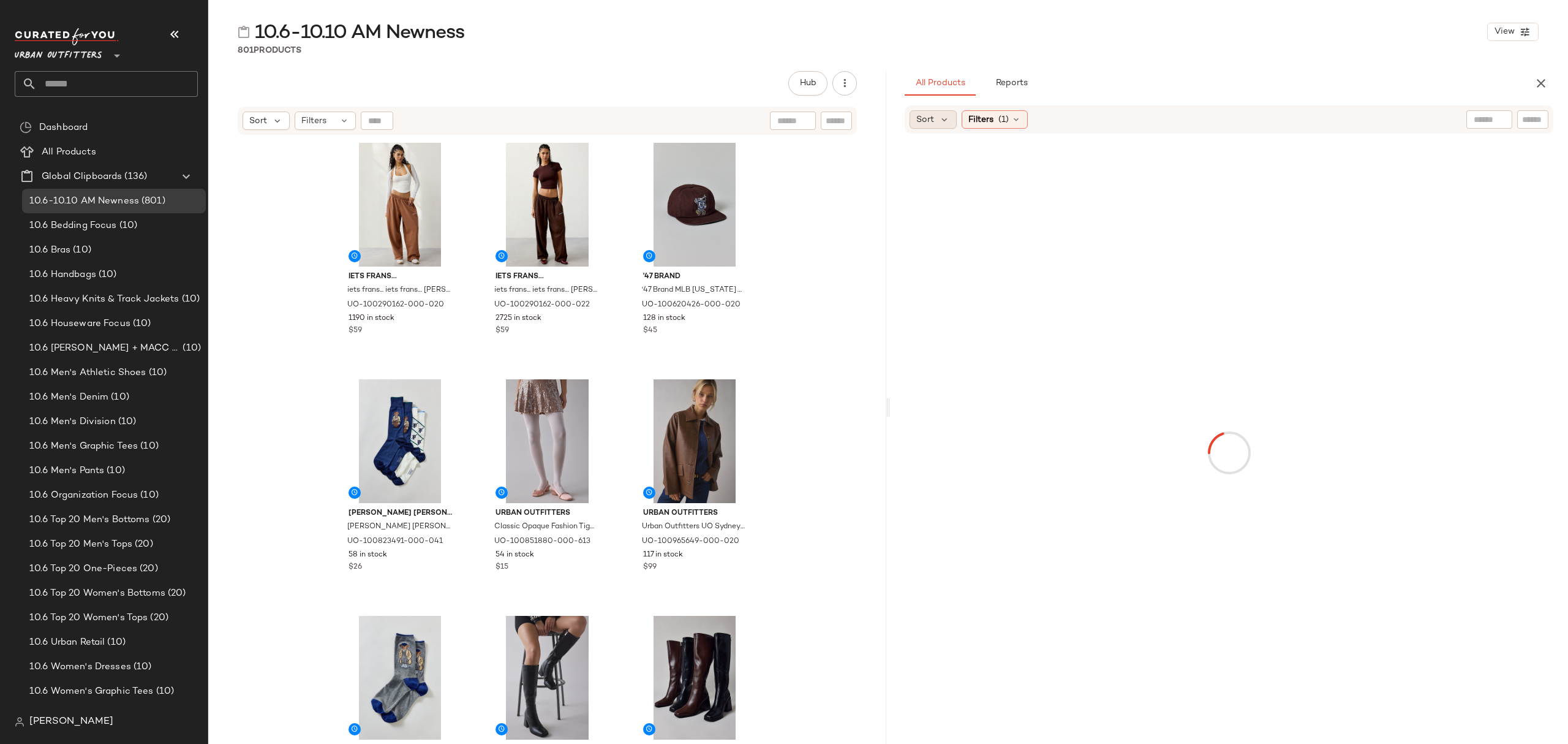
click at [942, 126] on div "Sort" at bounding box center [933, 119] width 47 height 18
click at [959, 153] on span "Newest" at bounding box center [955, 152] width 32 height 13
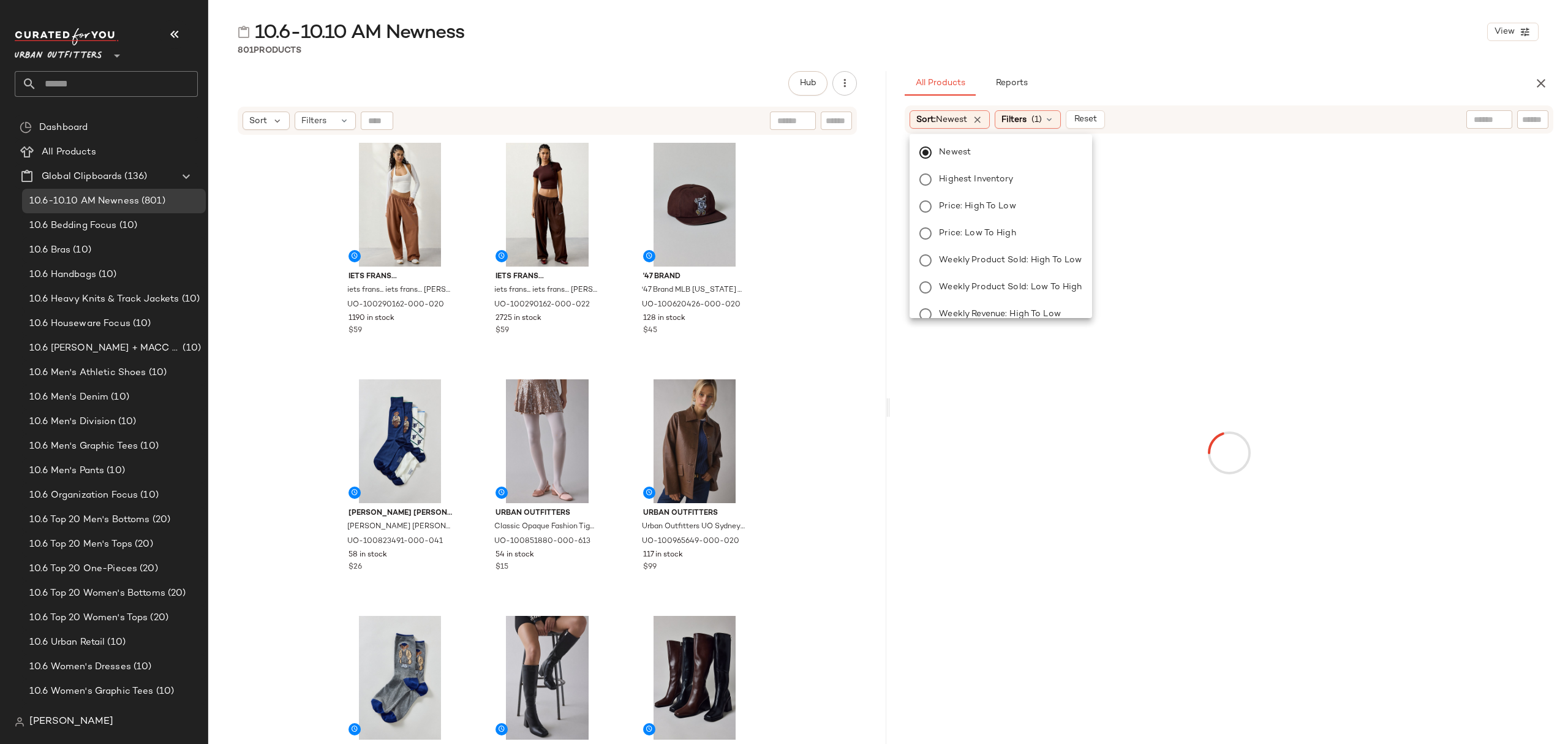
click at [1033, 111] on div "Filters (1)" at bounding box center [1027, 119] width 66 height 18
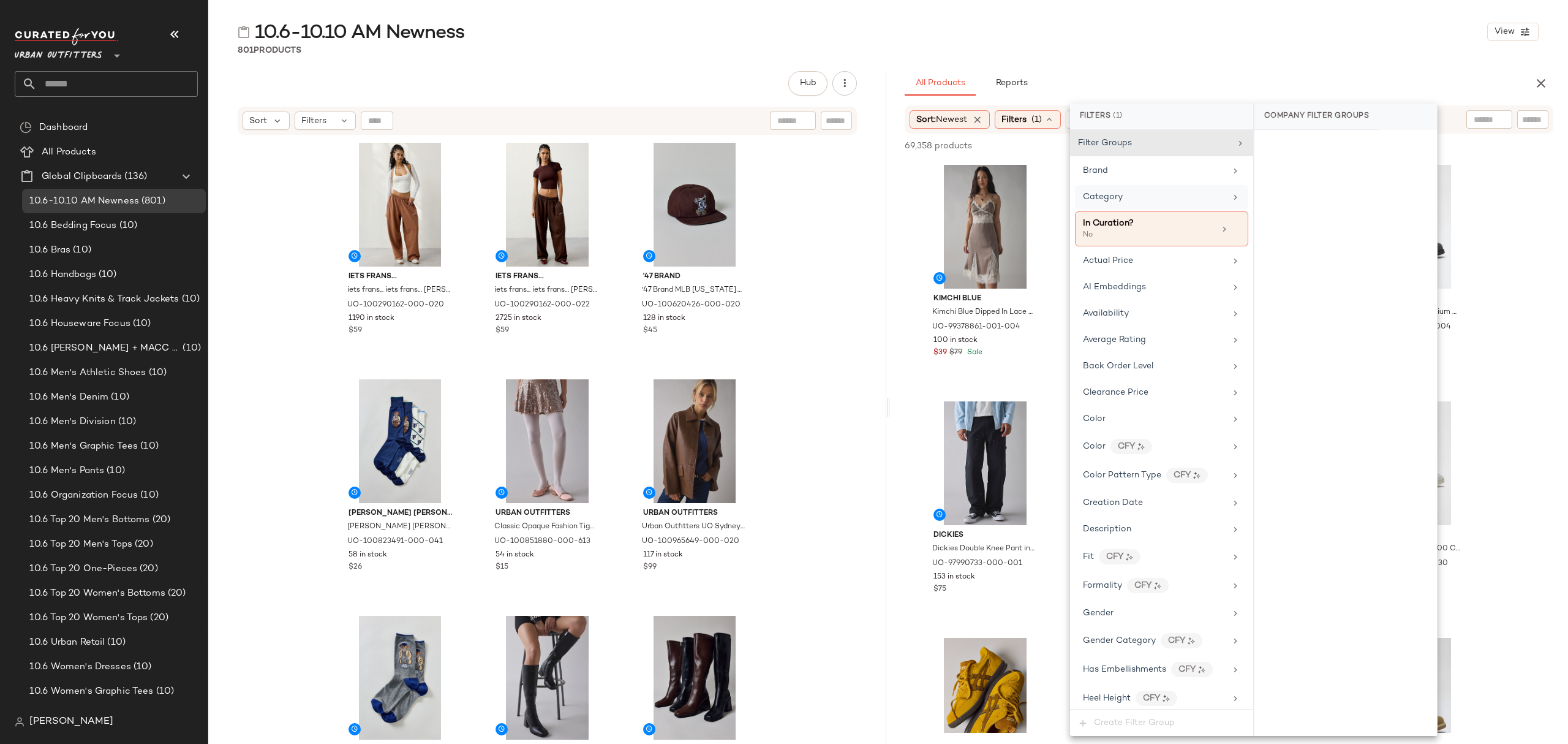
click at [1120, 203] on div "Category" at bounding box center [1103, 197] width 40 height 13
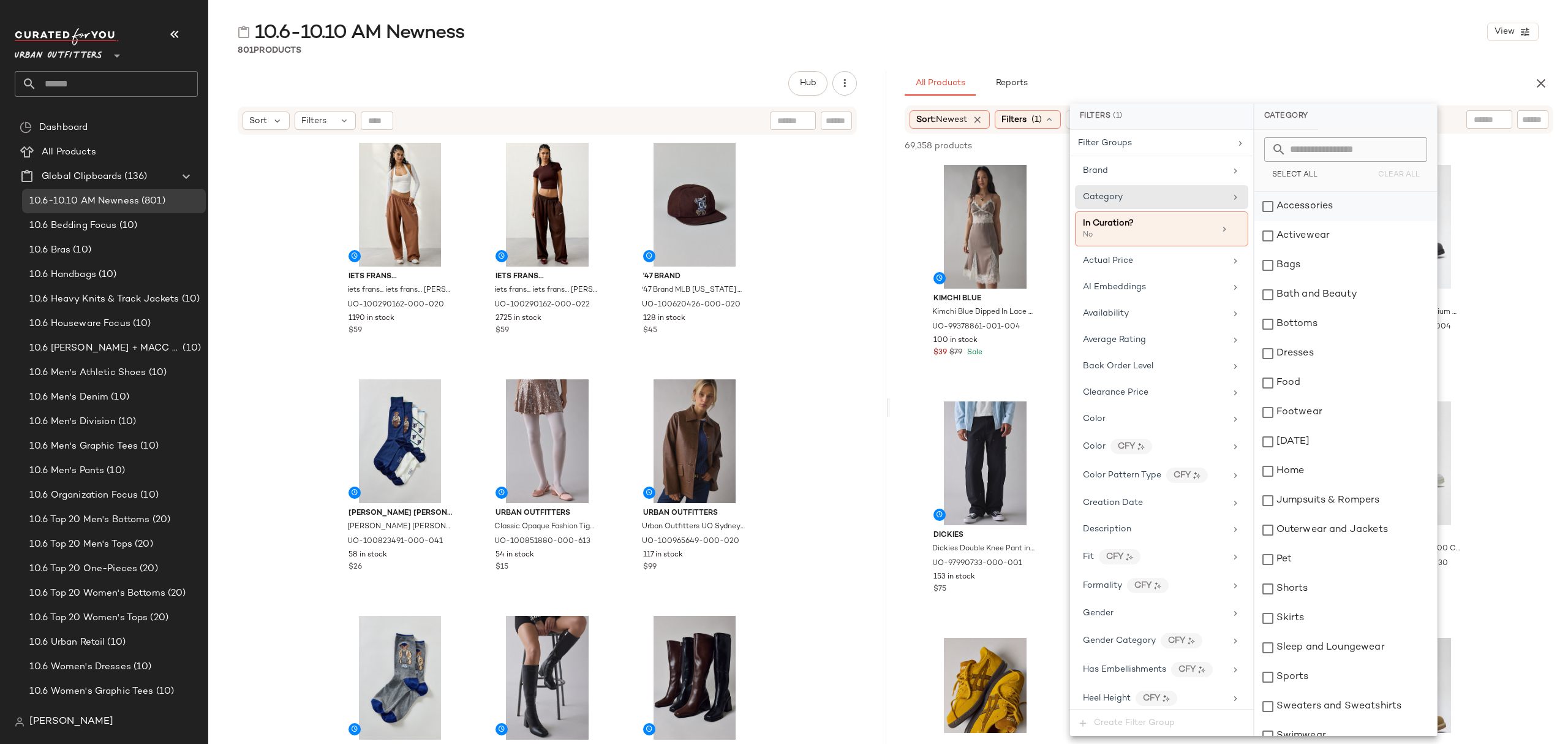
click at [1287, 204] on div "Accessories" at bounding box center [1345, 206] width 183 height 29
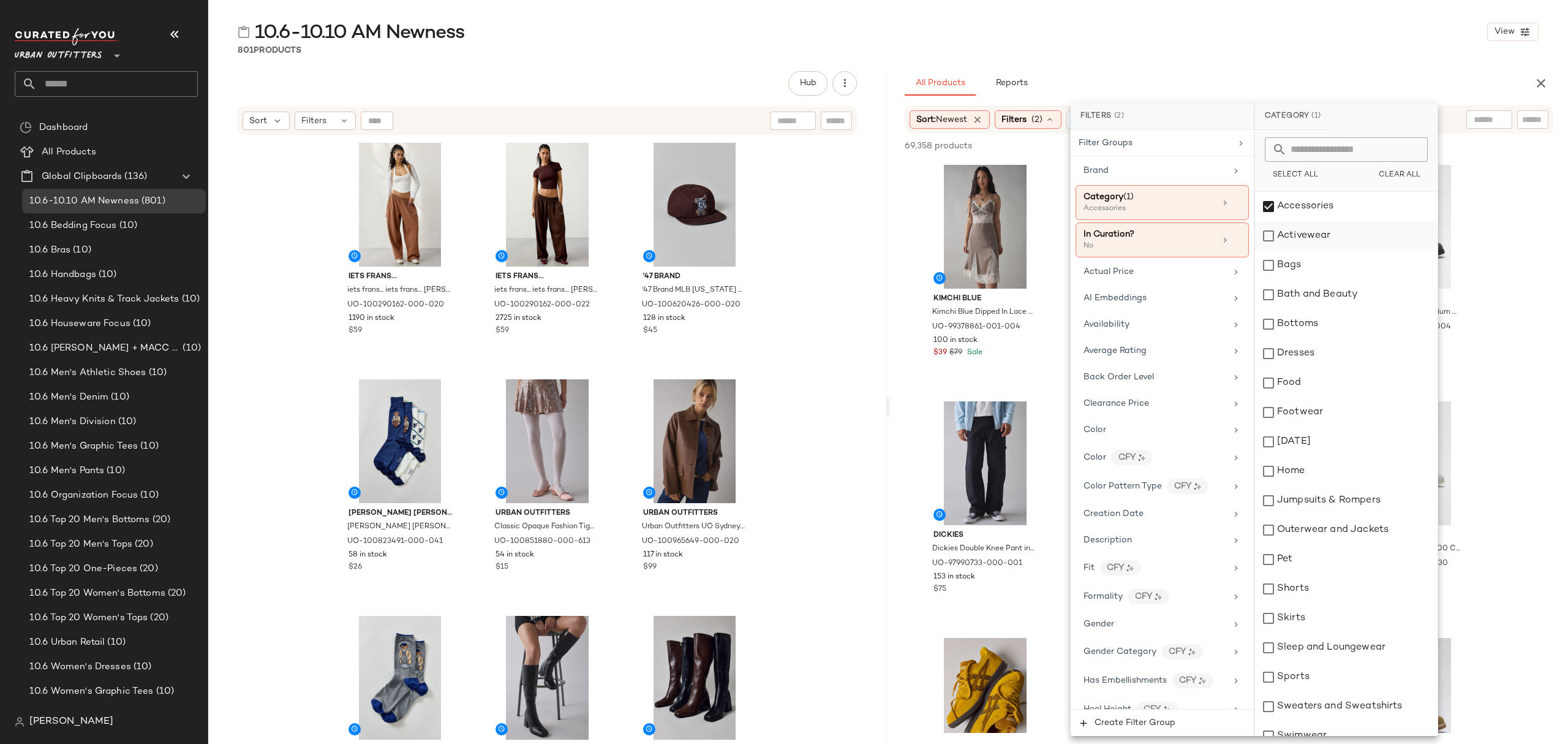
click at [1318, 231] on div "Activewear" at bounding box center [1346, 235] width 183 height 29
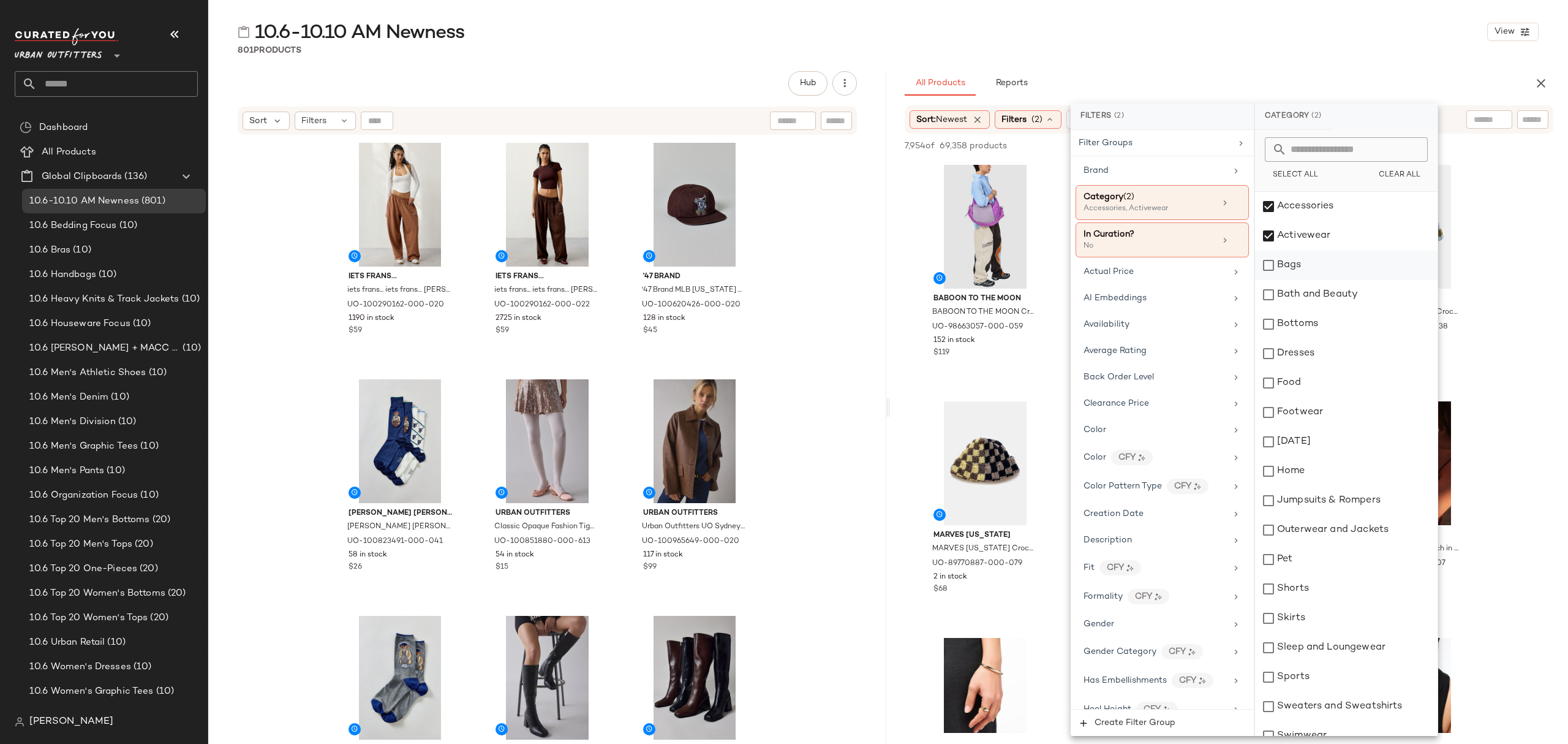
click at [1297, 260] on div "Bags" at bounding box center [1346, 265] width 183 height 29
click at [1297, 354] on div "Dresses" at bounding box center [1346, 353] width 183 height 29
click at [1311, 319] on div "Bottoms" at bounding box center [1346, 324] width 183 height 29
click at [1312, 408] on div "Footwear" at bounding box center [1346, 412] width 183 height 29
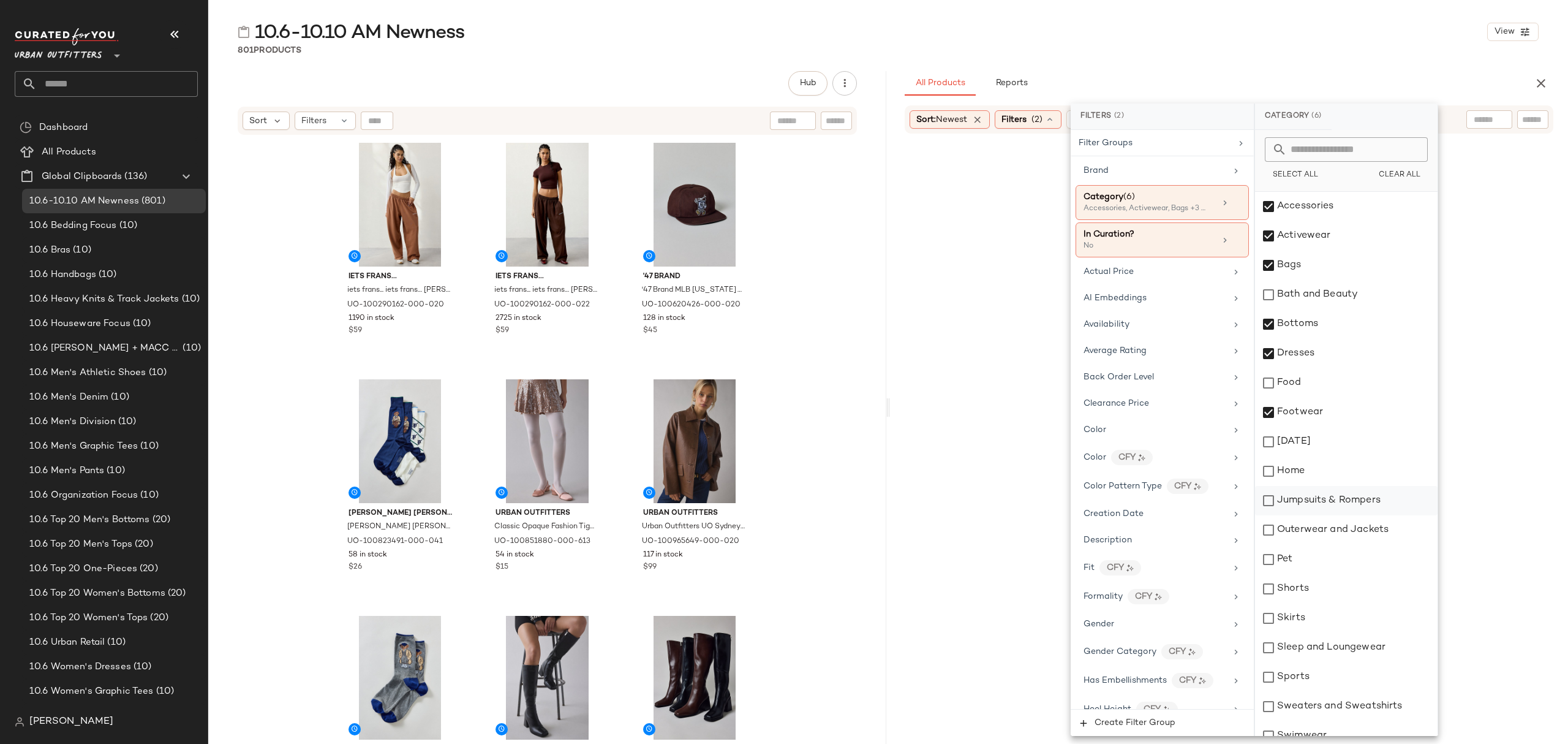
click at [1314, 507] on div "Jumpsuits & Rompers" at bounding box center [1346, 500] width 183 height 29
click at [1320, 532] on div "Outerwear and Jackets" at bounding box center [1346, 530] width 183 height 29
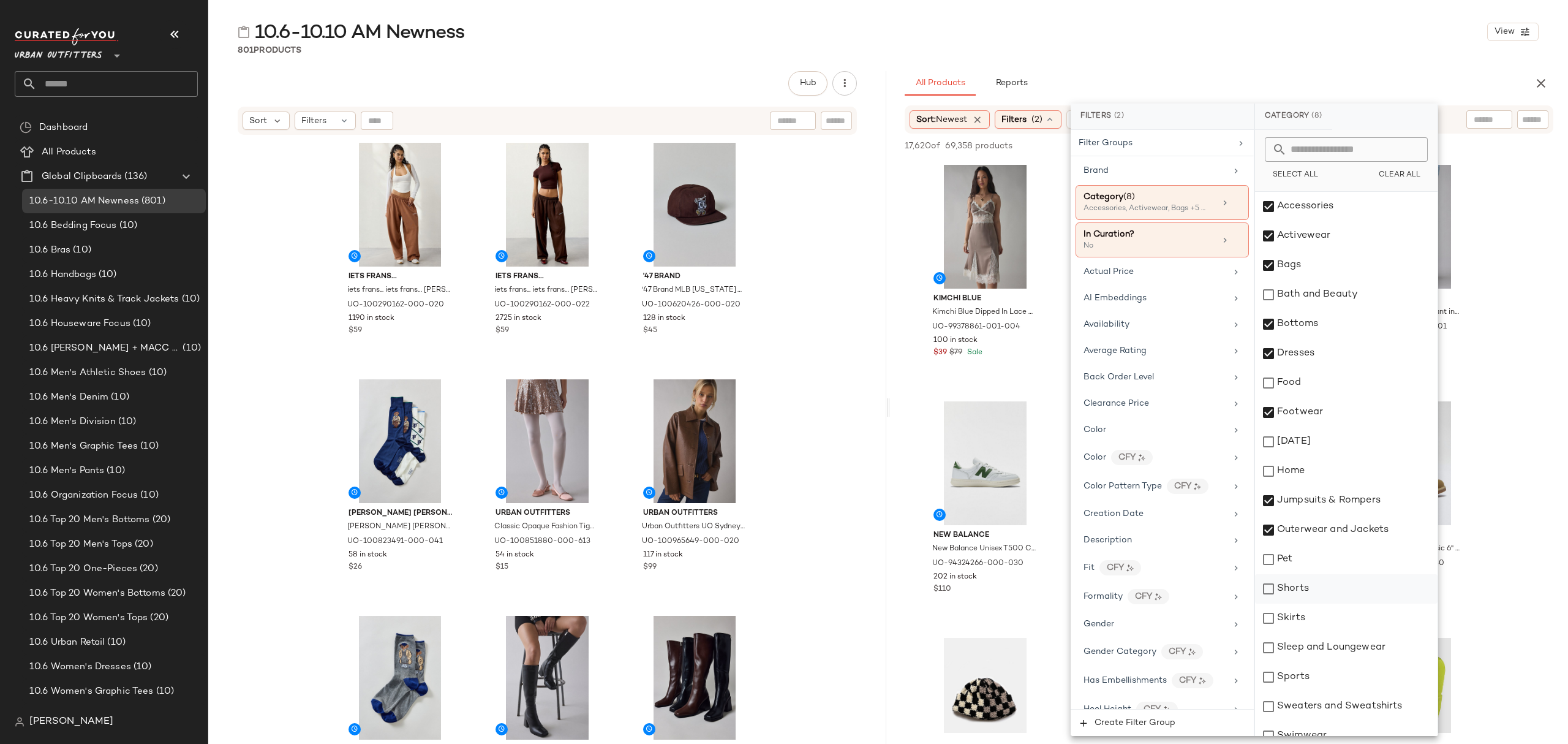
click at [1309, 594] on div "Shorts" at bounding box center [1346, 589] width 183 height 29
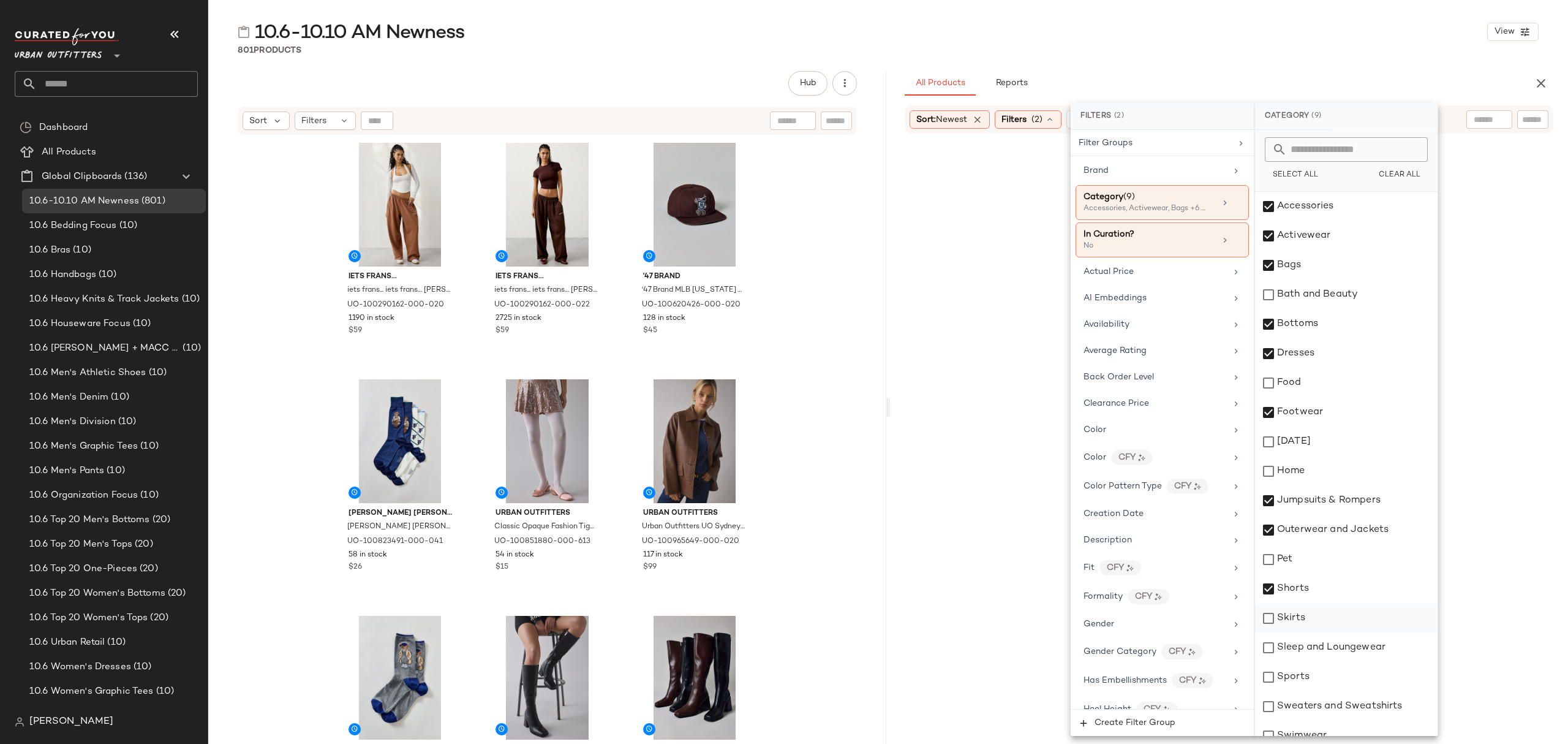
click at [1309, 616] on div "Skirts" at bounding box center [1346, 618] width 183 height 29
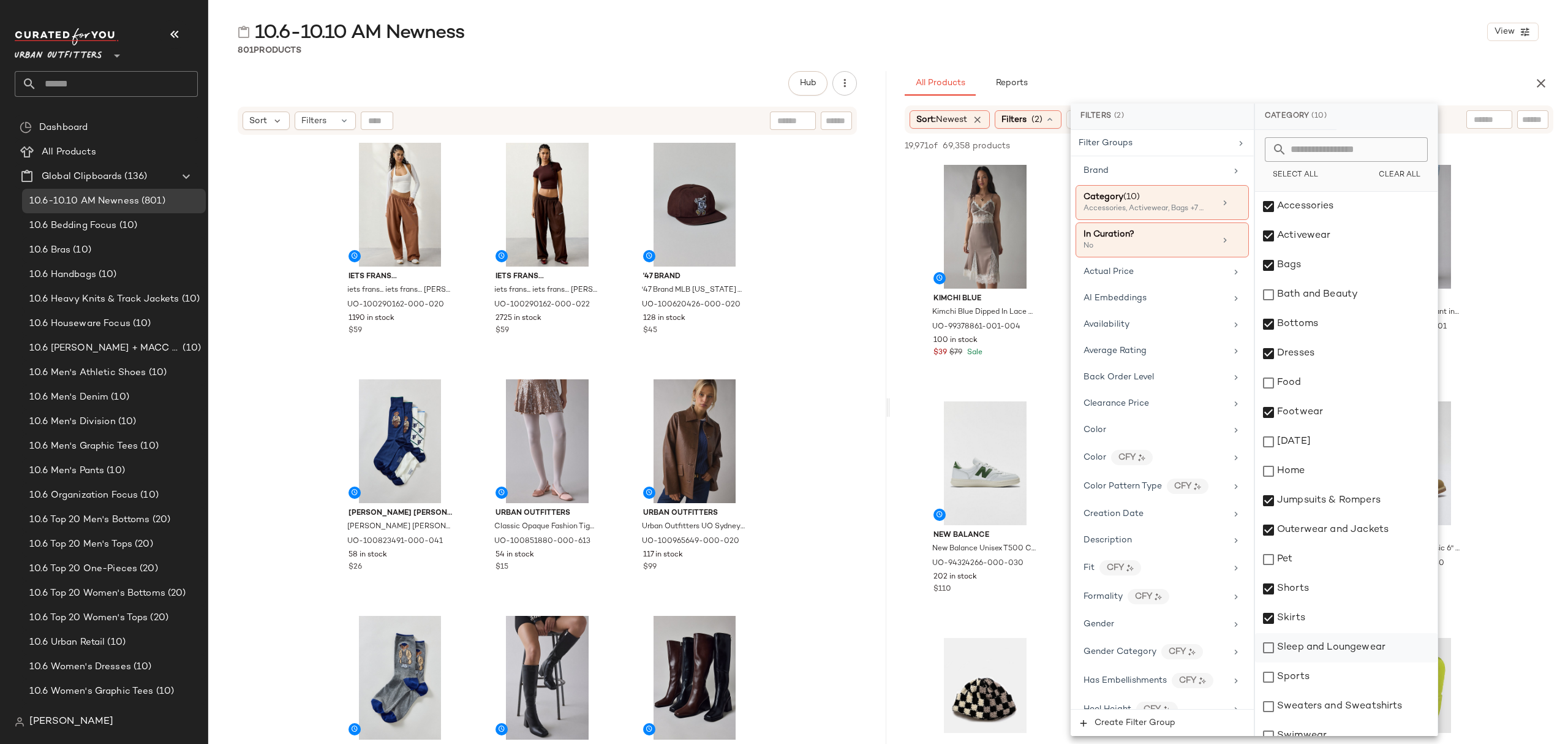
click at [1316, 647] on div "Sleep and Loungewear" at bounding box center [1346, 648] width 183 height 29
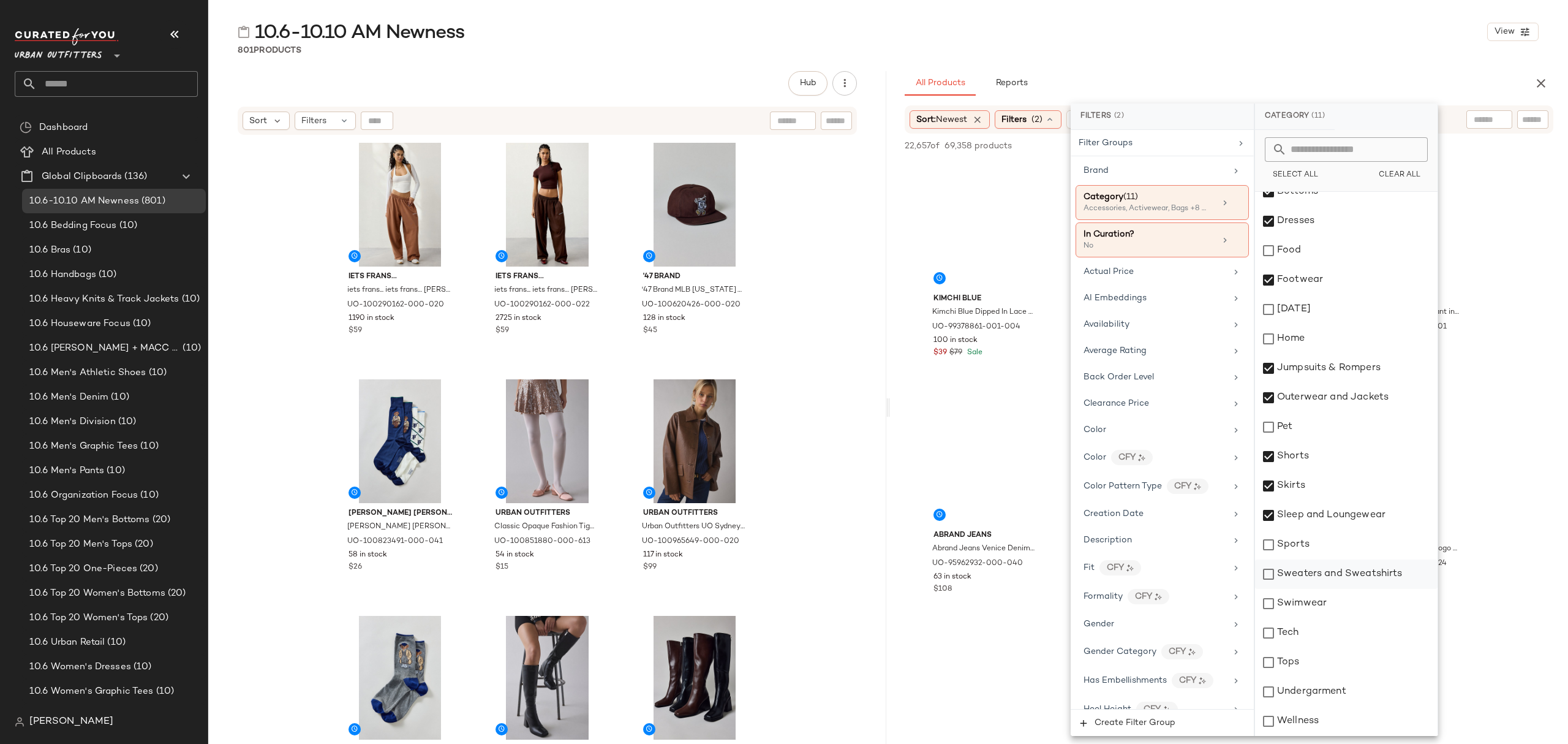
click at [1339, 574] on div "Sweaters and Sweatshirts" at bounding box center [1346, 574] width 183 height 29
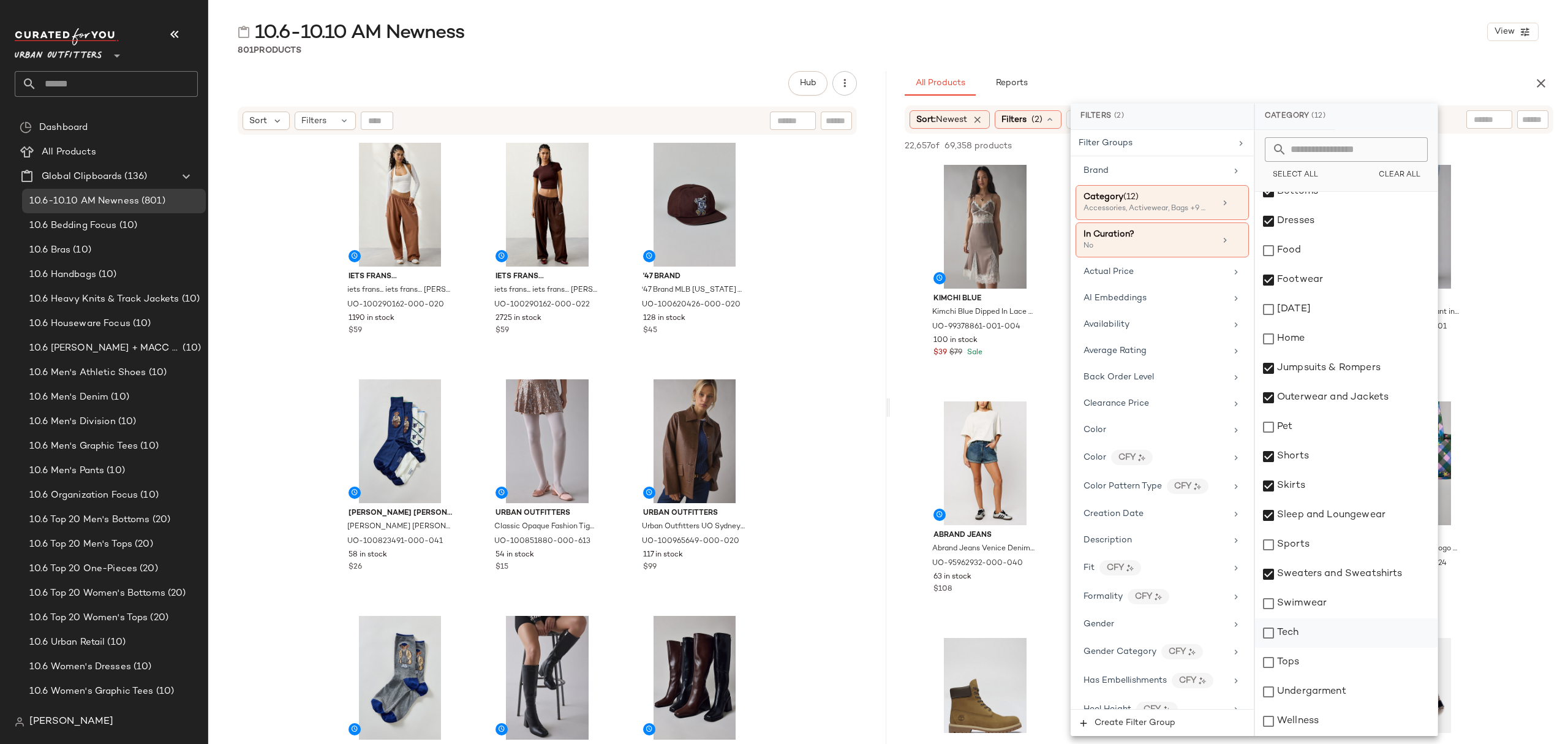
click at [1323, 610] on div "Swimwear" at bounding box center [1346, 603] width 183 height 29
click at [1306, 671] on div "Tops" at bounding box center [1346, 662] width 183 height 29
click at [1324, 695] on div "Undergarment" at bounding box center [1346, 692] width 183 height 29
click at [1151, 331] on div "Availability" at bounding box center [1155, 324] width 143 height 13
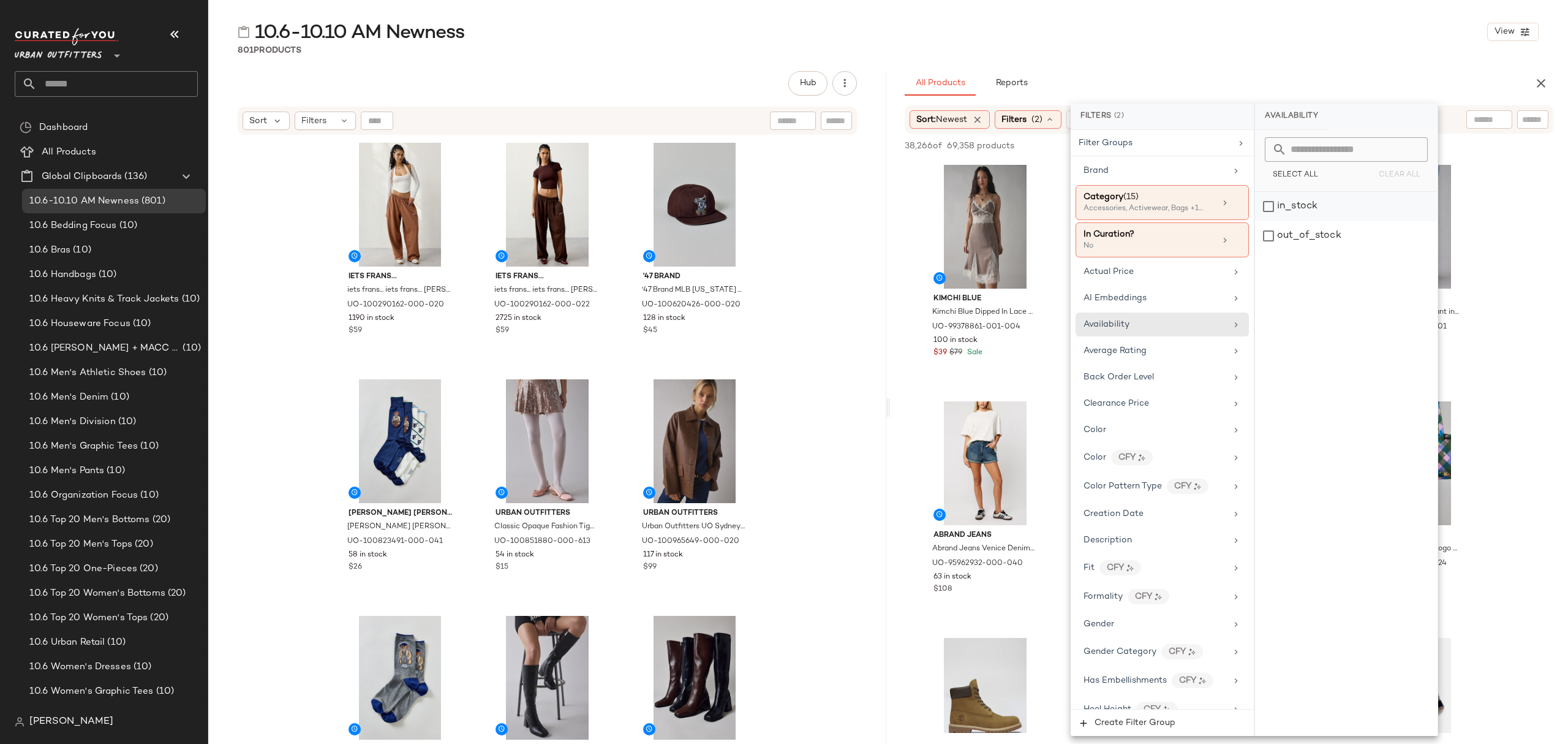
click at [1360, 206] on div "in_stock" at bounding box center [1346, 206] width 183 height 29
click at [1192, 59] on div "10.6-10.10 AM Newness View 801 Products Hub Send for Review External Review Int…" at bounding box center [888, 382] width 1360 height 724
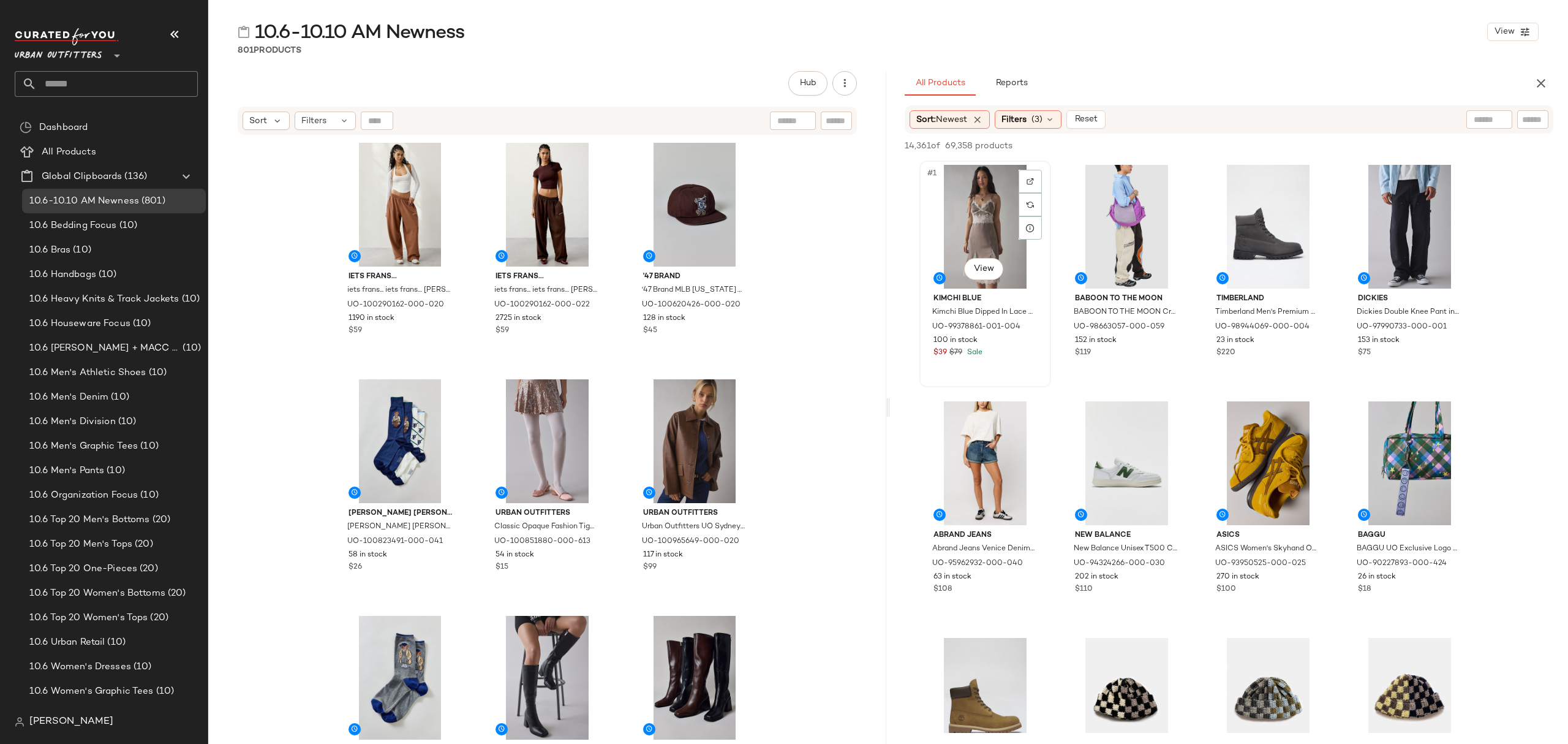
click at [1010, 176] on div "#1 View" at bounding box center [985, 226] width 123 height 124
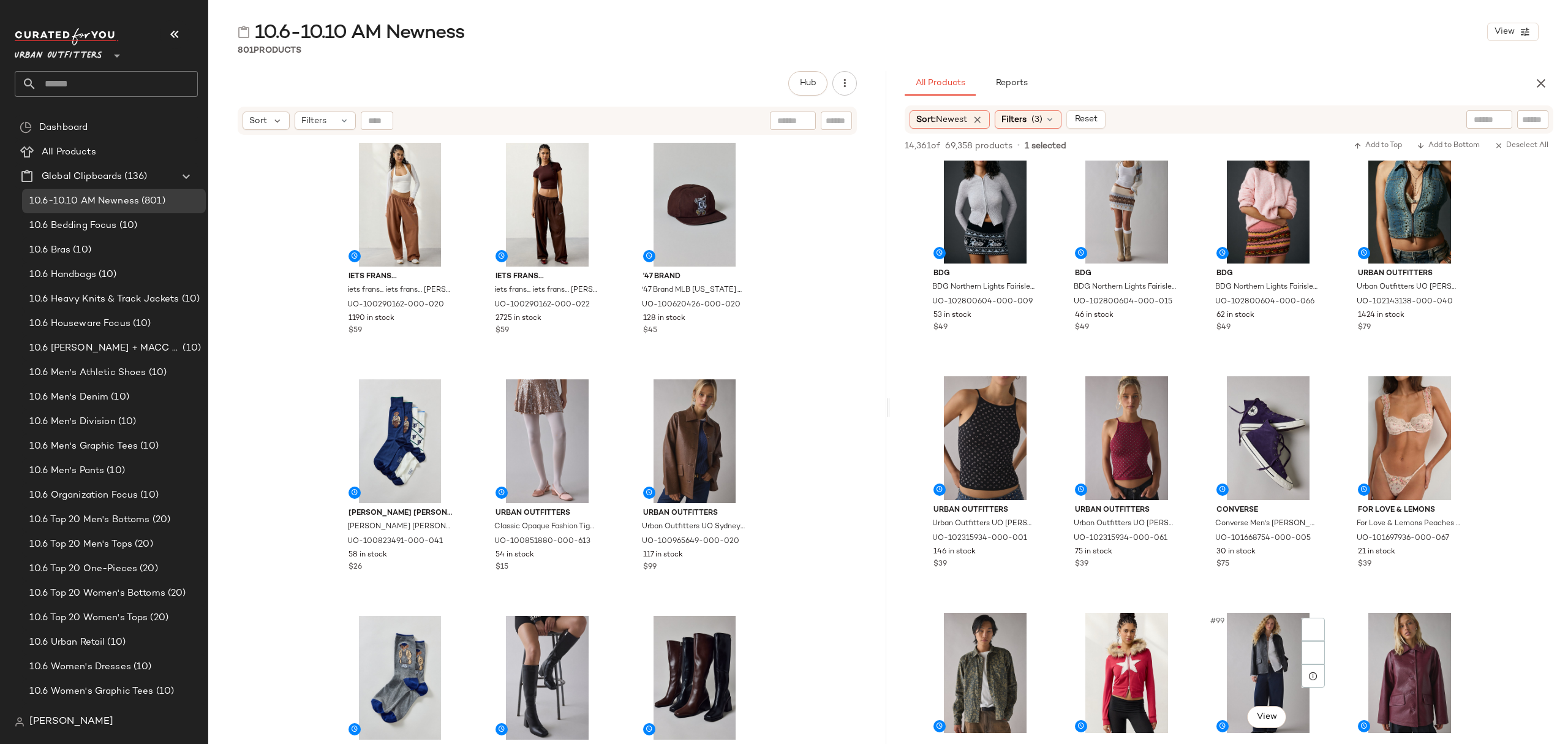
scroll to position [5883, 0]
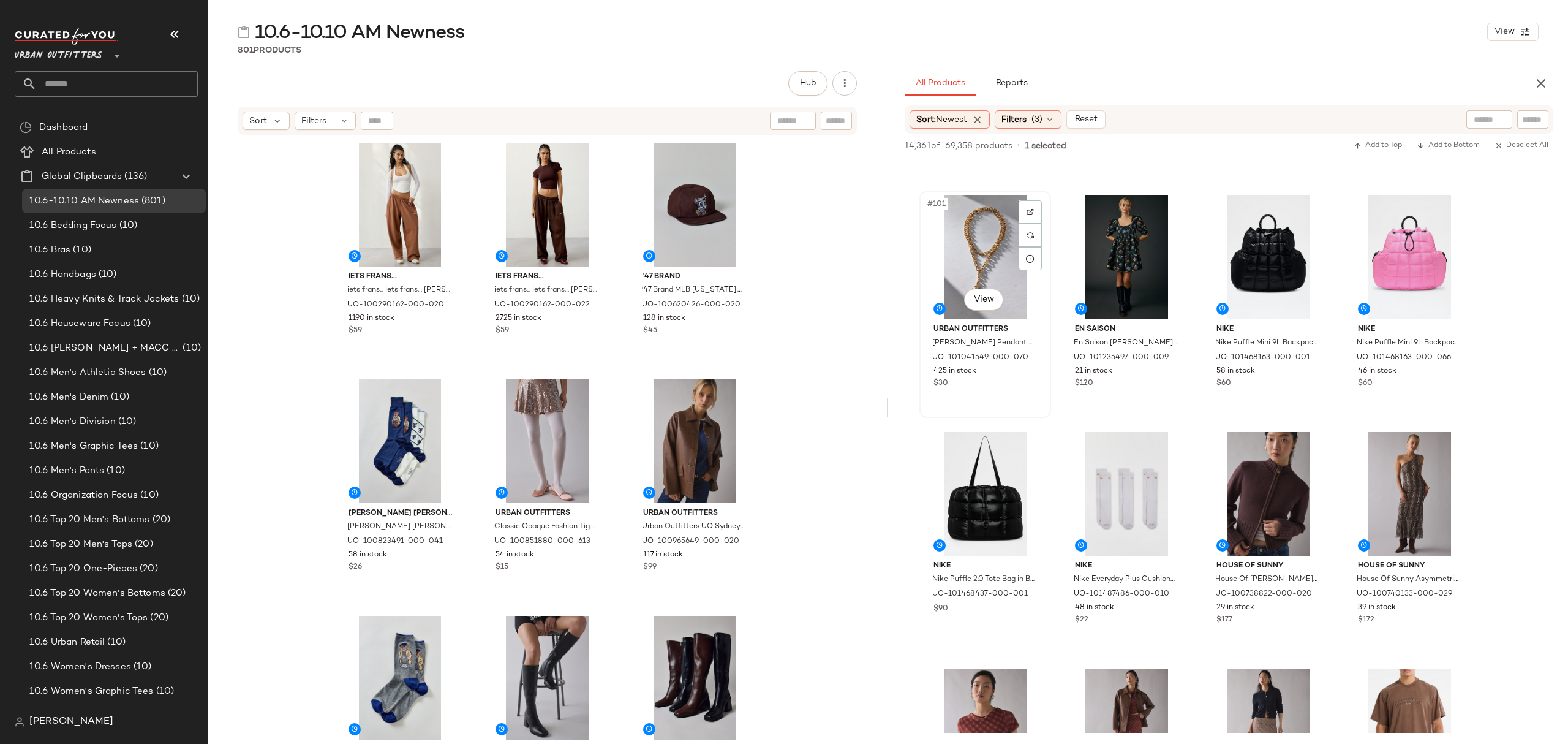
click at [966, 228] on div "#101 View" at bounding box center [985, 257] width 123 height 124
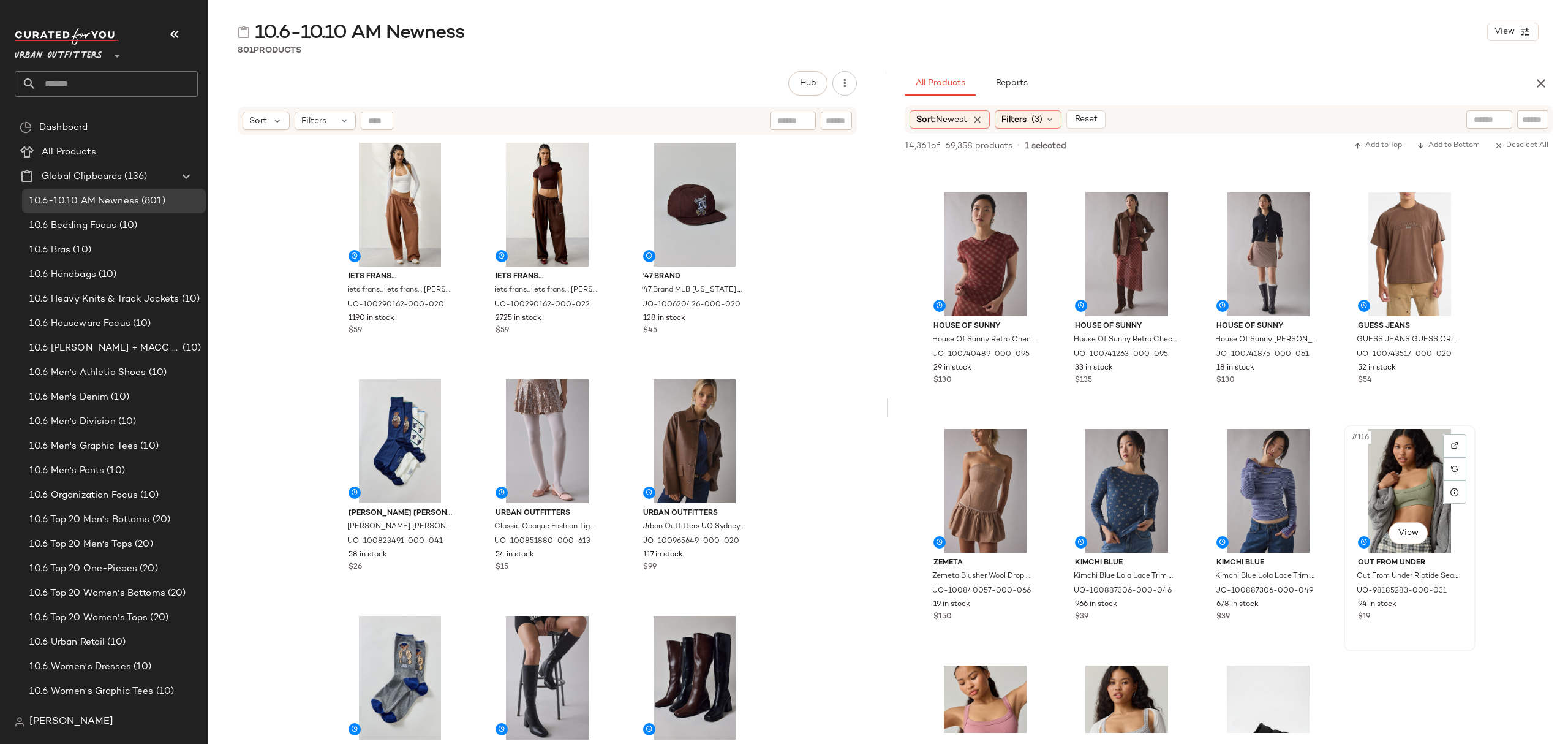
scroll to position [6781, 0]
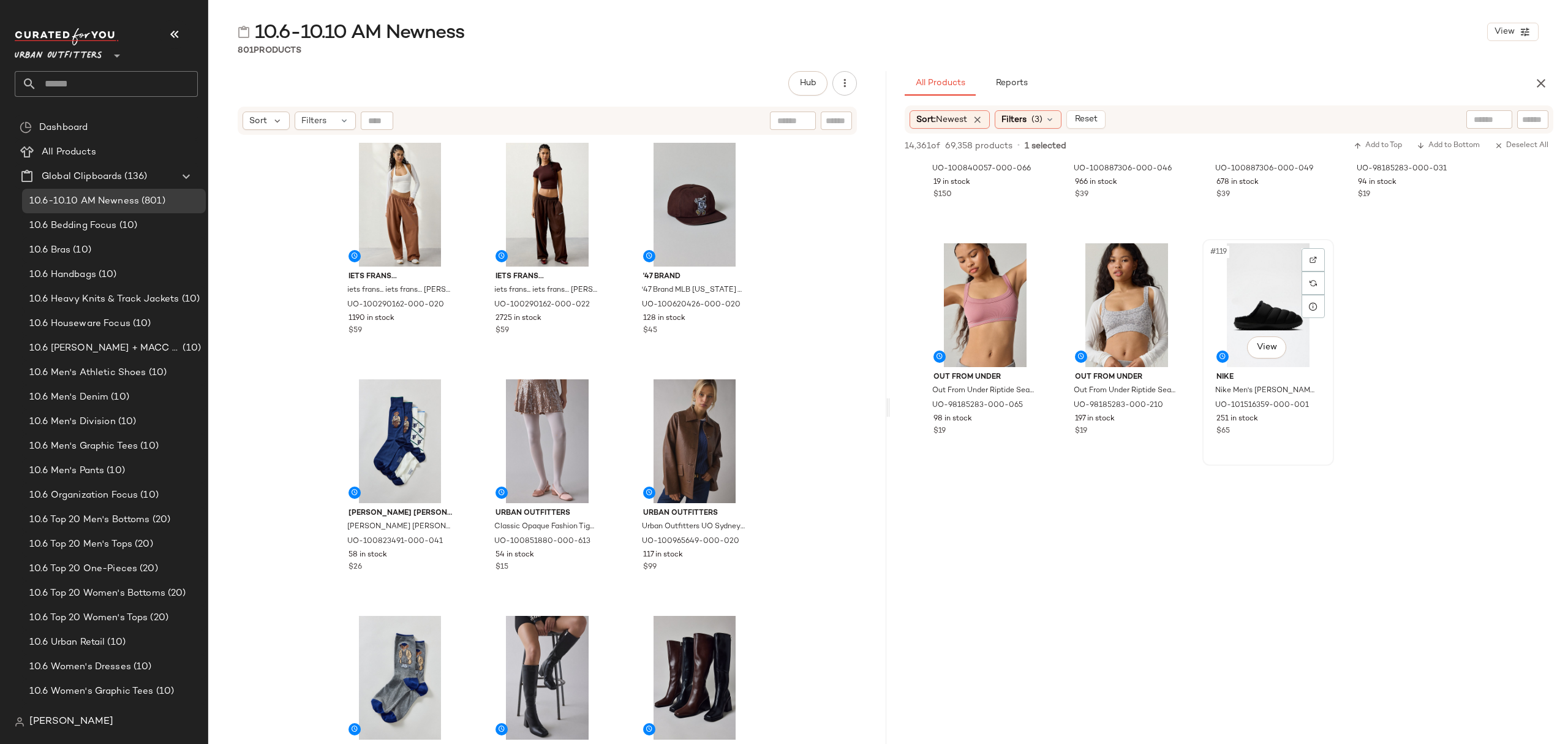
click at [1297, 426] on div "$65" at bounding box center [1269, 431] width 104 height 11
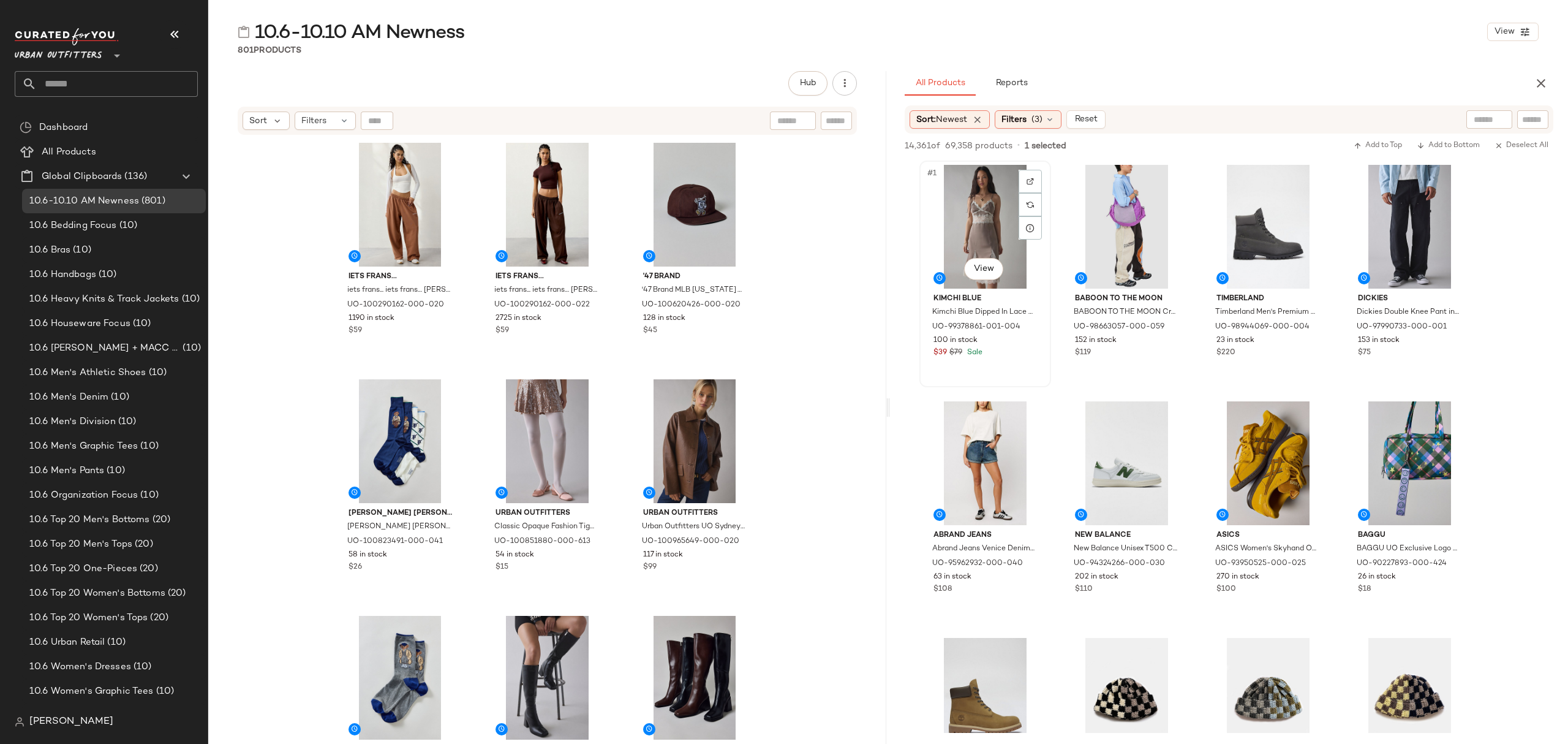
click at [998, 220] on div "#1 View" at bounding box center [985, 226] width 123 height 124
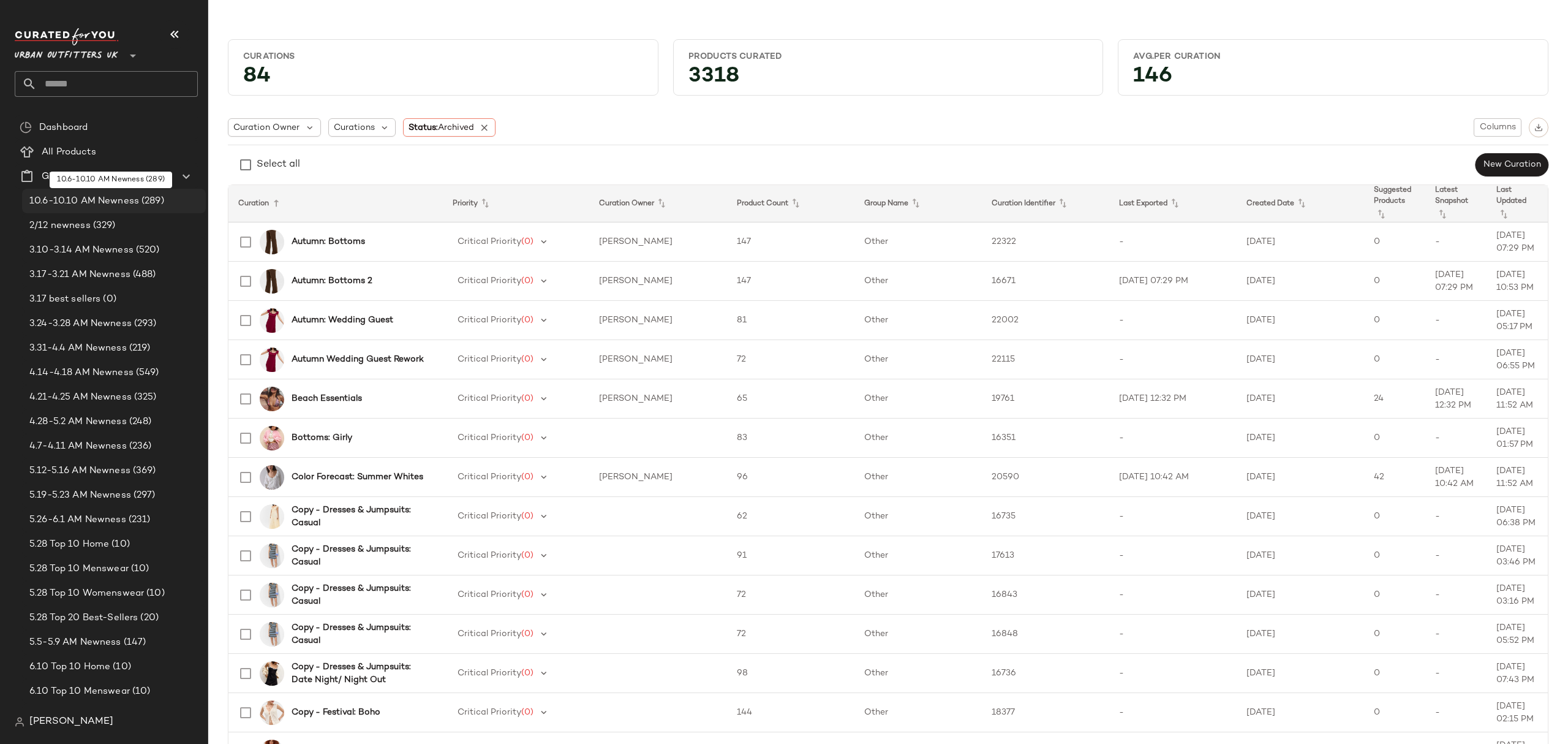
click at [101, 206] on span "10.6-10.10 AM Newness" at bounding box center [84, 201] width 109 height 14
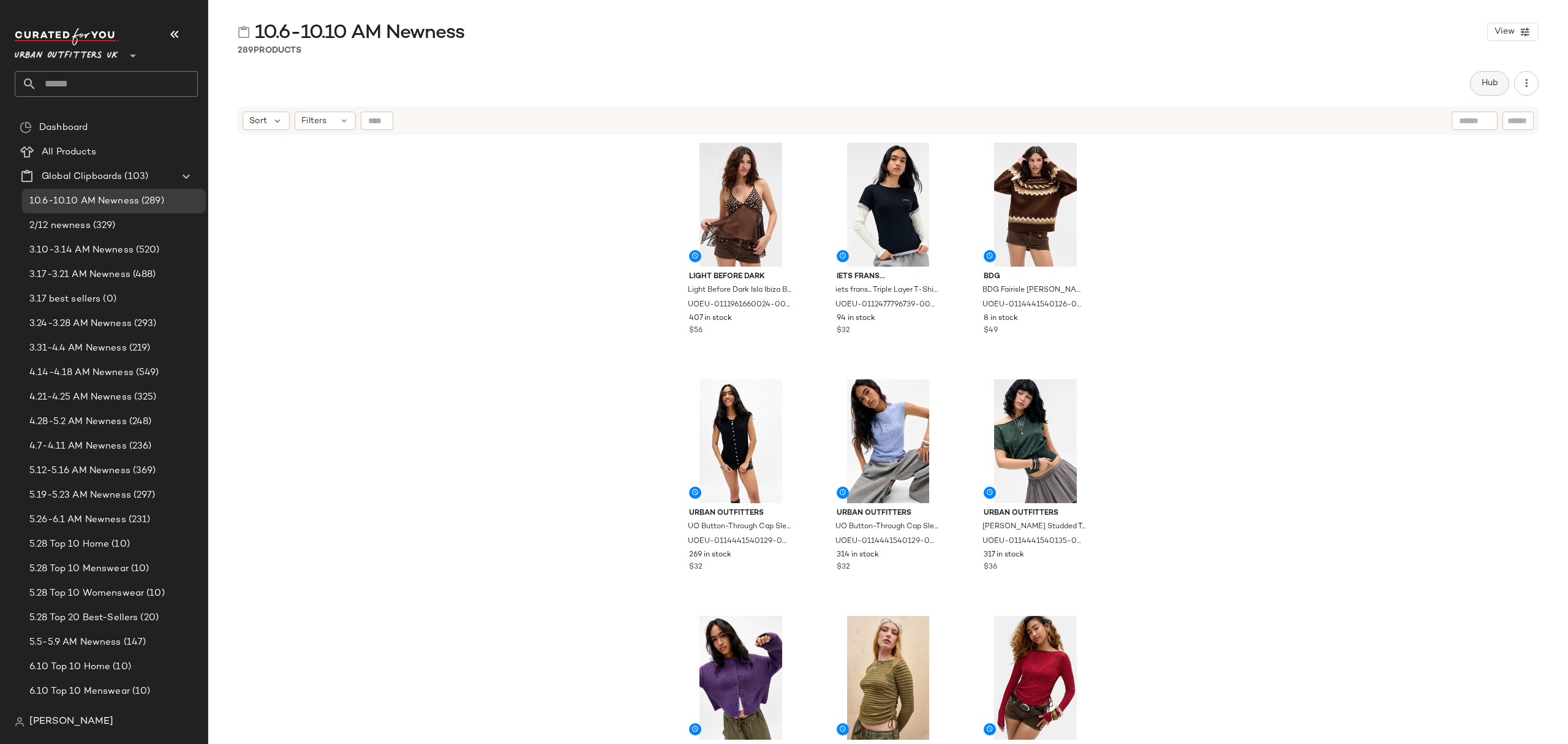
click at [1478, 77] on button "Hub" at bounding box center [1490, 83] width 39 height 24
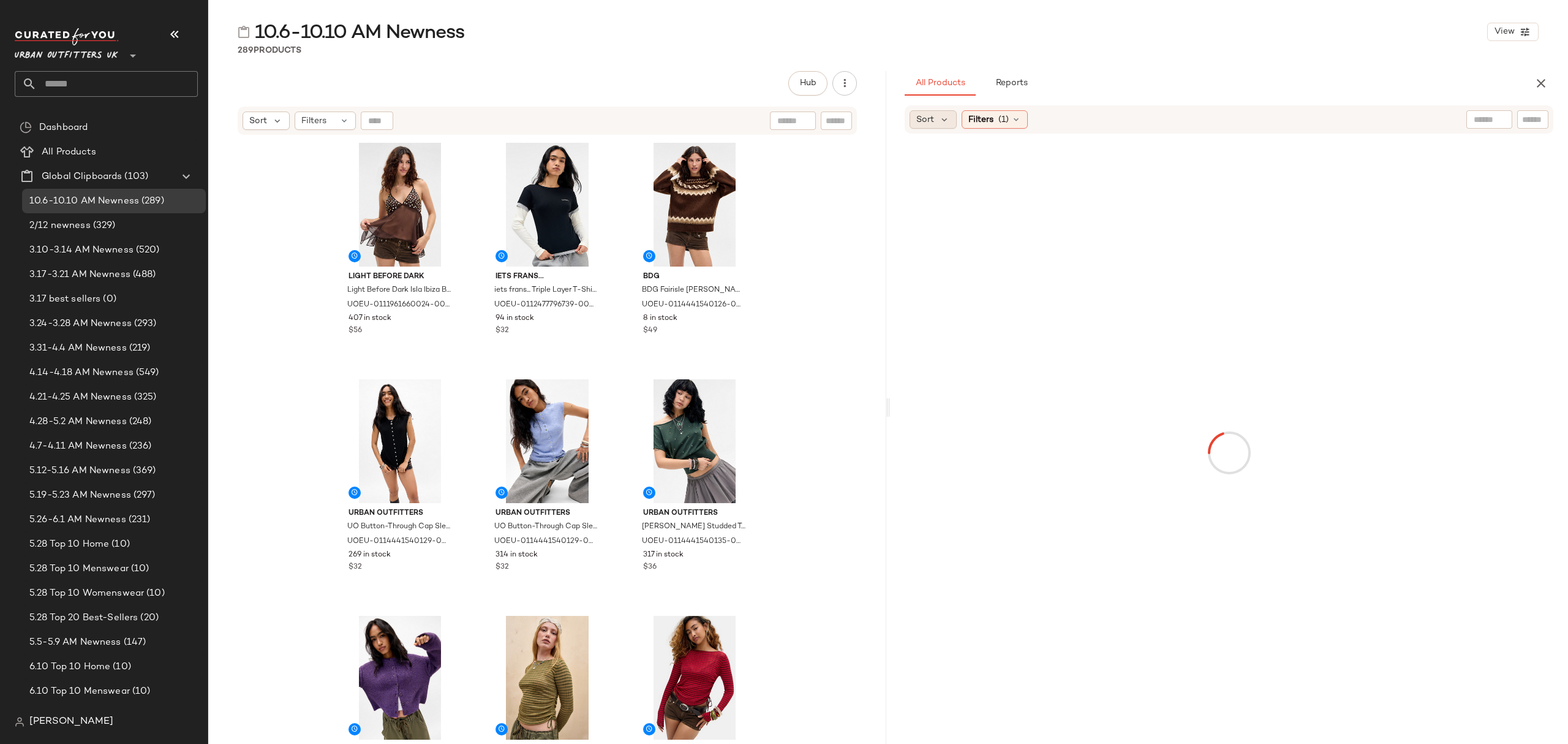
click at [927, 119] on span "Sort" at bounding box center [925, 120] width 18 height 13
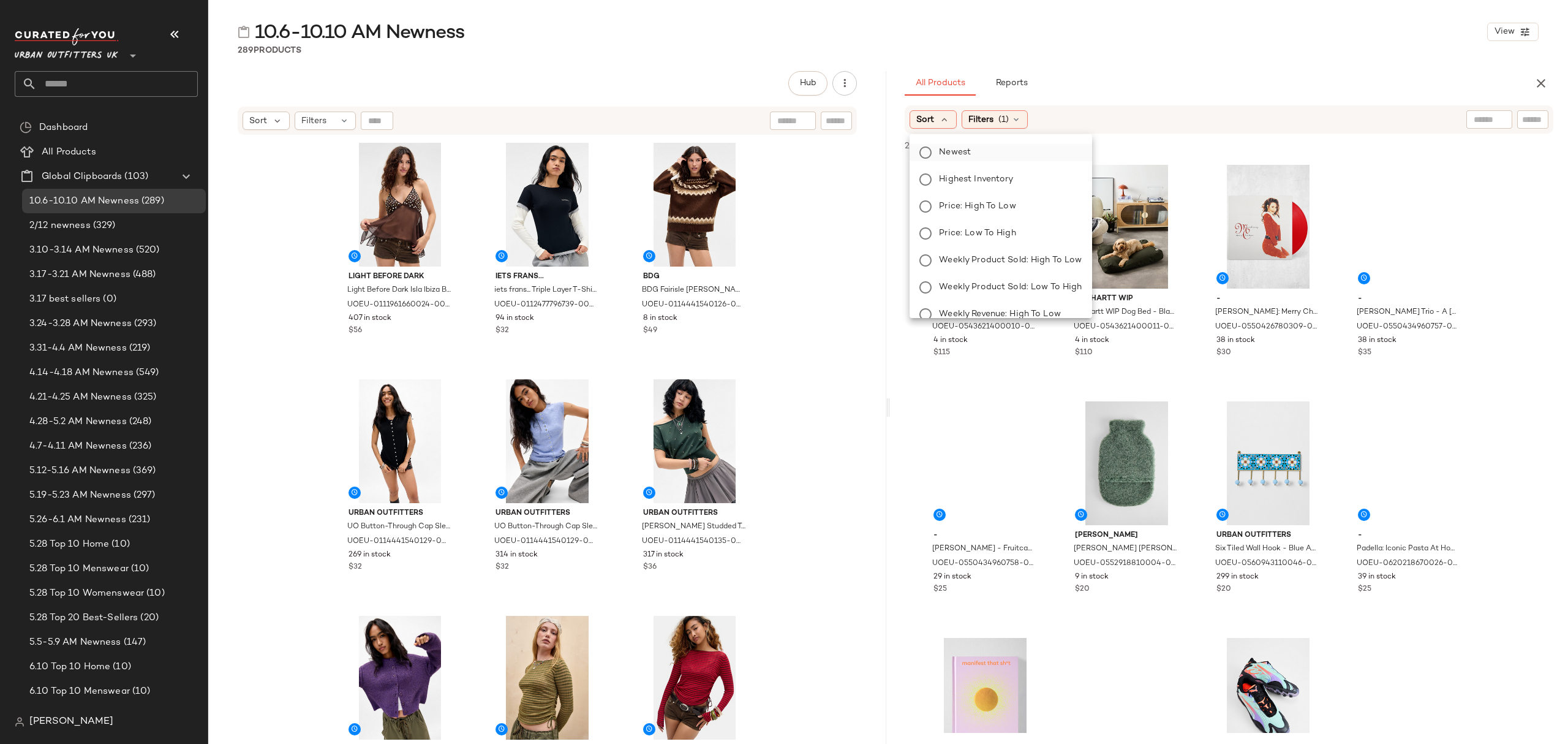
click at [961, 159] on label "Newest" at bounding box center [1008, 153] width 147 height 17
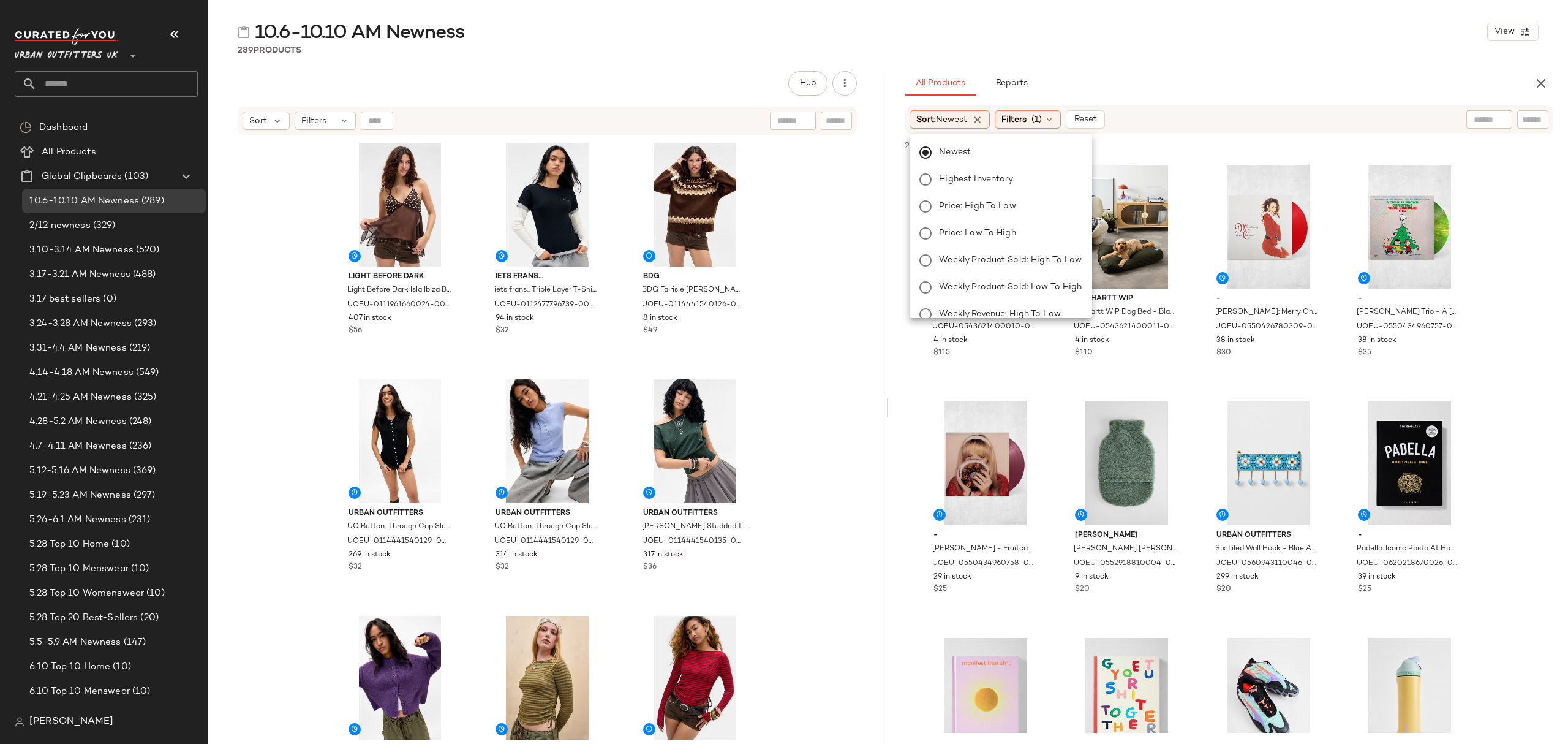
click at [1179, 90] on div "All Products Reports" at bounding box center [1210, 83] width 609 height 24
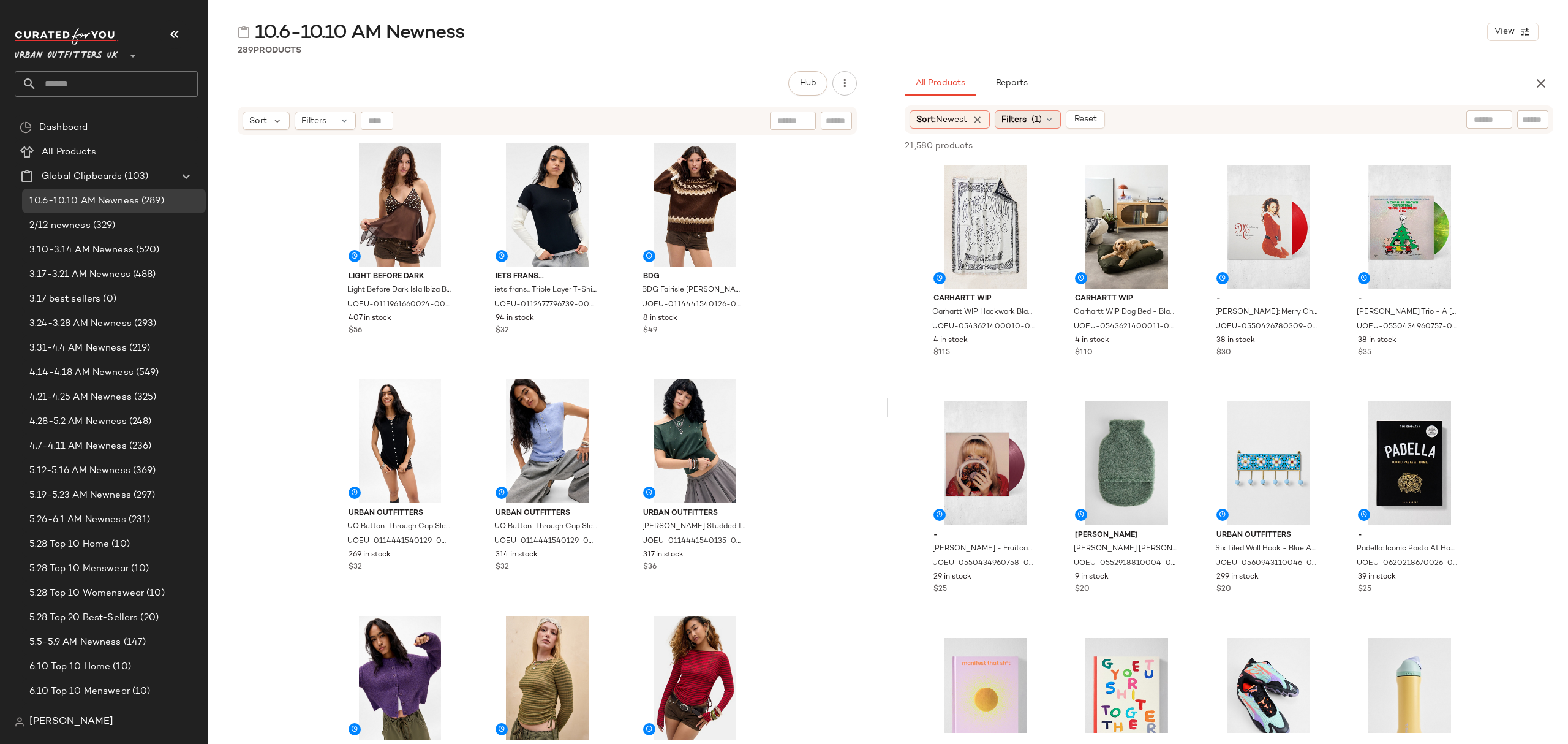
click at [1054, 120] on icon at bounding box center [1049, 119] width 10 height 10
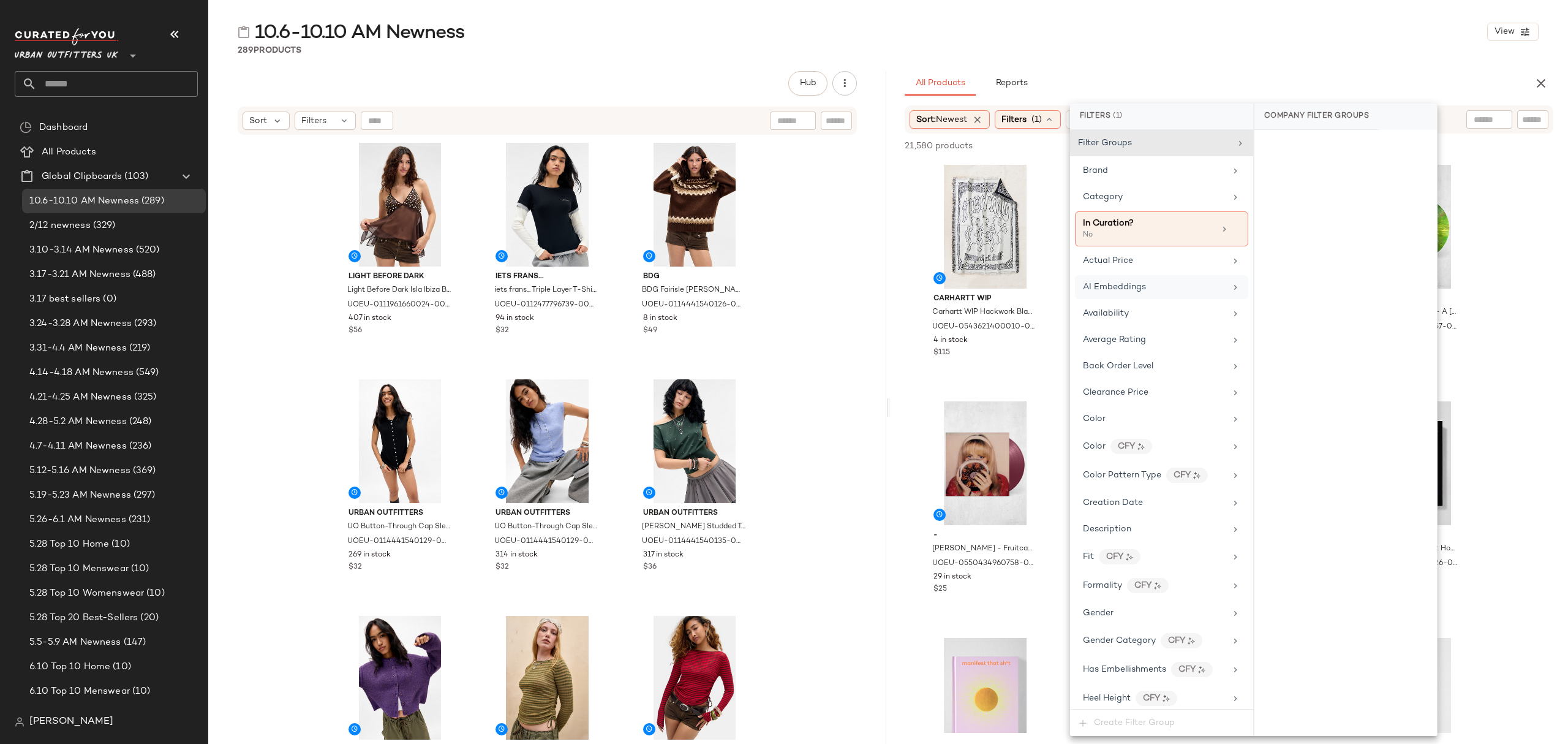
click at [1172, 281] on div "AI Embeddings" at bounding box center [1162, 287] width 174 height 24
click at [1151, 206] on div "Category" at bounding box center [1162, 197] width 174 height 24
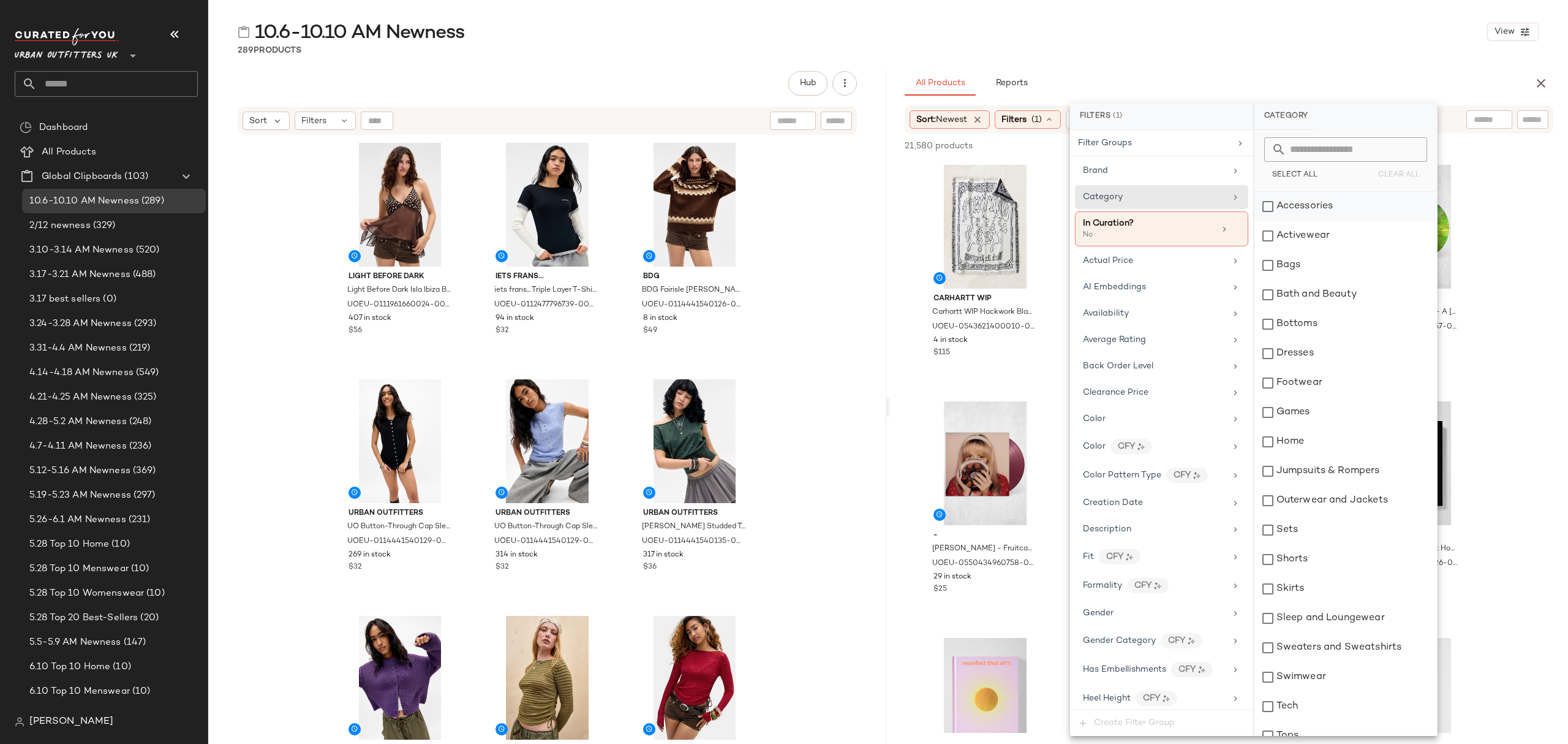
click at [1299, 205] on div "Accessories" at bounding box center [1345, 206] width 183 height 29
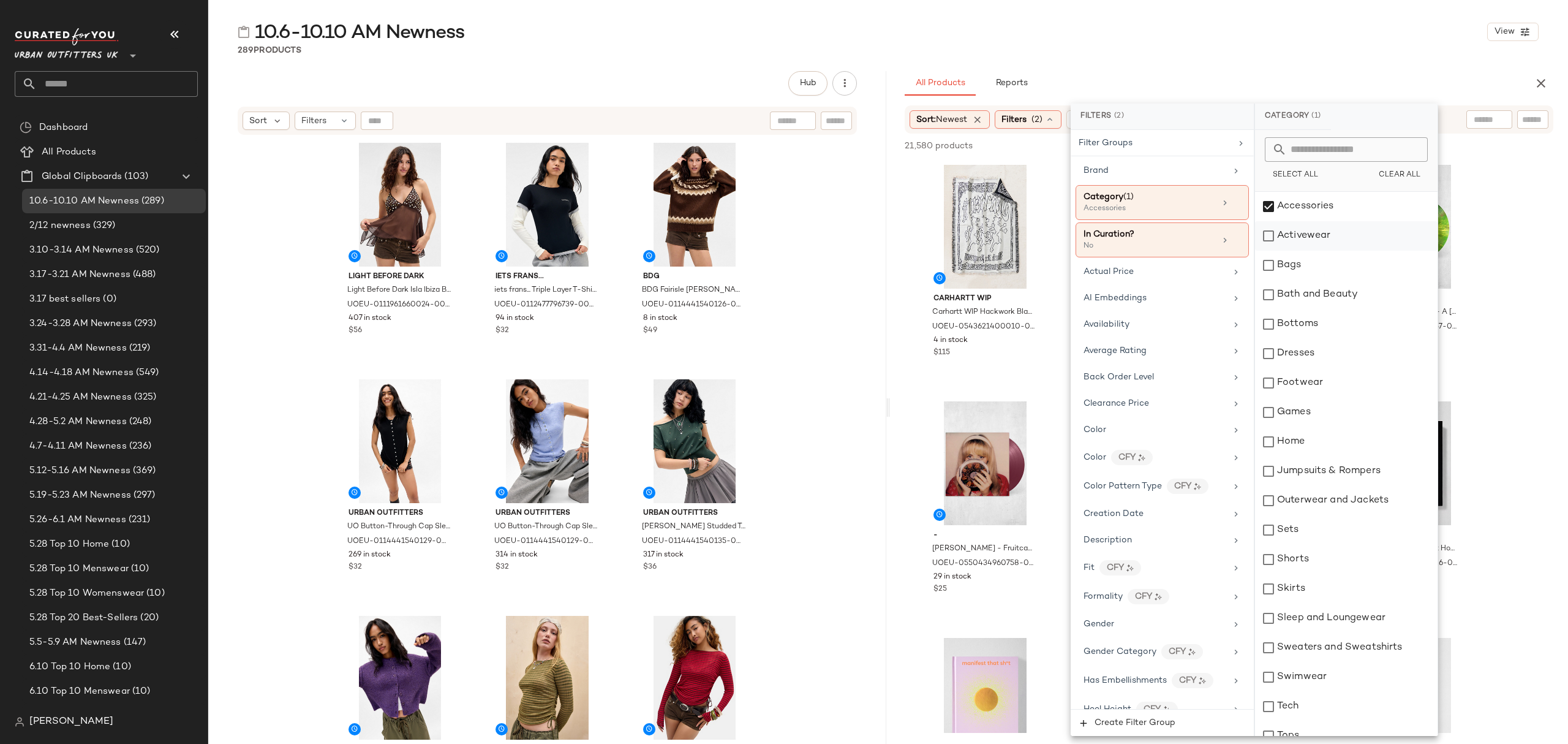
click at [1314, 233] on div "Activewear" at bounding box center [1346, 235] width 183 height 29
click at [1307, 260] on div "Bags" at bounding box center [1346, 265] width 183 height 29
click at [1328, 313] on div "Bottoms" at bounding box center [1346, 324] width 183 height 29
click at [1326, 356] on div "Dresses" at bounding box center [1346, 353] width 183 height 29
click at [1327, 390] on div "Footwear" at bounding box center [1346, 383] width 183 height 29
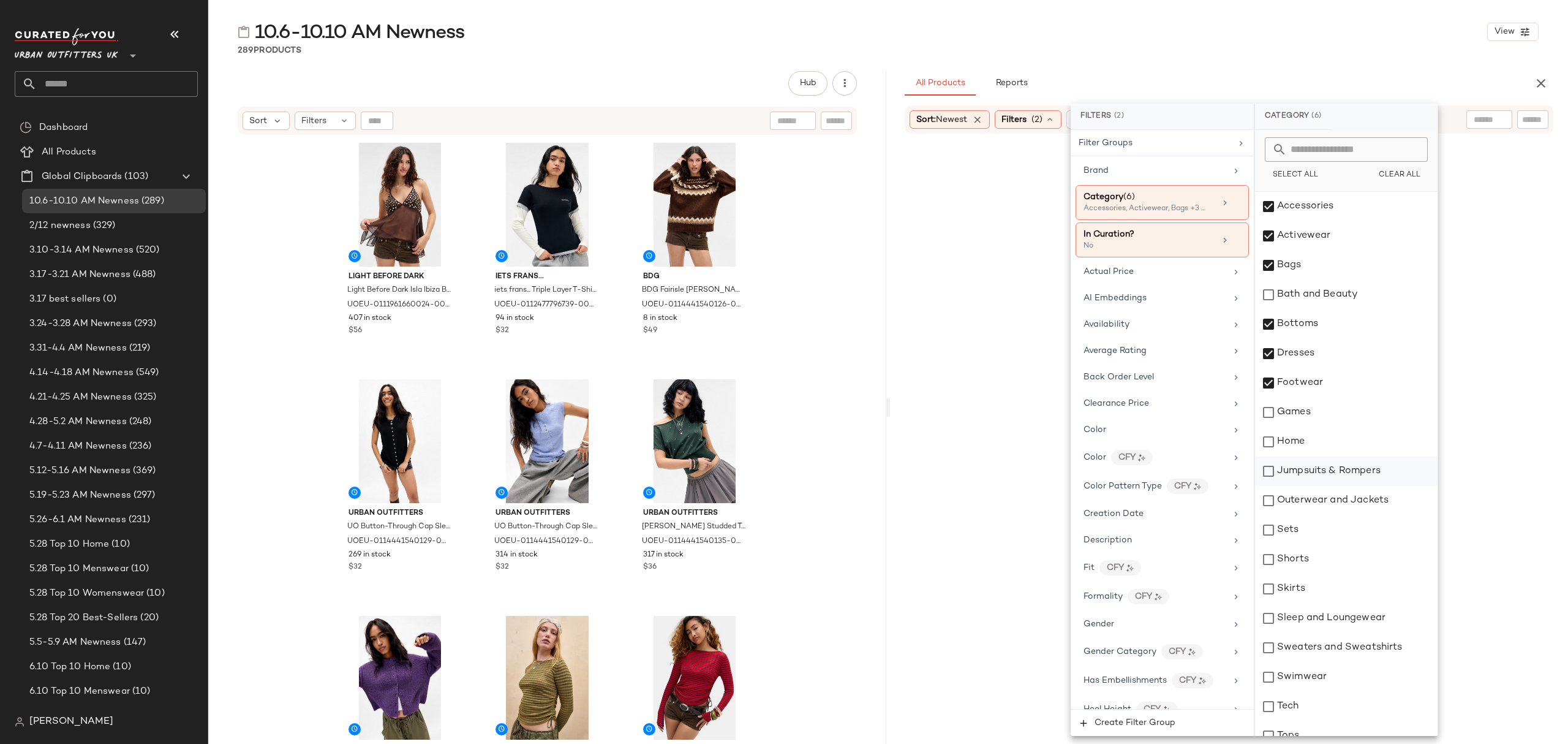
click at [1328, 468] on div "Jumpsuits & Rompers" at bounding box center [1346, 471] width 183 height 29
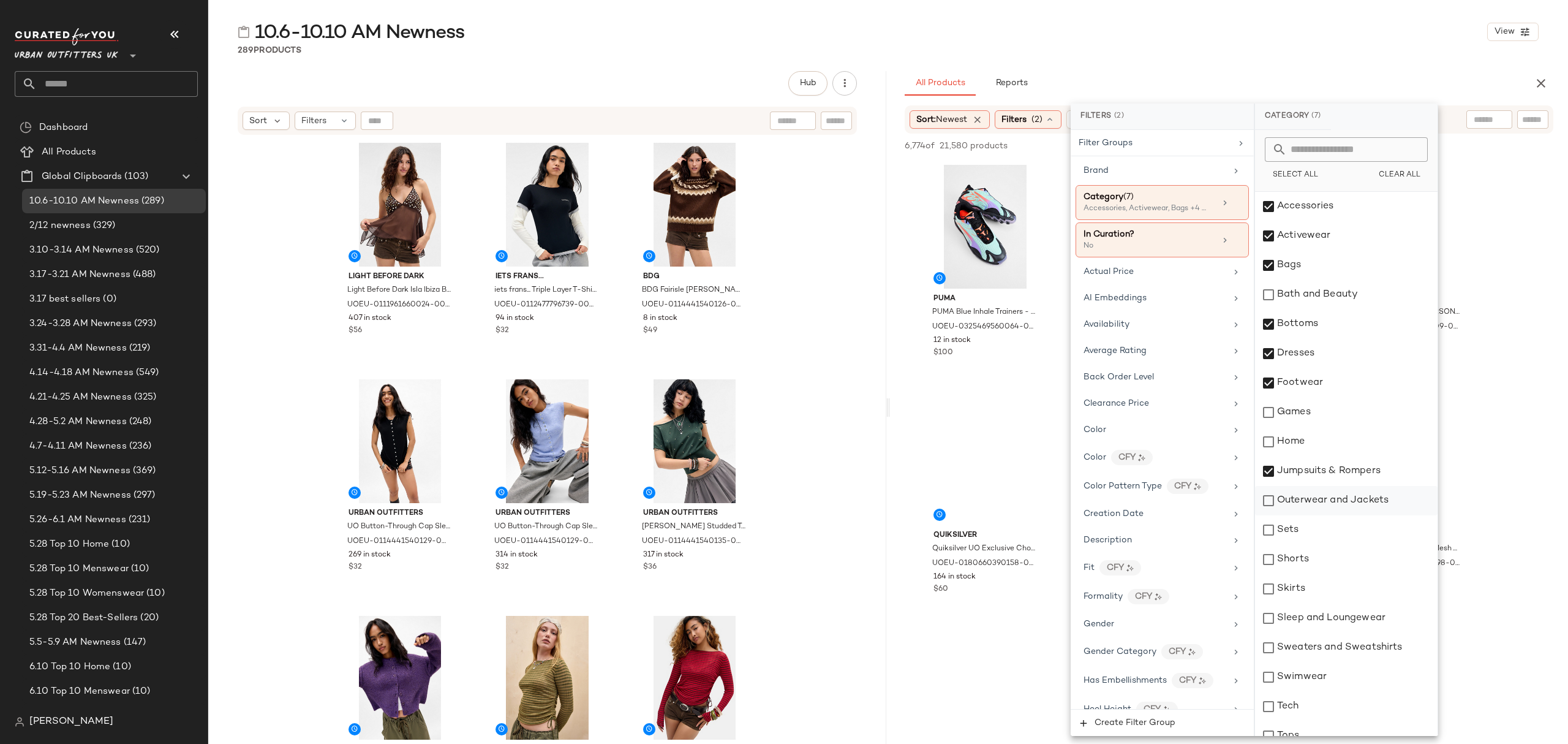
click at [1331, 492] on div "Outerwear and Jackets" at bounding box center [1346, 500] width 183 height 29
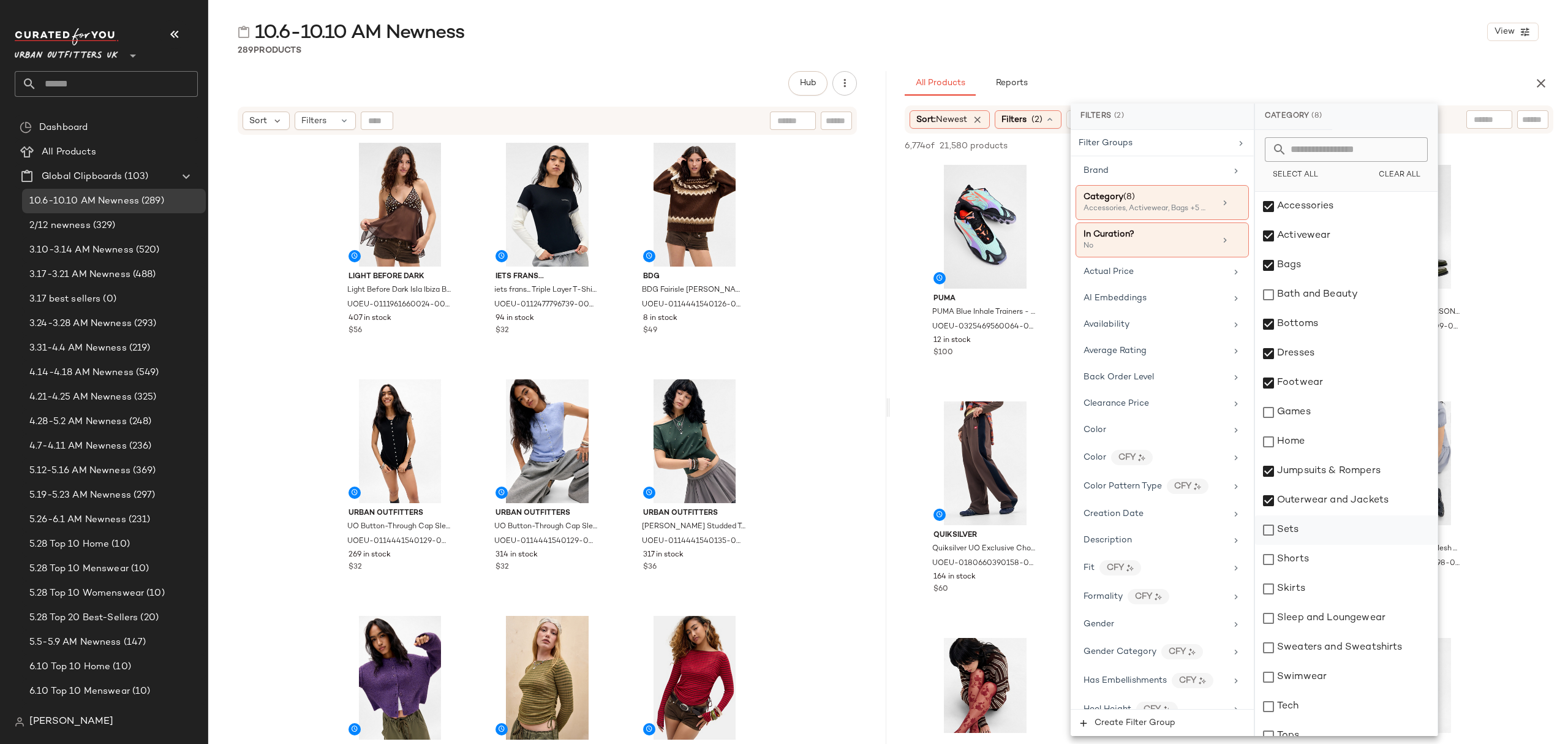
click at [1329, 531] on div "Sets" at bounding box center [1346, 530] width 183 height 29
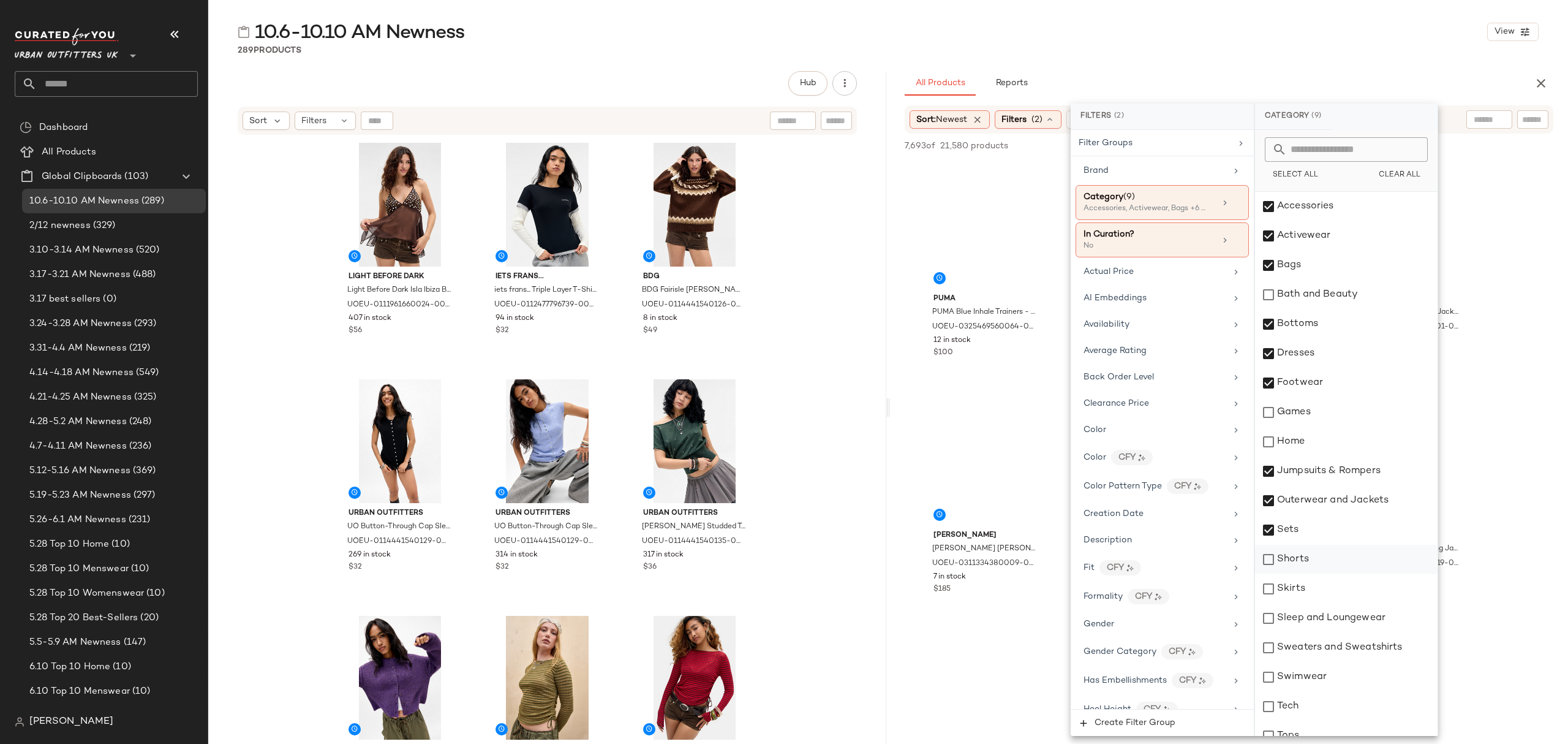
click at [1333, 564] on div "Shorts" at bounding box center [1346, 559] width 183 height 29
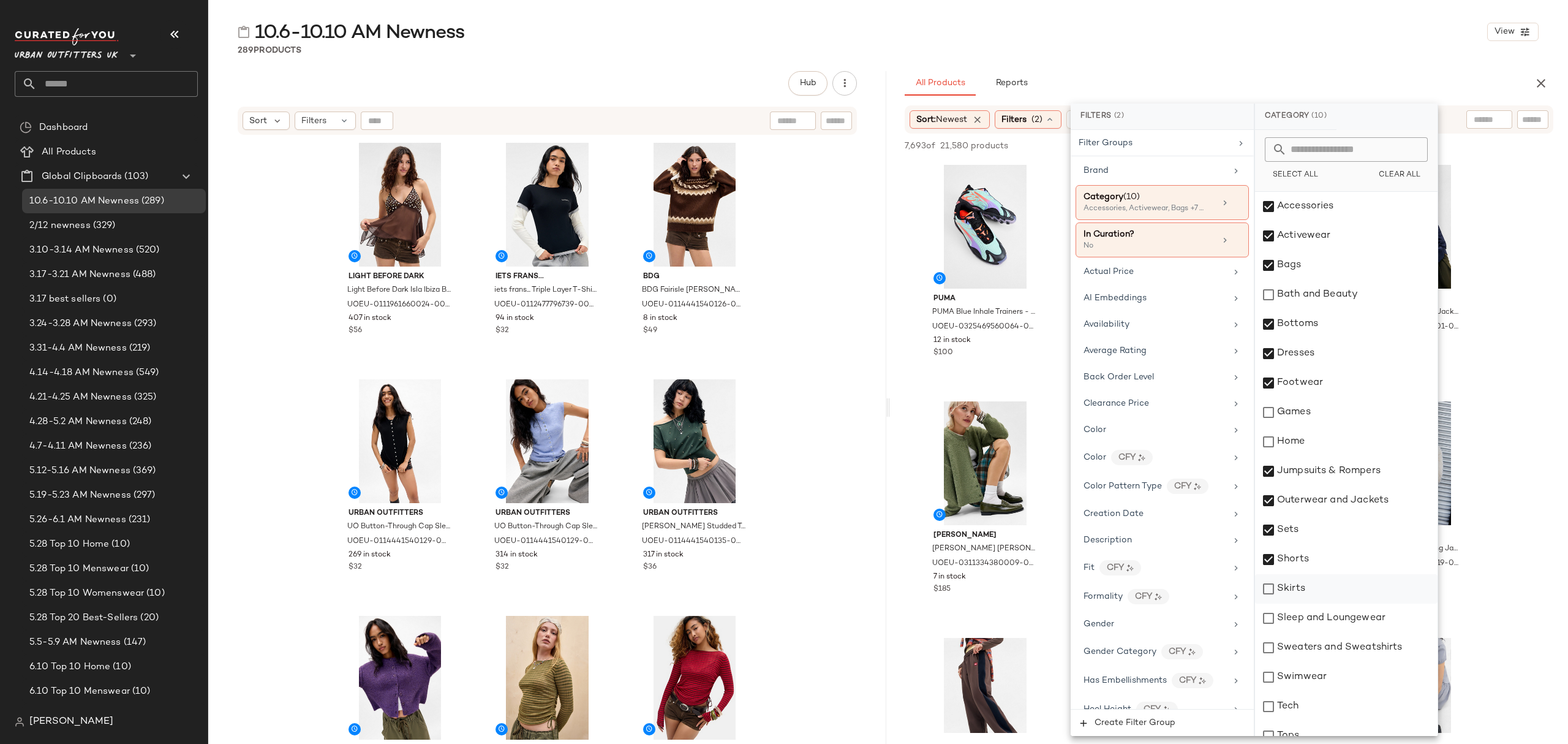
click at [1329, 586] on div "Skirts" at bounding box center [1346, 589] width 183 height 29
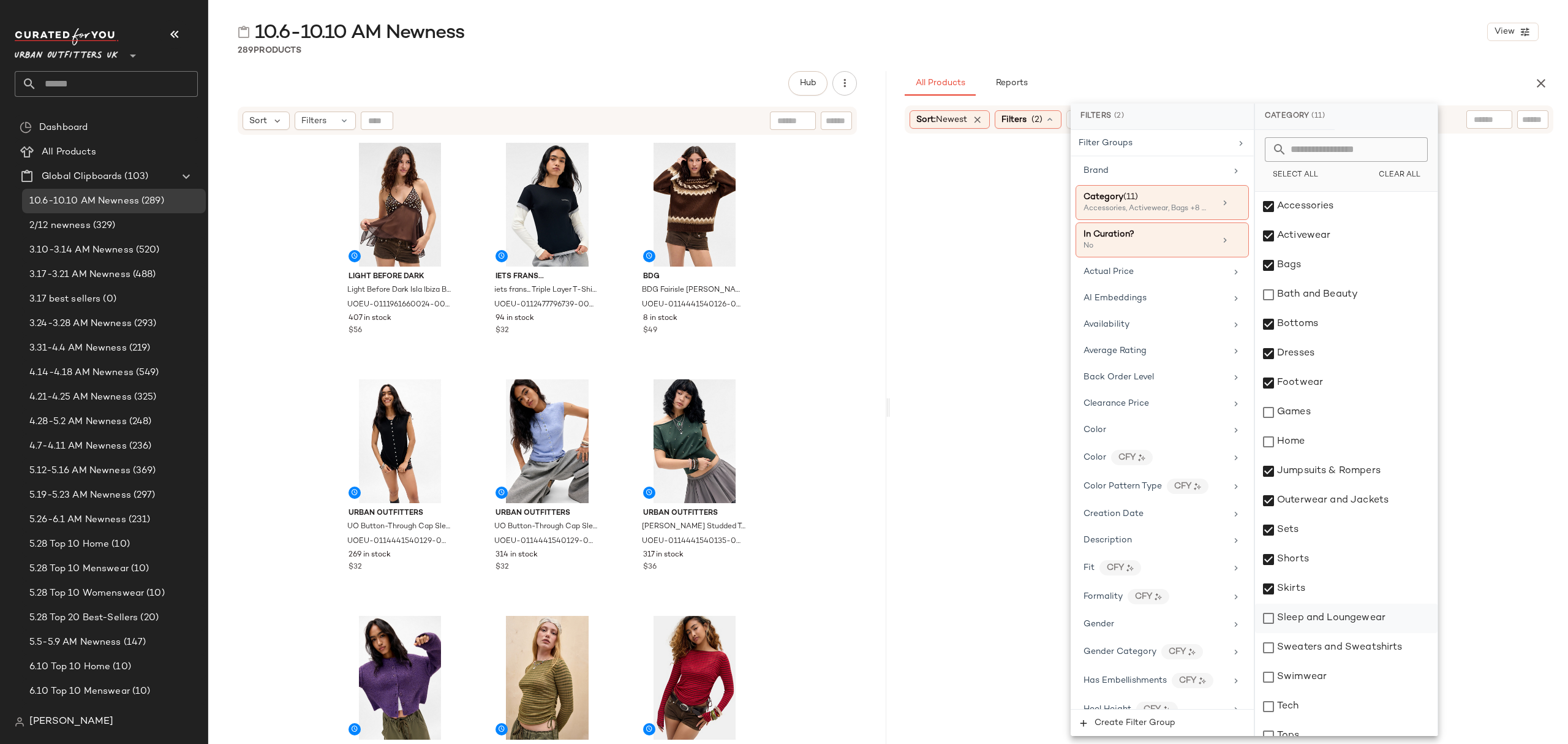
click at [1334, 614] on div "Sleep and Loungewear" at bounding box center [1346, 618] width 183 height 29
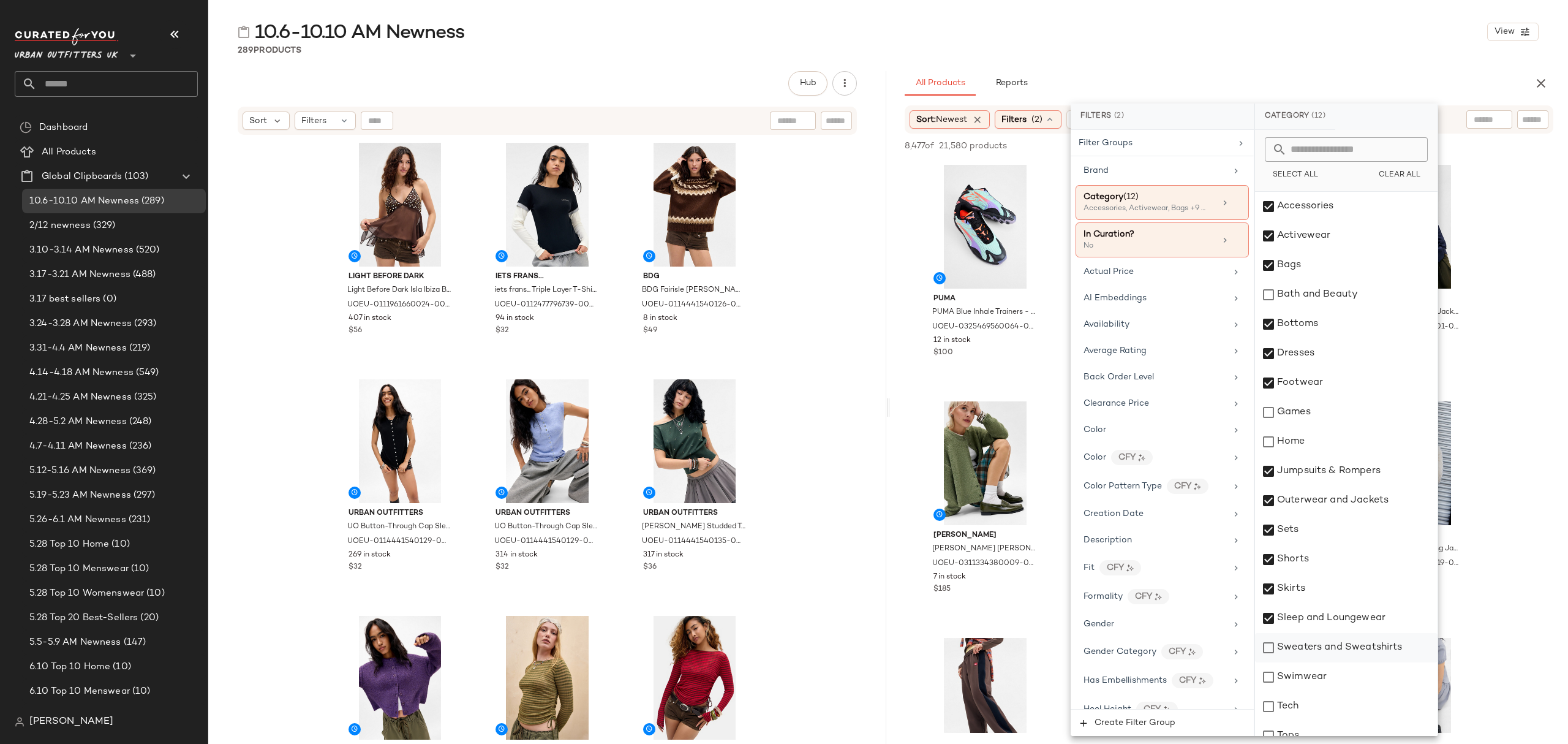
click at [1343, 644] on div "Sweaters and Sweatshirts" at bounding box center [1346, 648] width 183 height 29
click at [1331, 679] on div "Swimwear" at bounding box center [1346, 677] width 183 height 29
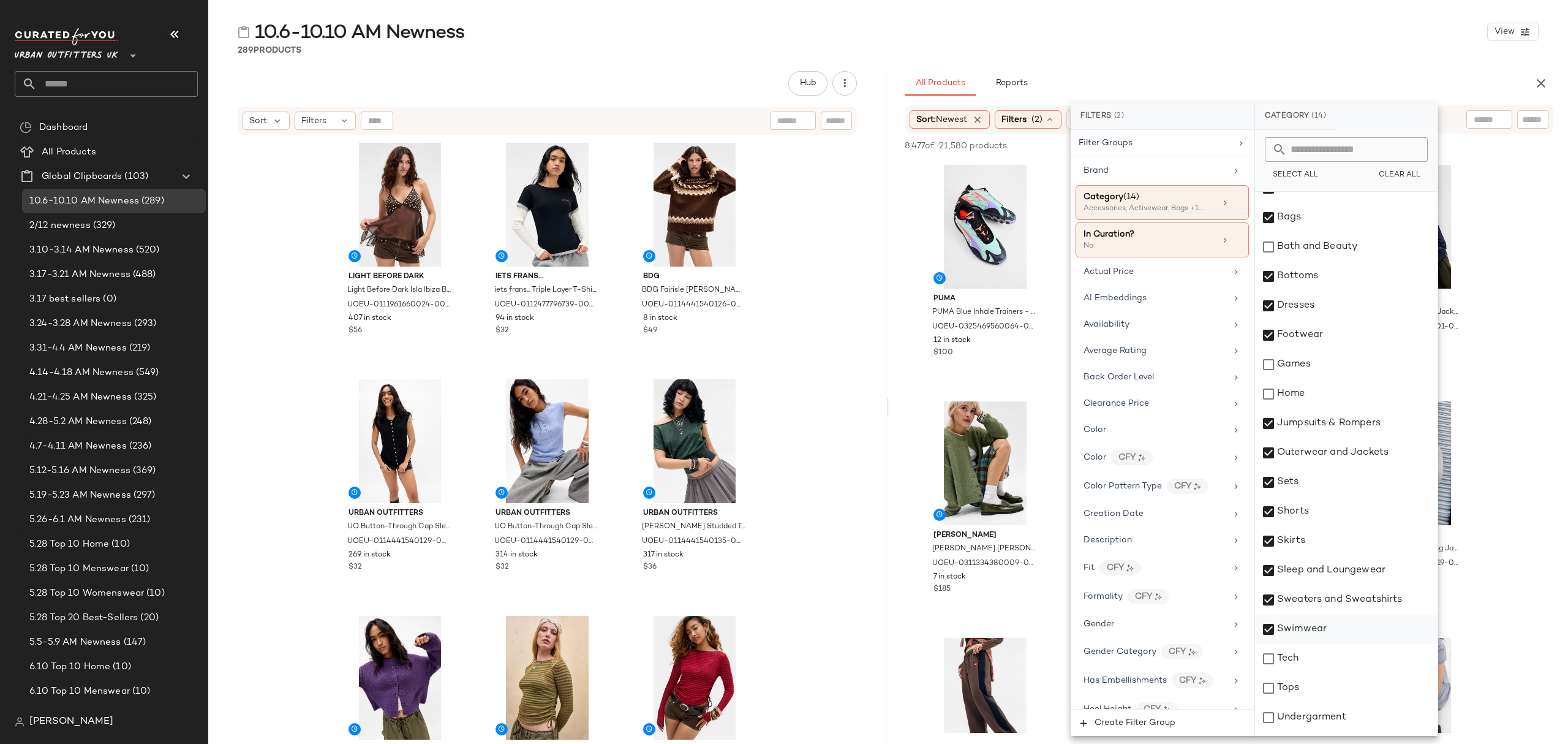
scroll to position [73, 0]
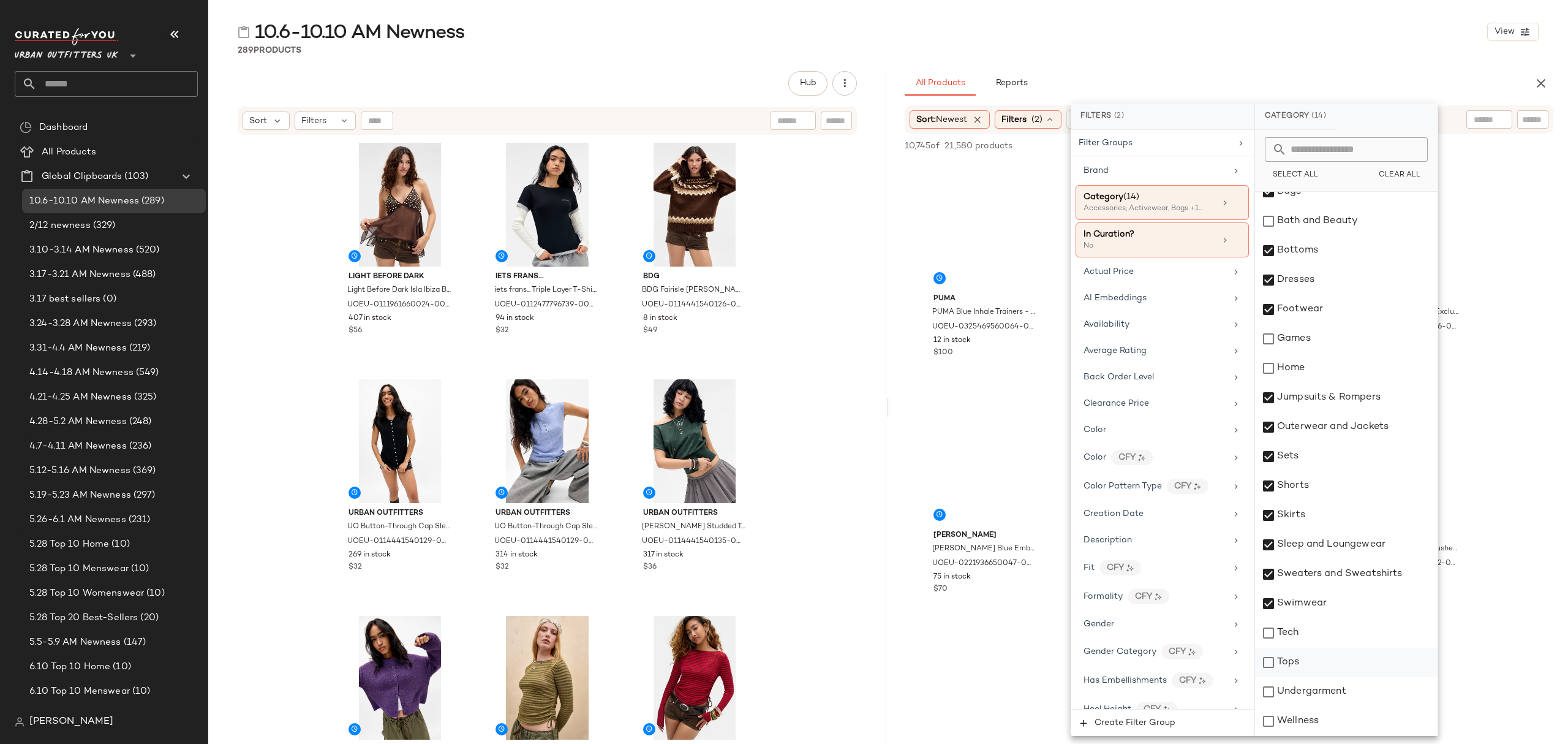
click at [1330, 665] on div "Tops" at bounding box center [1346, 662] width 183 height 29
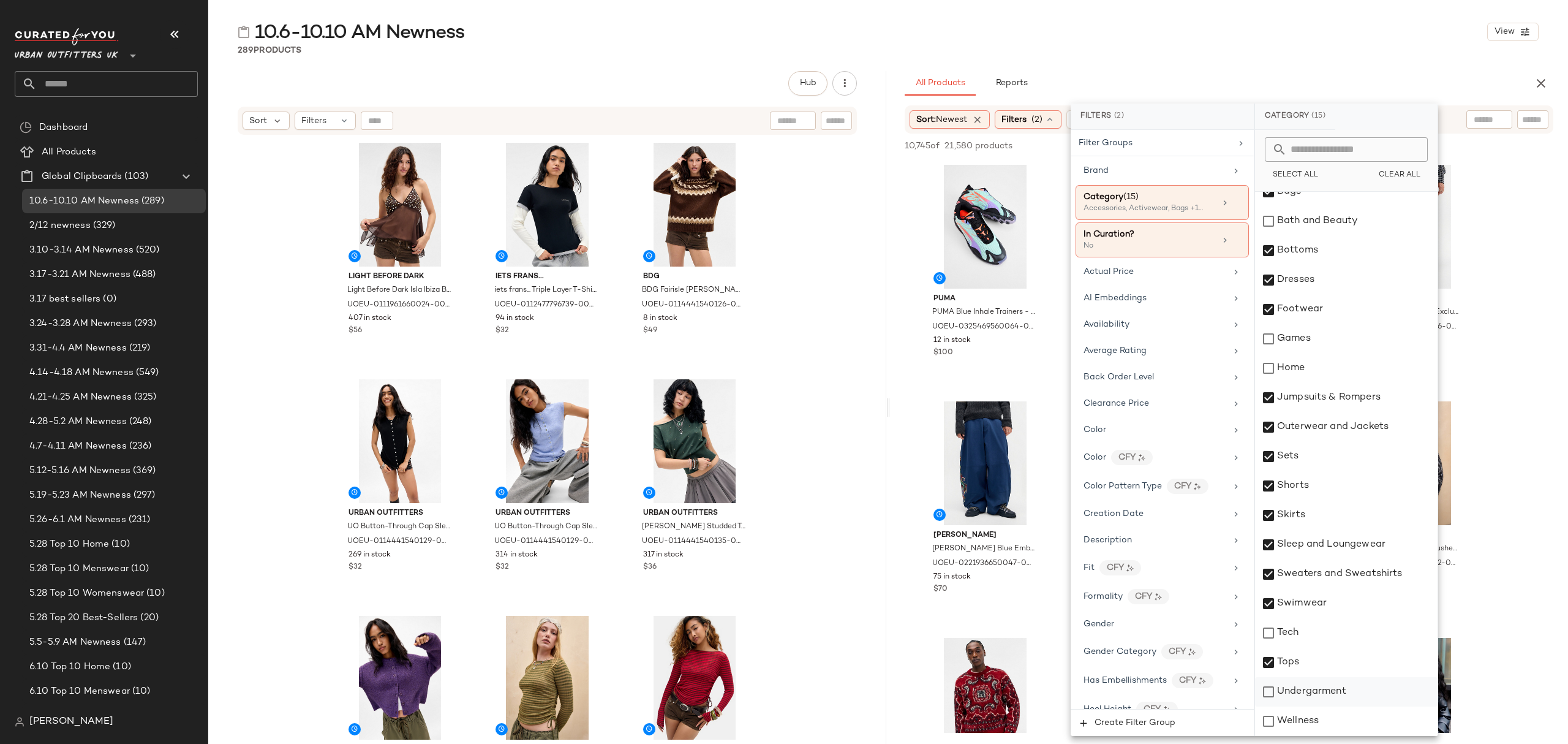
click at [1345, 694] on div "Undergarment" at bounding box center [1346, 692] width 183 height 29
click at [1229, 67] on div "10.6-10.10 AM Newness View 289 Products Hub Send for Review External Review Int…" at bounding box center [888, 382] width 1360 height 724
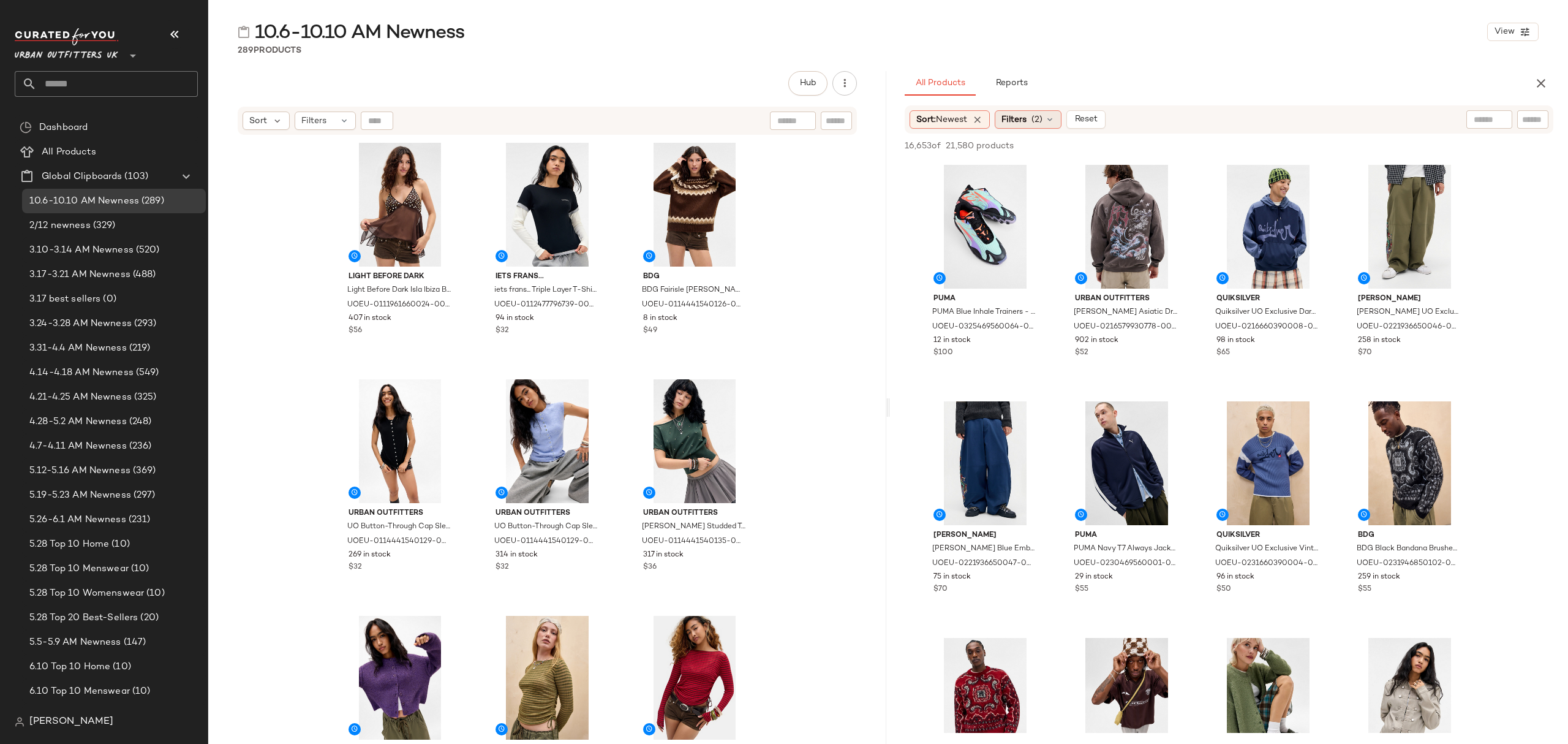
click at [1018, 117] on span "Filters" at bounding box center [1014, 120] width 25 height 13
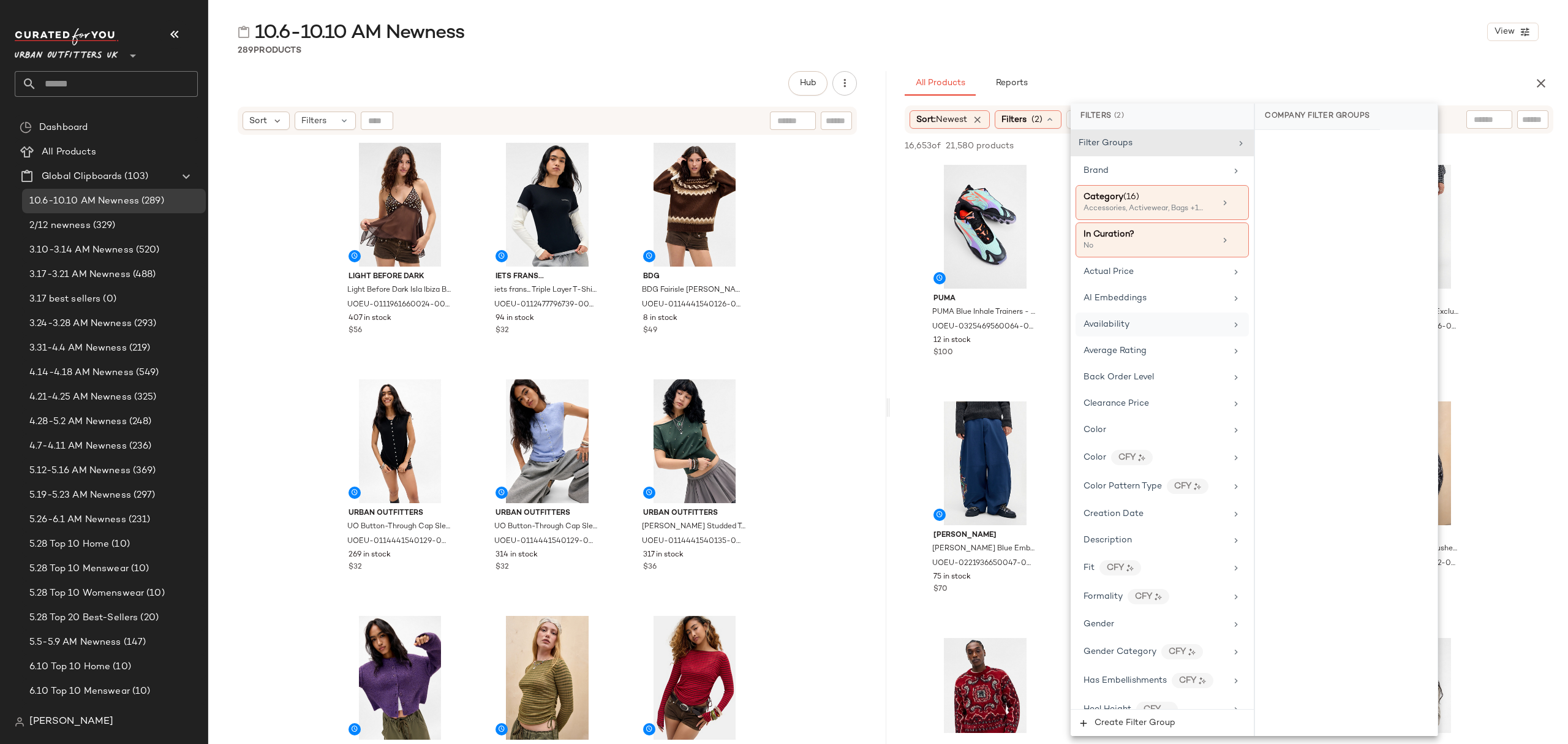
click at [1162, 331] on div "Availability" at bounding box center [1155, 324] width 143 height 13
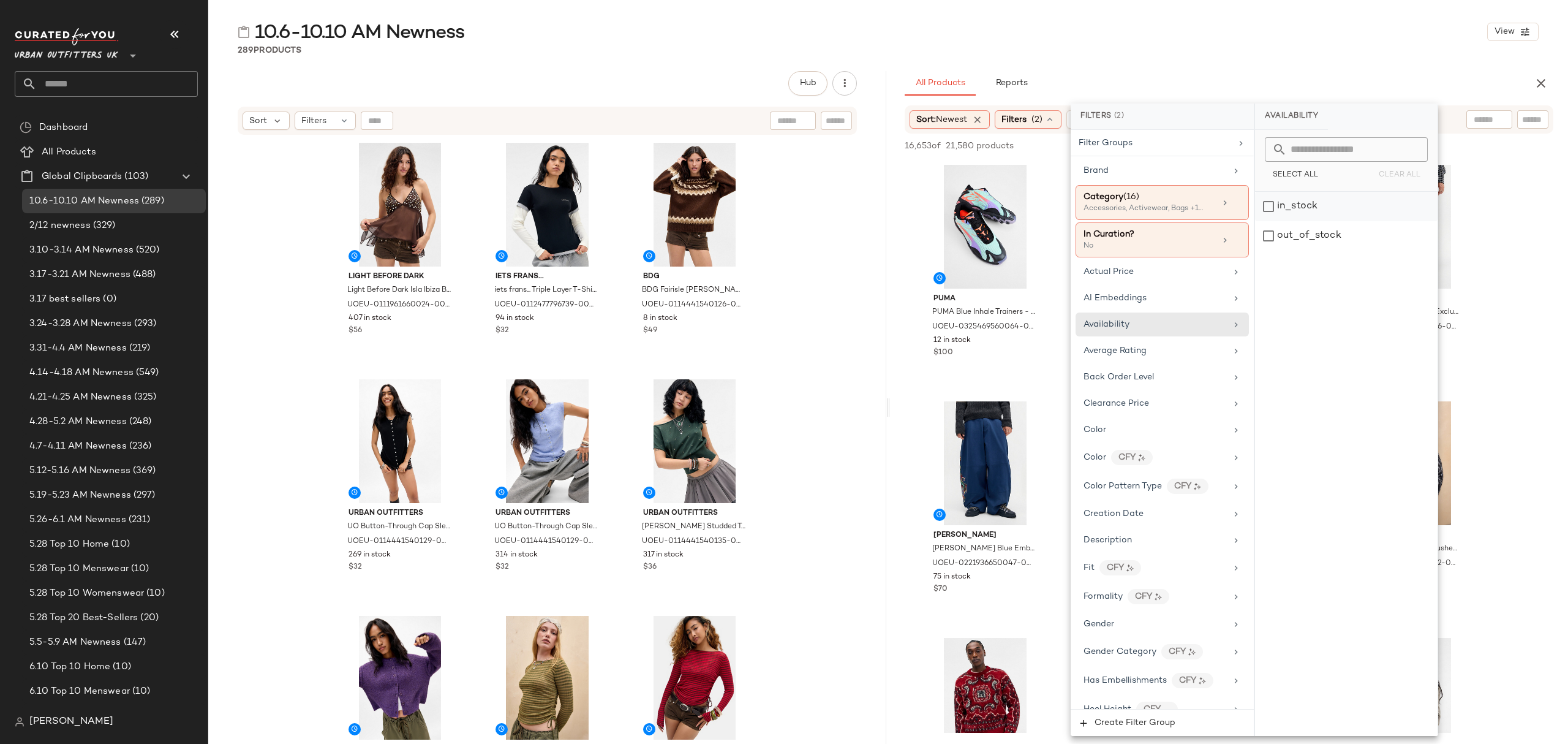
click at [1370, 196] on div "in_stock" at bounding box center [1346, 206] width 183 height 29
click at [1289, 52] on div "289 Products" at bounding box center [888, 50] width 1360 height 12
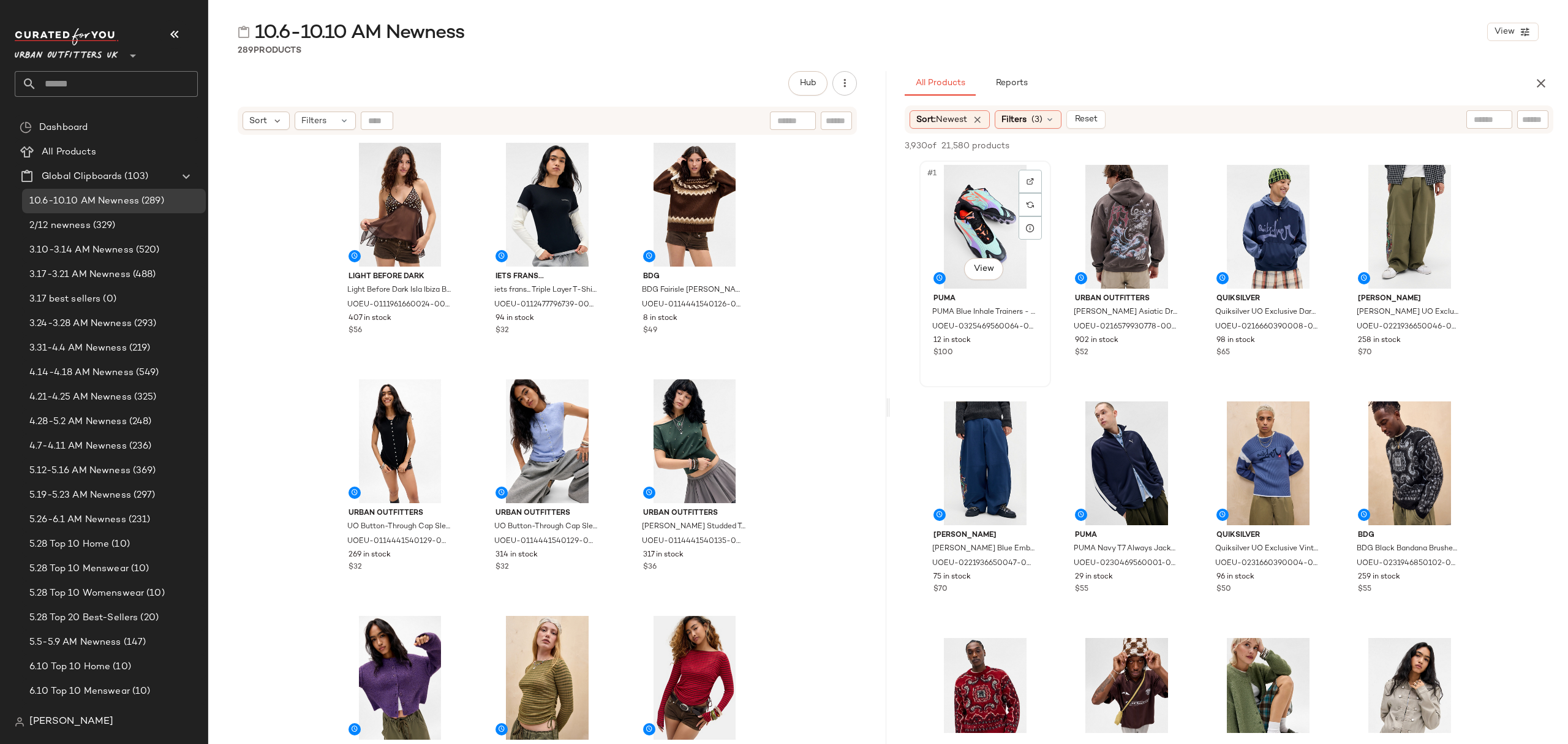
click at [979, 214] on div "#1 View" at bounding box center [985, 226] width 123 height 124
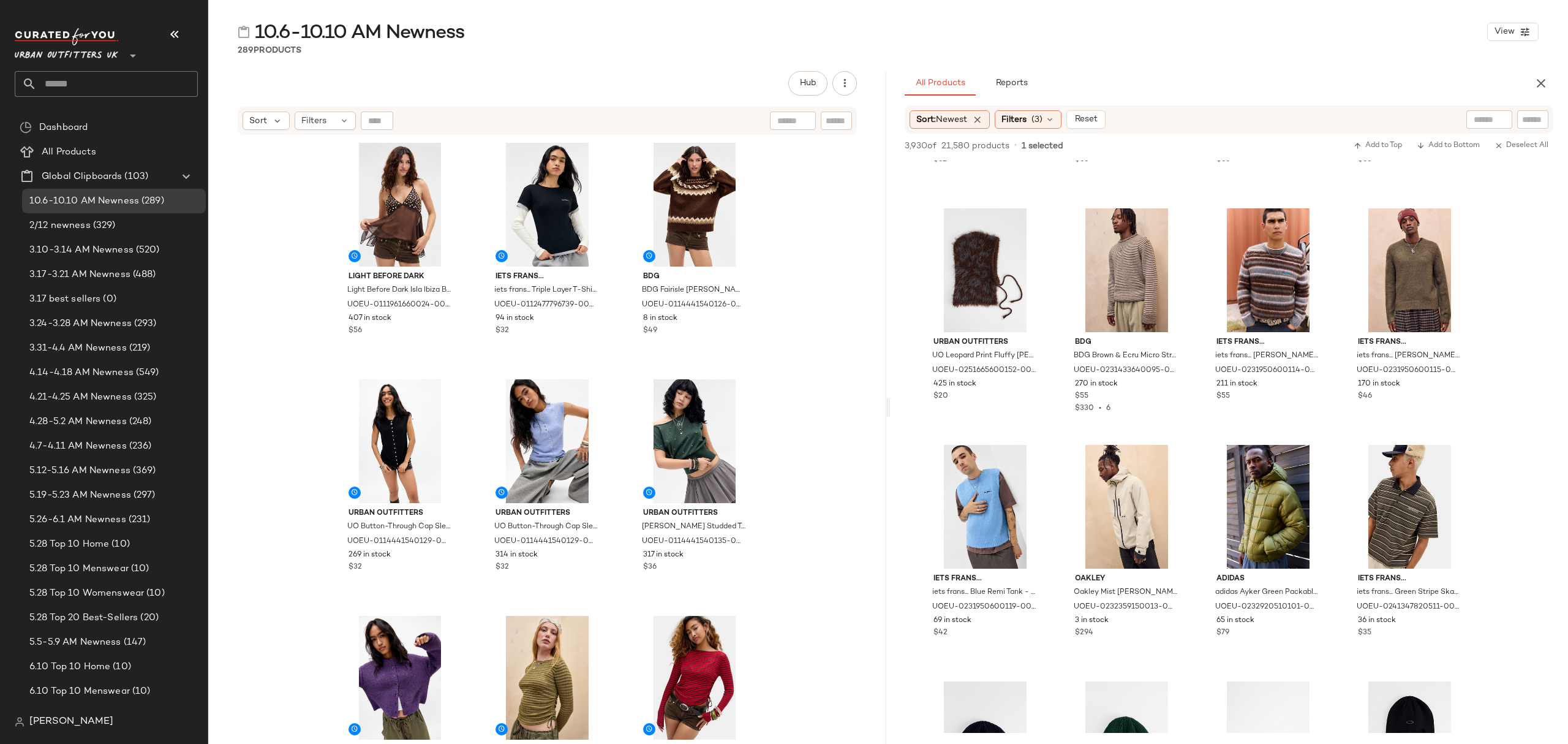
scroll to position [3023, 0]
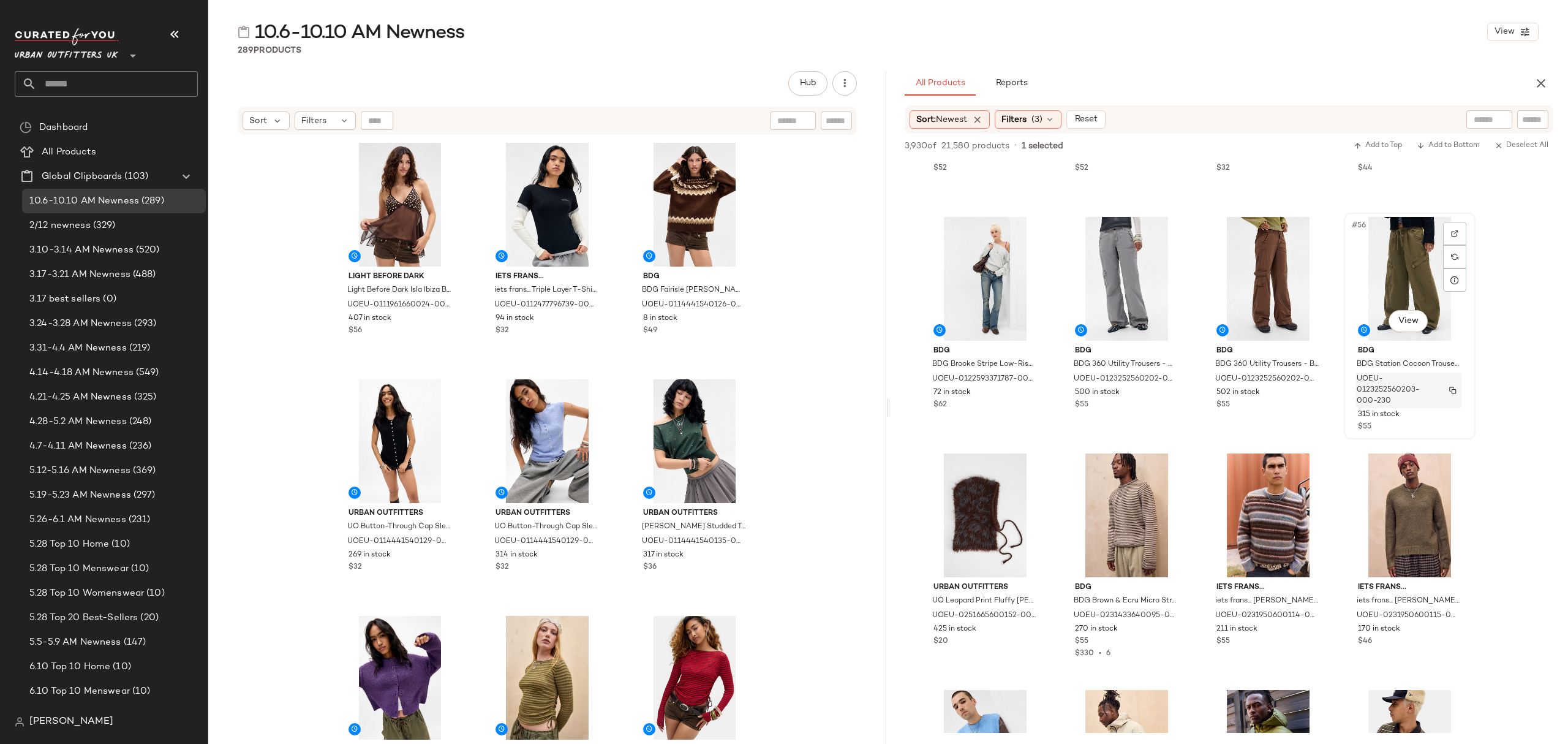
click at [1433, 406] on span "UOEU-0123252560203-000-230" at bounding box center [1397, 390] width 80 height 33
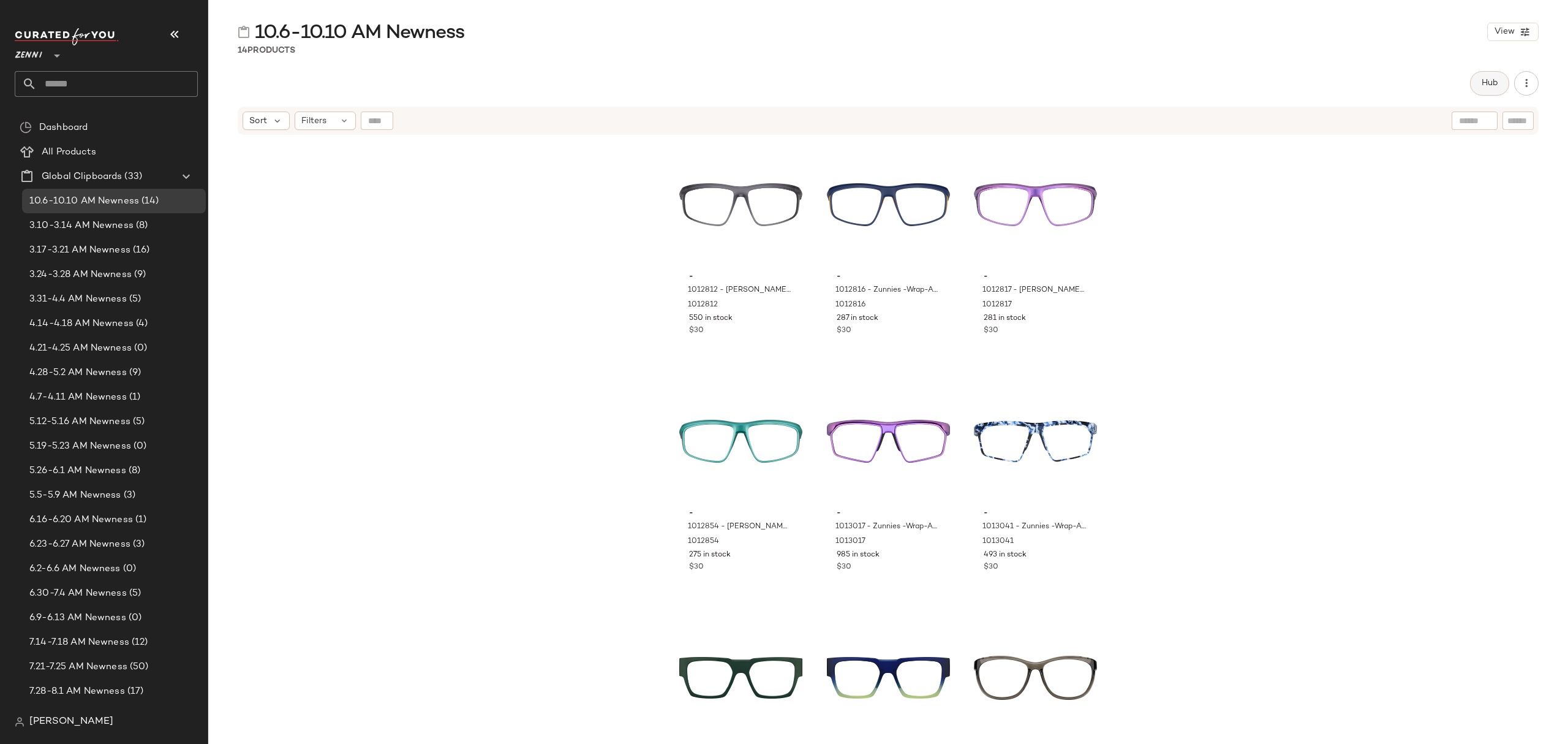
click at [1483, 89] on button "Hub" at bounding box center [1490, 83] width 39 height 24
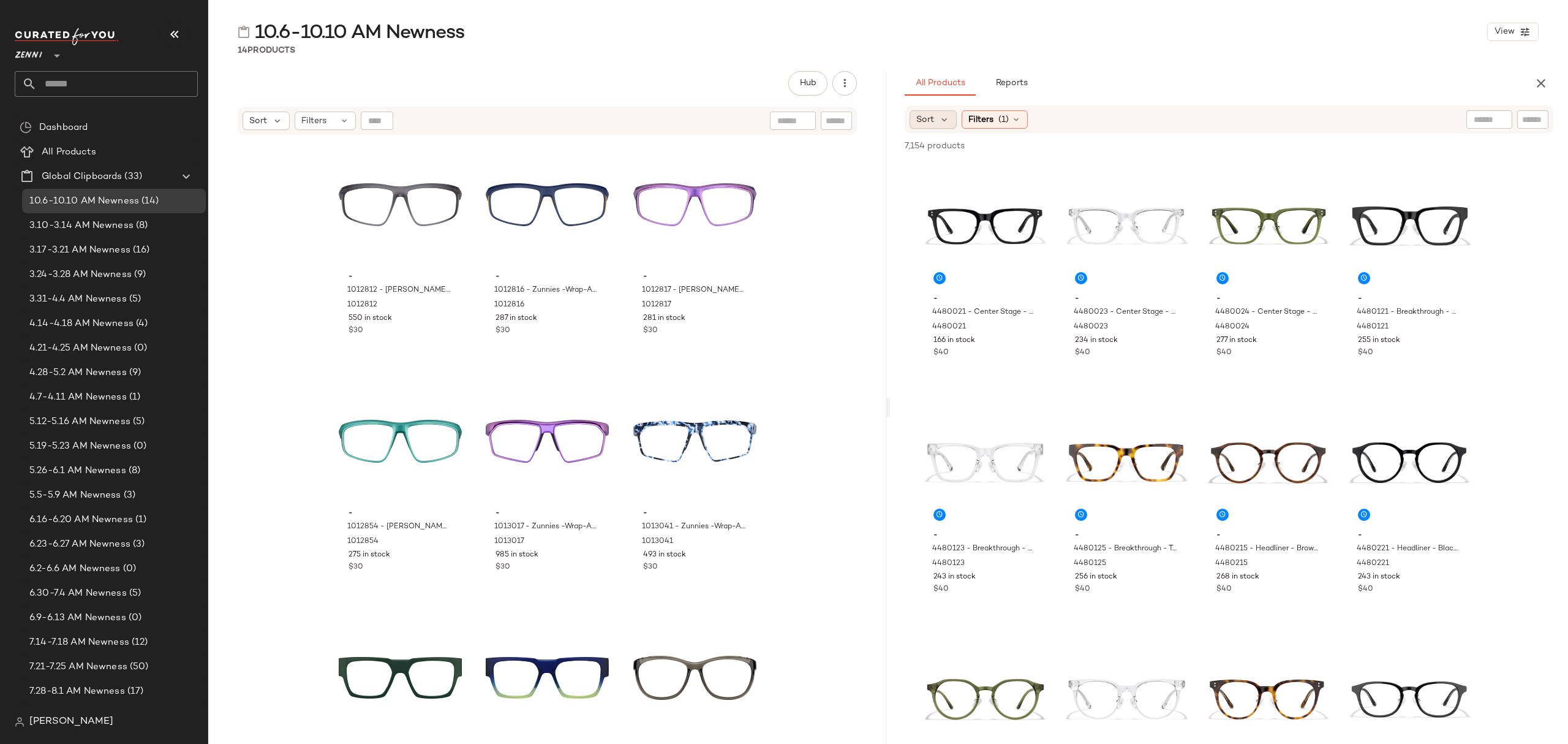
click at [934, 124] on div "Sort" at bounding box center [933, 119] width 47 height 18
drag, startPoint x: 934, startPoint y: 151, endPoint x: 949, endPoint y: 144, distance: 16.6
click at [934, 150] on label "Newest" at bounding box center [984, 153] width 99 height 17
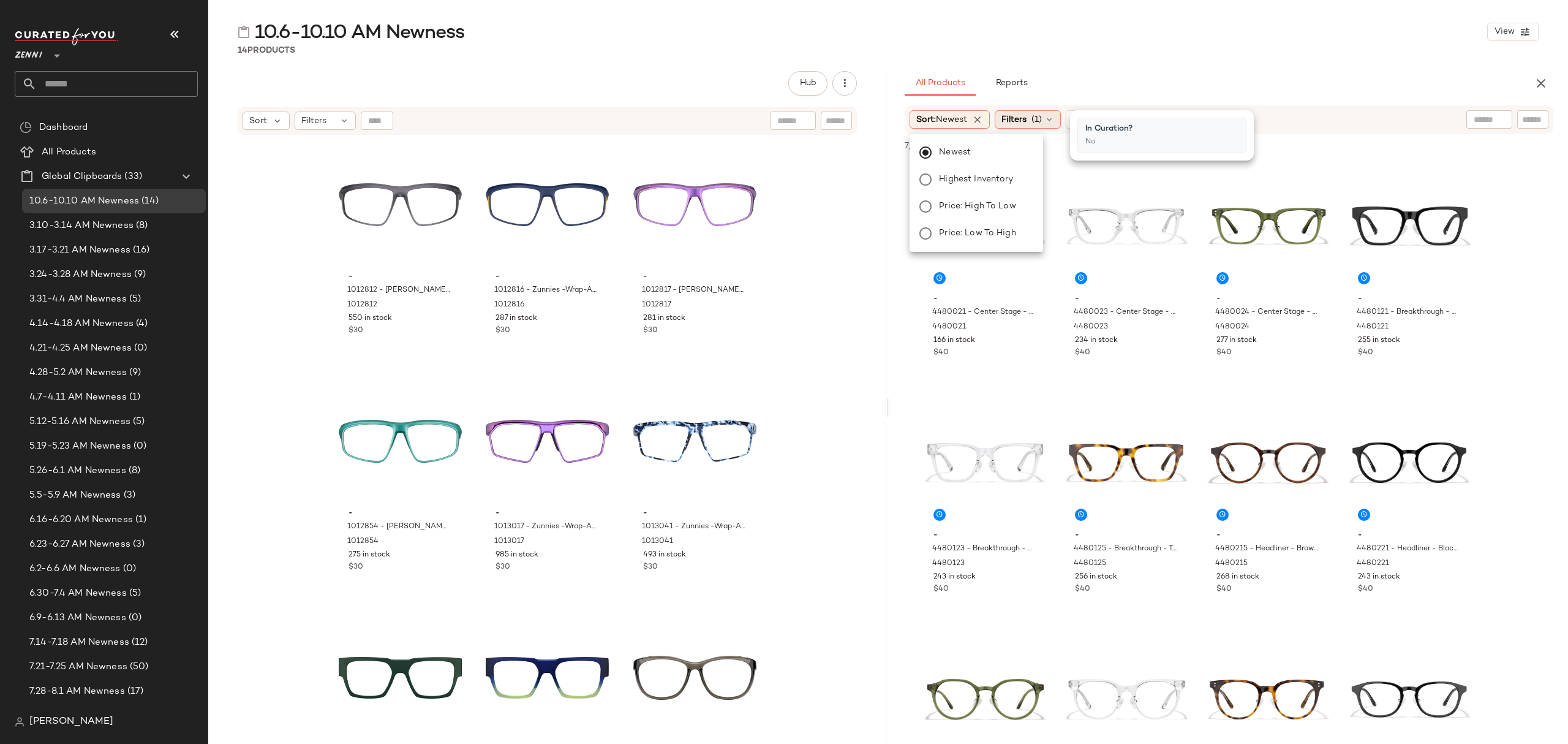
click at [1025, 113] on span "Filters" at bounding box center [1014, 120] width 25 height 13
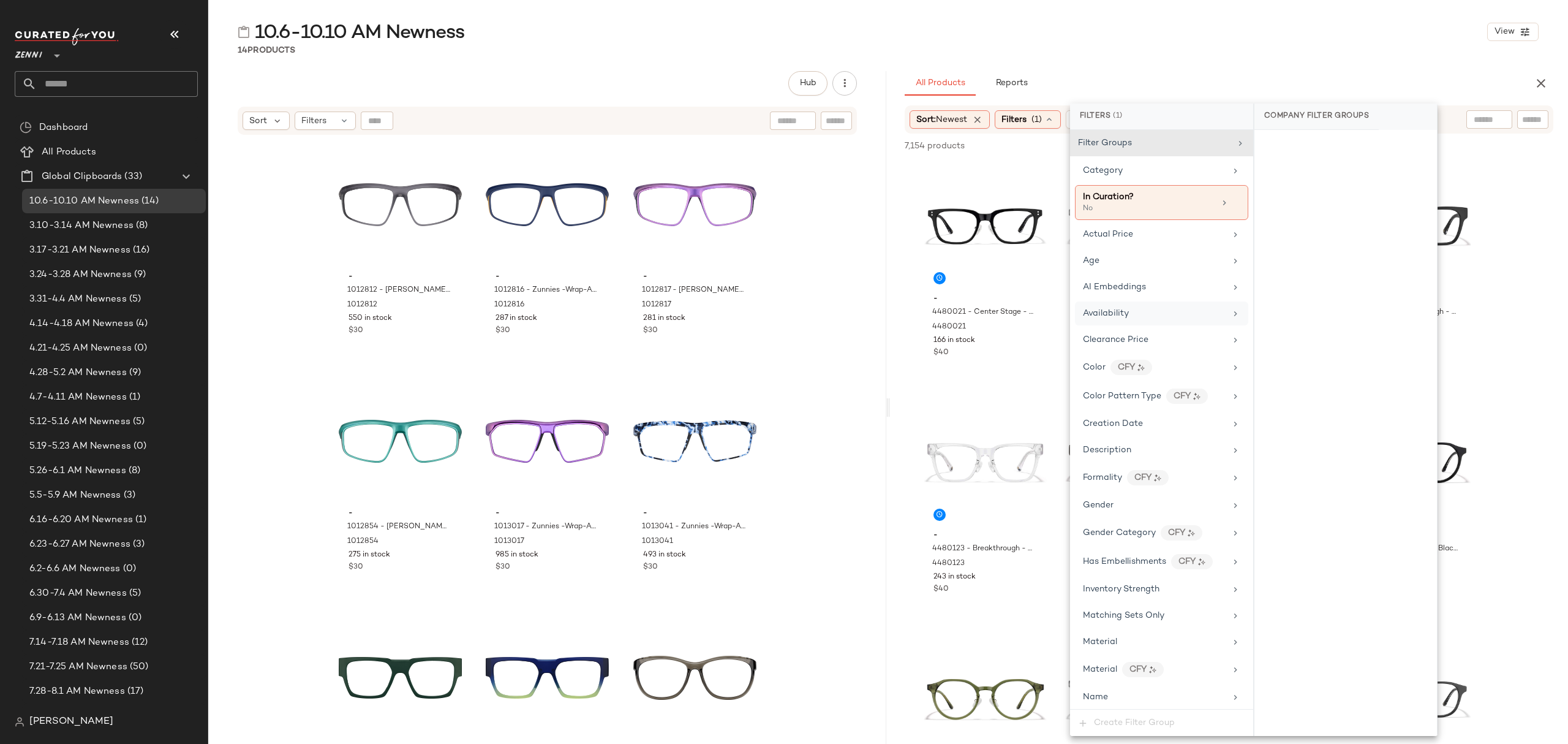
click at [1121, 318] on span "Availability" at bounding box center [1106, 313] width 46 height 9
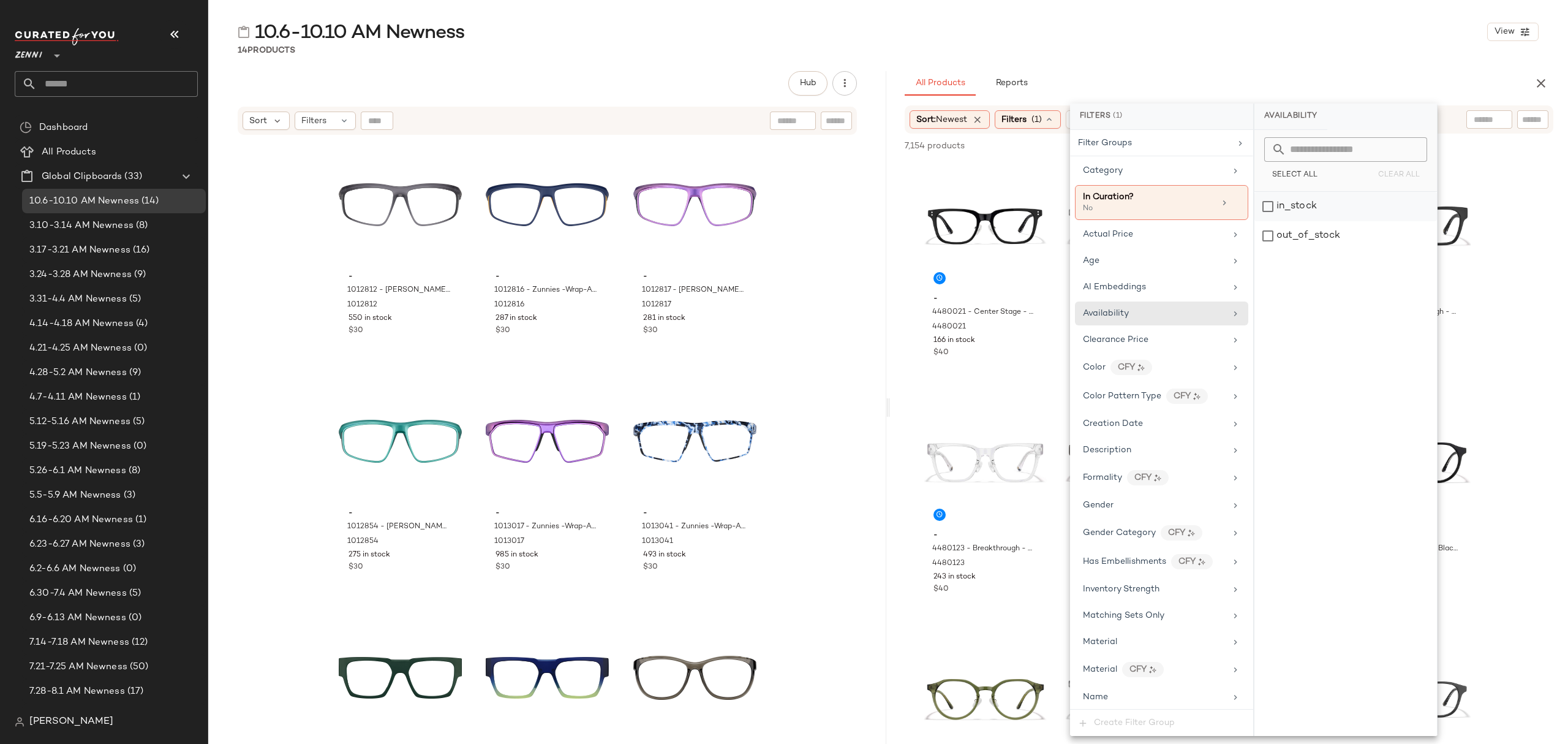
click at [1326, 204] on div "in_stock" at bounding box center [1345, 206] width 183 height 29
click at [1297, 62] on div "10.6-10.10 AM Newness View 14 Products Hub Send for Review External Review Inte…" at bounding box center [888, 382] width 1360 height 724
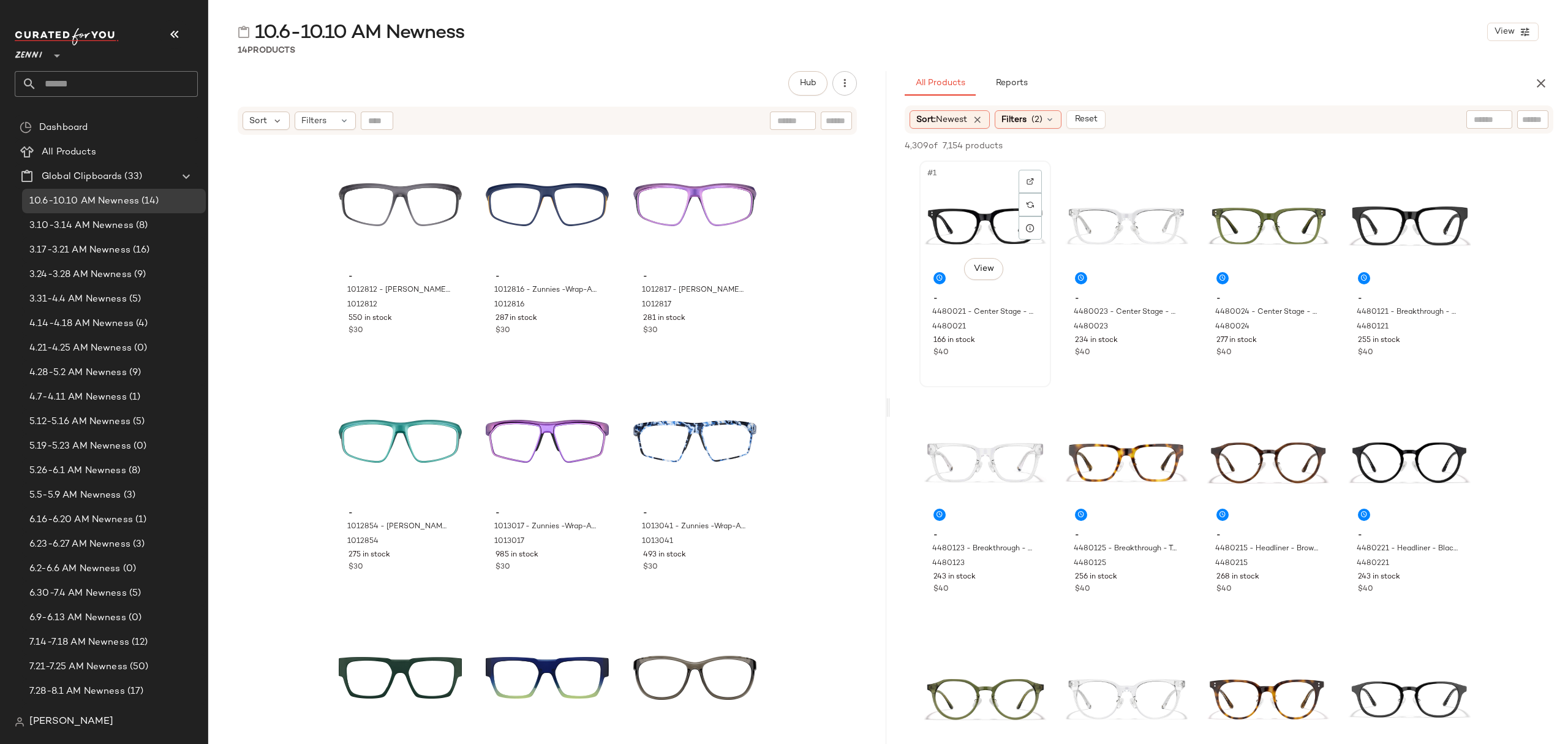
click at [975, 200] on div "#1 View" at bounding box center [985, 226] width 123 height 124
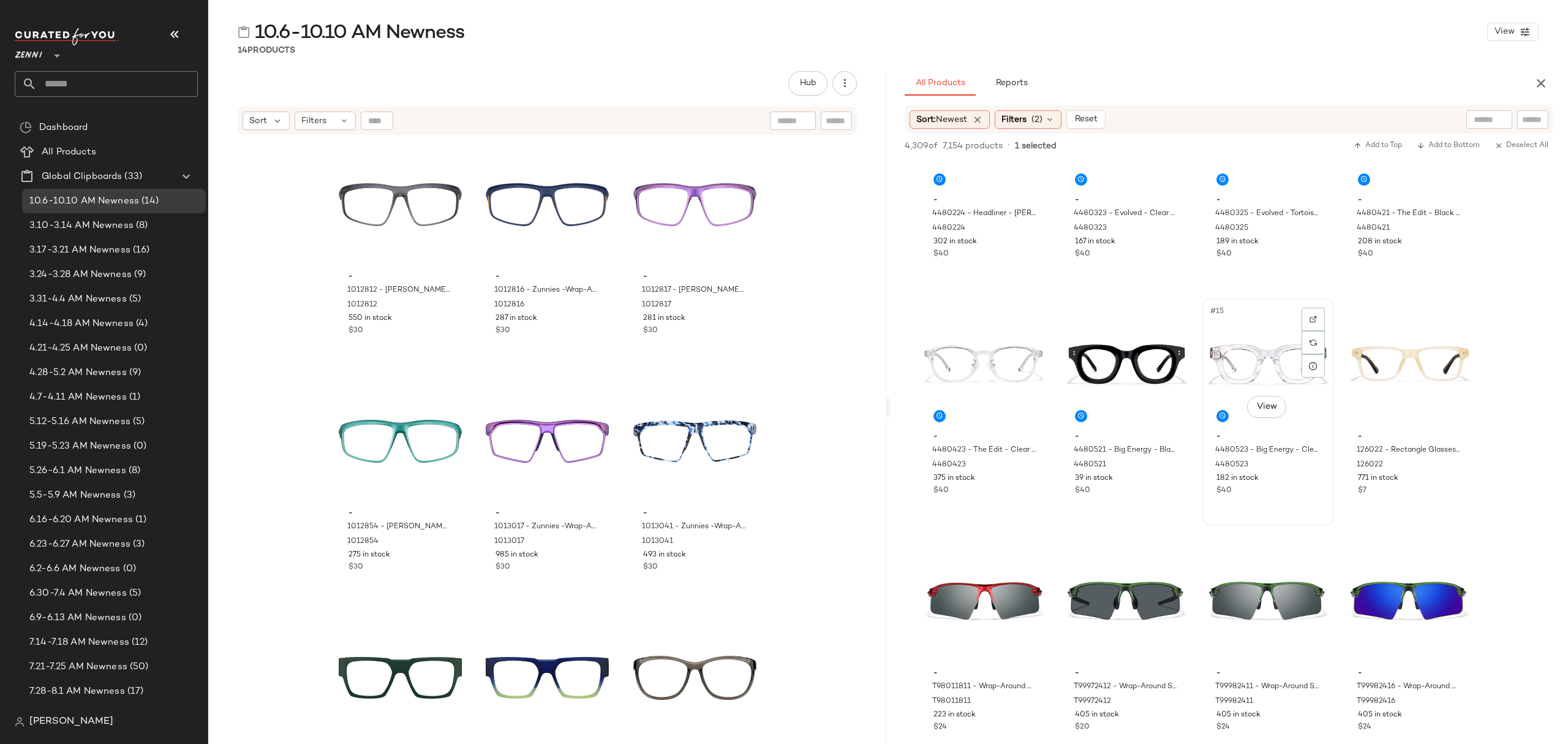
scroll to position [653, 0]
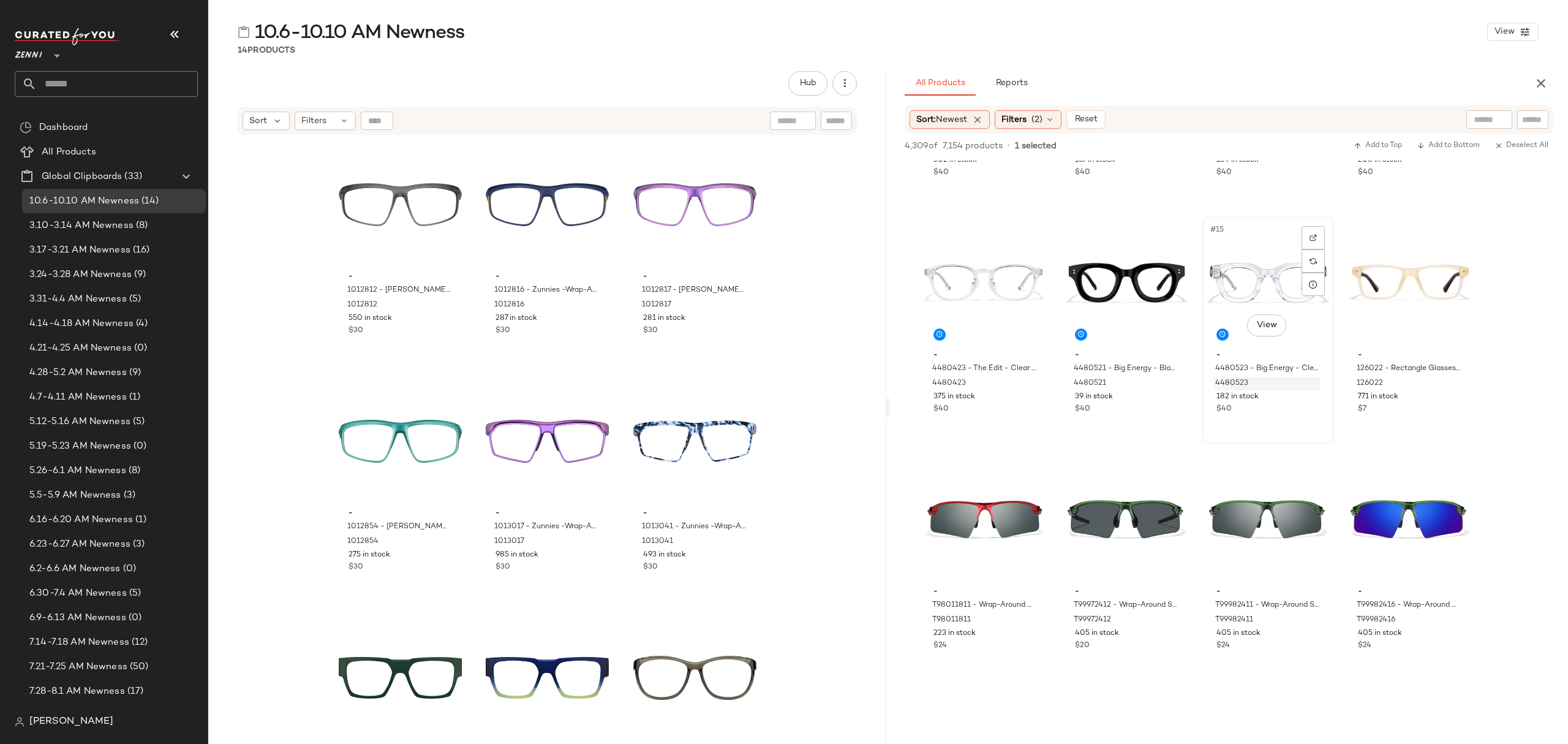
drag, startPoint x: 1295, startPoint y: 419, endPoint x: 1288, endPoint y: 380, distance: 39.6
click at [1295, 418] on div "#15 View - 4480523 - Big Energy - Clear - Acetate 4480523 182 in stock $40" at bounding box center [1268, 330] width 129 height 224
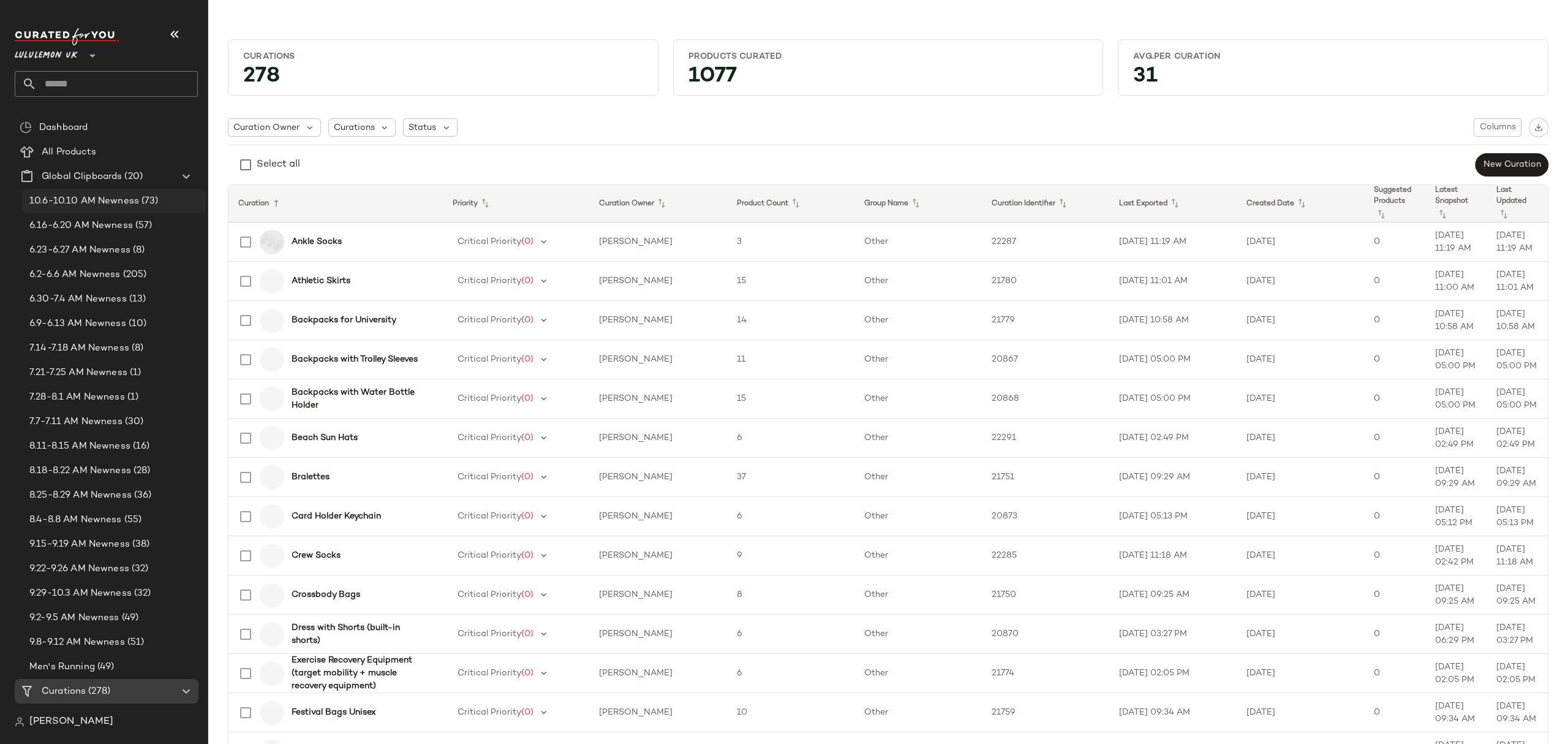
click at [135, 201] on span "10.6-10.10 AM Newness" at bounding box center [84, 201] width 109 height 14
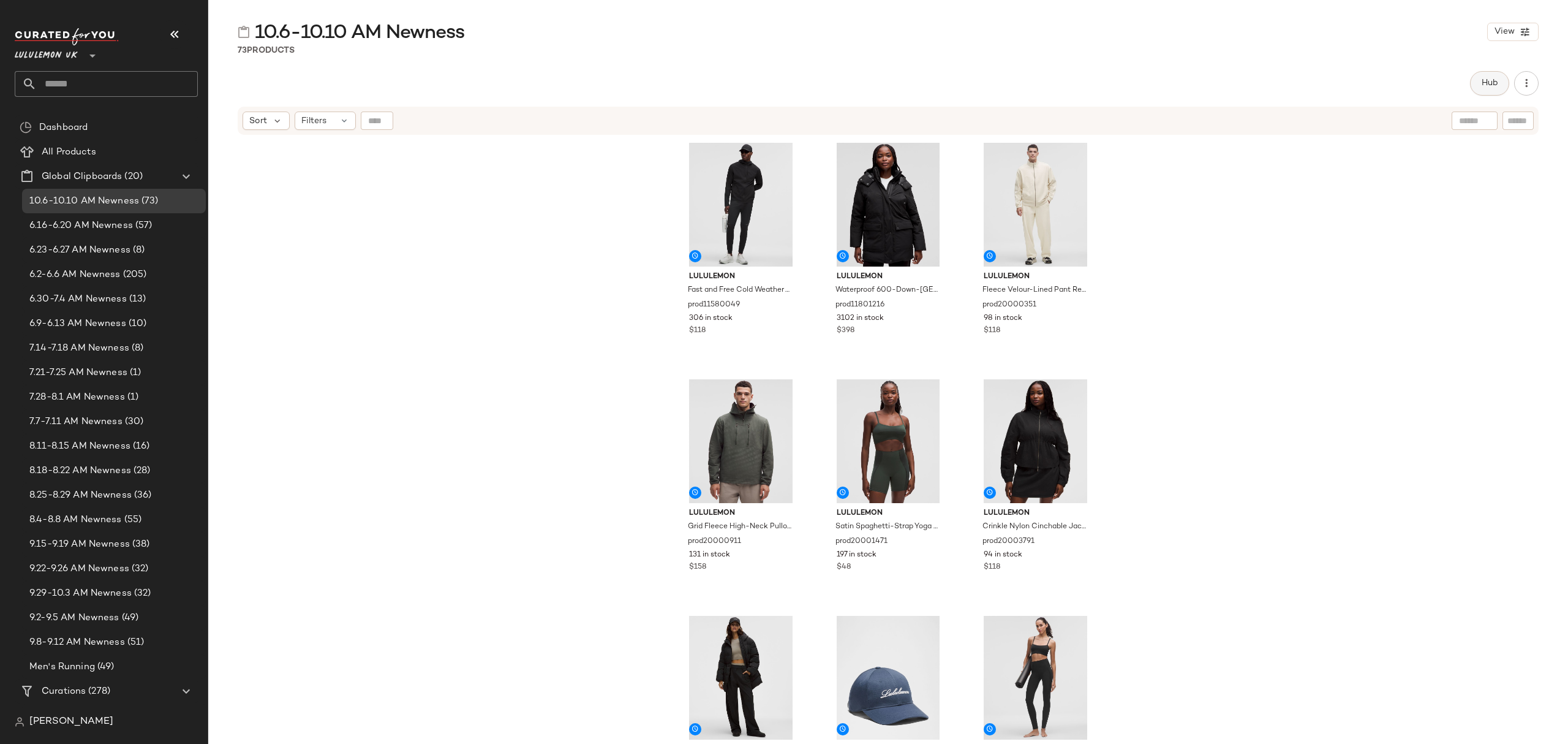
click at [1487, 77] on button "Hub" at bounding box center [1490, 83] width 39 height 24
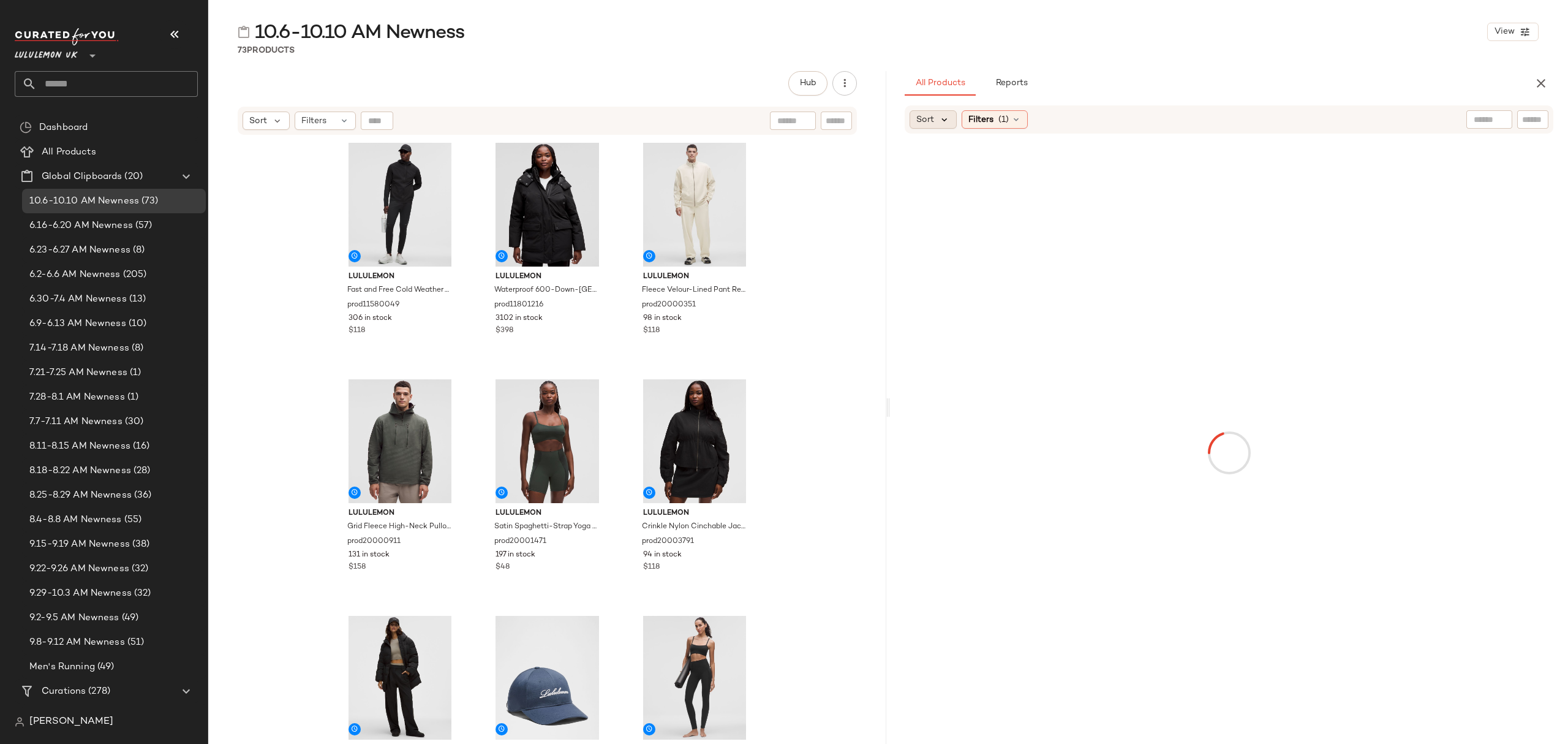
click at [949, 125] on icon at bounding box center [944, 119] width 11 height 11
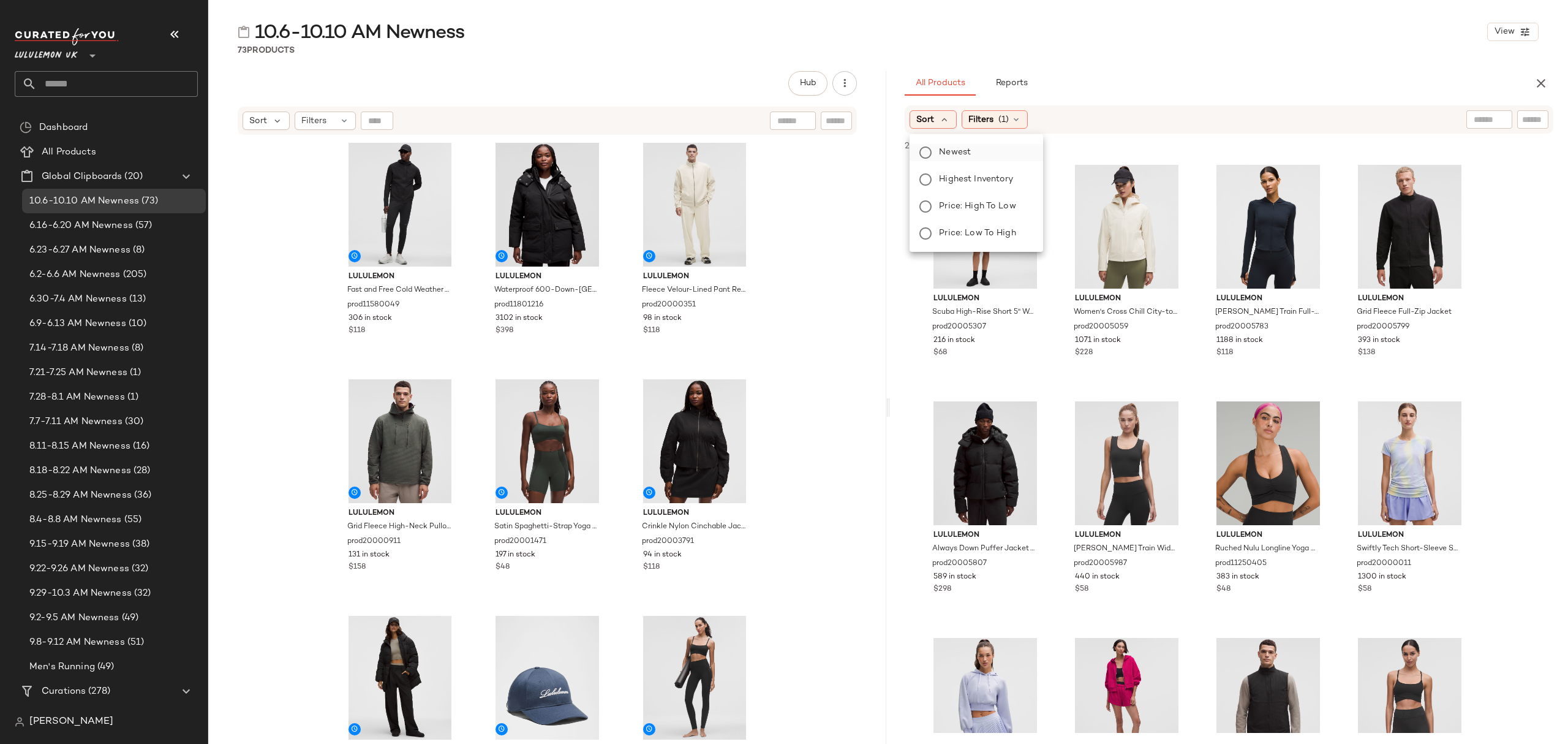
click at [962, 155] on span "Newest" at bounding box center [955, 152] width 32 height 13
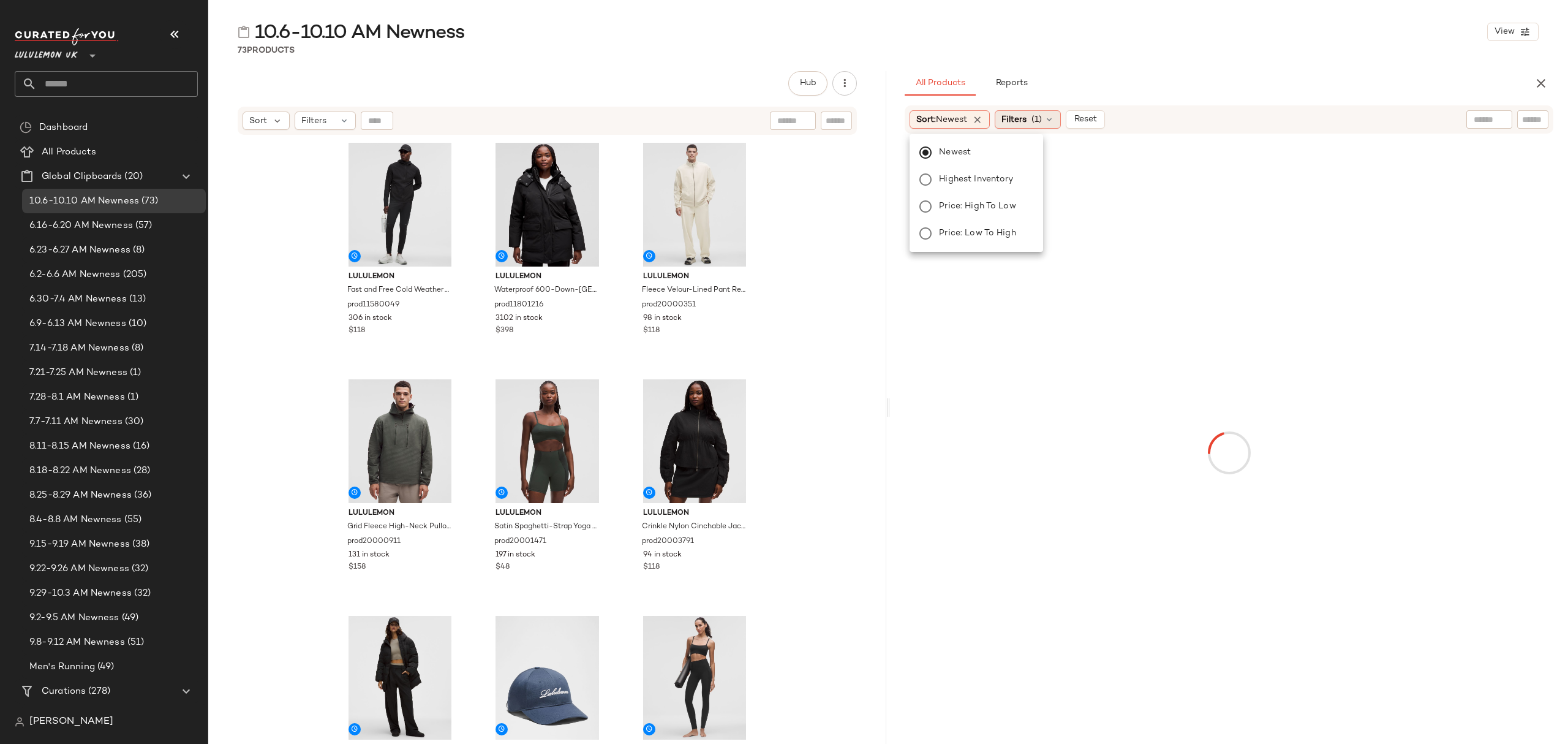
click at [1051, 115] on icon at bounding box center [1049, 119] width 10 height 10
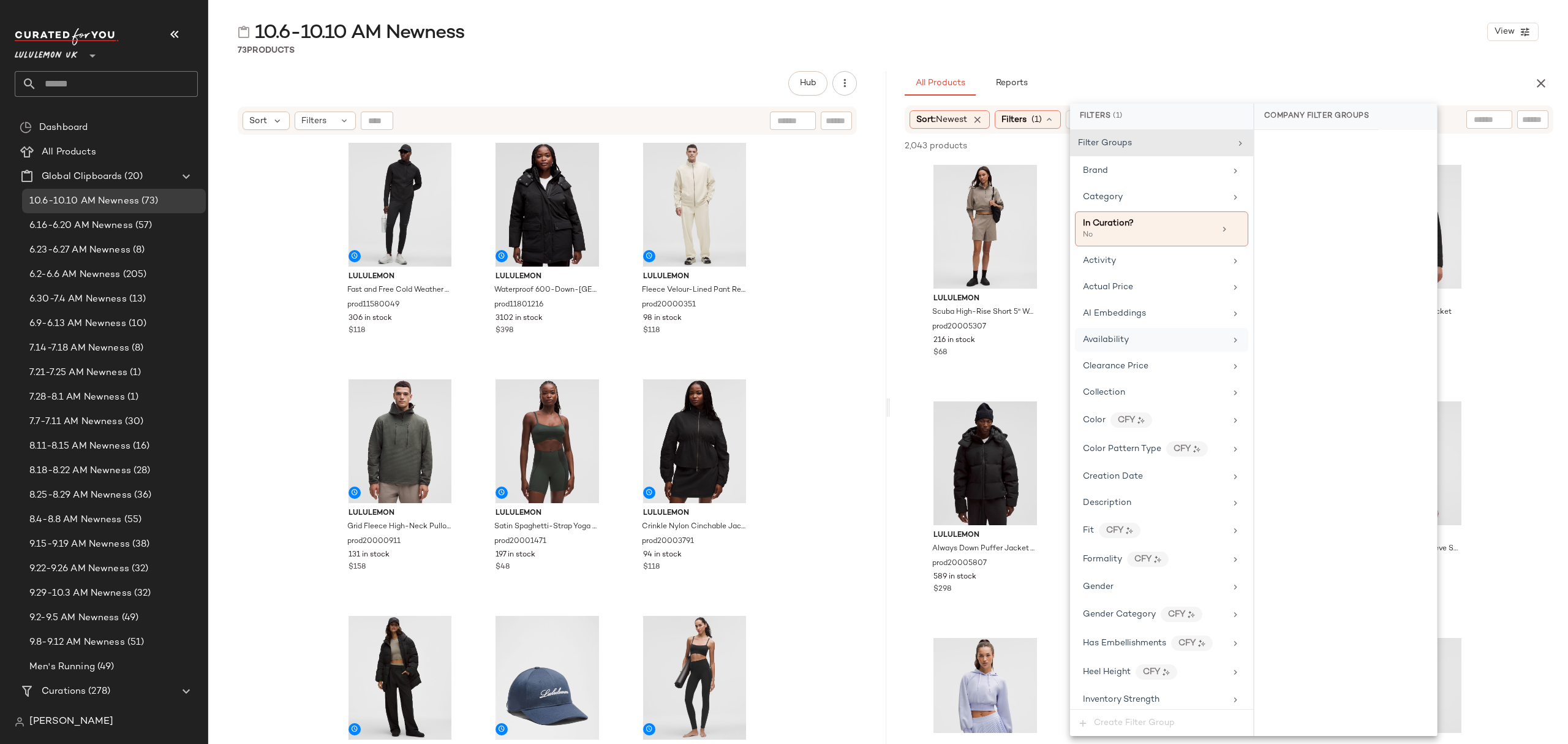
click at [1141, 337] on div "Availability" at bounding box center [1155, 340] width 143 height 13
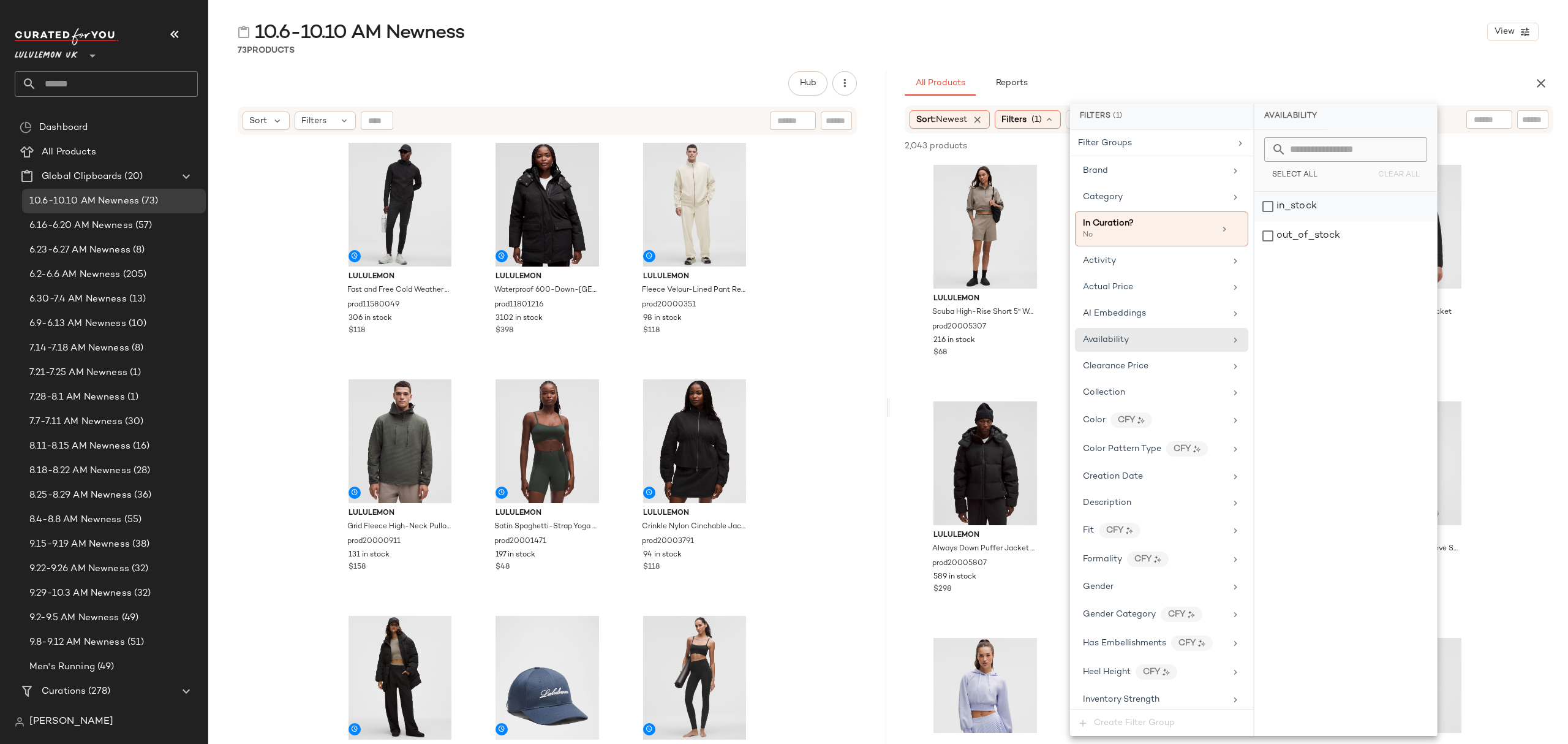
click at [1343, 208] on div "in_stock" at bounding box center [1345, 206] width 183 height 29
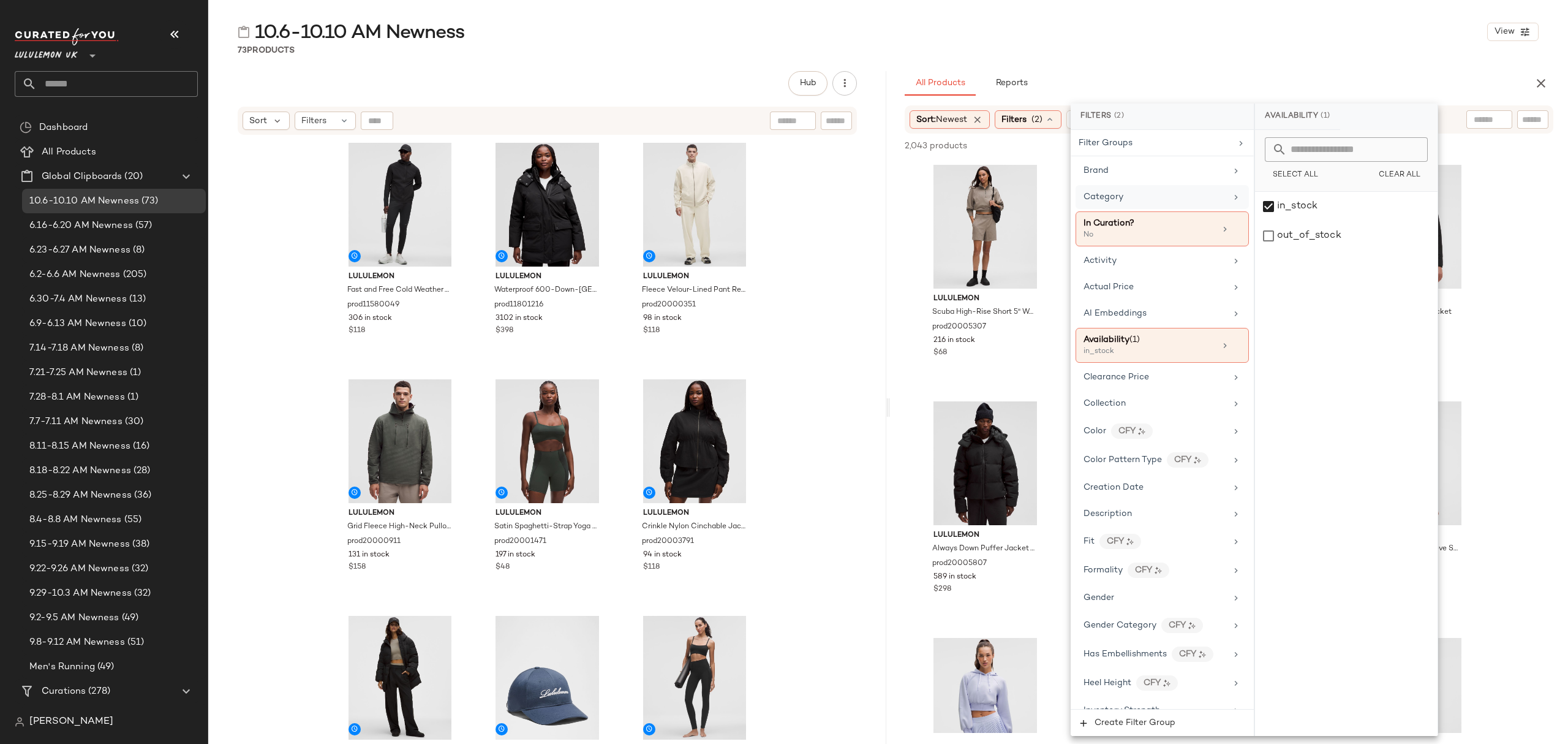
click at [1182, 200] on div "Category" at bounding box center [1155, 197] width 143 height 13
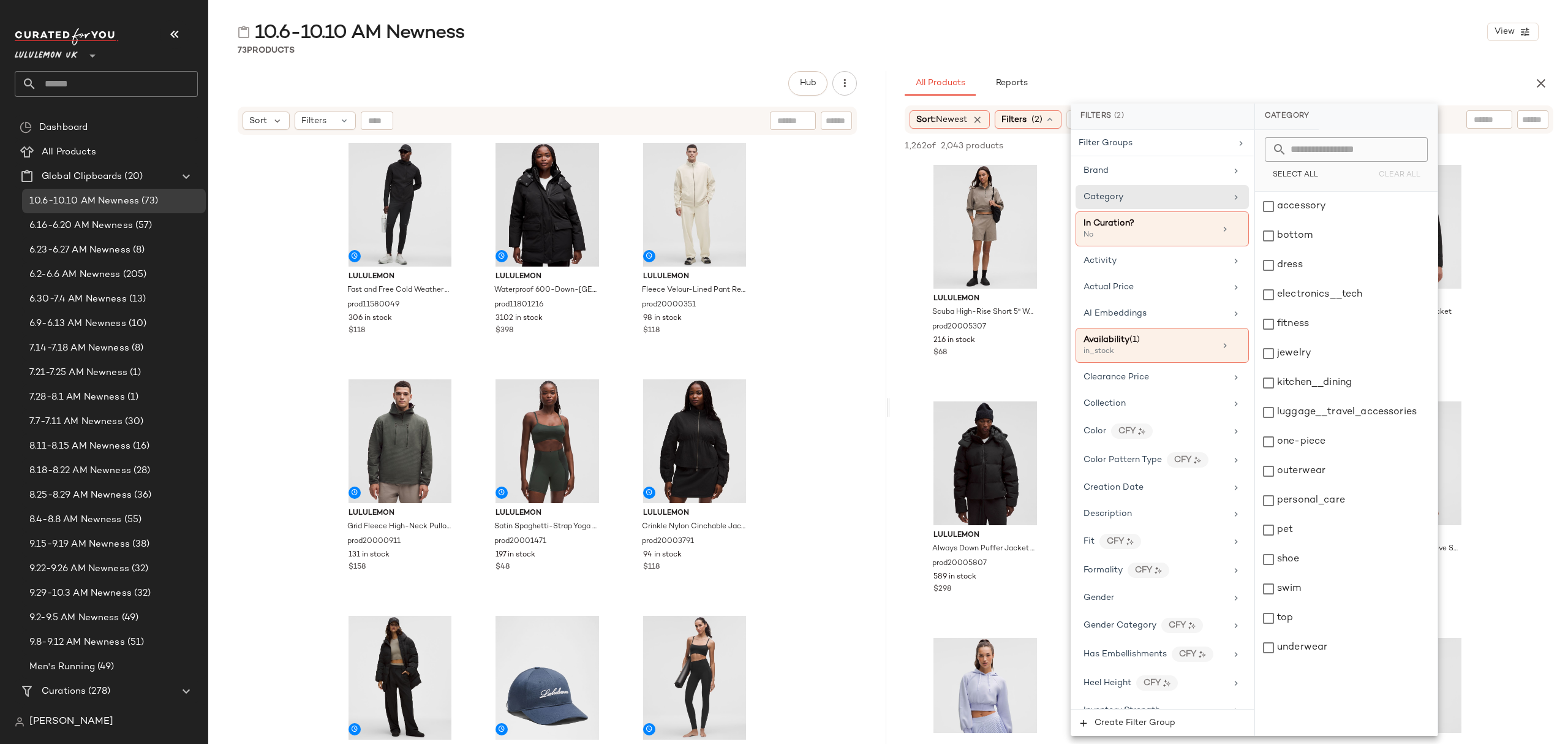
click at [1229, 66] on div "10.6-10.10 AM Newness View 73 Products Hub Send for Review External Review Inte…" at bounding box center [888, 382] width 1360 height 724
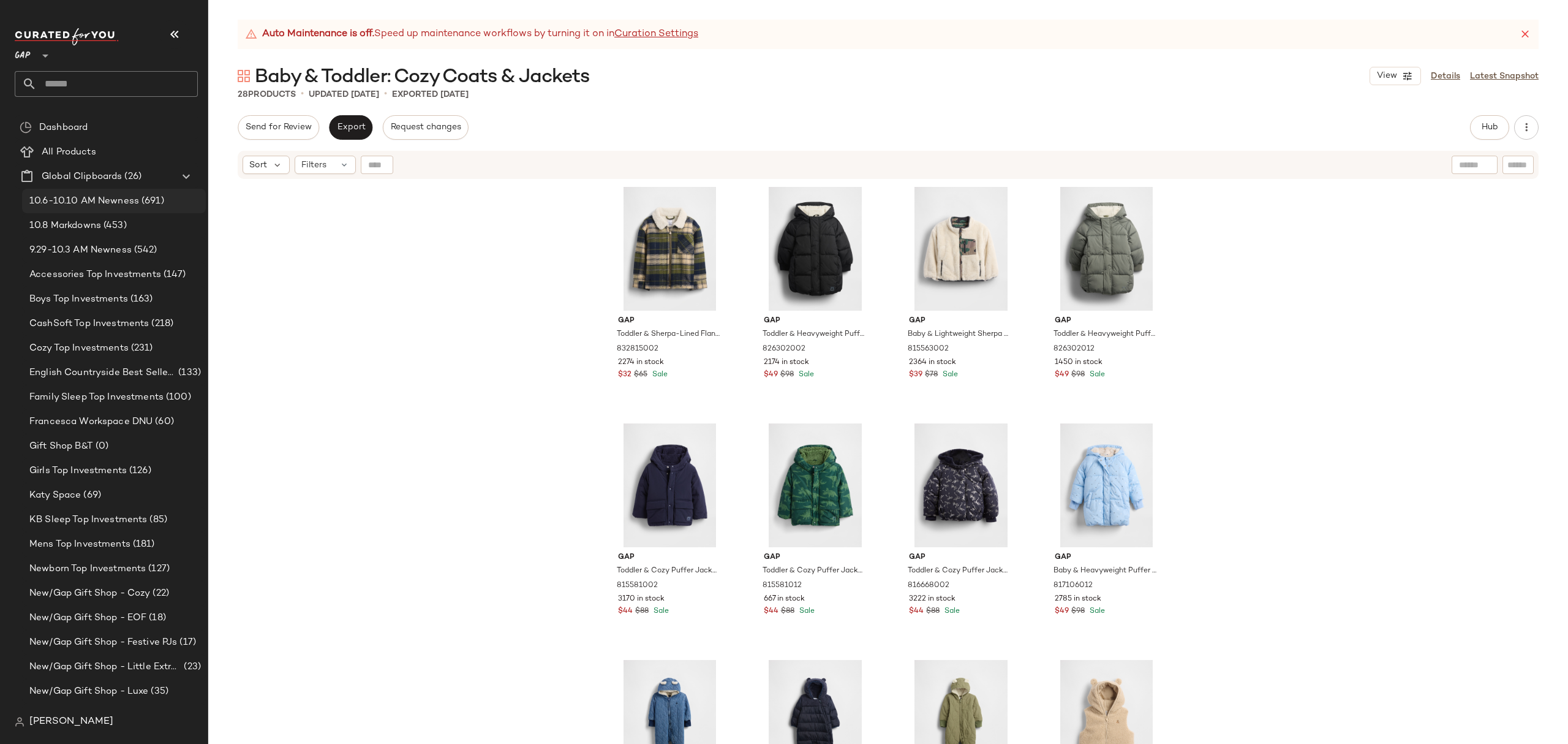
drag, startPoint x: 61, startPoint y: 199, endPoint x: 74, endPoint y: 199, distance: 13.0
click at [61, 197] on span "10.6-10.10 AM Newness" at bounding box center [84, 201] width 109 height 14
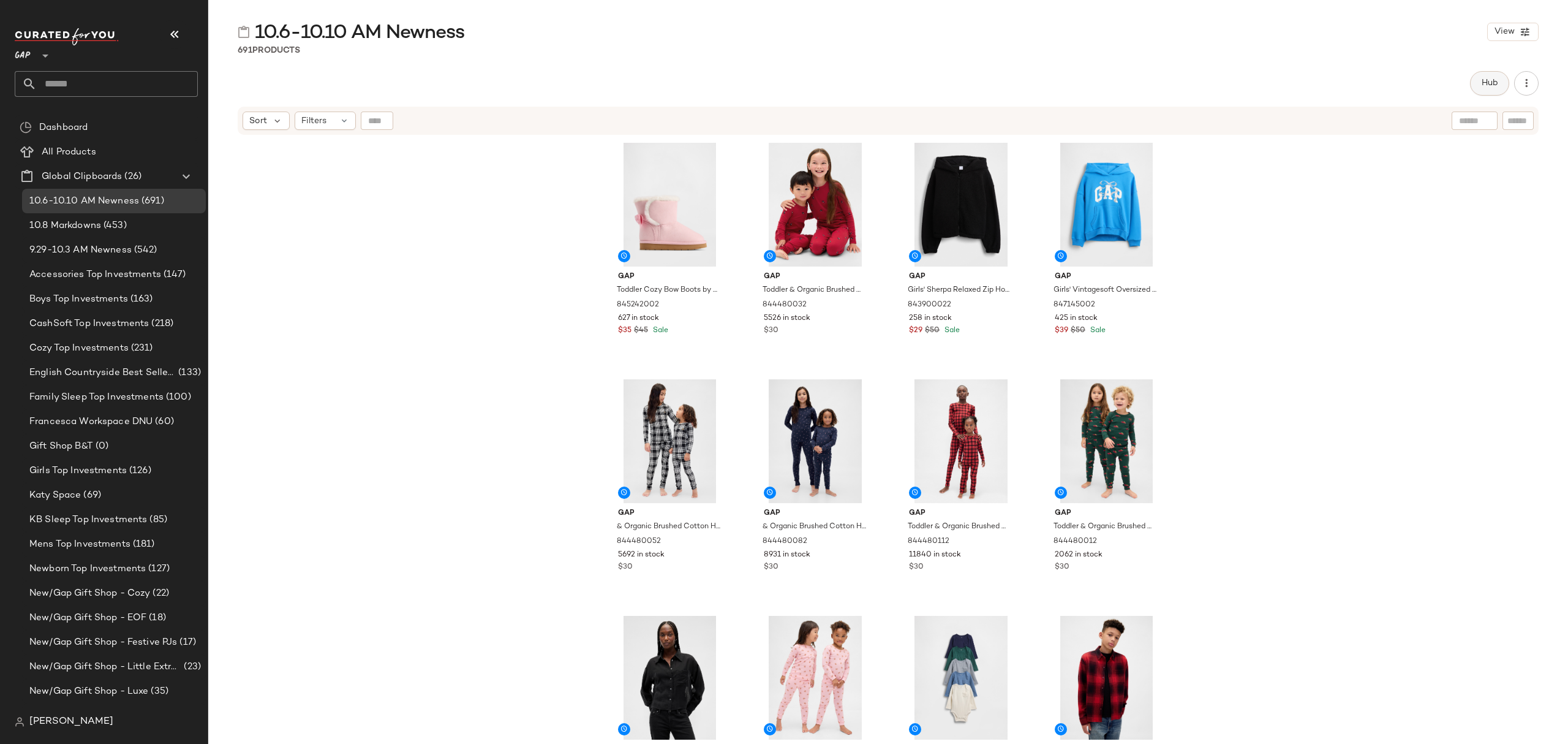
click at [1482, 83] on span "Hub" at bounding box center [1489, 83] width 17 height 10
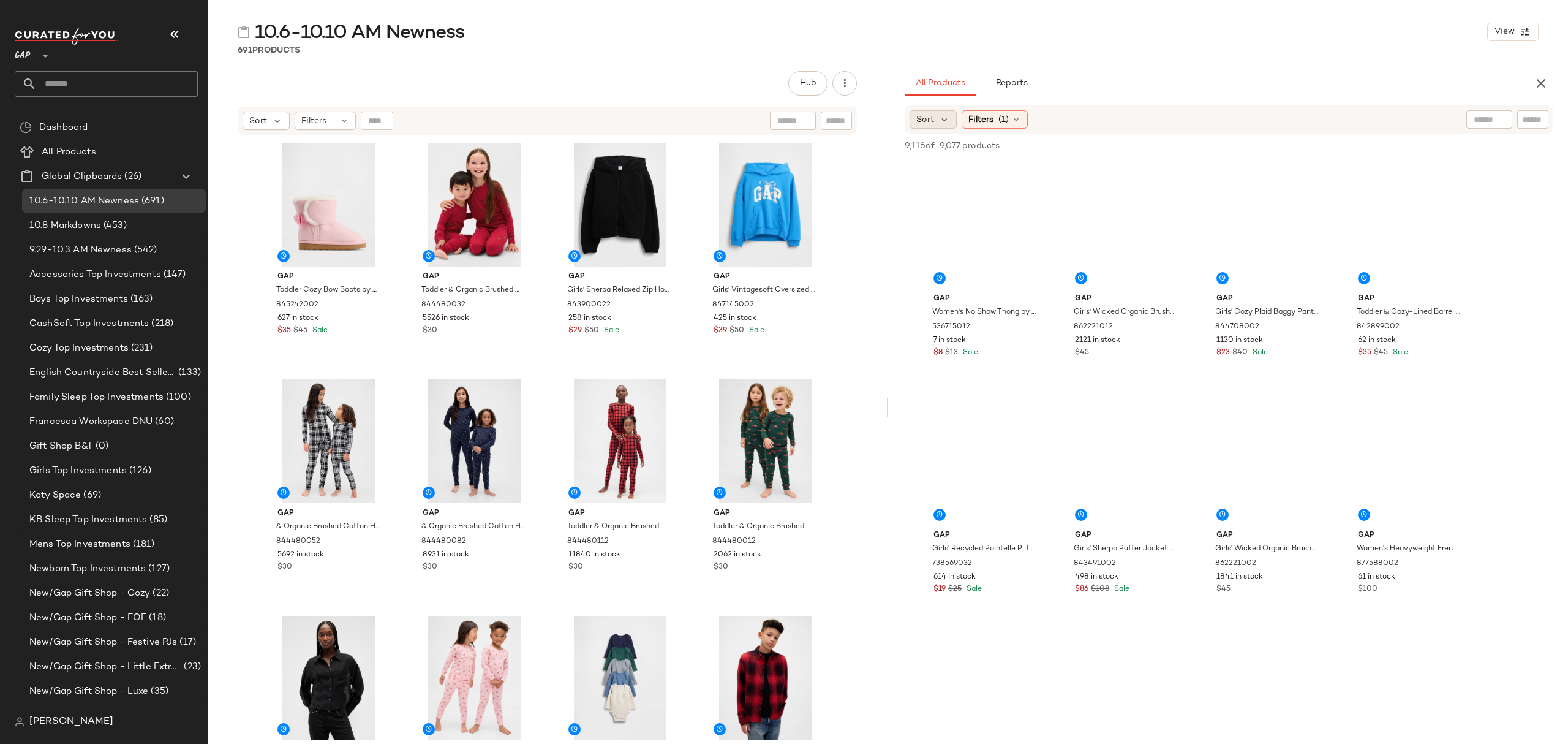
click at [949, 120] on div "Sort" at bounding box center [933, 119] width 47 height 18
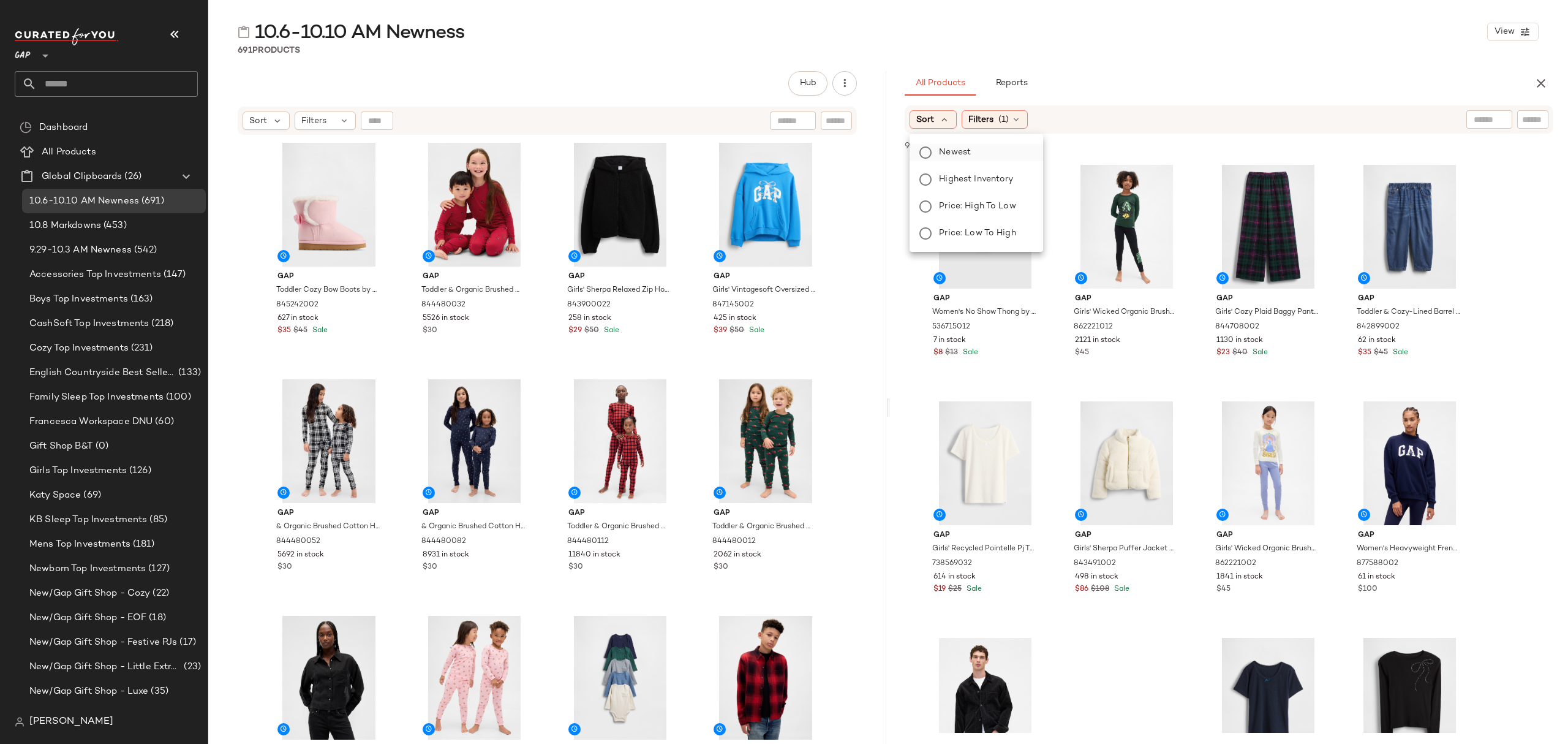
click at [965, 155] on span "Newest" at bounding box center [955, 152] width 32 height 13
click at [1320, 57] on div "10.6-10.10 AM Newness View 691 Products Hub Send for Review External Review Int…" at bounding box center [888, 382] width 1360 height 724
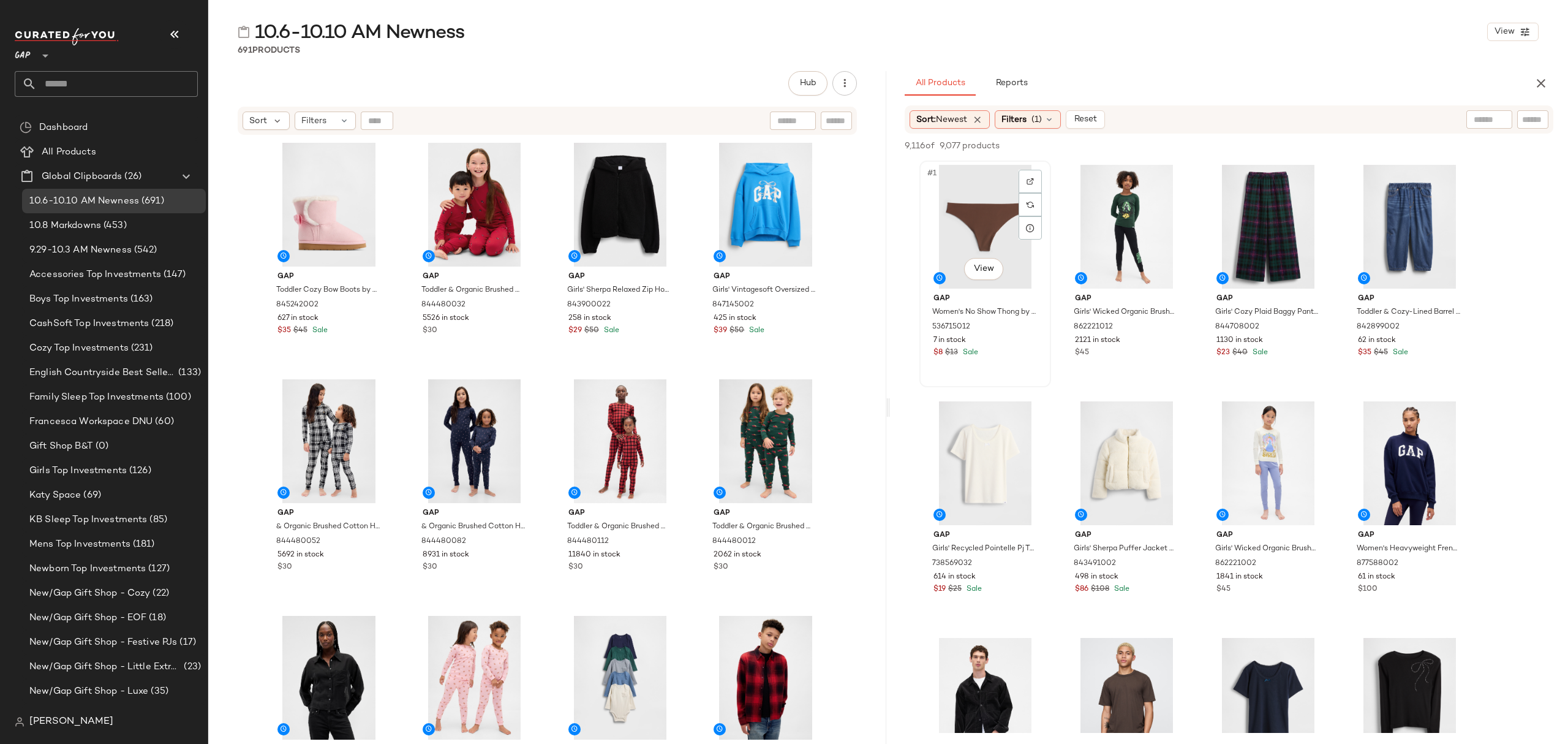
click at [965, 208] on div "#1 View" at bounding box center [985, 226] width 123 height 124
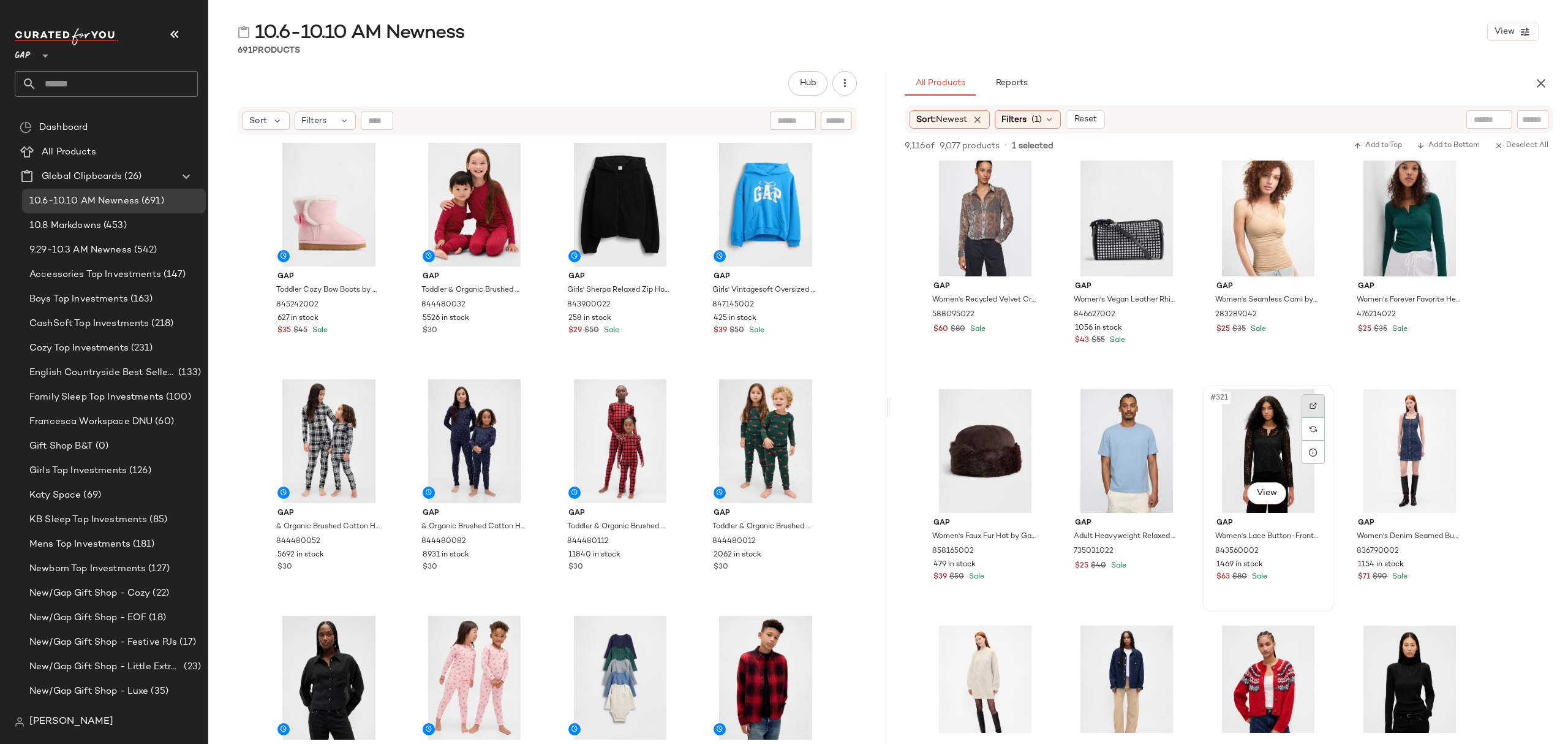
scroll to position [2206, 0]
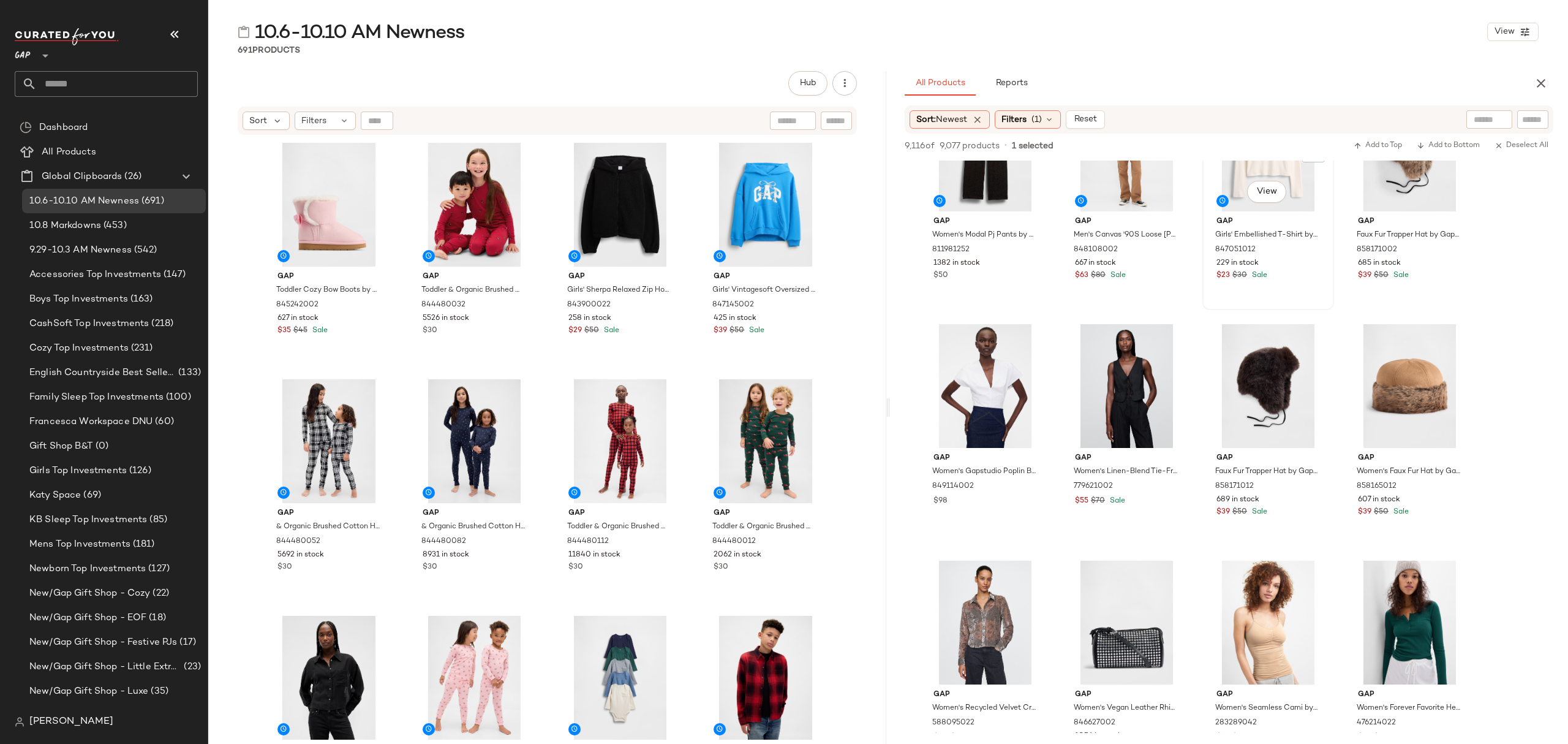
click at [1307, 277] on div "$23 $30 Sale" at bounding box center [1269, 275] width 104 height 11
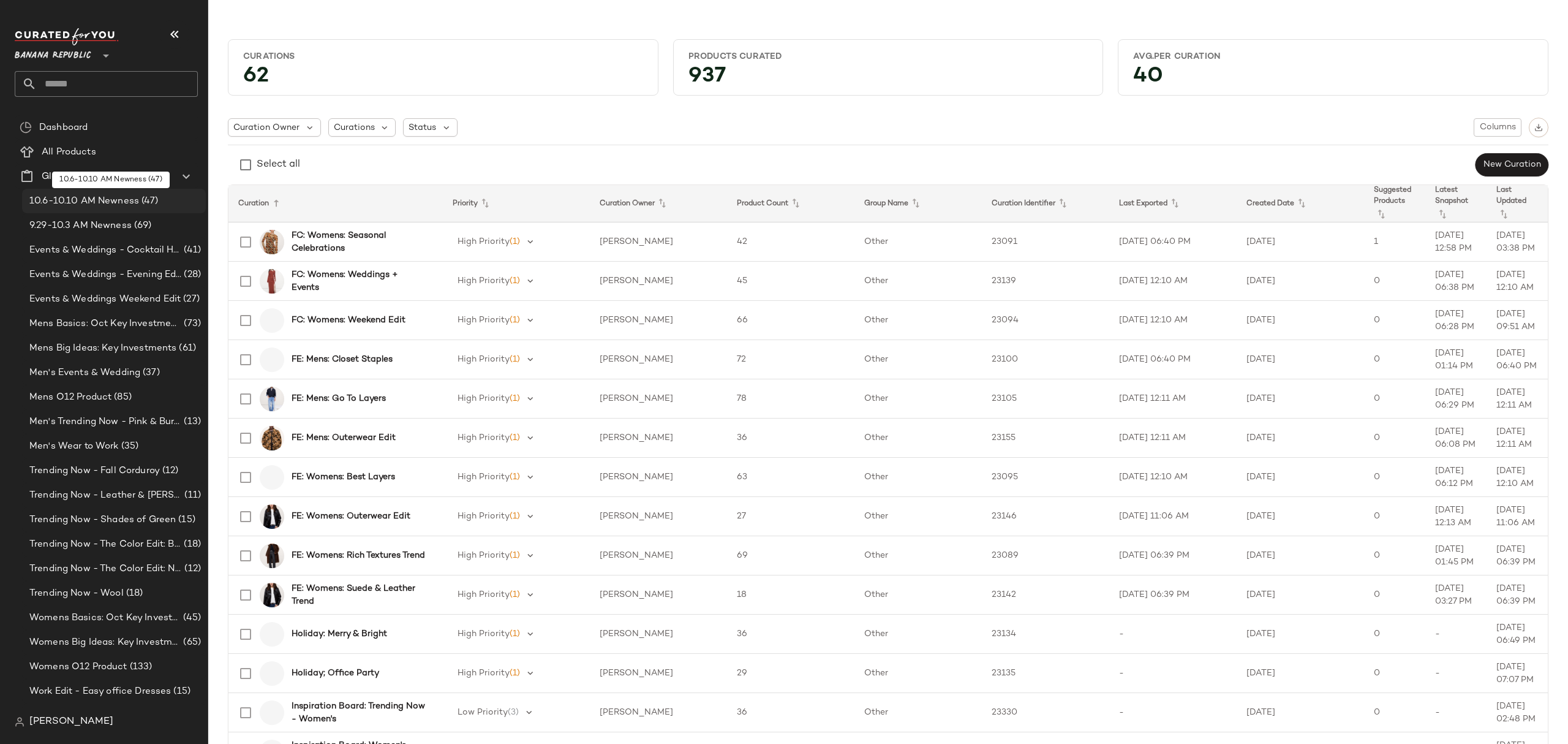
click at [101, 204] on span "10.6-10.10 AM Newness" at bounding box center [84, 201] width 109 height 14
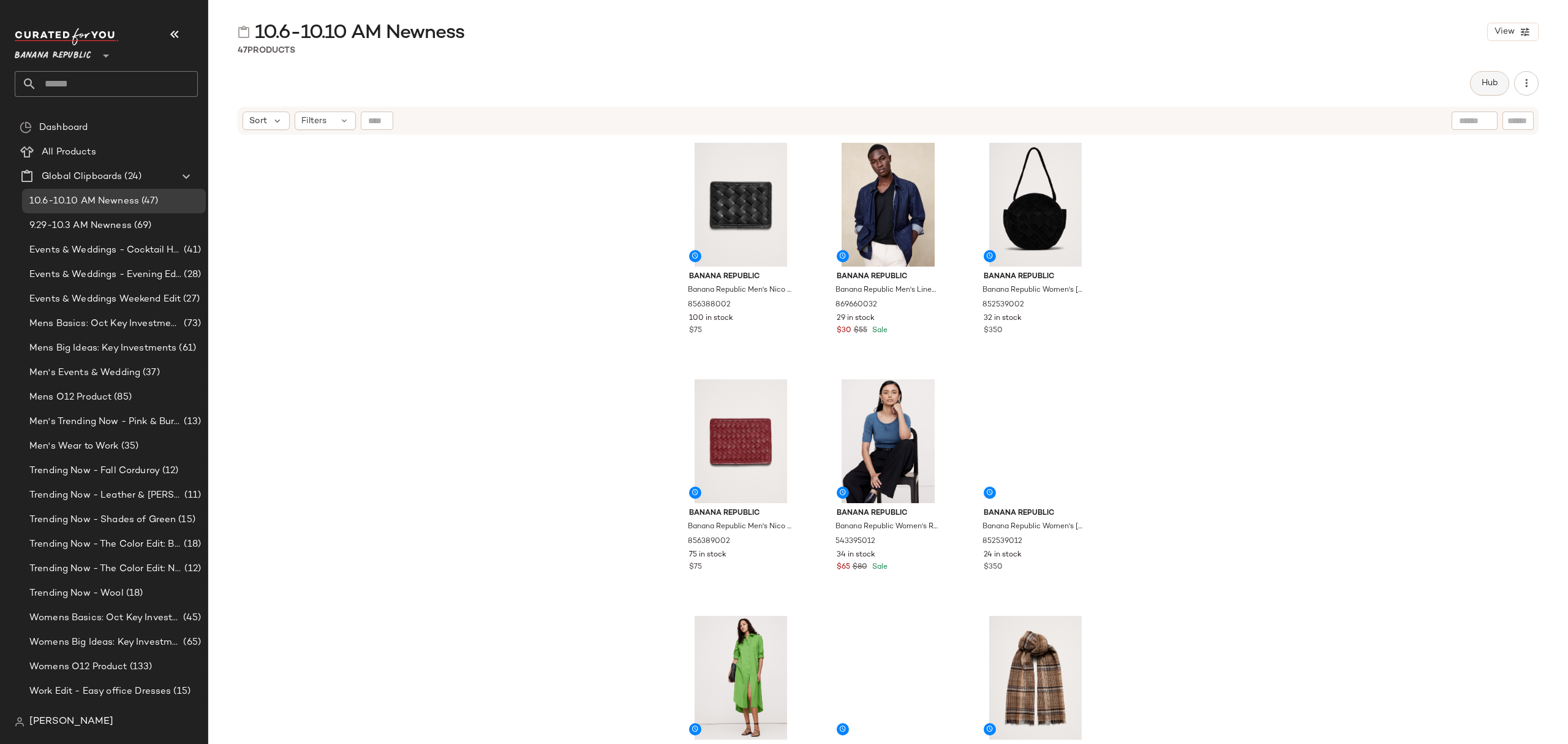
click at [1489, 88] on span "Hub" at bounding box center [1489, 83] width 17 height 10
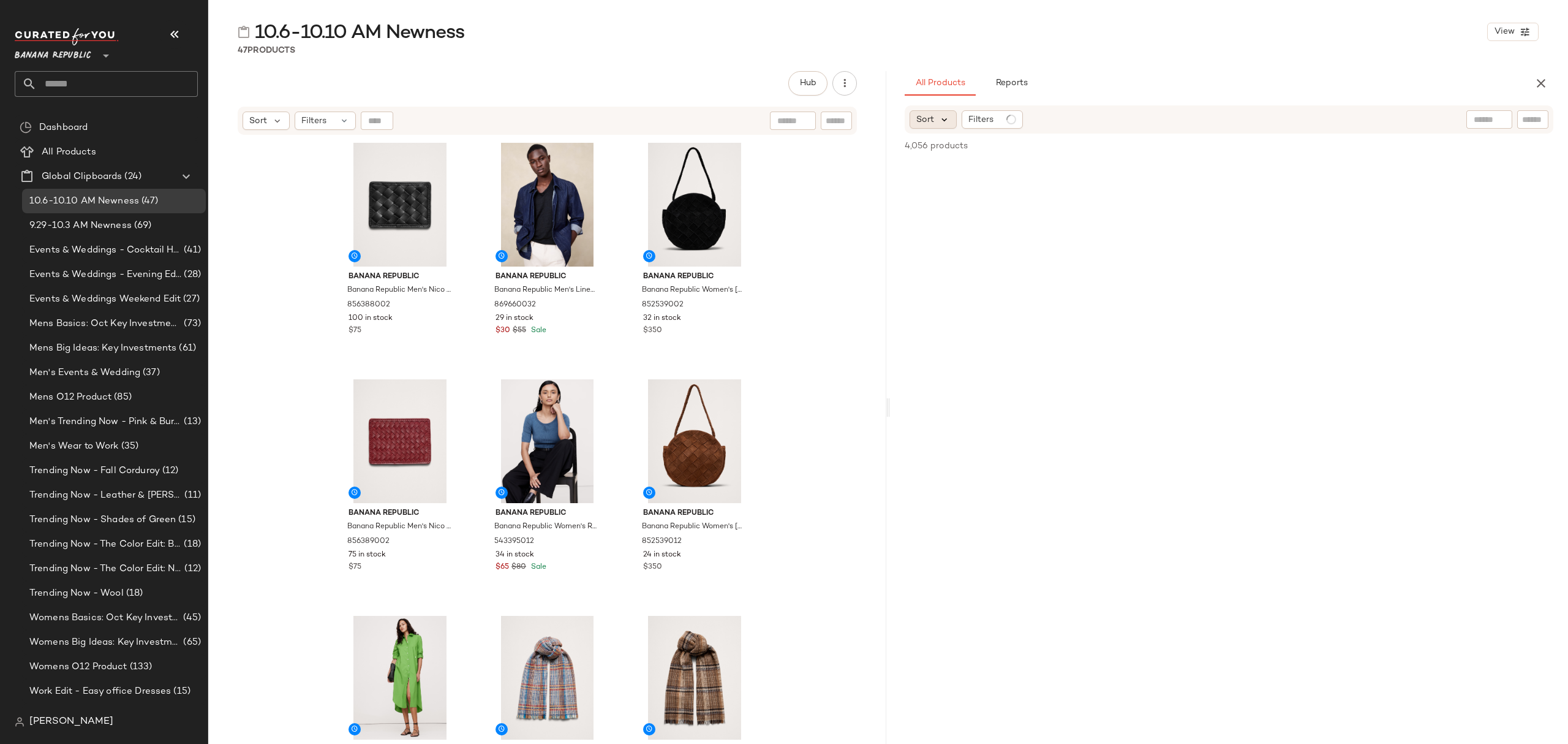
click at [946, 117] on icon at bounding box center [944, 119] width 11 height 11
click at [987, 150] on label "Newest" at bounding box center [984, 153] width 99 height 17
click at [1010, 125] on span "Filters" at bounding box center [1014, 120] width 25 height 13
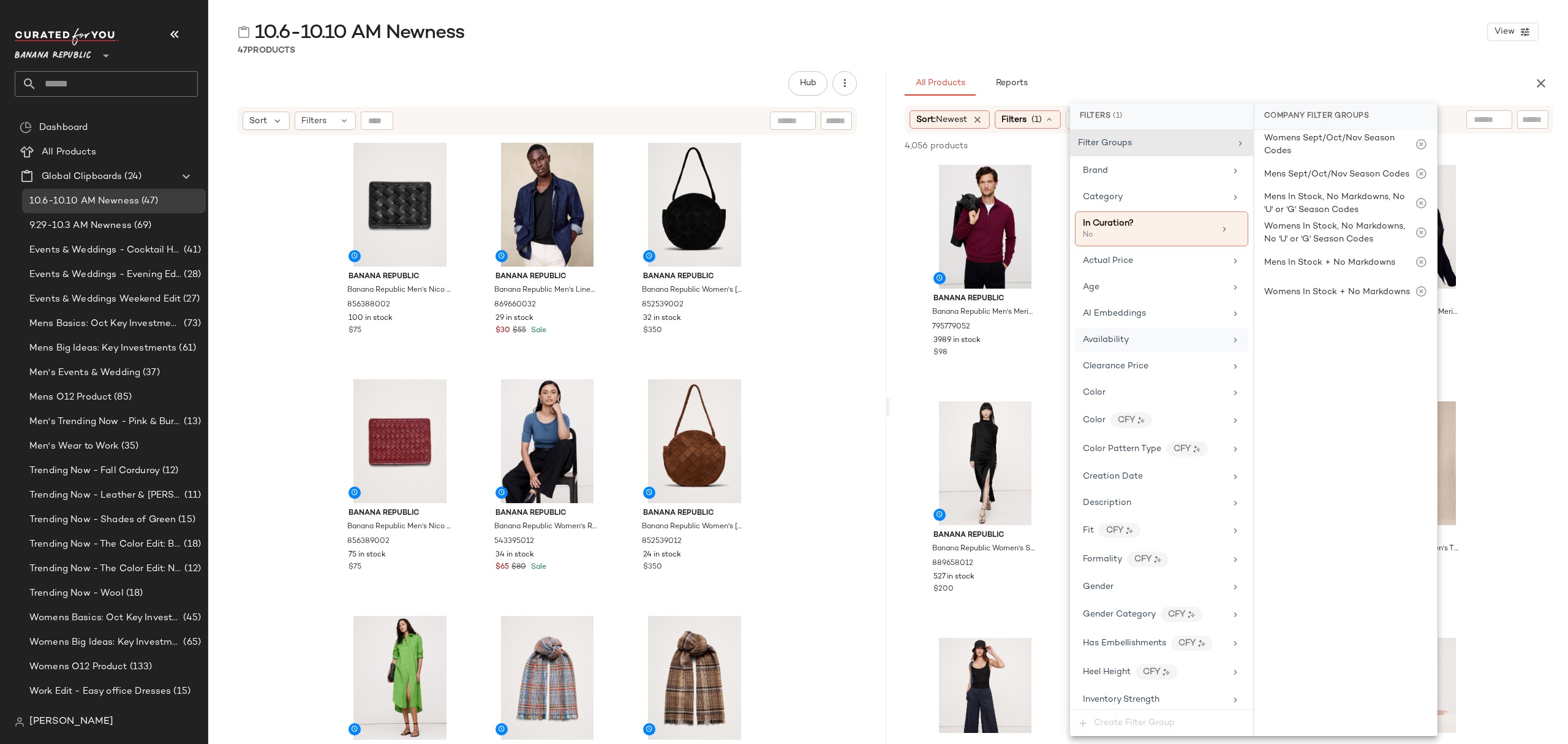
click at [1126, 334] on div "Availability" at bounding box center [1162, 340] width 174 height 24
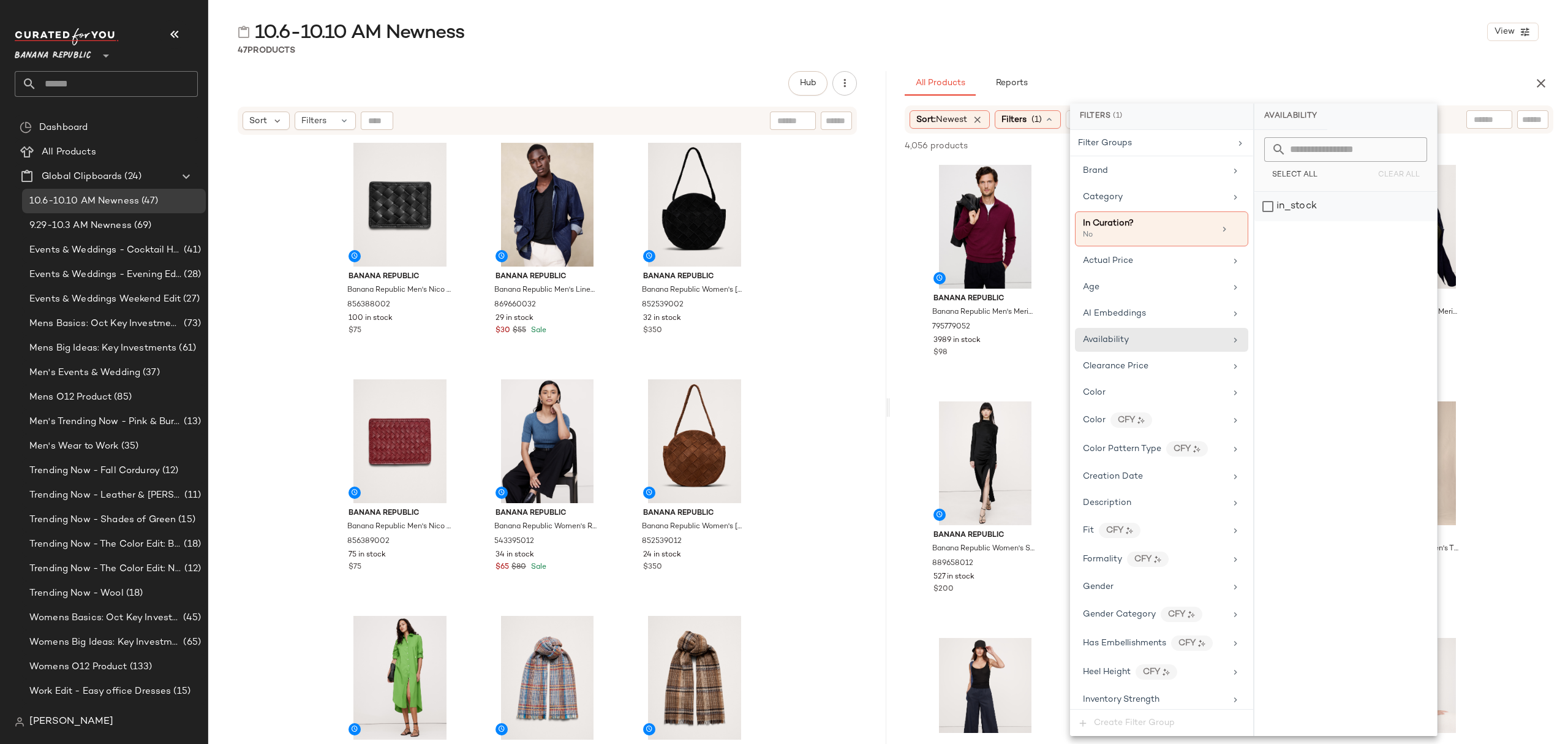
click at [1288, 210] on div "in_stock" at bounding box center [1345, 206] width 183 height 29
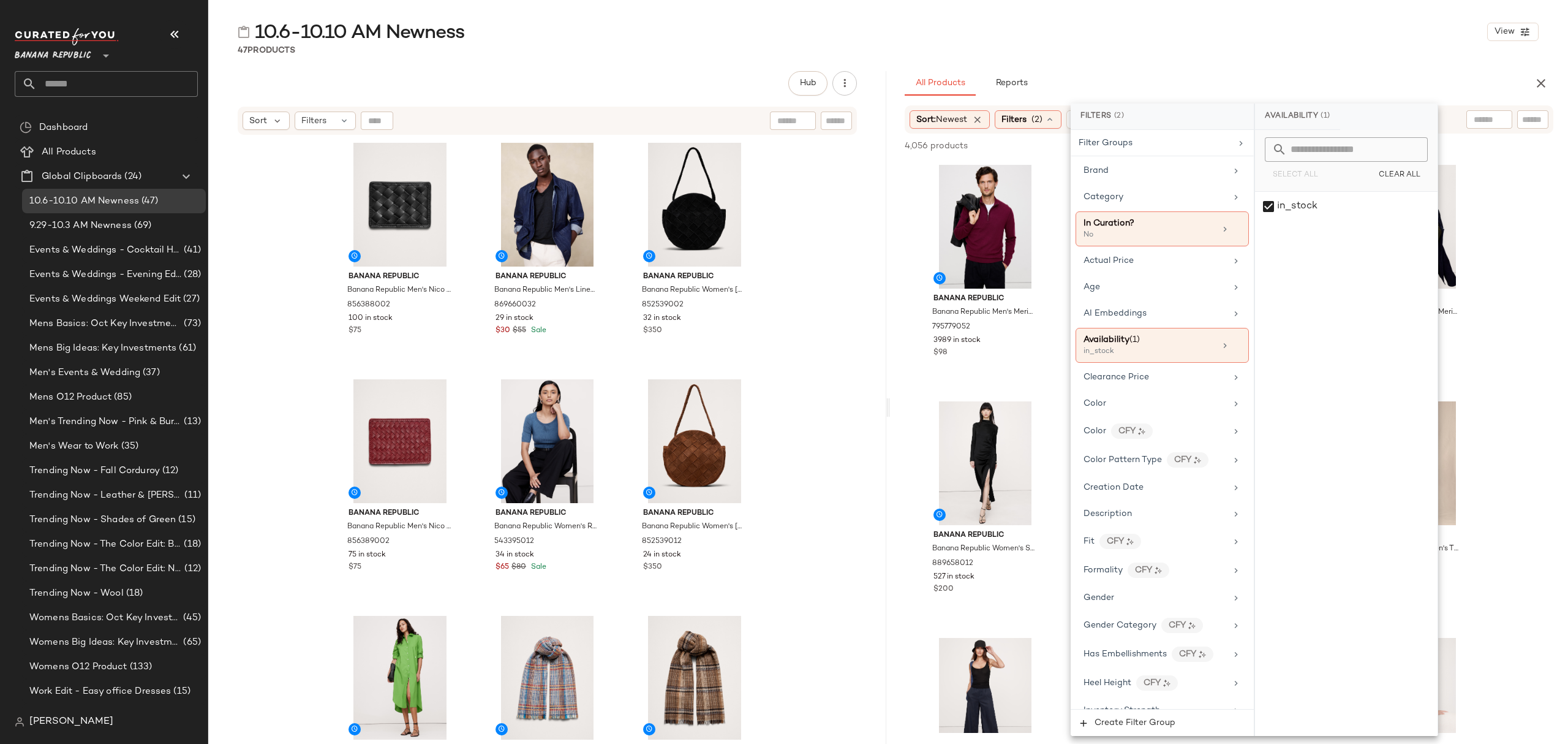
click at [1101, 64] on div "10.6-10.10 AM Newness View 47 Products Hub Send for Review External Review Inte…" at bounding box center [888, 382] width 1360 height 724
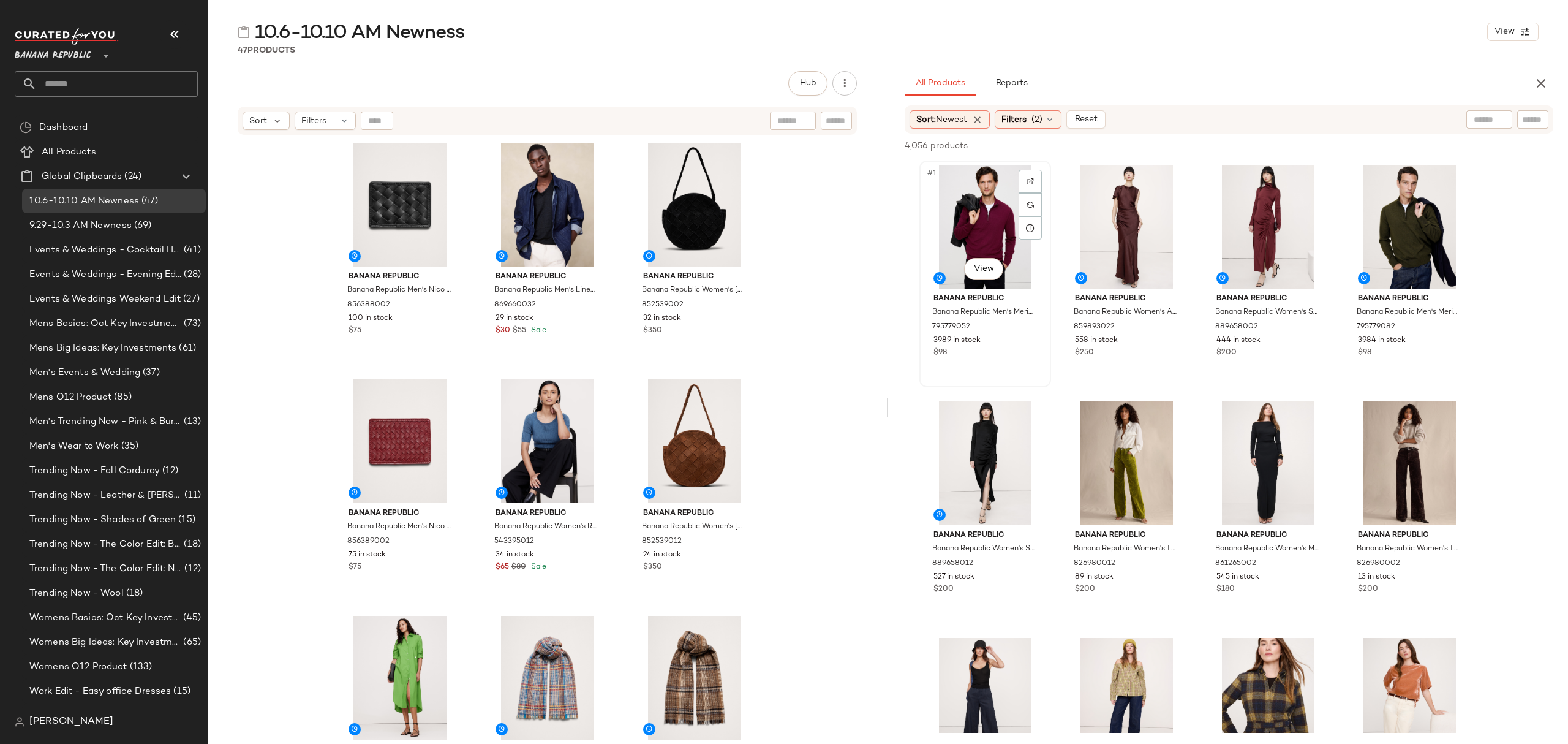
drag, startPoint x: 982, startPoint y: 197, endPoint x: 992, endPoint y: 197, distance: 10.0
click at [982, 197] on div "#1 View" at bounding box center [985, 226] width 123 height 124
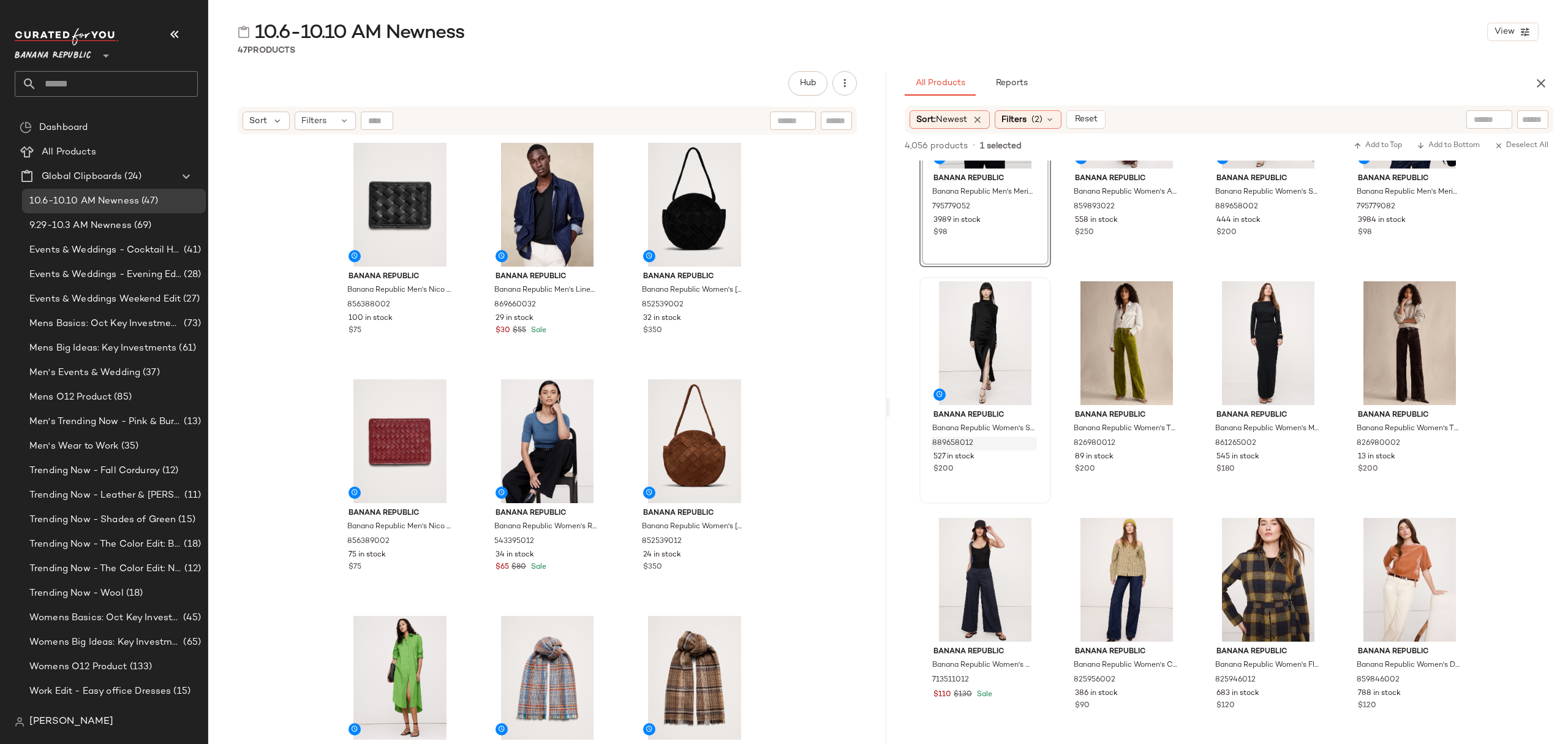
scroll to position [81, 0]
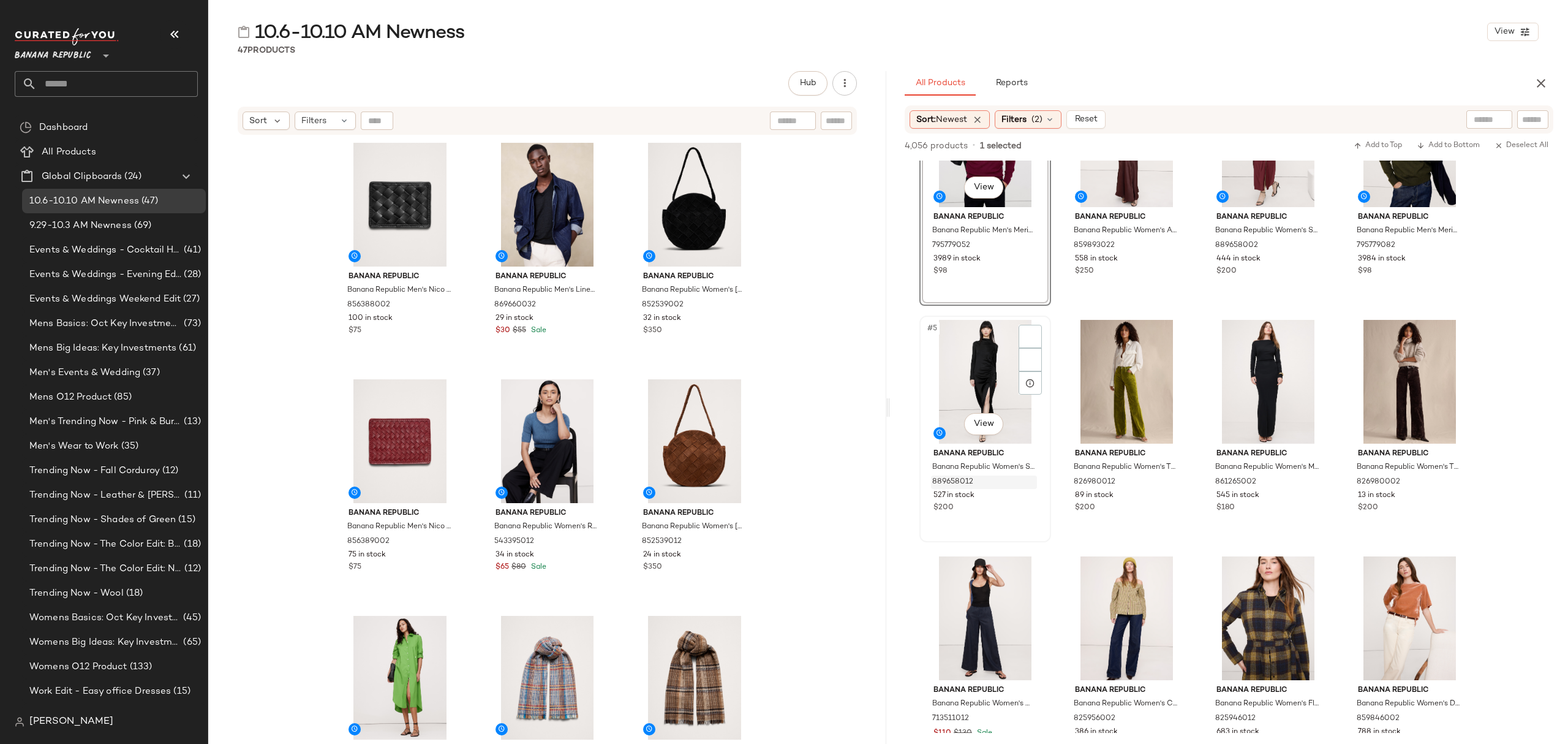
click at [1024, 477] on button "button" at bounding box center [1028, 482] width 17 height 11
